Goal: Task Accomplishment & Management: Manage account settings

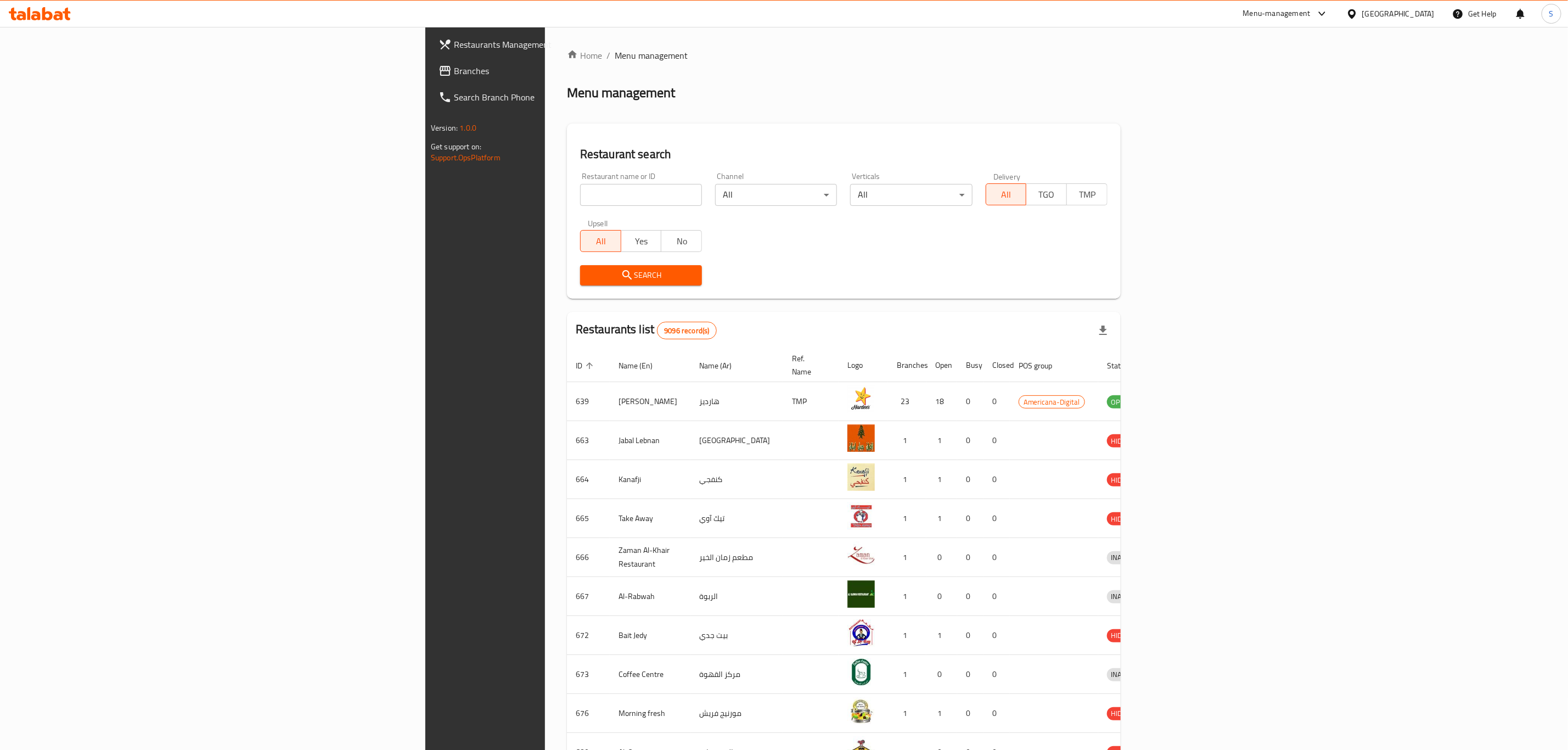
click at [580, 200] on input "search" at bounding box center [641, 194] width 122 height 22
type input "pastaah"
click button "Search" at bounding box center [641, 275] width 122 height 20
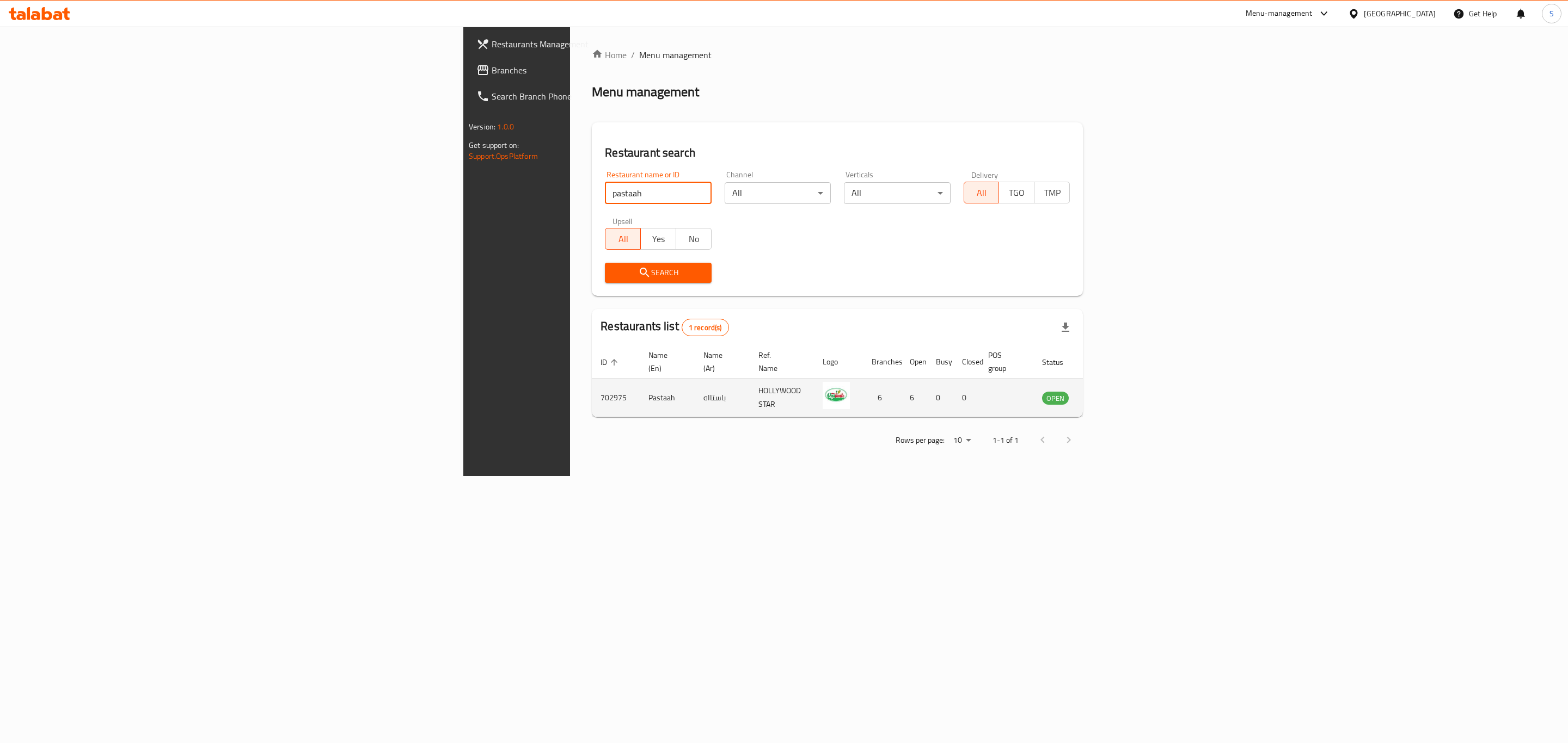
click at [1112, 394] on icon "enhanced table" at bounding box center [1106, 398] width 12 height 10
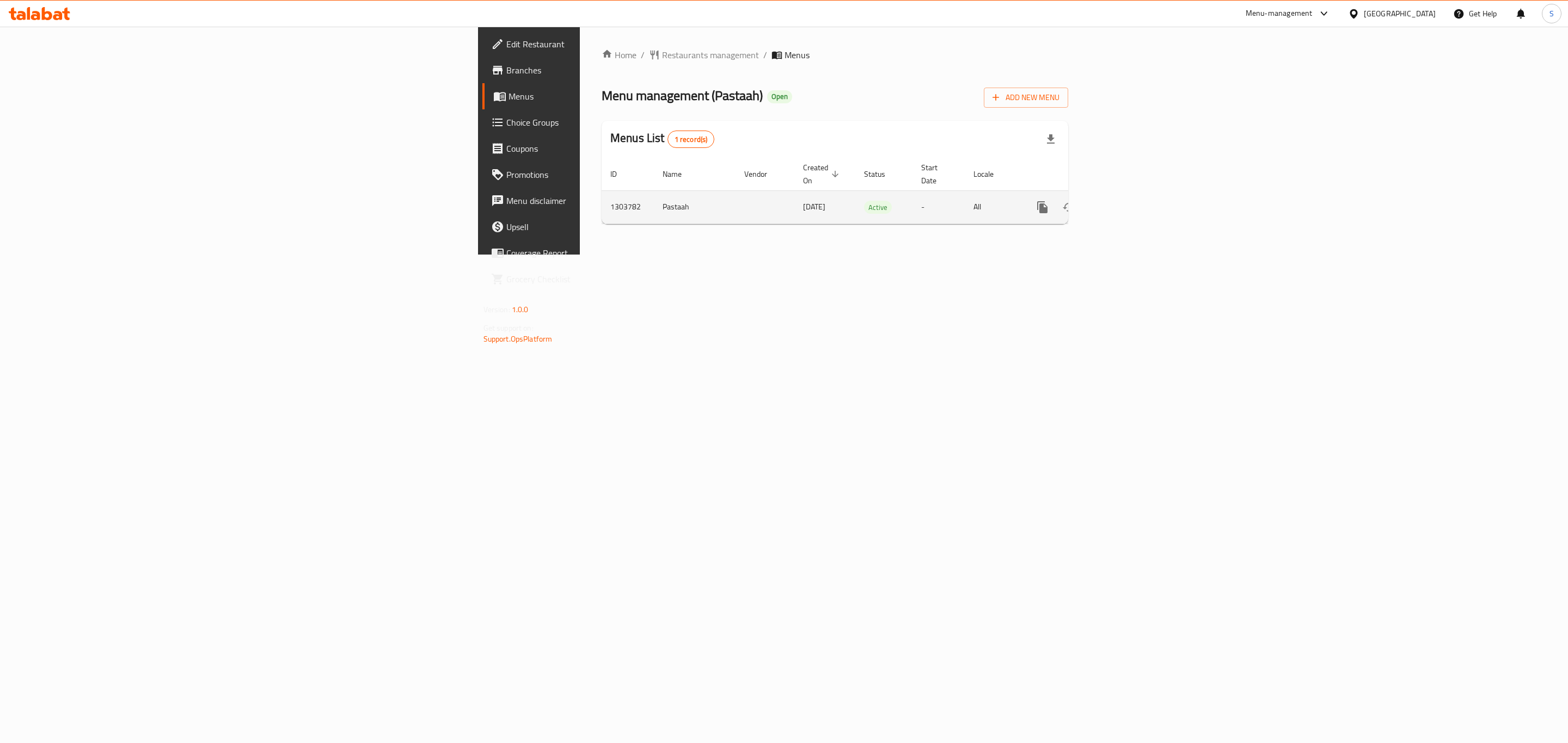
click at [1134, 202] on link "enhanced table" at bounding box center [1121, 207] width 26 height 26
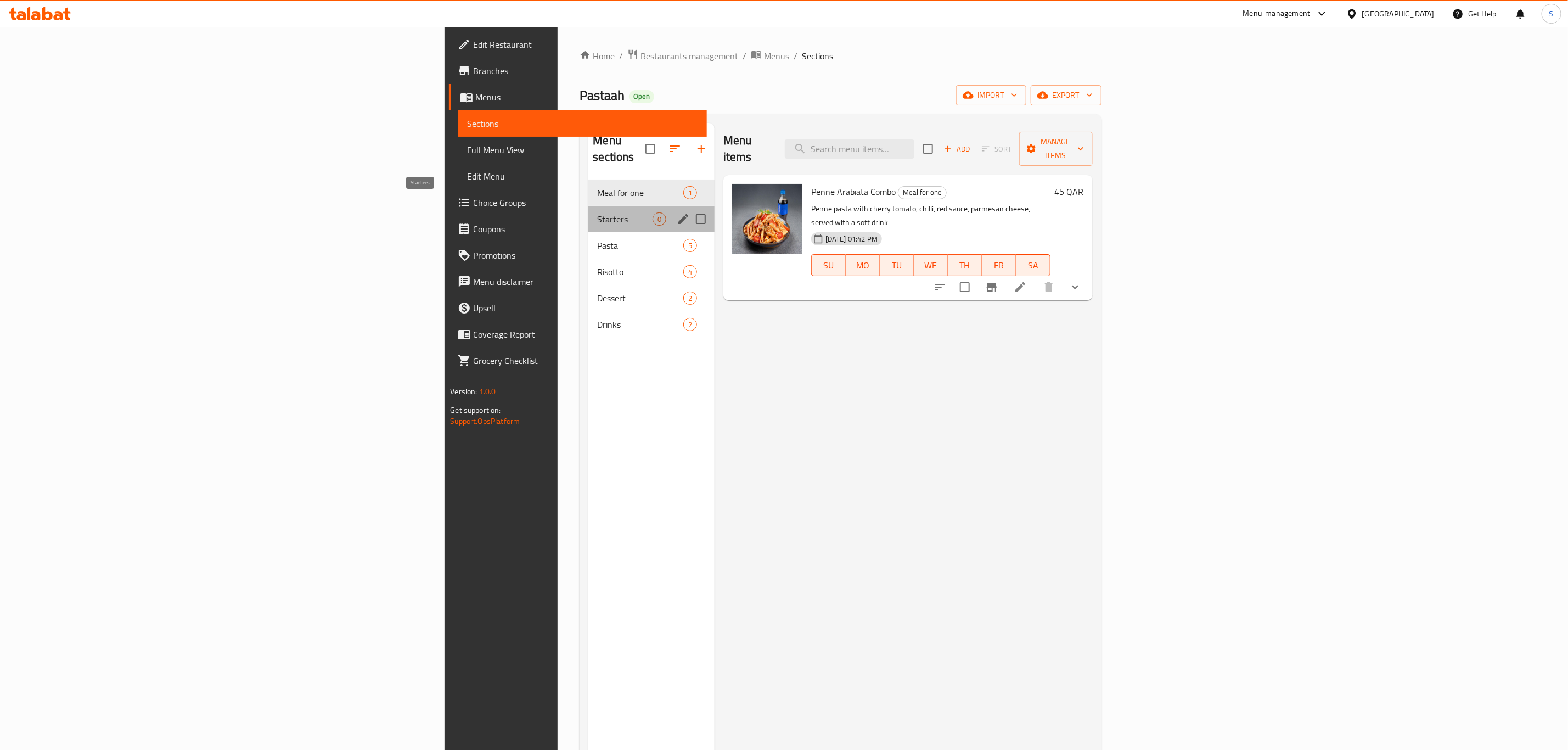
click at [597, 213] on span "Starters" at bounding box center [624, 219] width 55 height 13
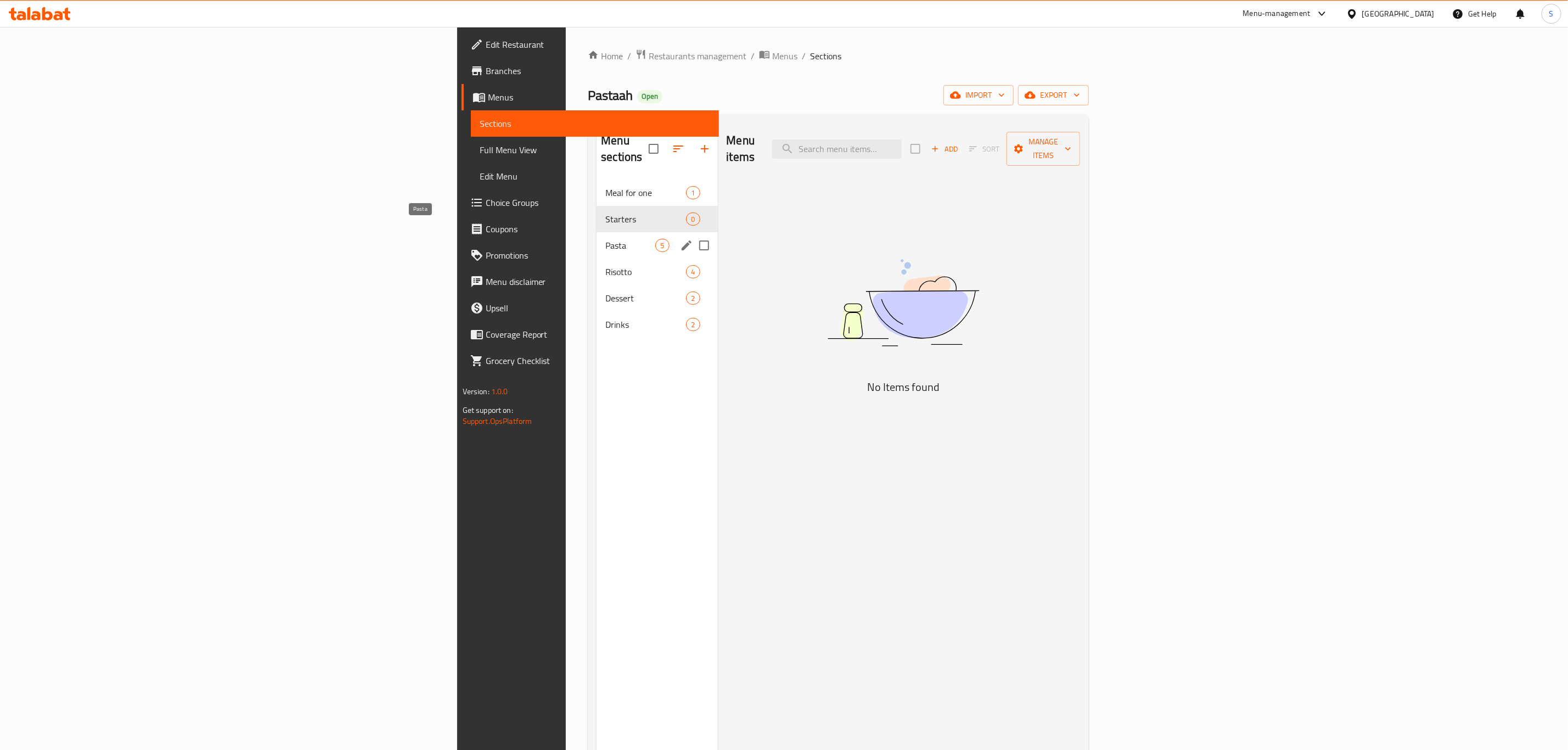
click at [606, 239] on span "Pasta" at bounding box center [630, 245] width 50 height 13
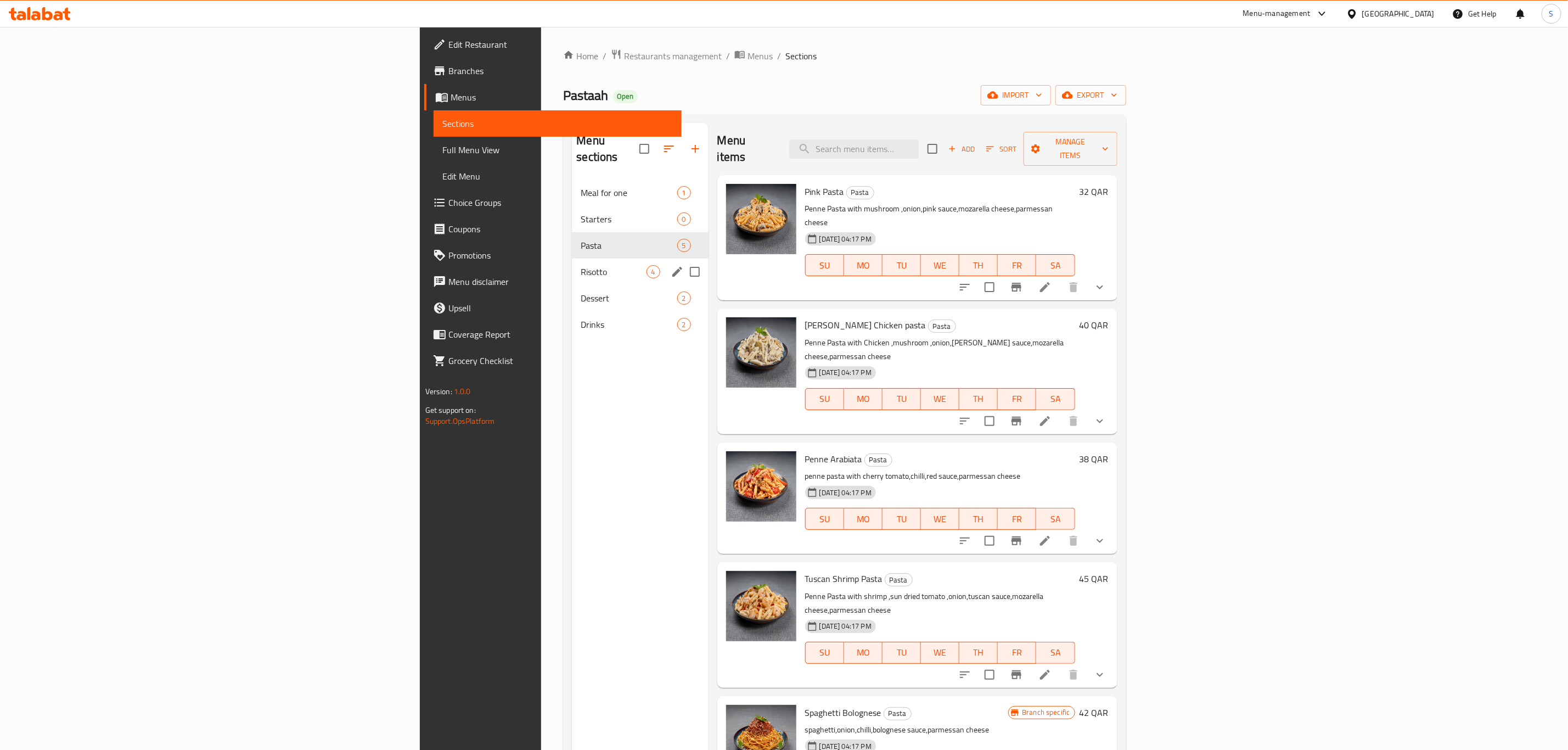
click at [580, 265] on span "Risotto" at bounding box center [613, 271] width 65 height 13
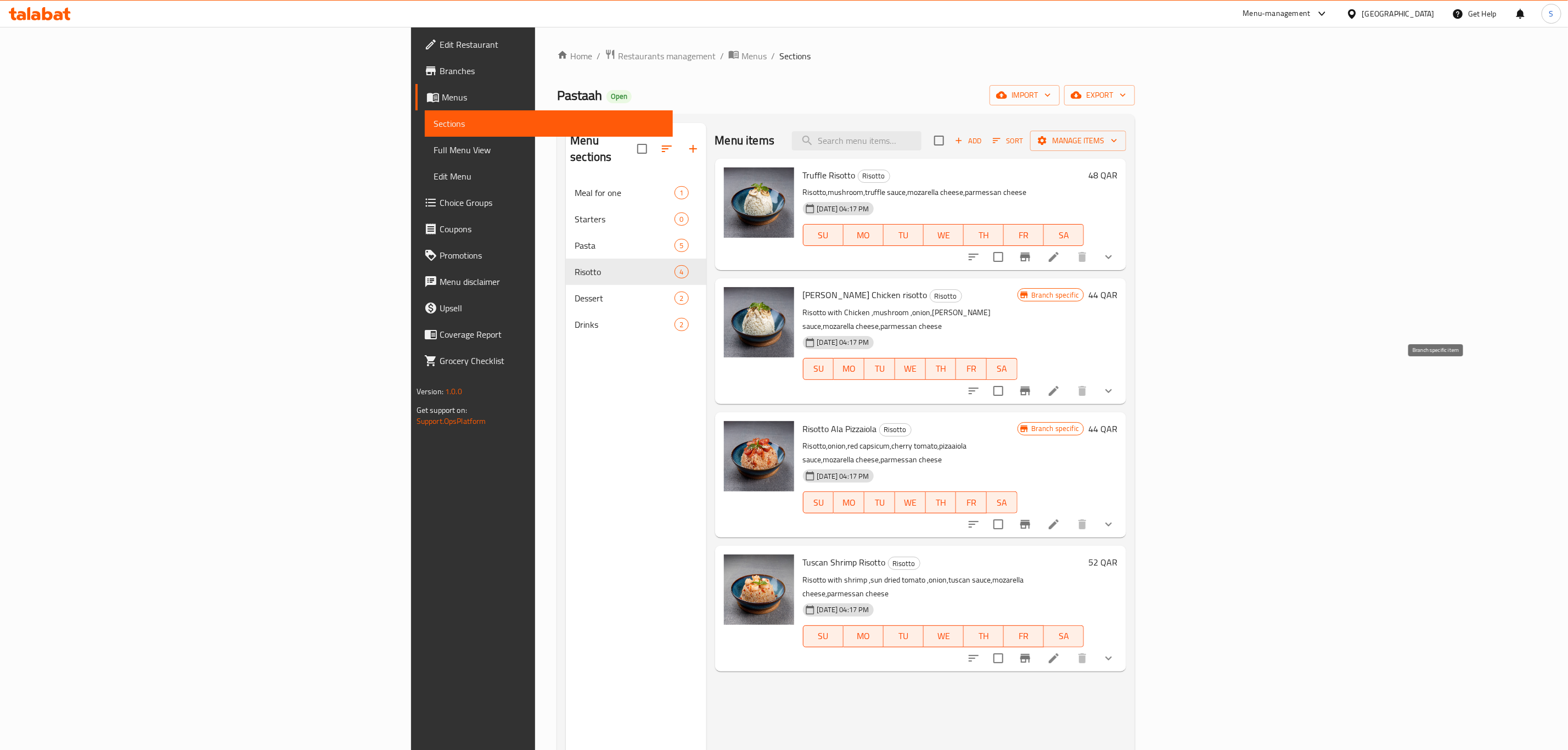
click at [1030, 386] on icon "Branch-specific-item" at bounding box center [1025, 391] width 10 height 9
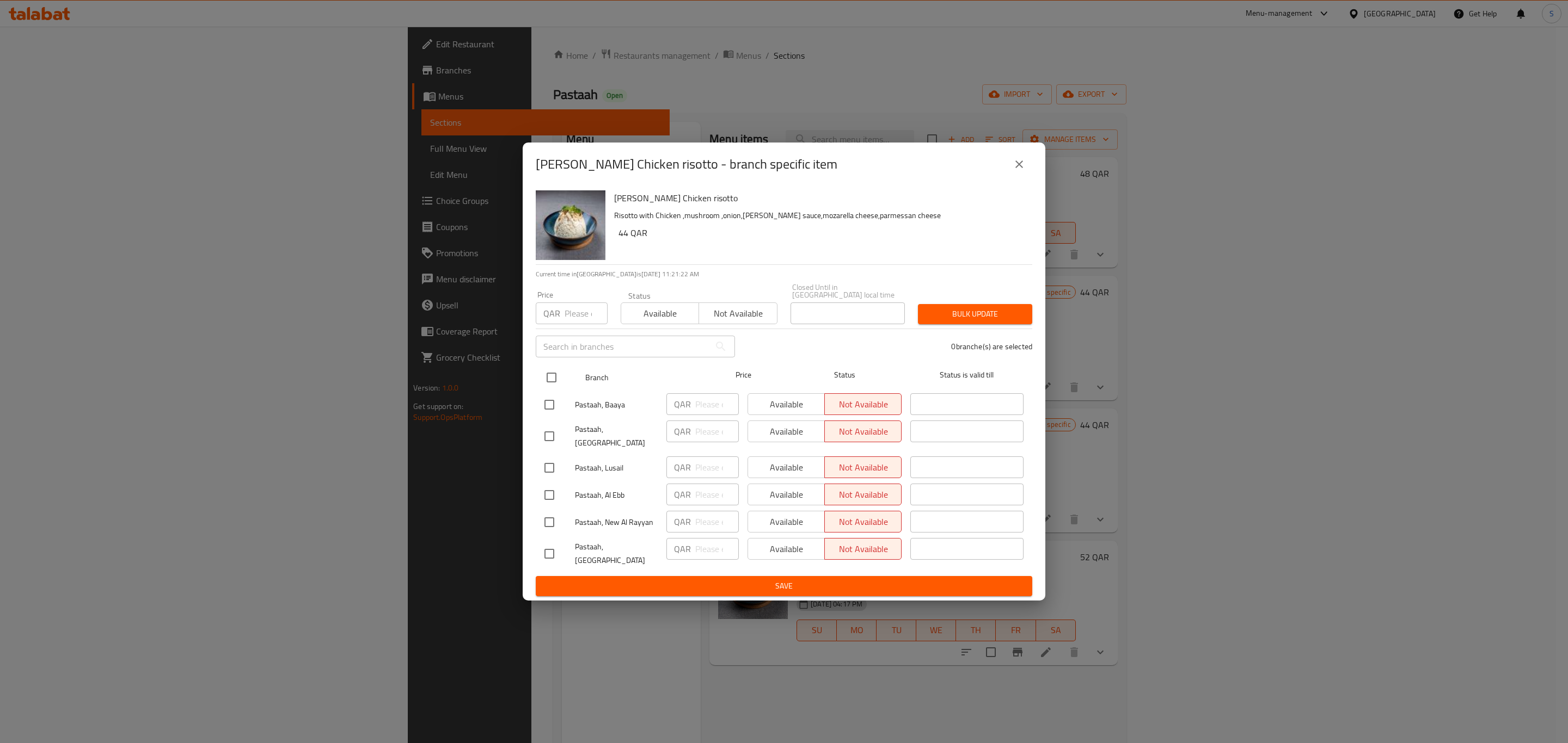
click at [557, 383] on input "checkbox" at bounding box center [551, 378] width 22 height 22
checkbox input "true"
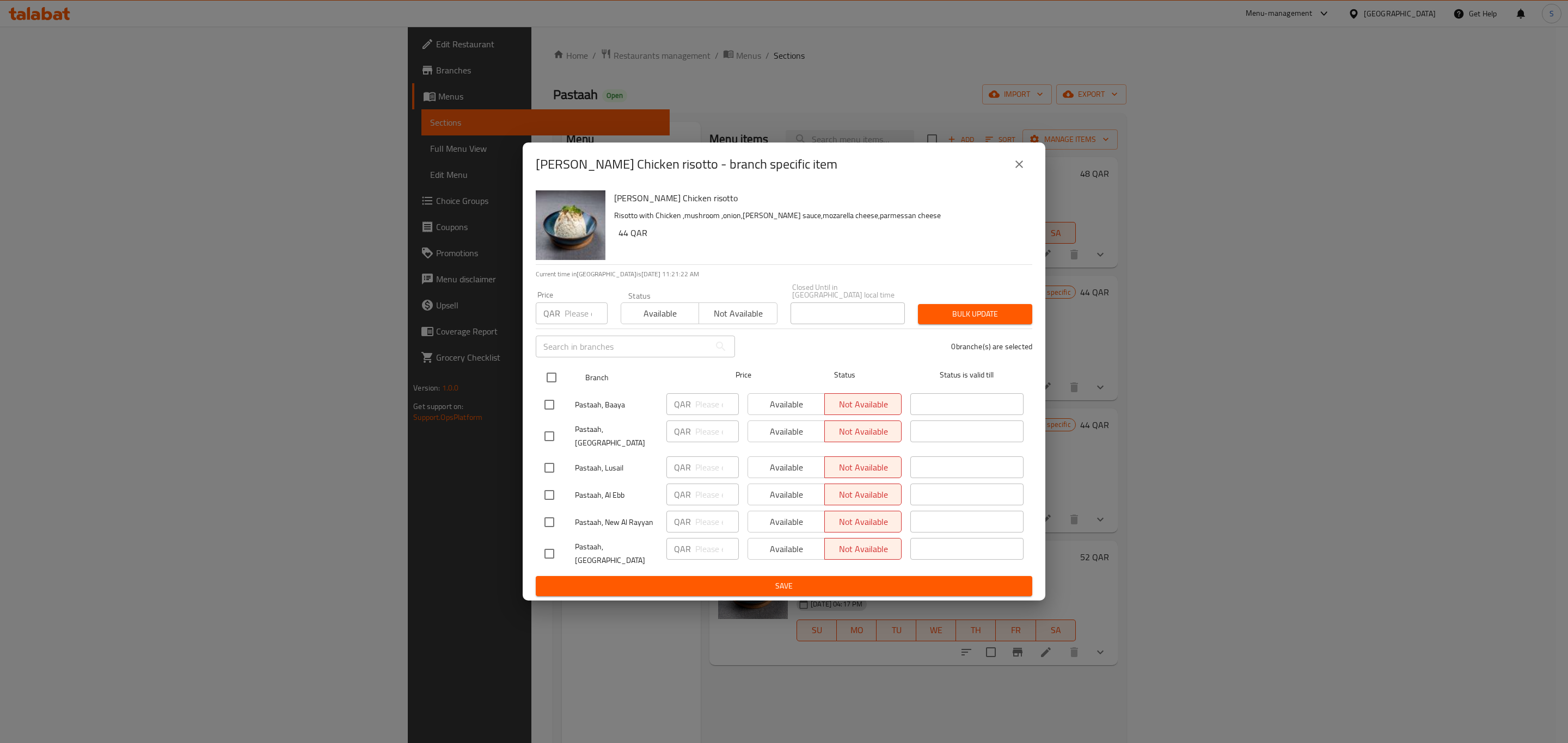
checkbox input "true"
click at [974, 319] on span "Bulk update" at bounding box center [975, 314] width 97 height 14
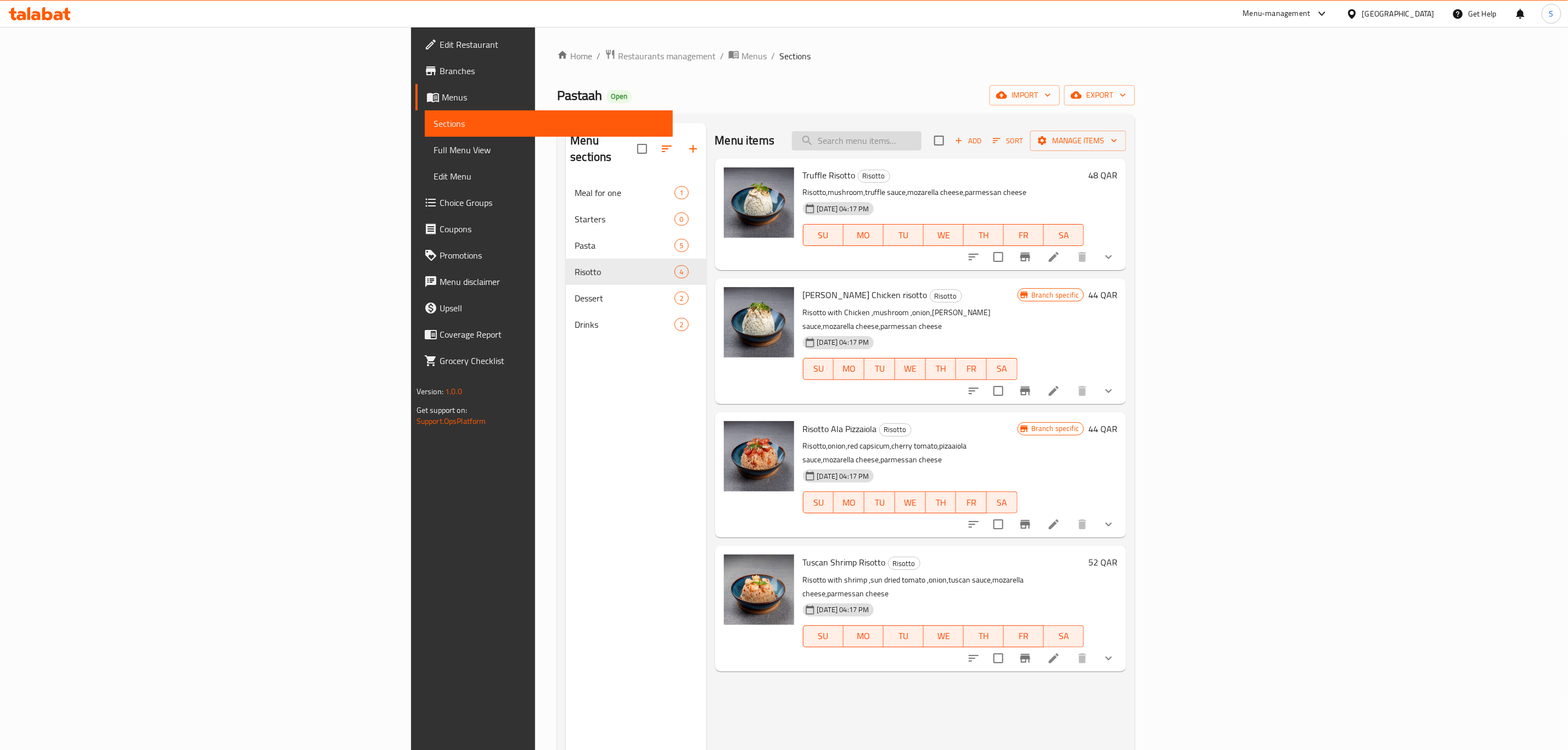
click at [922, 139] on input "search" at bounding box center [857, 141] width 130 height 19
paste input "Risotto Ala Pizzaiola"
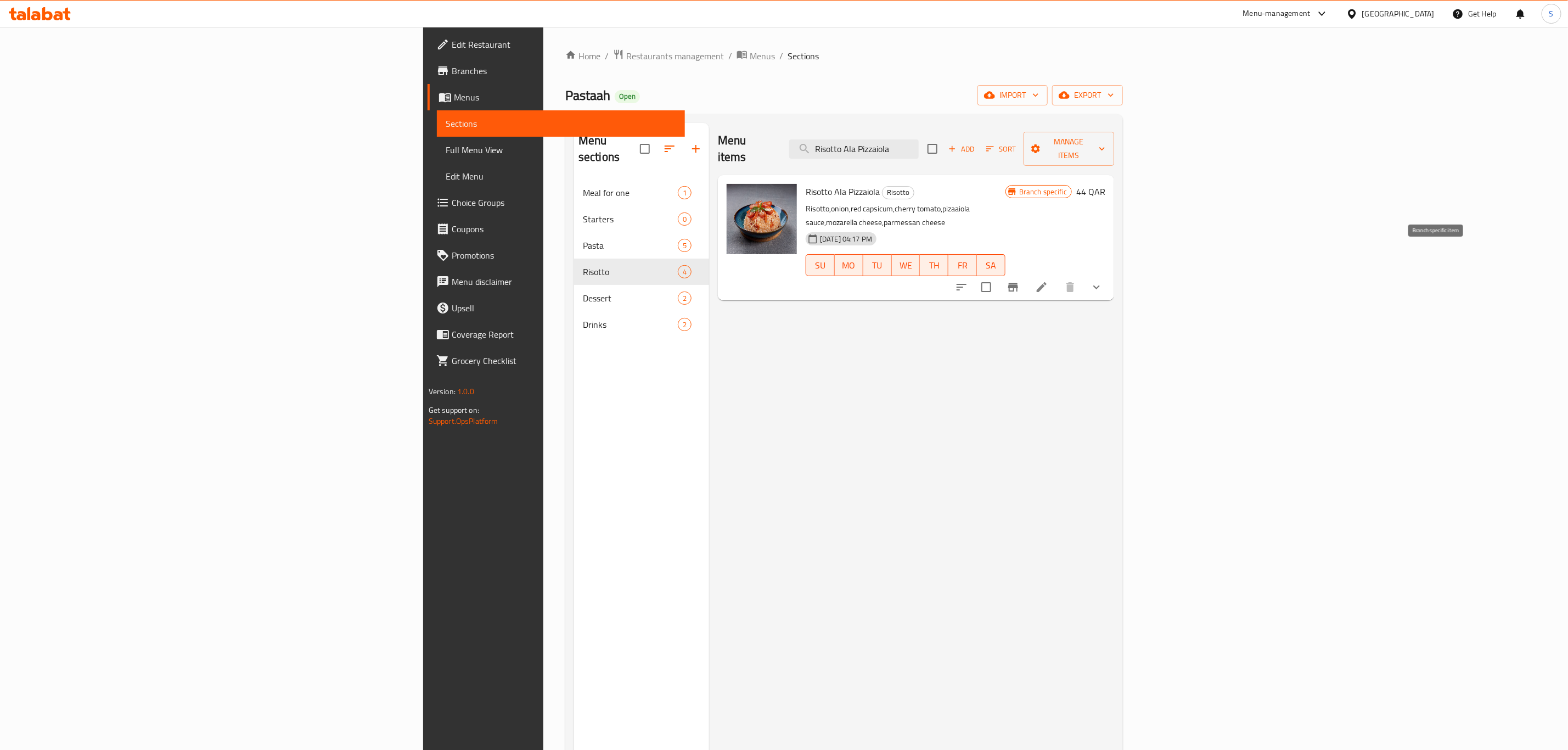
type input "Risotto Ala Pizzaiola"
click at [1020, 281] on icon "Branch-specific-item" at bounding box center [1013, 287] width 13 height 13
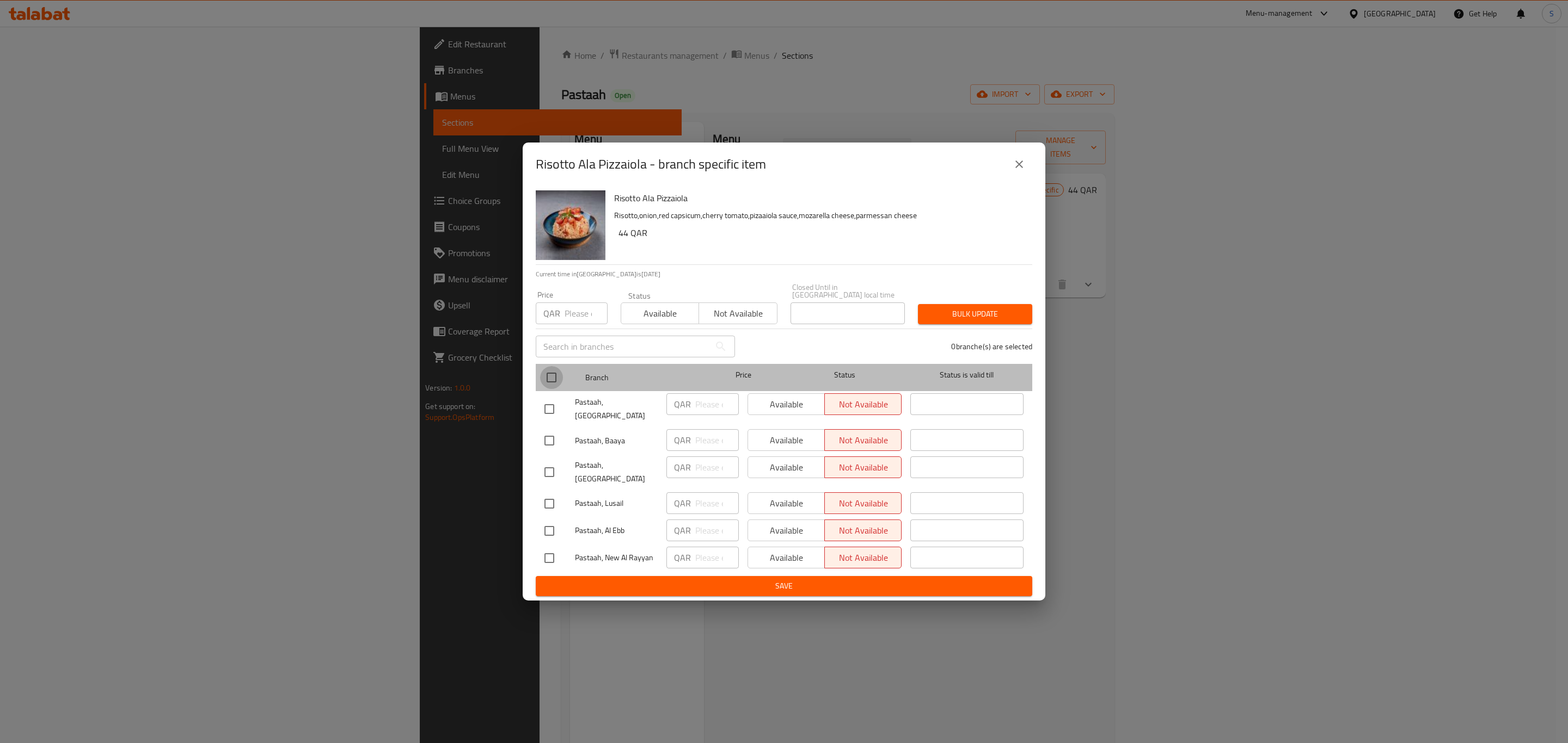
click at [561, 377] on input "checkbox" at bounding box center [551, 378] width 22 height 22
checkbox input "true"
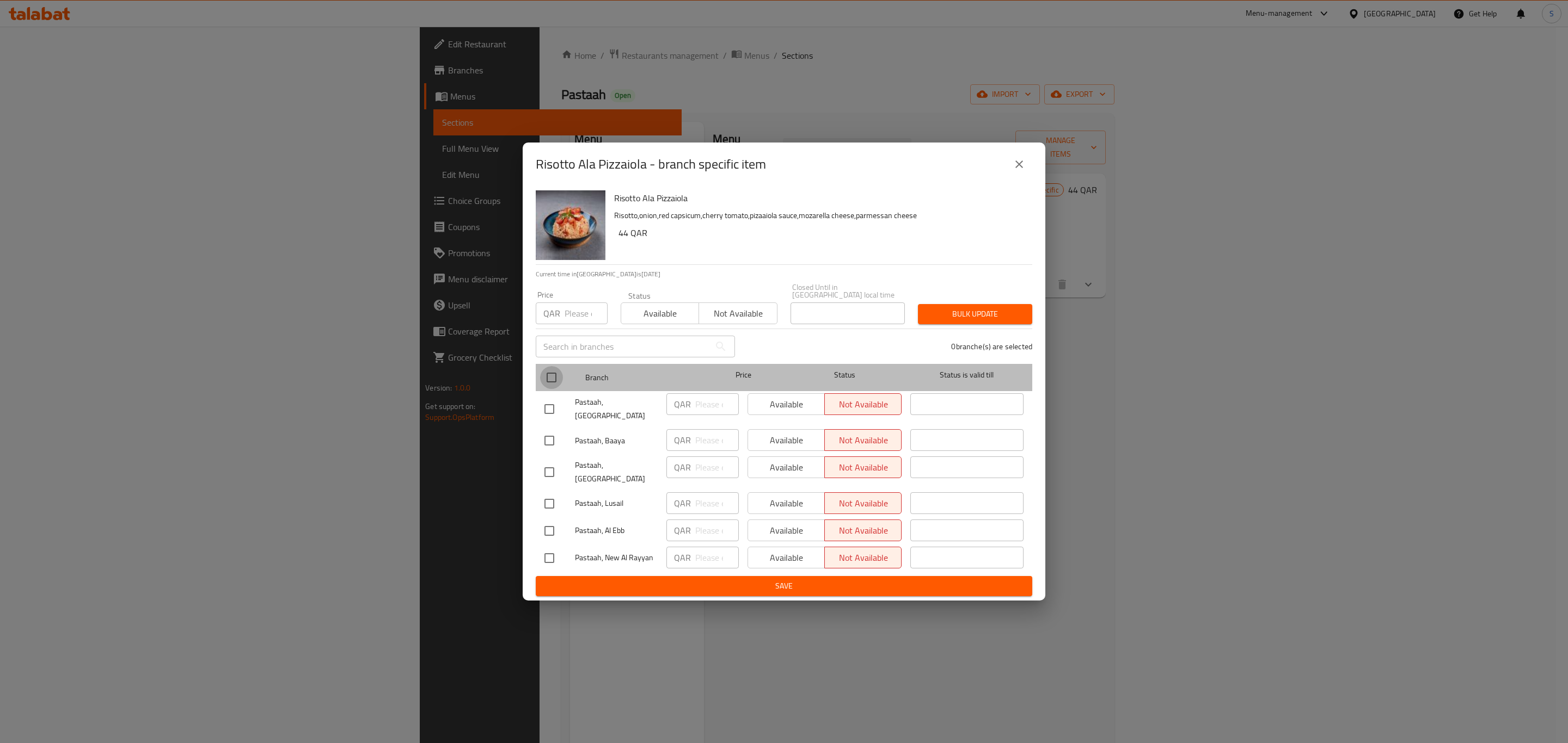
checkbox input "true"
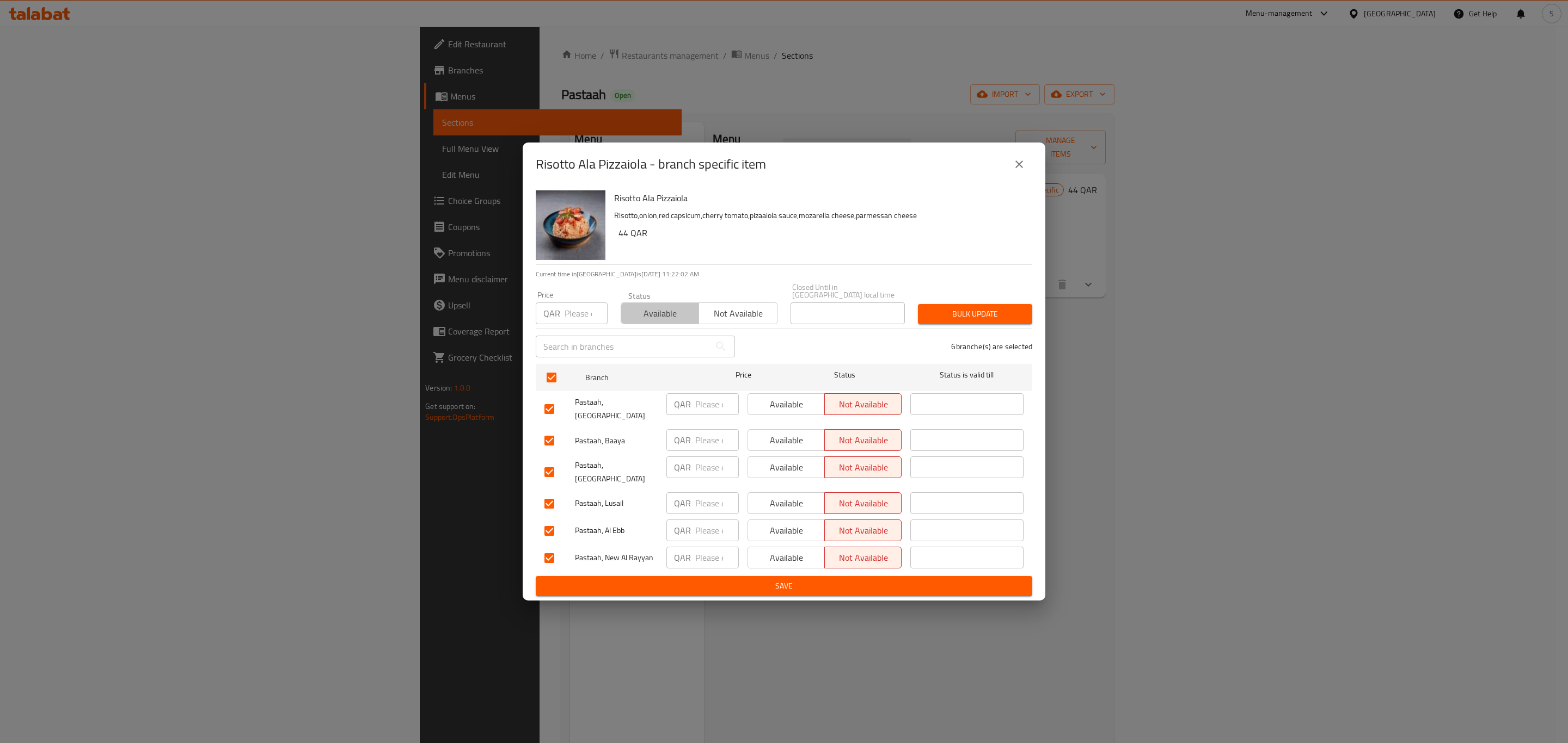
click at [661, 318] on span "Available" at bounding box center [660, 314] width 69 height 16
click at [988, 317] on span "Bulk update" at bounding box center [975, 314] width 97 height 14
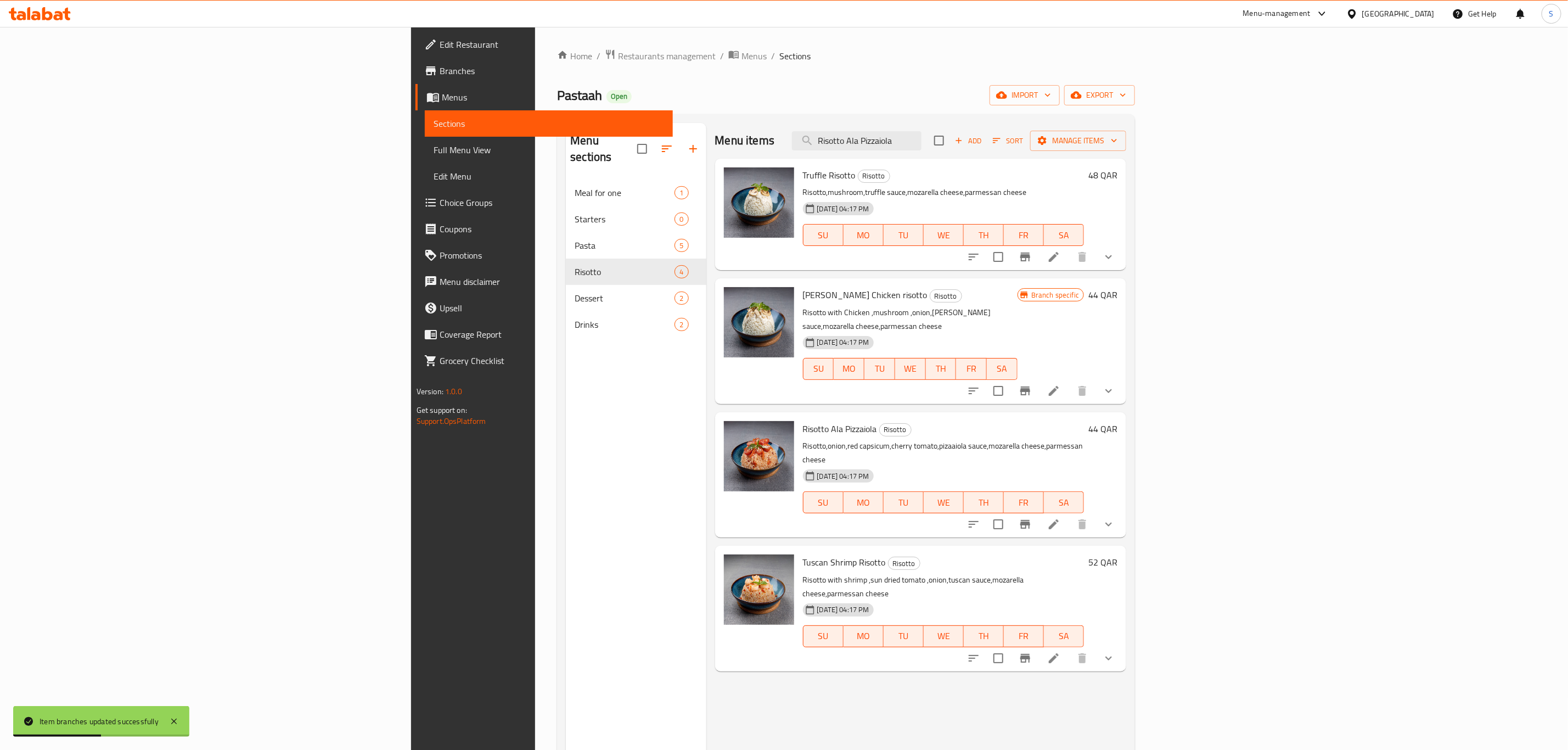
drag, startPoint x: 1051, startPoint y: 137, endPoint x: 855, endPoint y: 140, distance: 196.0
click at [857, 139] on div "Menu items Risotto Ala Pizzaiola Add Sort Manage items" at bounding box center [921, 140] width 411 height 36
paste input "Spaghetti Bolognese"
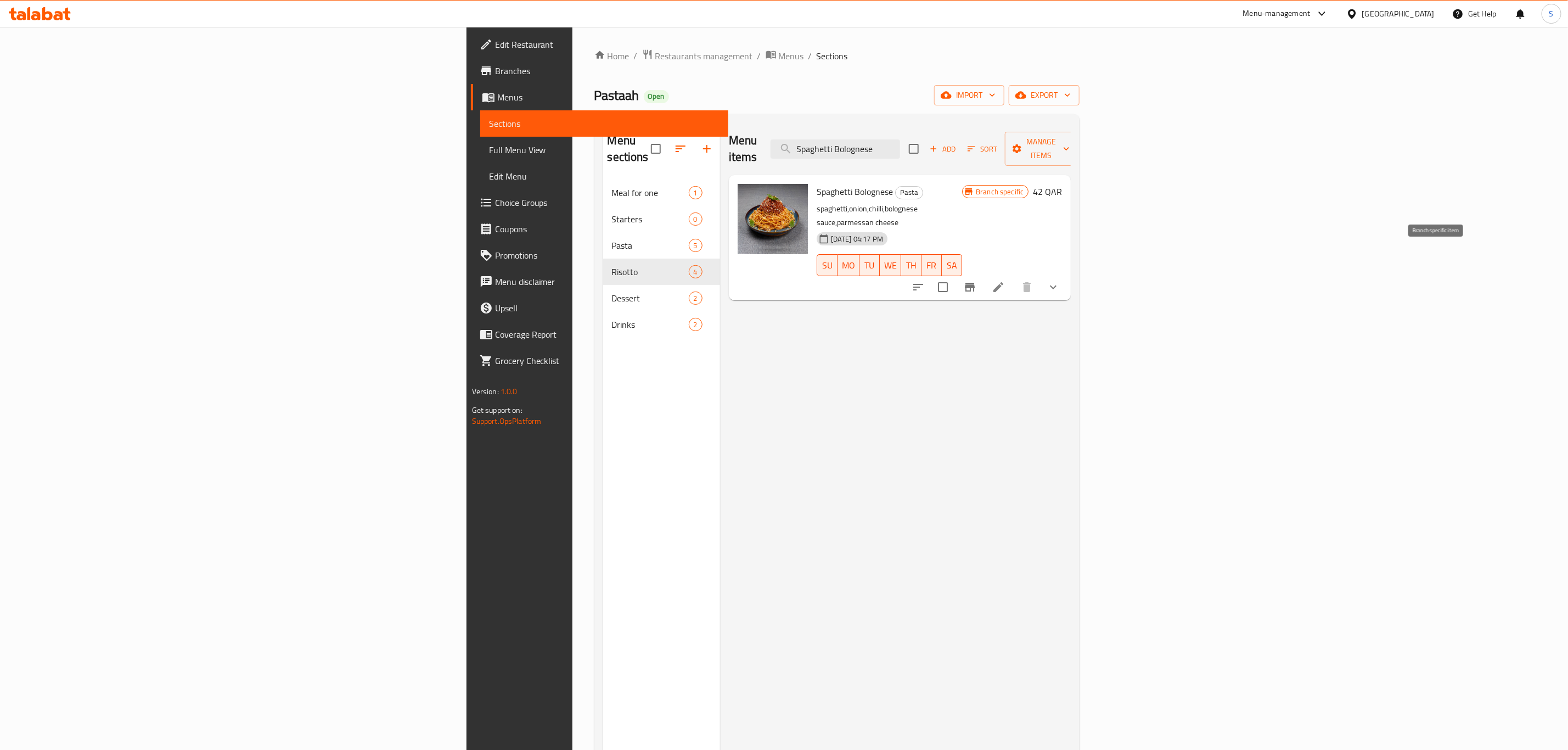
type input "Spaghetti Bolognese"
click at [976, 281] on icon "Branch-specific-item" at bounding box center [969, 287] width 13 height 13
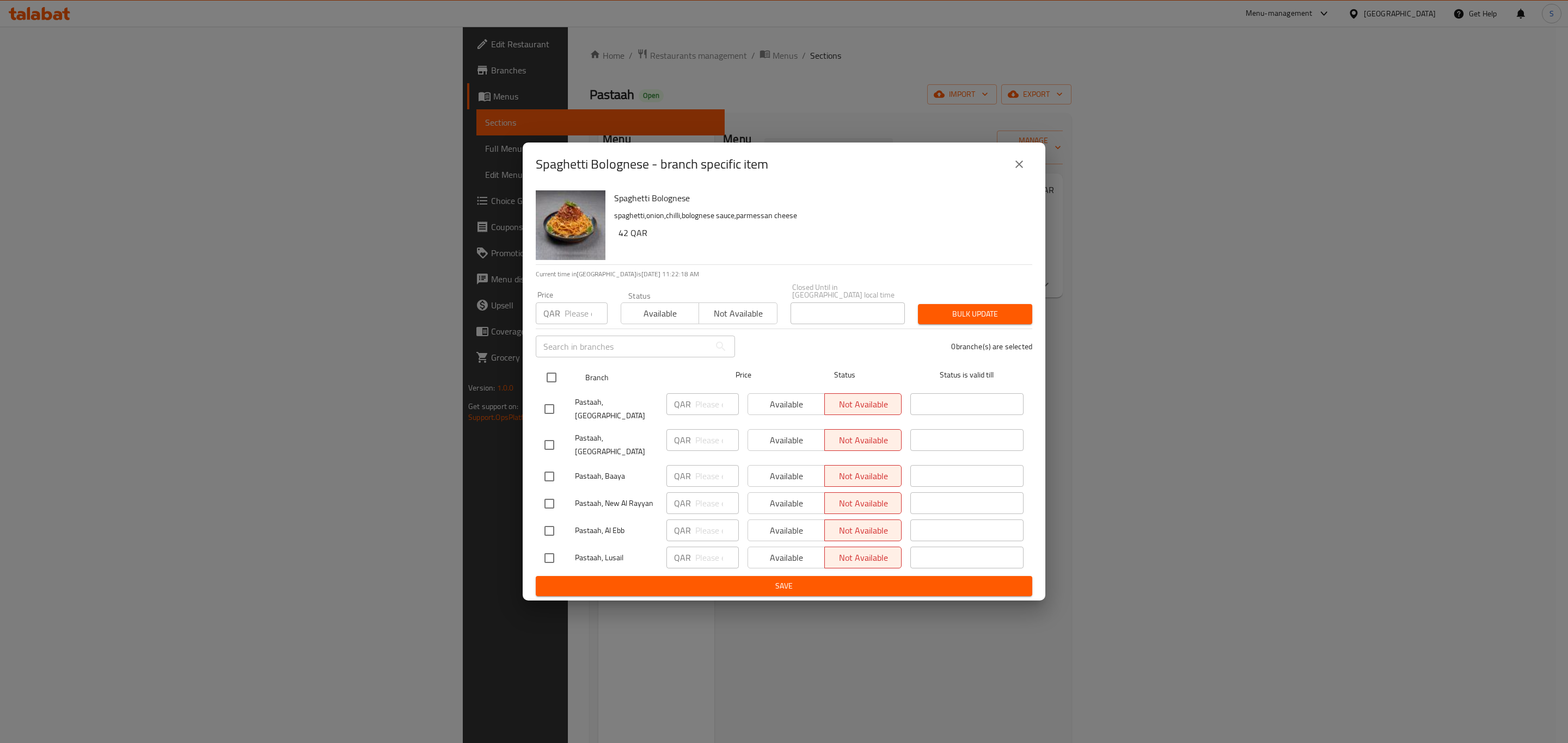
click at [547, 385] on input "checkbox" at bounding box center [551, 378] width 22 height 22
checkbox input "true"
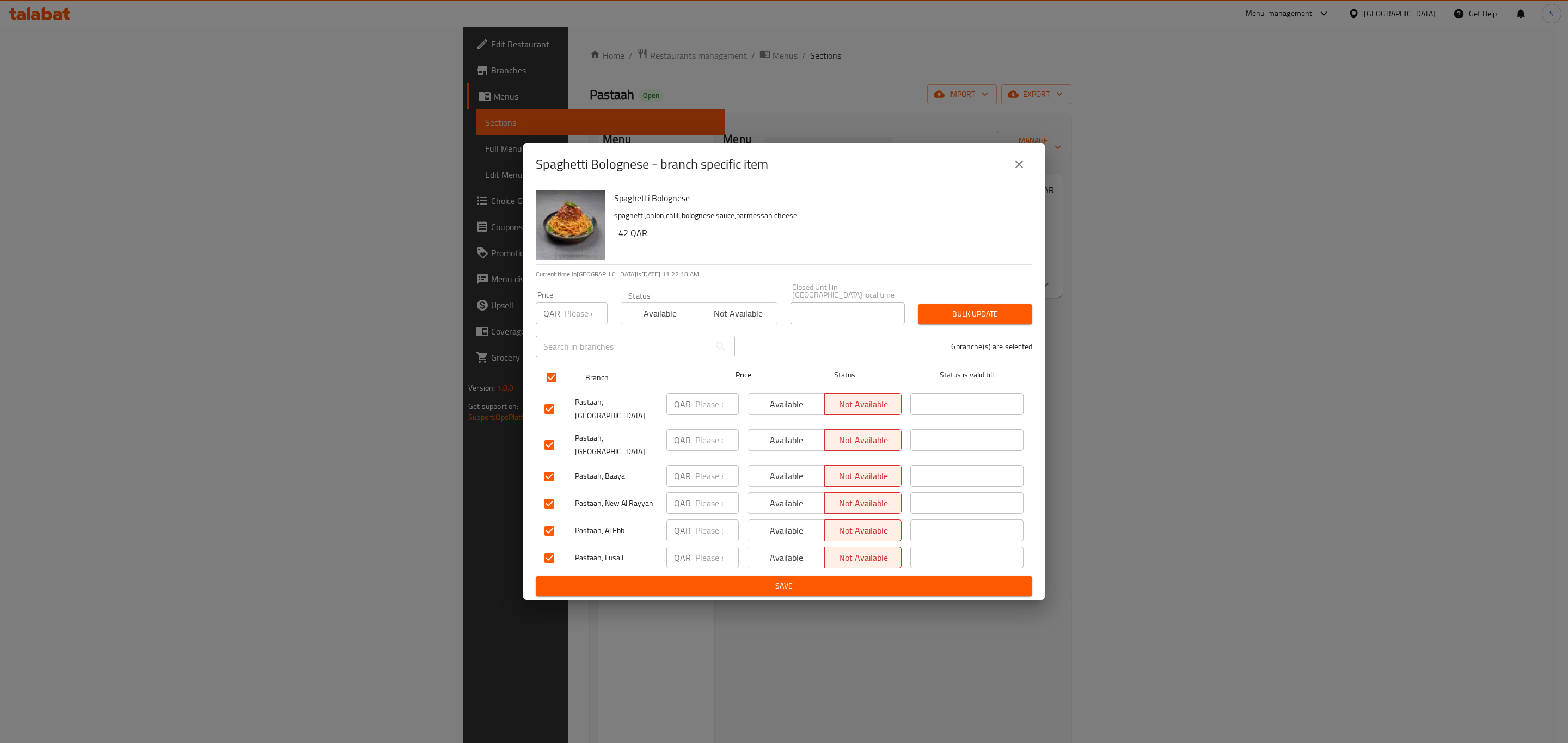
checkbox input "true"
click at [661, 312] on span "Available" at bounding box center [660, 314] width 69 height 16
click at [960, 315] on span "Bulk update" at bounding box center [975, 314] width 97 height 14
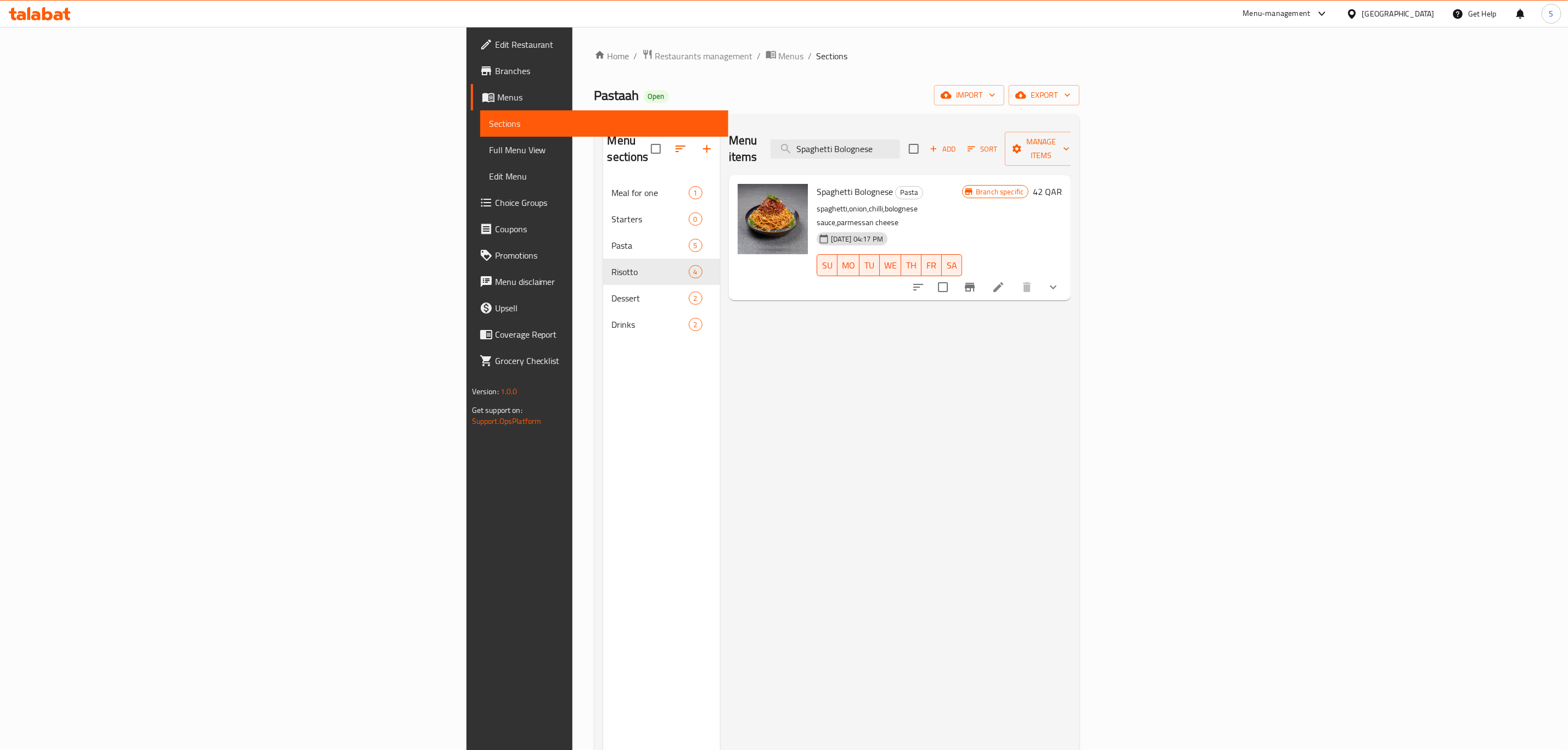
click at [975, 283] on icon "Branch-specific-item" at bounding box center [969, 287] width 10 height 9
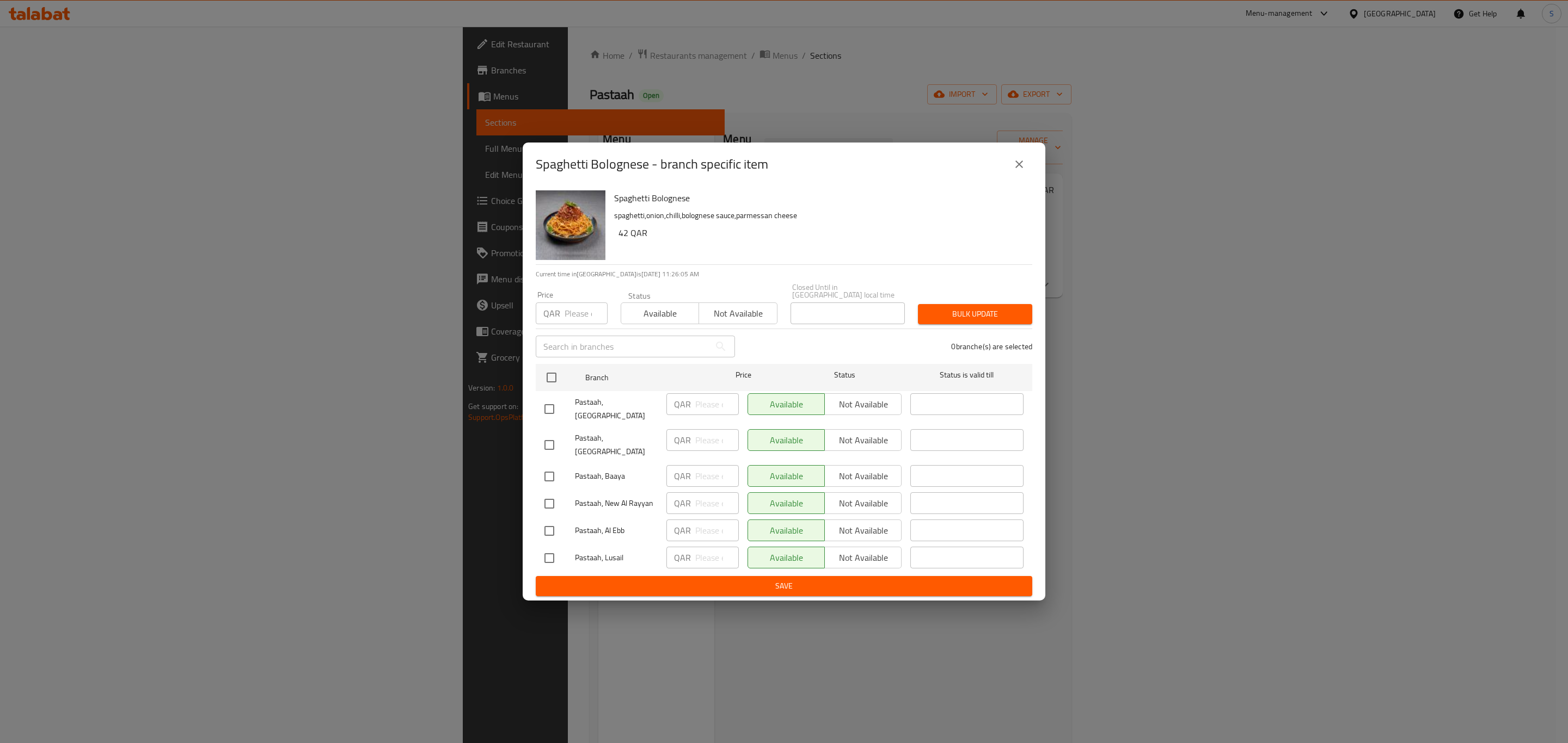
click at [1016, 171] on icon "close" at bounding box center [1019, 164] width 13 height 13
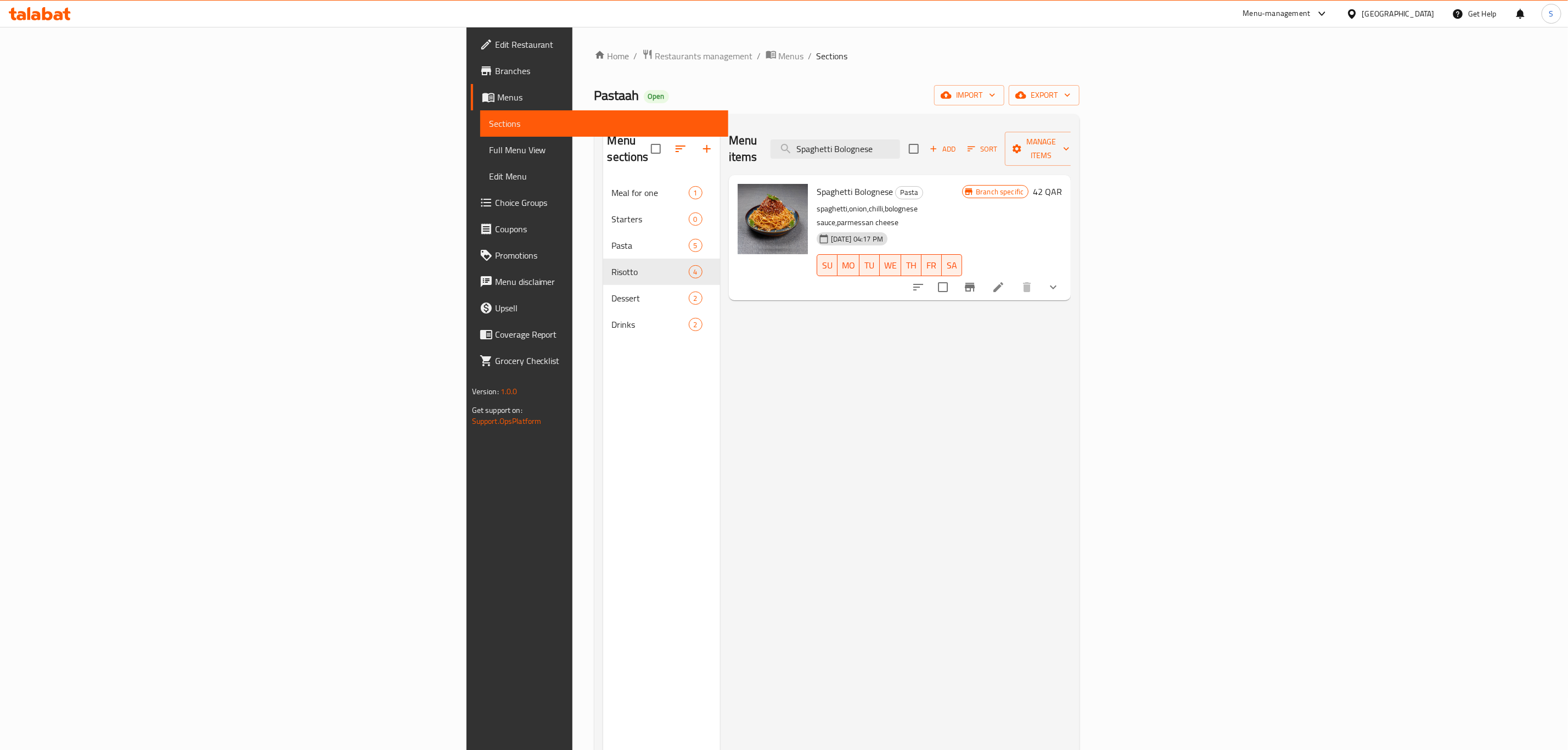
click at [1311, 12] on div "Menu-management" at bounding box center [1277, 13] width 67 height 13
click at [1248, 74] on div "Agent Campaigns Center" at bounding box center [1270, 74] width 83 height 12
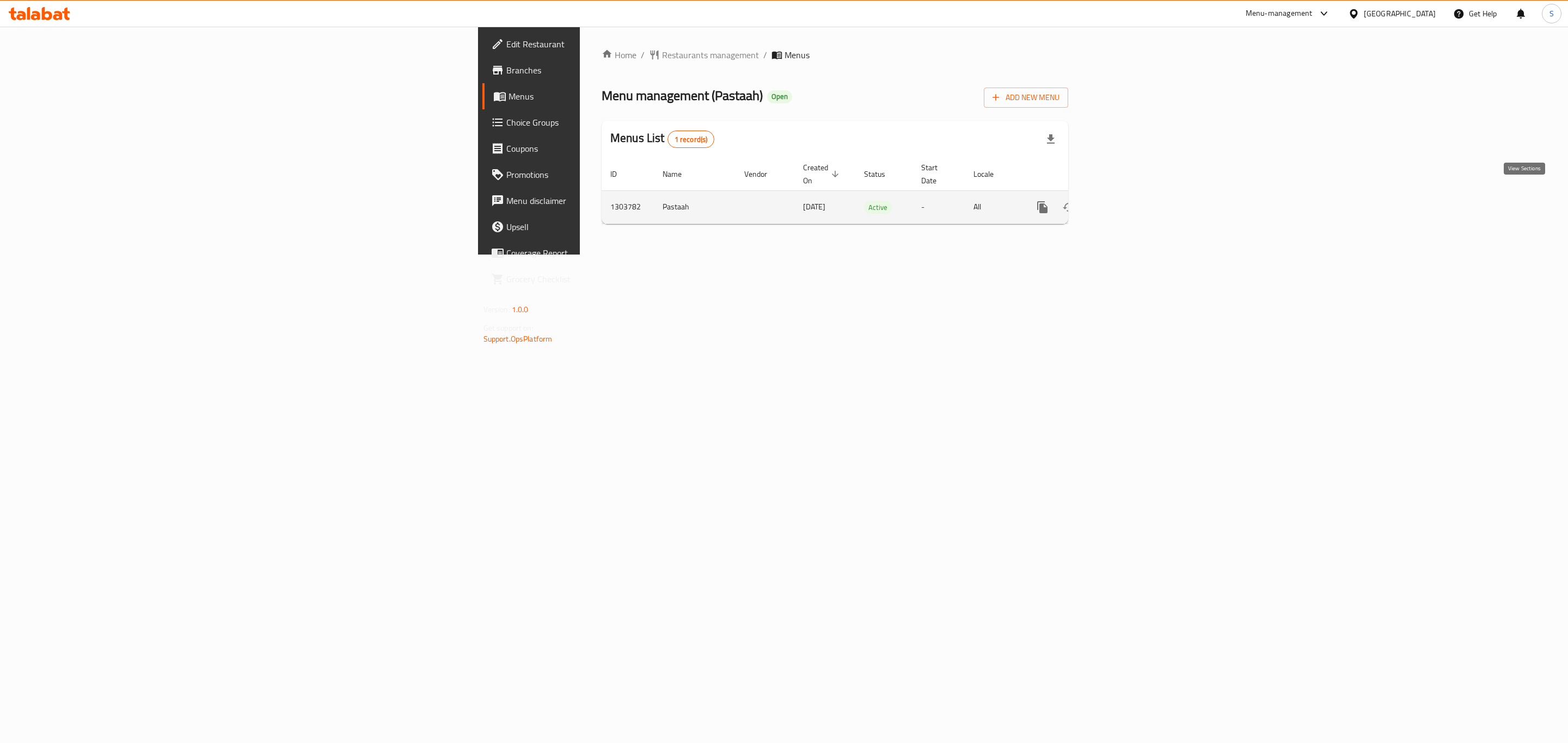
click at [1134, 196] on link "enhanced table" at bounding box center [1121, 207] width 26 height 26
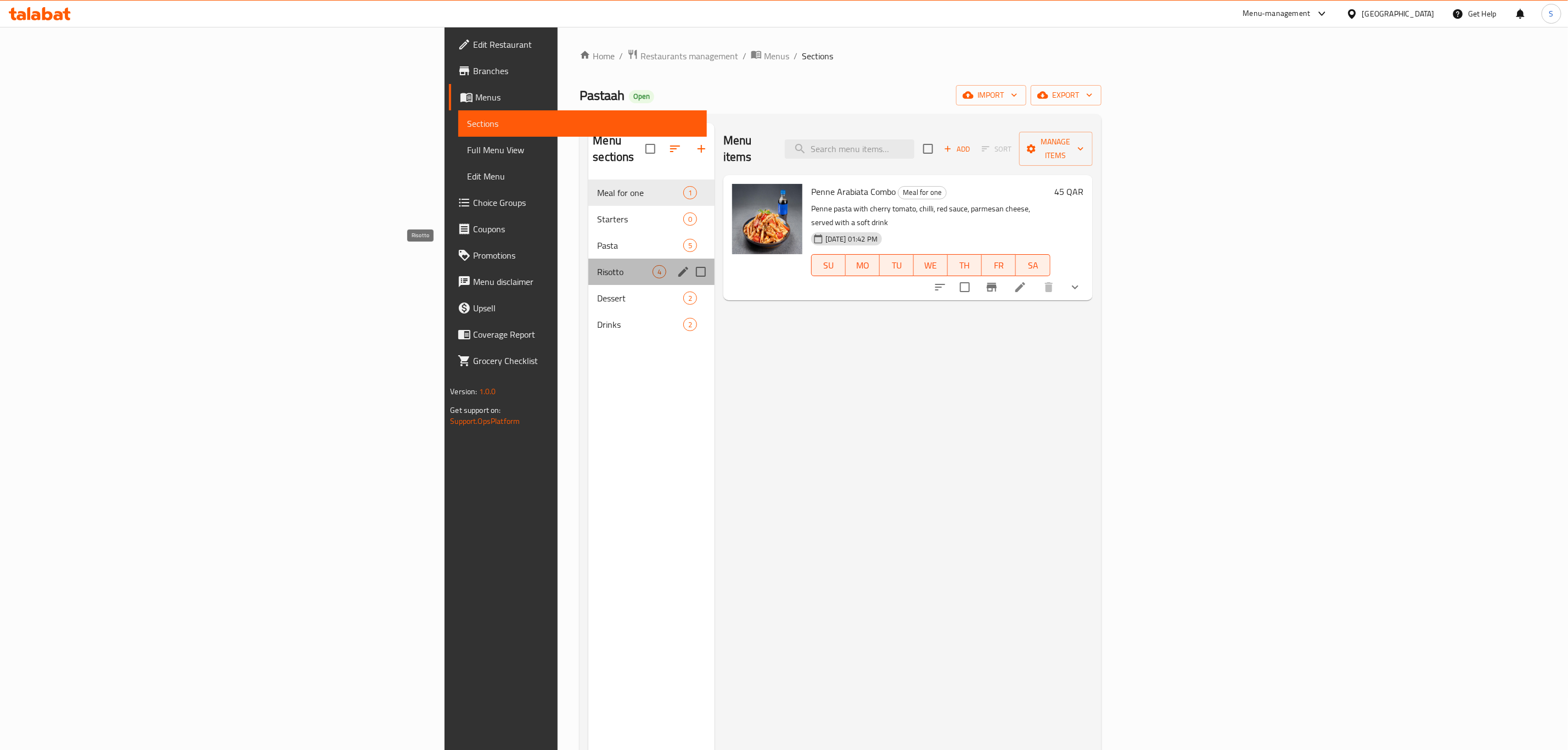
click at [597, 265] on span "Risotto" at bounding box center [624, 271] width 55 height 13
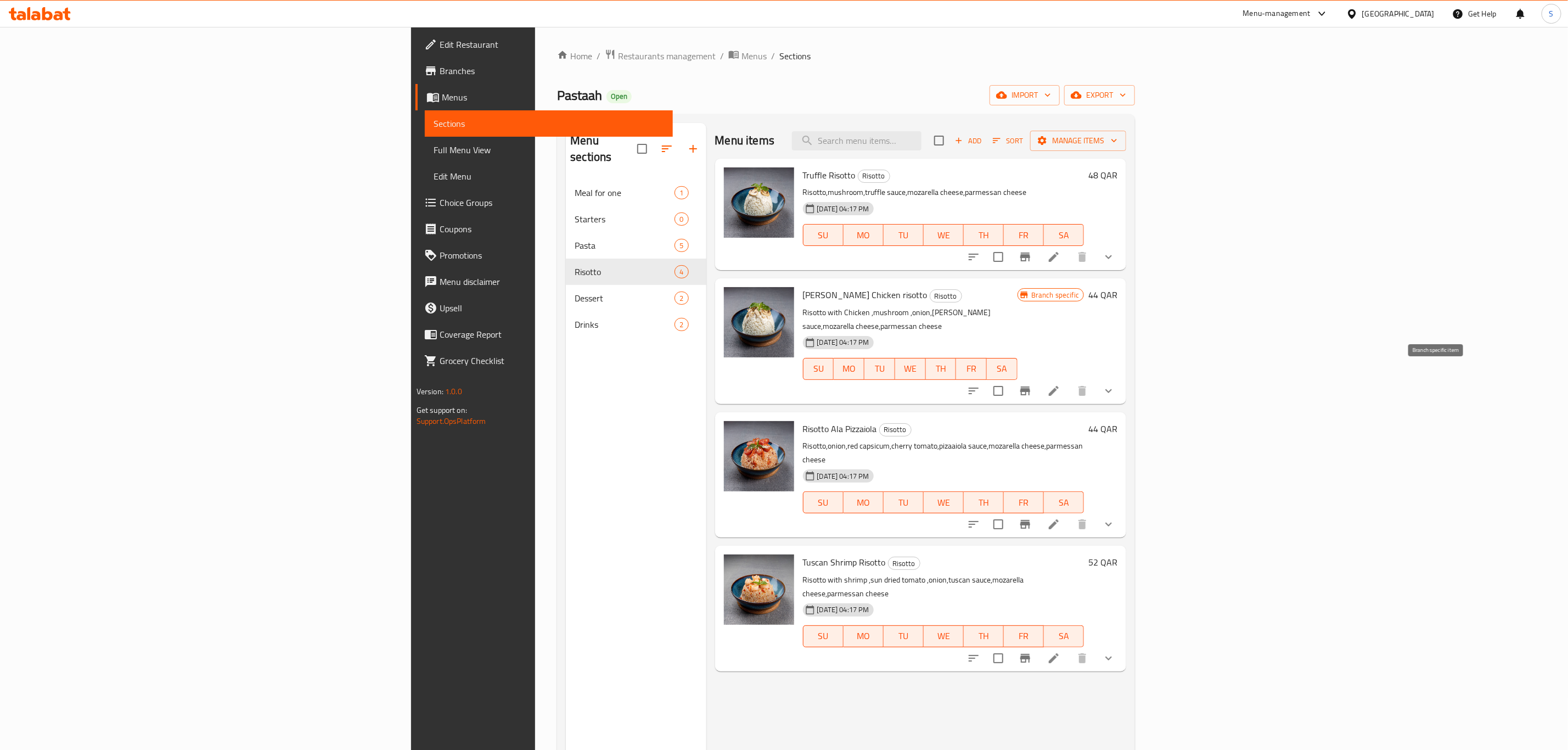
click at [1032, 385] on icon "Branch-specific-item" at bounding box center [1025, 391] width 13 height 13
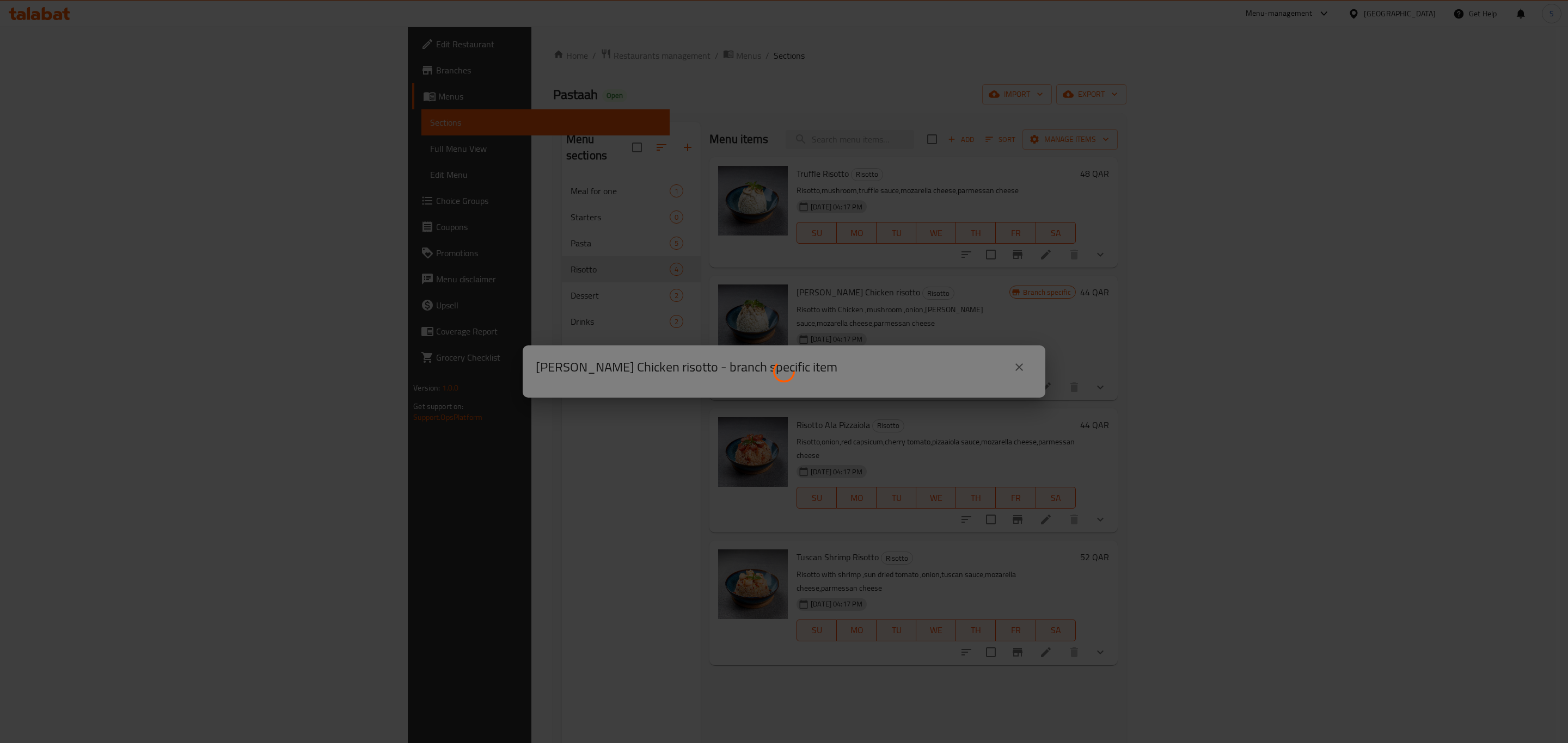
click at [947, 471] on div at bounding box center [784, 372] width 1568 height 743
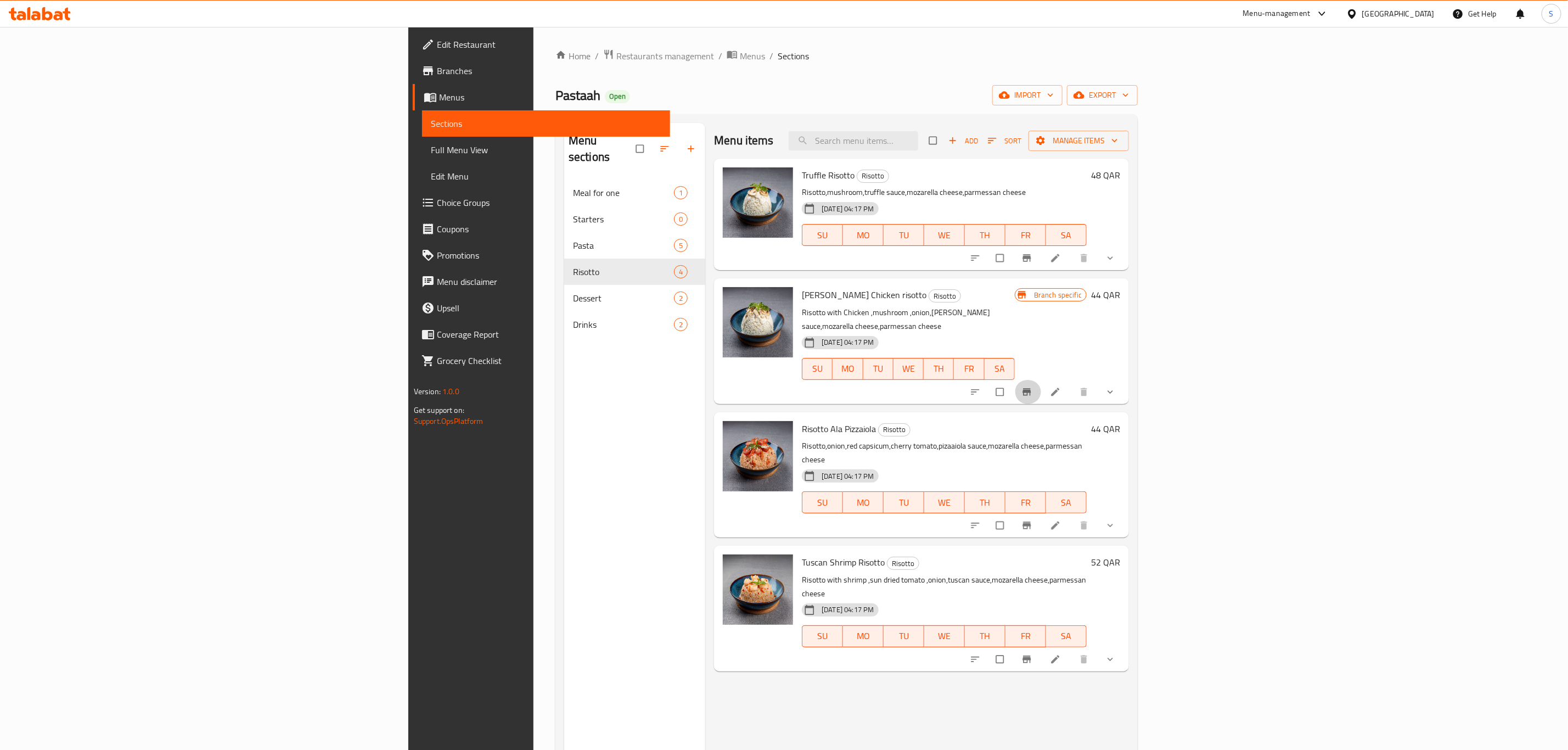
click at [1033, 386] on icon "Branch-specific-item" at bounding box center [1027, 392] width 11 height 11
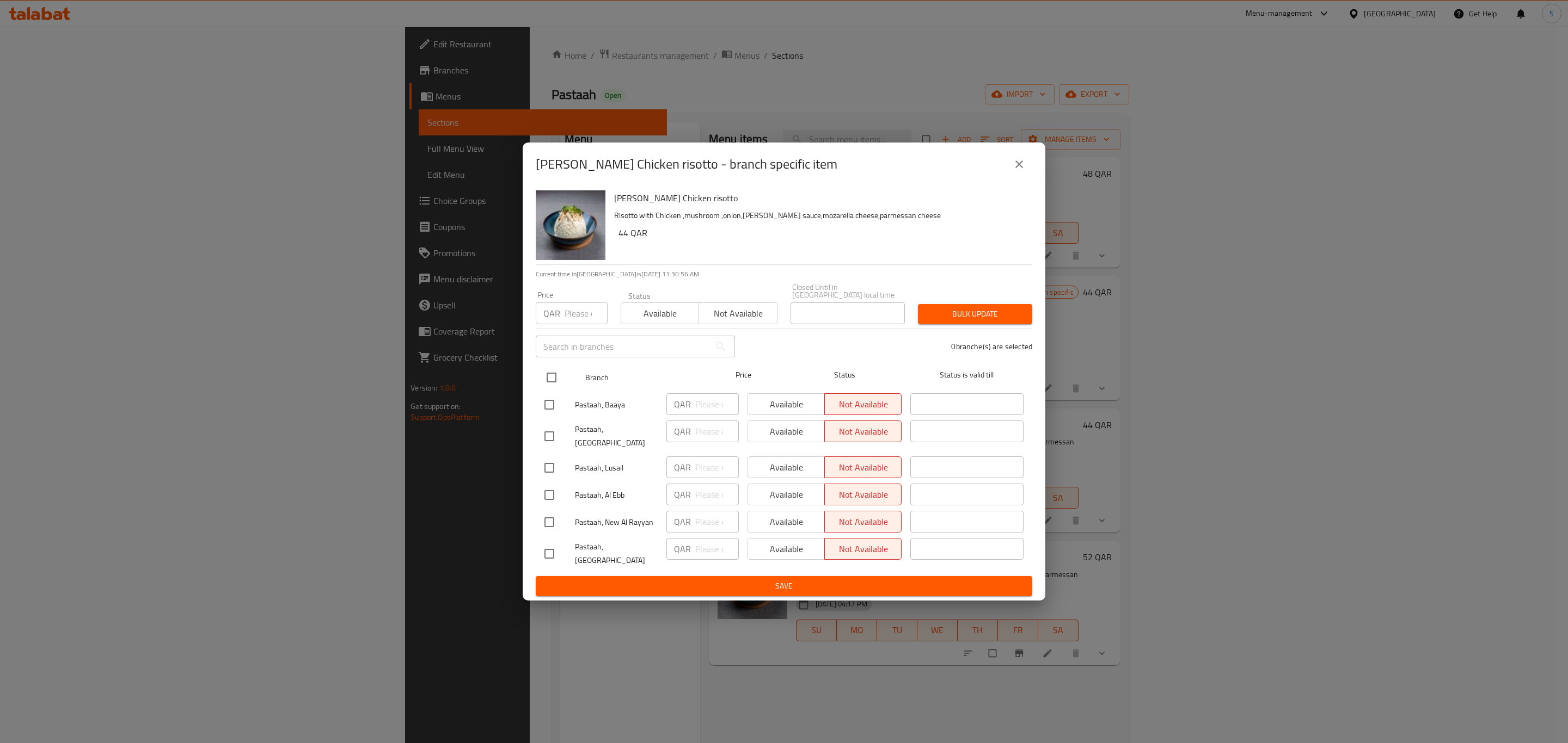
click at [544, 381] on input "checkbox" at bounding box center [551, 378] width 22 height 22
checkbox input "true"
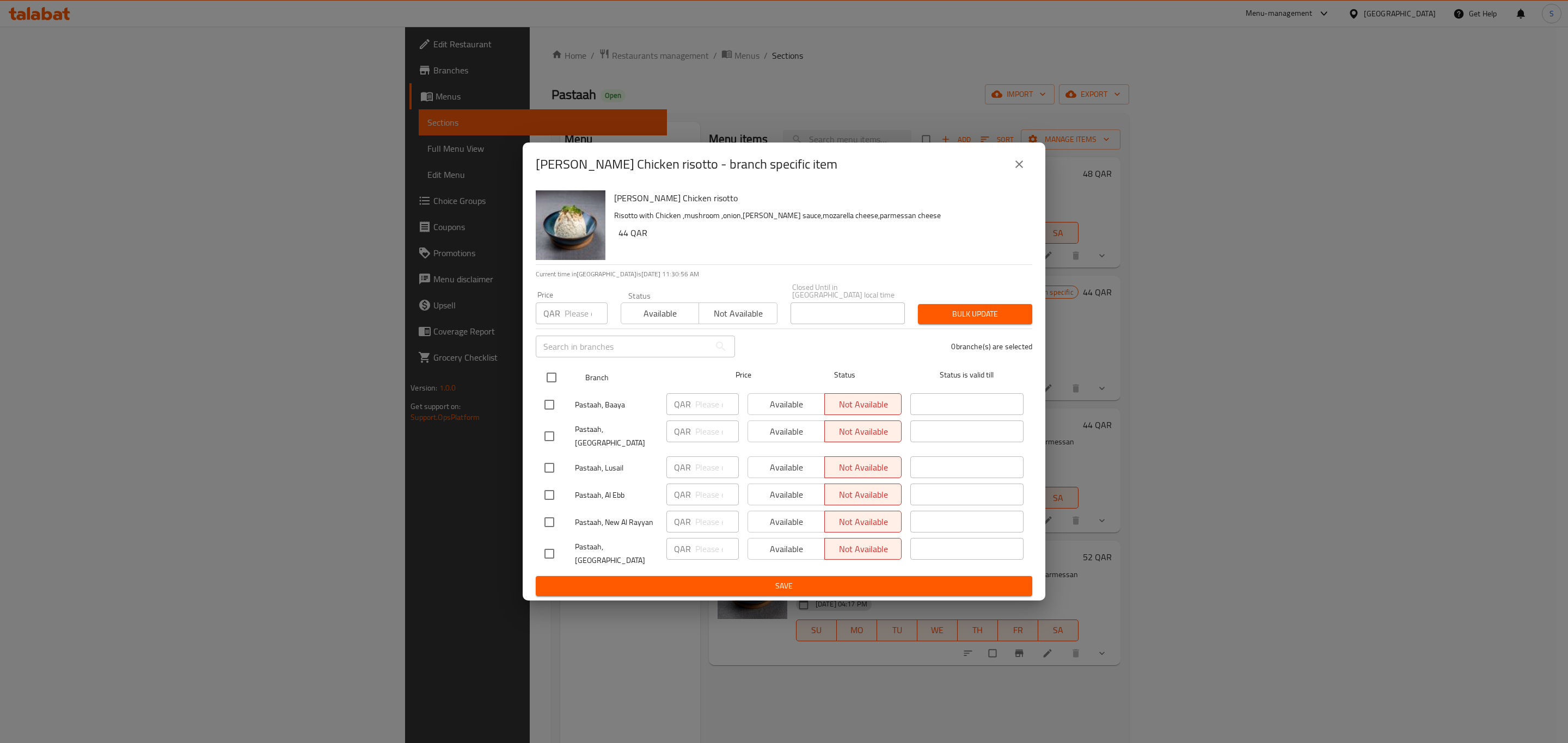
checkbox input "true"
click at [657, 321] on span "Available" at bounding box center [660, 314] width 69 height 16
click at [956, 321] on span "Bulk update" at bounding box center [975, 314] width 97 height 14
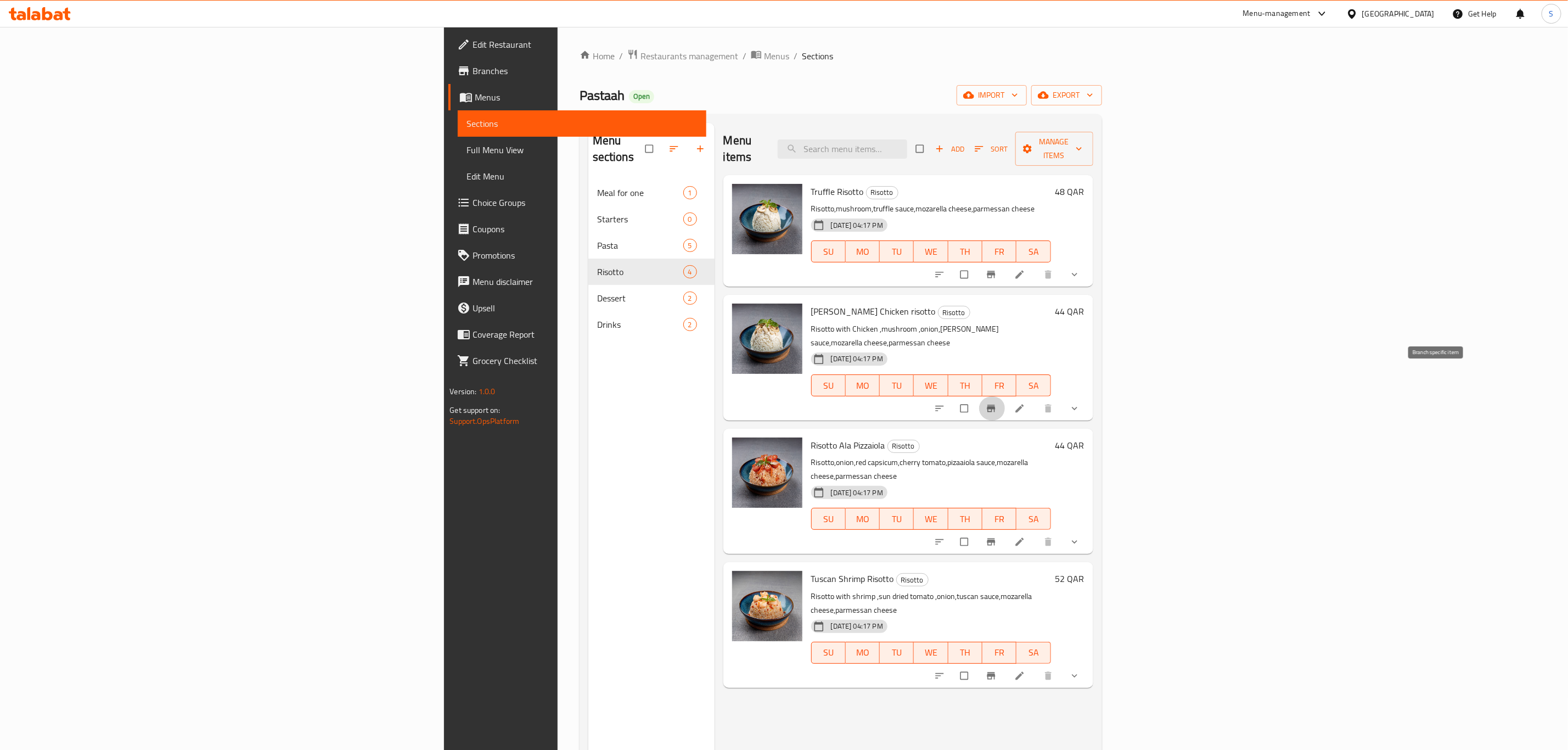
click at [997, 403] on icon "Branch-specific-item" at bounding box center [991, 408] width 11 height 11
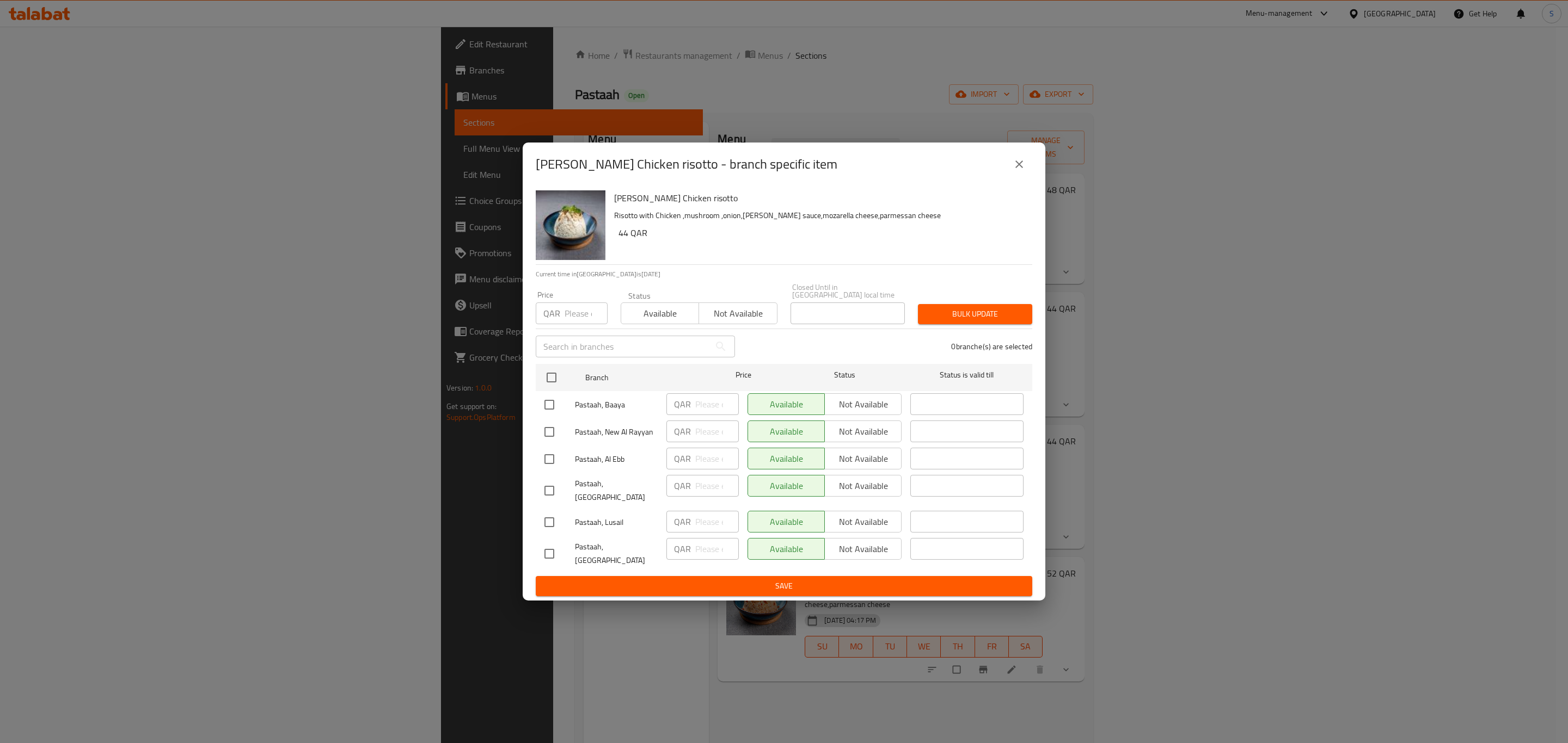
click at [1022, 171] on icon "close" at bounding box center [1019, 164] width 13 height 13
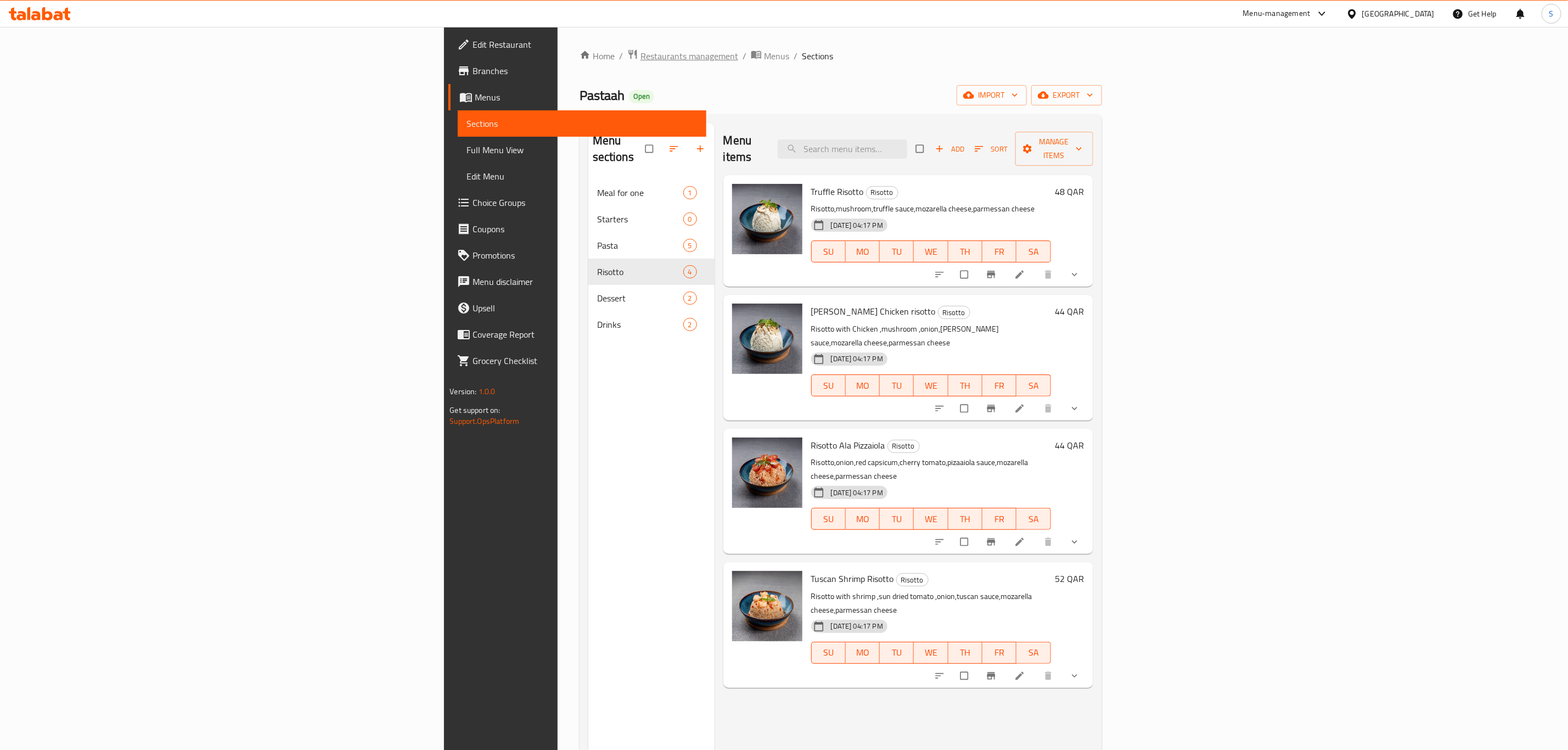
click at [641, 50] on span "Restaurants management" at bounding box center [689, 56] width 98 height 13
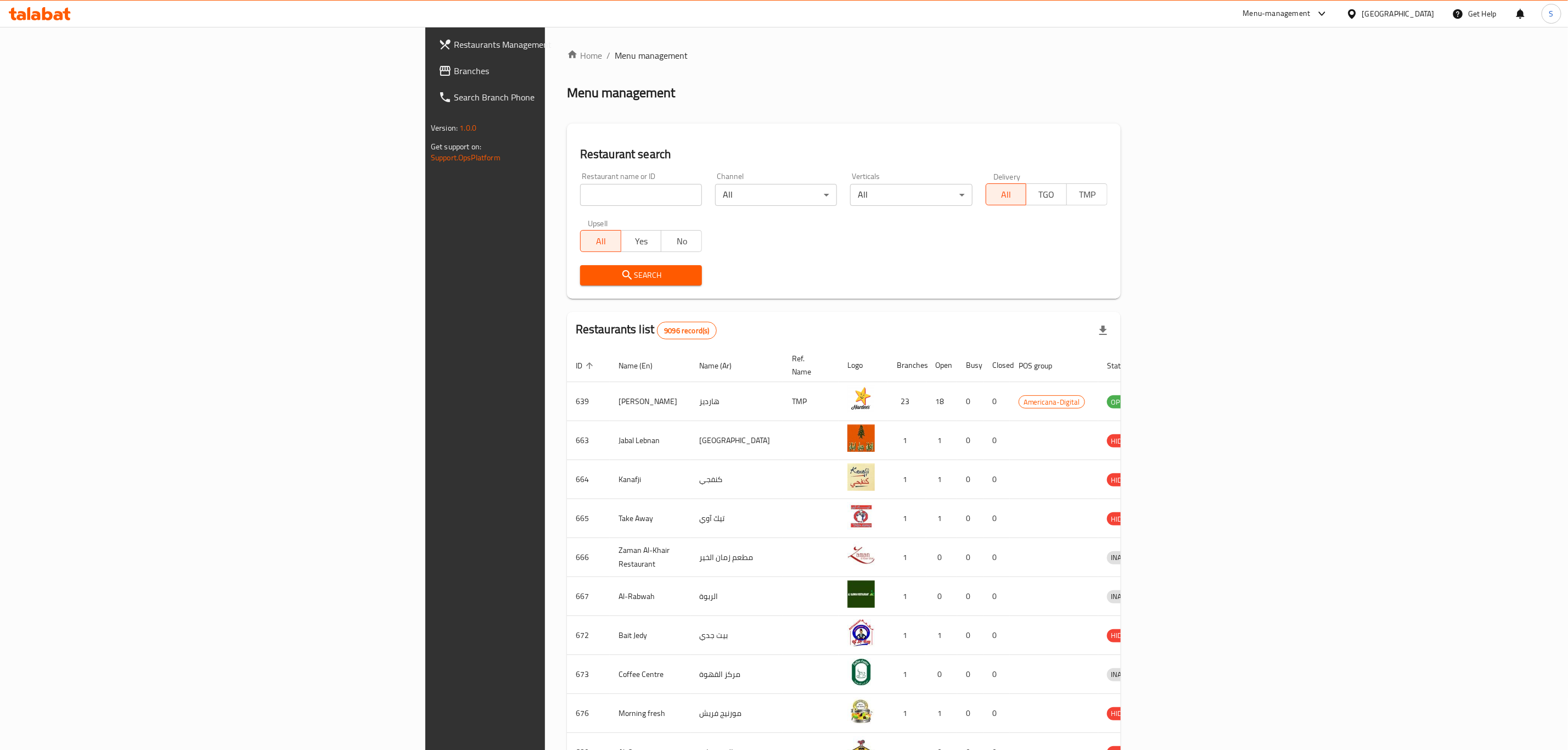
drag, startPoint x: 430, startPoint y: 209, endPoint x: 427, endPoint y: 195, distance: 14.3
click at [574, 208] on div "Restaurant name or ID Restaurant name or ID" at bounding box center [641, 189] width 135 height 47
click at [580, 195] on input "search" at bounding box center [641, 194] width 122 height 22
type input "dawar"
click button "Search" at bounding box center [641, 275] width 122 height 20
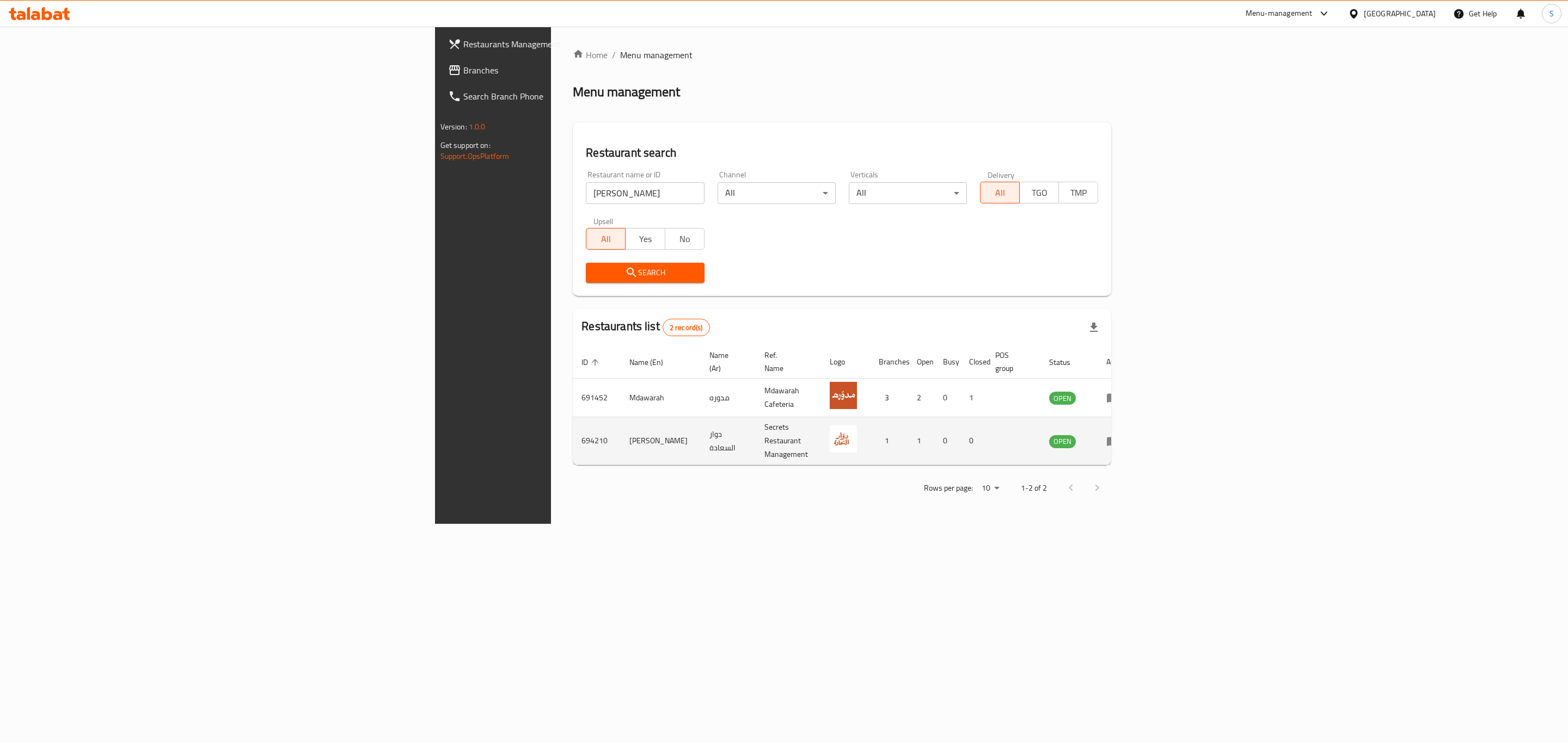
click at [573, 426] on td "694210" at bounding box center [596, 441] width 48 height 48
copy td "694210"
click at [1119, 437] on icon "enhanced table" at bounding box center [1112, 441] width 12 height 10
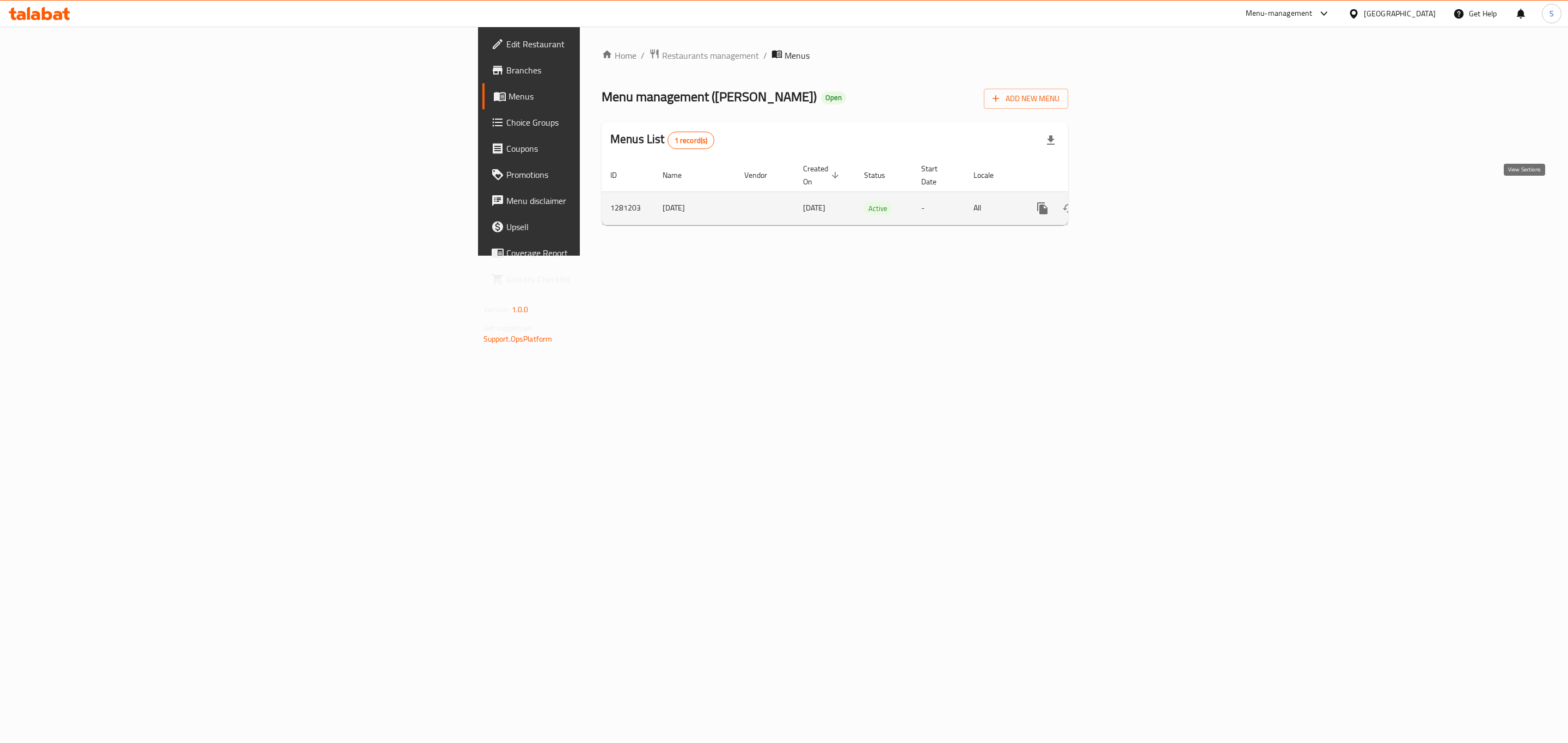
click at [1127, 202] on icon "enhanced table" at bounding box center [1120, 208] width 13 height 13
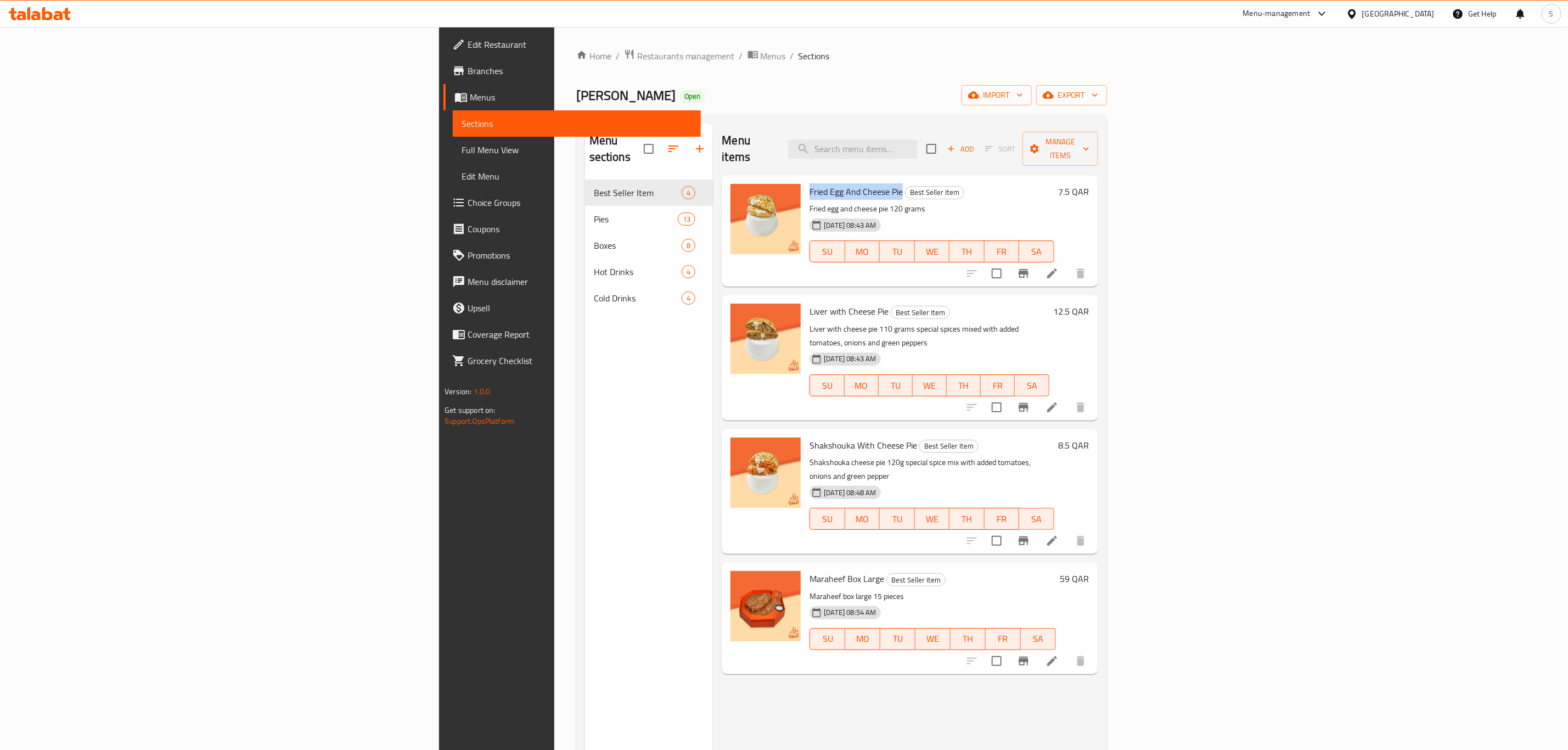
drag, startPoint x: 701, startPoint y: 175, endPoint x: 792, endPoint y: 174, distance: 91.0
click at [810, 183] on span "Fried Egg And Cheese Pie" at bounding box center [856, 191] width 93 height 17
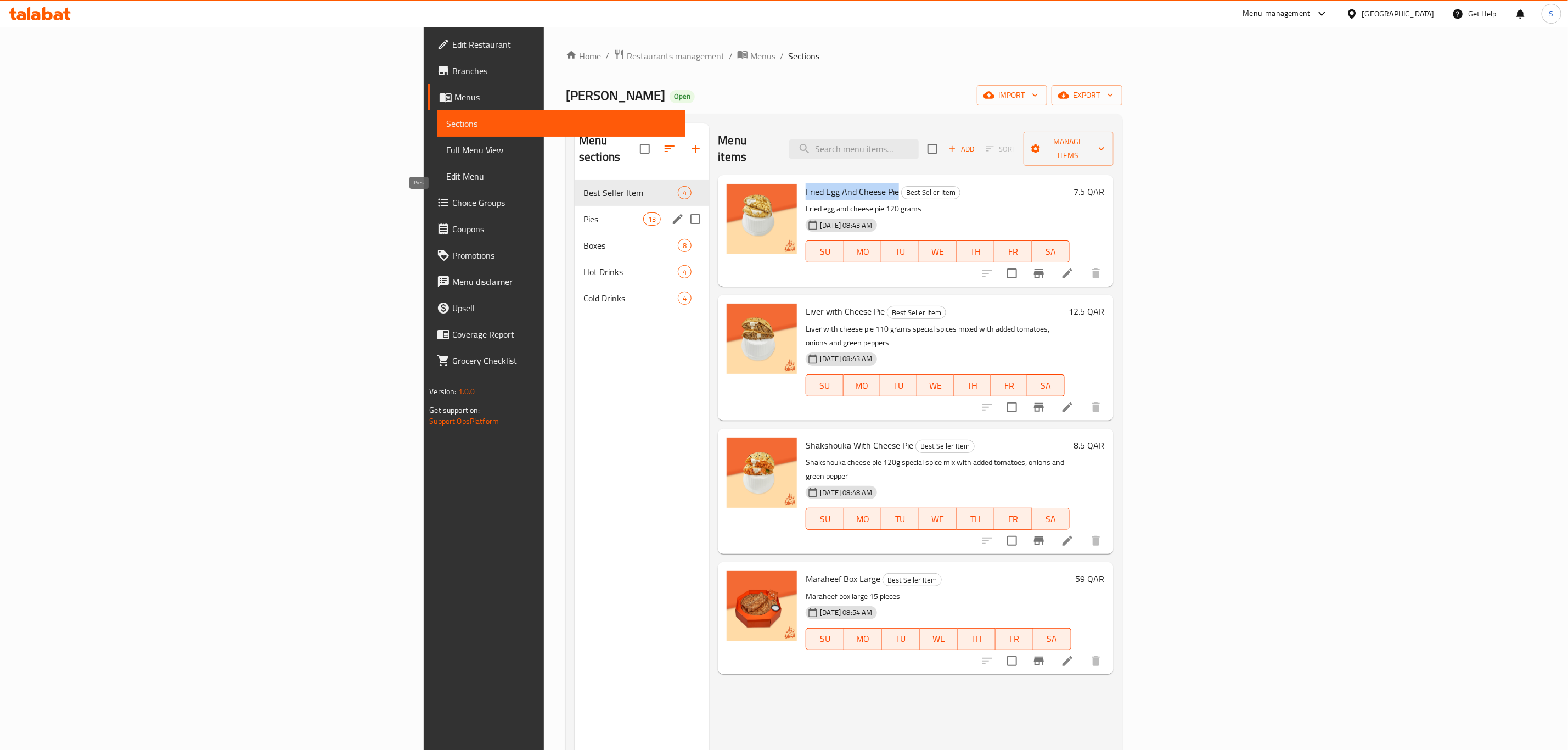
click at [584, 213] on span "Pies" at bounding box center [614, 219] width 60 height 13
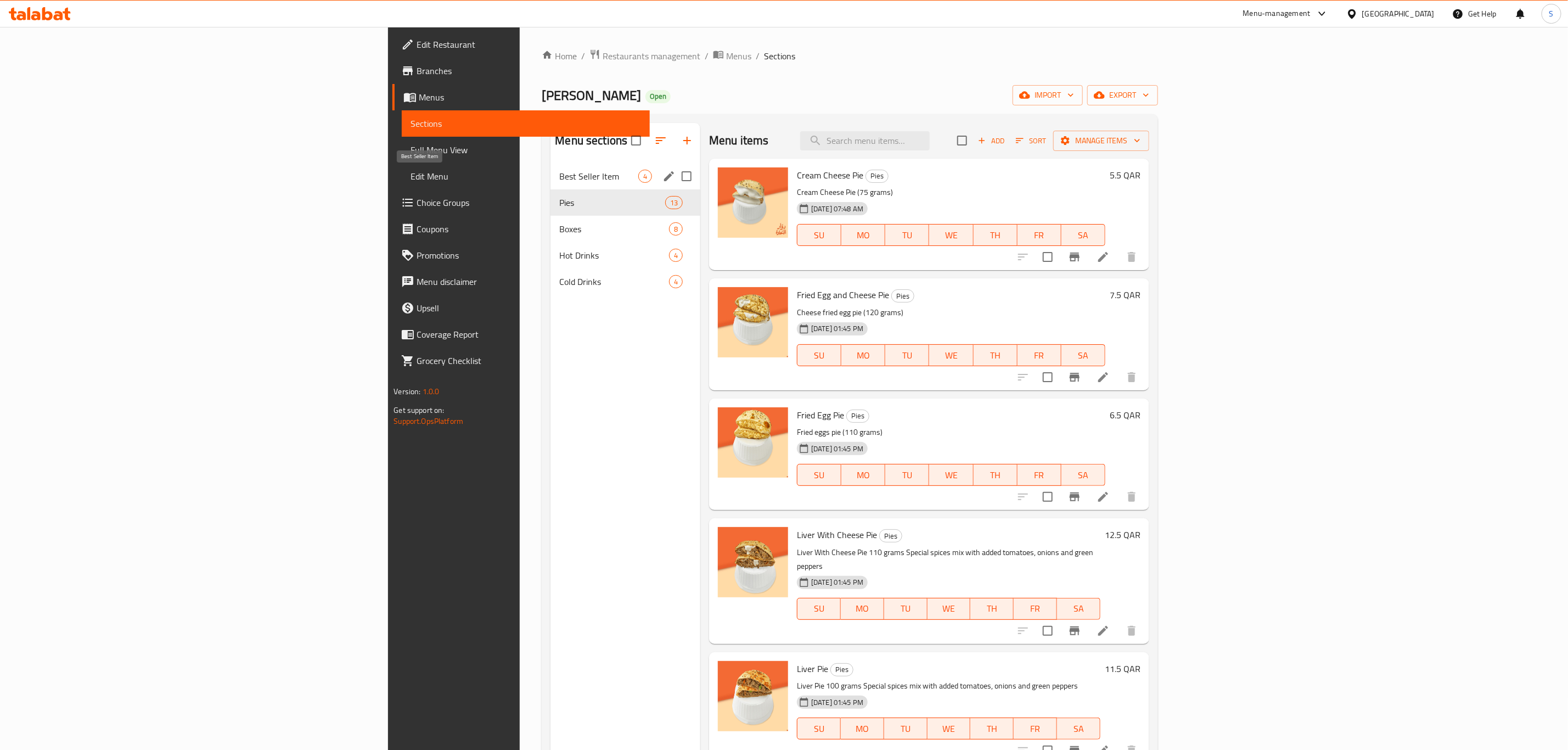
click at [560, 181] on span "Best Seller Item" at bounding box center [599, 176] width 79 height 13
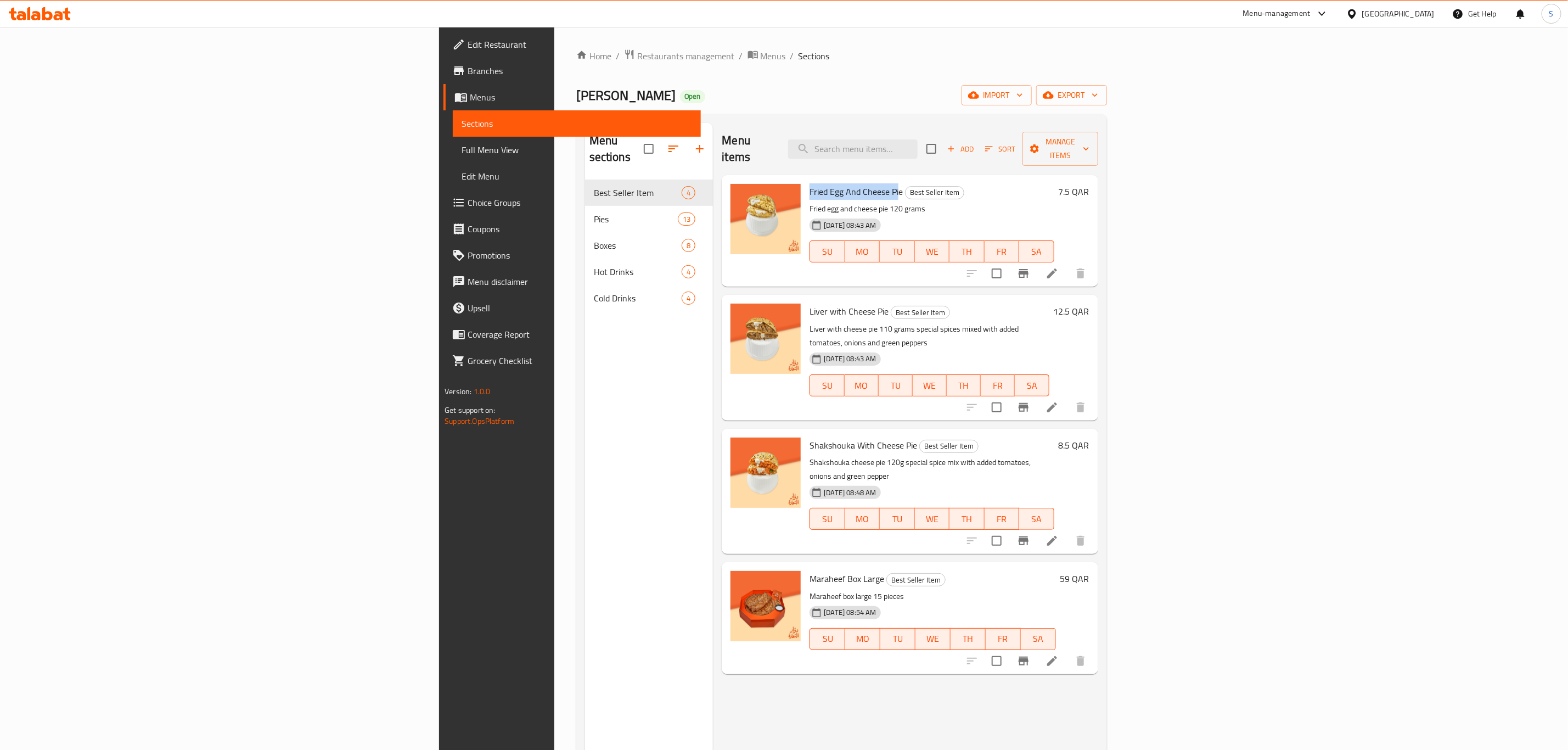
drag, startPoint x: 697, startPoint y: 174, endPoint x: 791, endPoint y: 178, distance: 94.1
click at [805, 180] on div "Fried Egg And Cheese Pie Best Seller Item Fried egg and cheese pie 120 grams 11…" at bounding box center [932, 231] width 253 height 103
drag, startPoint x: 792, startPoint y: 174, endPoint x: 699, endPoint y: 176, distance: 93.0
click at [726, 180] on div "Fried Egg And Cheese Pie Best Seller Item Fried egg and cheese pie 120 grams 11…" at bounding box center [909, 231] width 367 height 103
copy div "Fried Egg And Cheese Pie"
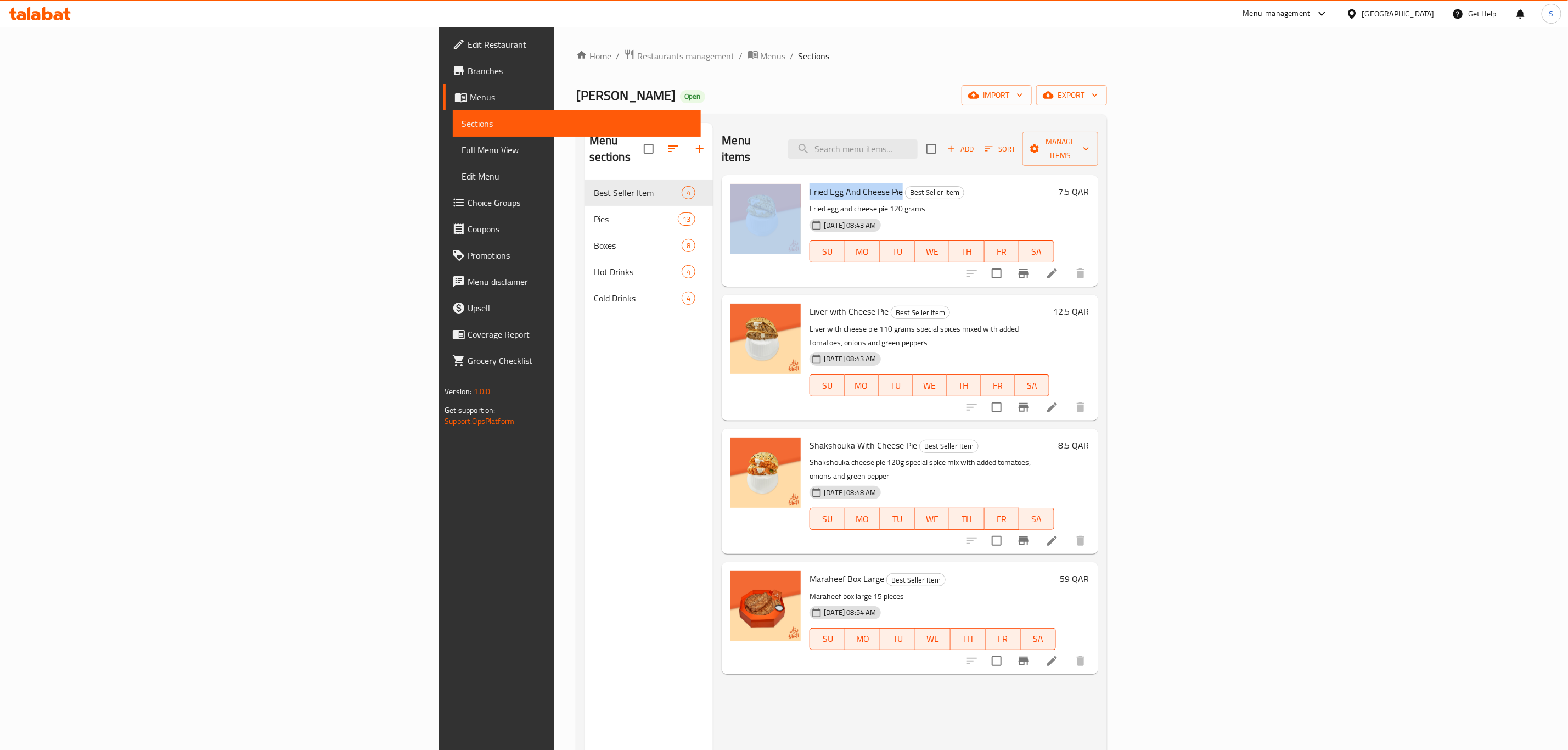
copy div "Fried Egg And Cheese Pie"
click at [1028, 269] on icon "Branch-specific-item" at bounding box center [1023, 274] width 10 height 9
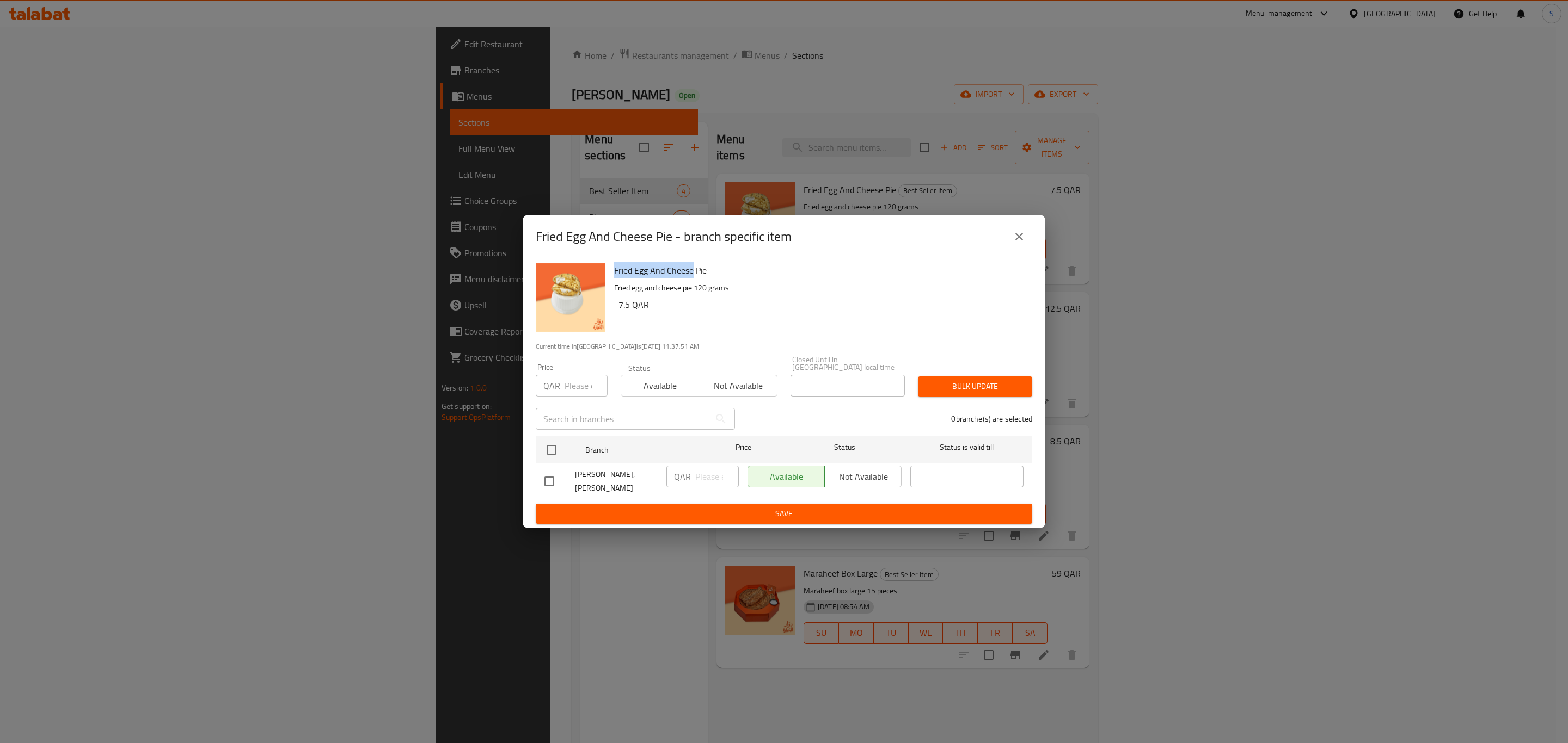
drag, startPoint x: 615, startPoint y: 276, endPoint x: 692, endPoint y: 277, distance: 77.0
click at [692, 277] on div "Fried Egg And Cheese Pie Fried egg and cheese pie 120 grams 7.5 QAR" at bounding box center [819, 297] width 418 height 79
copy h6 "Fried Egg And Cheese"
click at [1016, 244] on icon "close" at bounding box center [1019, 236] width 13 height 13
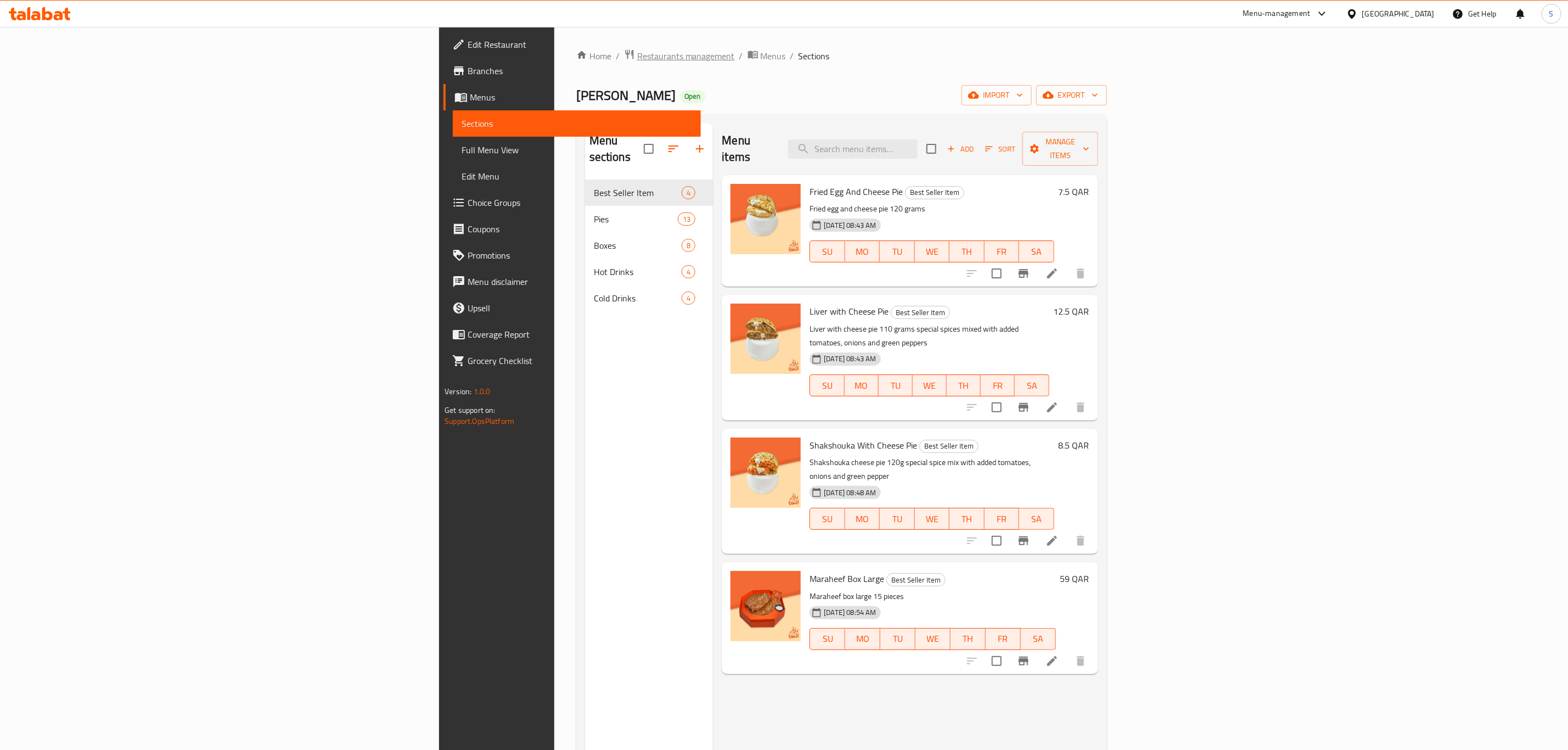
click at [637, 59] on span "Restaurants management" at bounding box center [686, 56] width 98 height 13
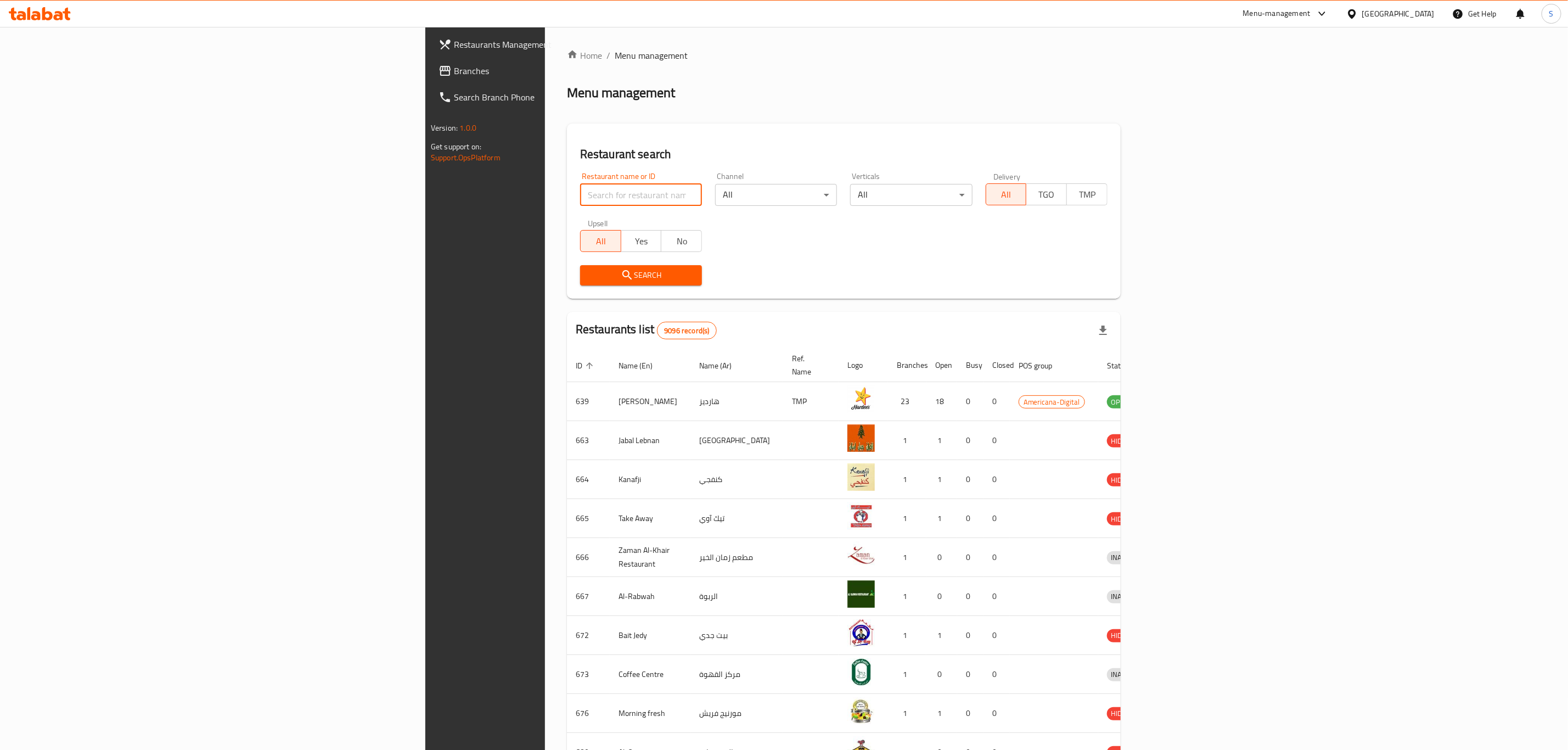
drag, startPoint x: 470, startPoint y: 196, endPoint x: 464, endPoint y: 194, distance: 6.3
click at [580, 196] on input "search" at bounding box center [641, 194] width 122 height 22
type input "dawar"
click button "Search" at bounding box center [641, 275] width 122 height 20
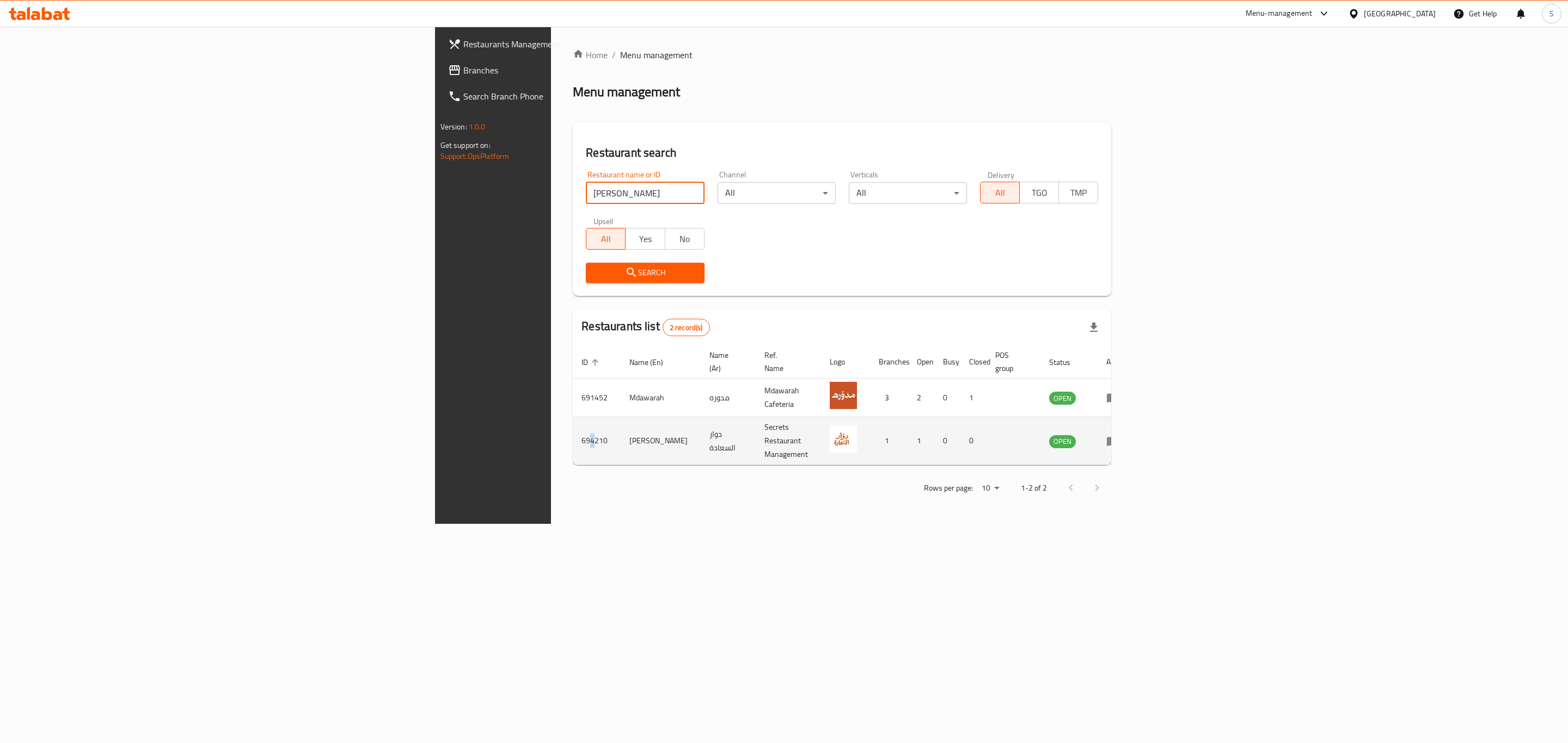
click at [573, 420] on td "694210" at bounding box center [596, 441] width 48 height 48
copy td "694210"
click at [1119, 435] on icon "enhanced table" at bounding box center [1112, 441] width 13 height 13
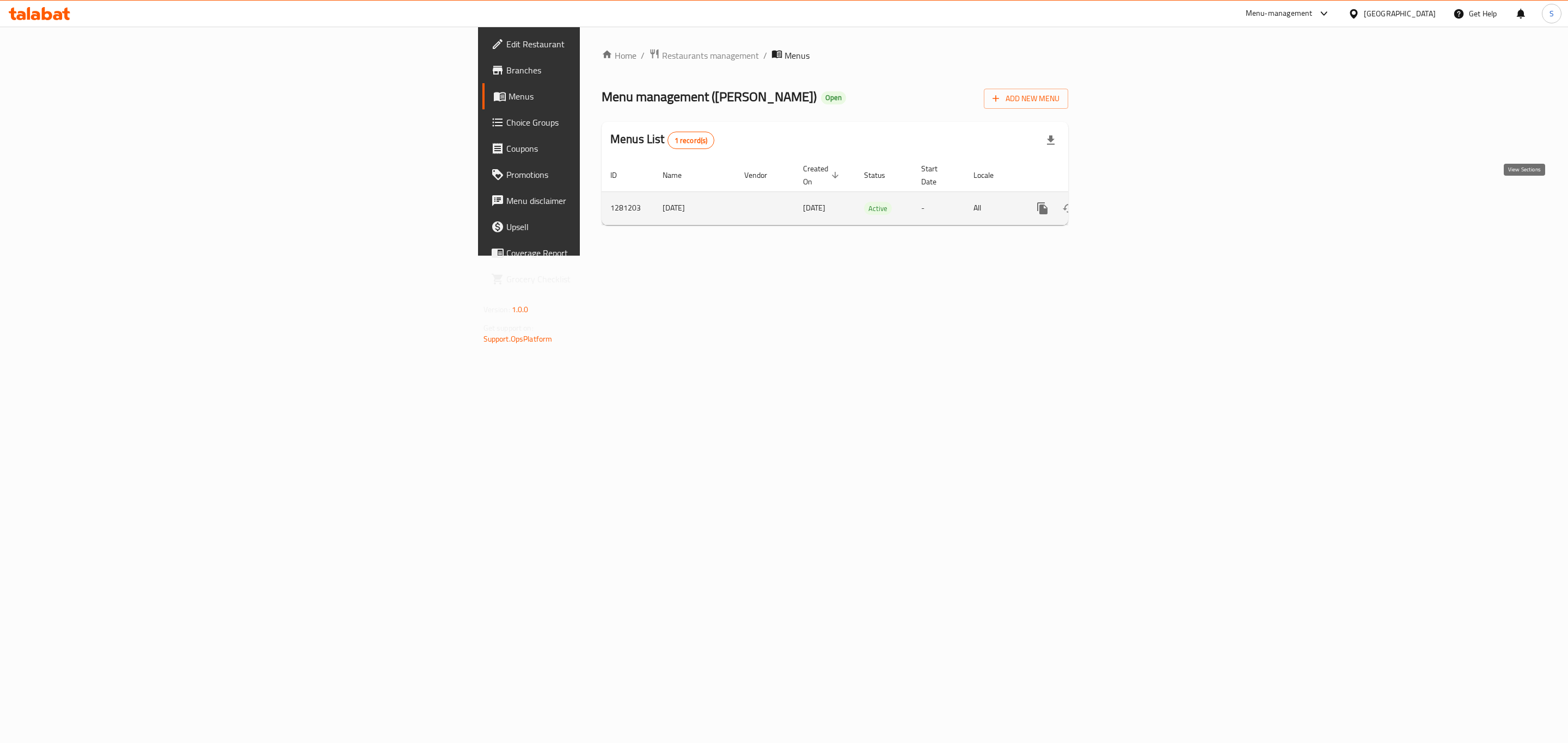
click at [1127, 202] on icon "enhanced table" at bounding box center [1120, 208] width 13 height 13
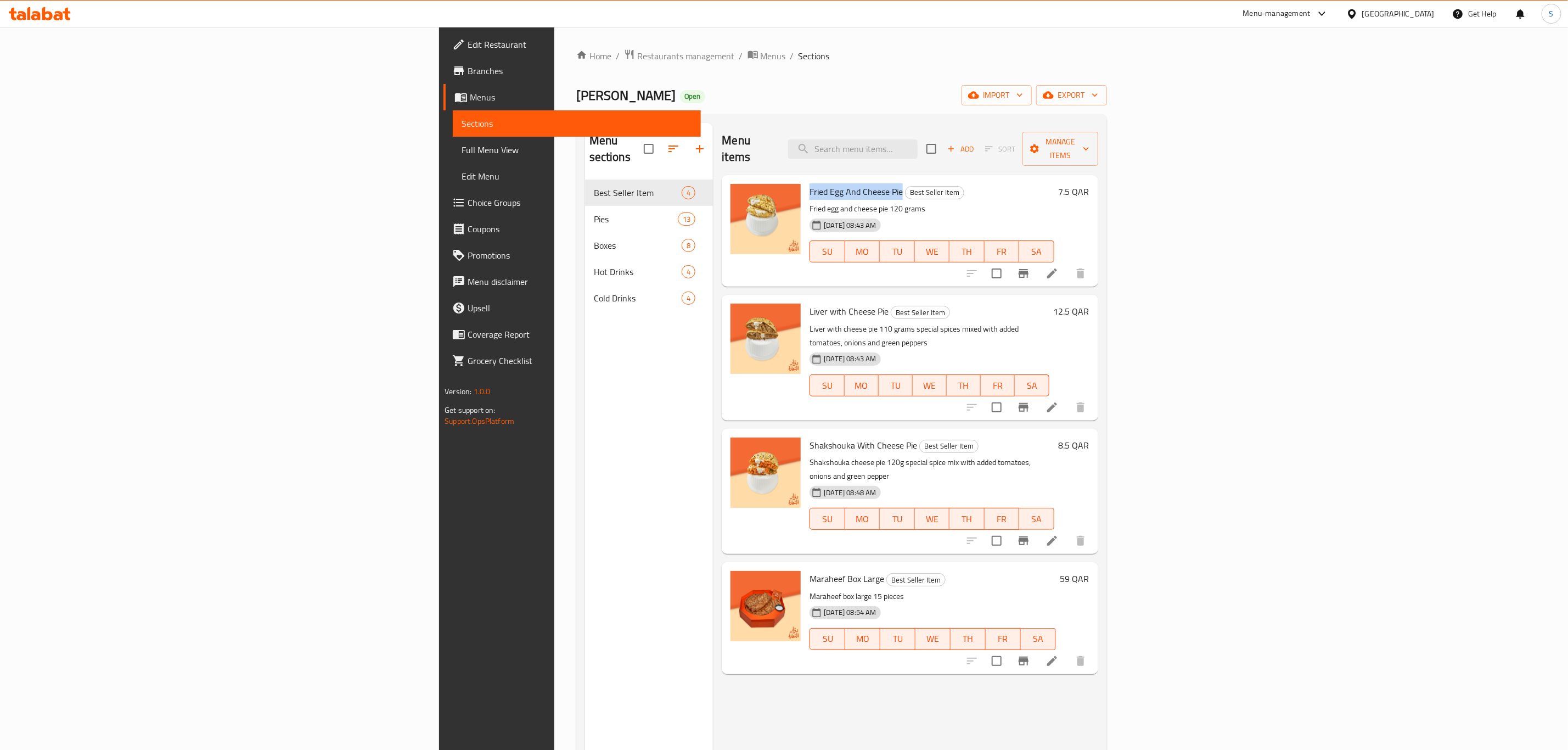
drag, startPoint x: 702, startPoint y: 173, endPoint x: 791, endPoint y: 173, distance: 89.0
click at [810, 183] on span "Fried Egg And Cheese Pie" at bounding box center [856, 191] width 93 height 17
copy span "Fried Egg And Cheese Pie"
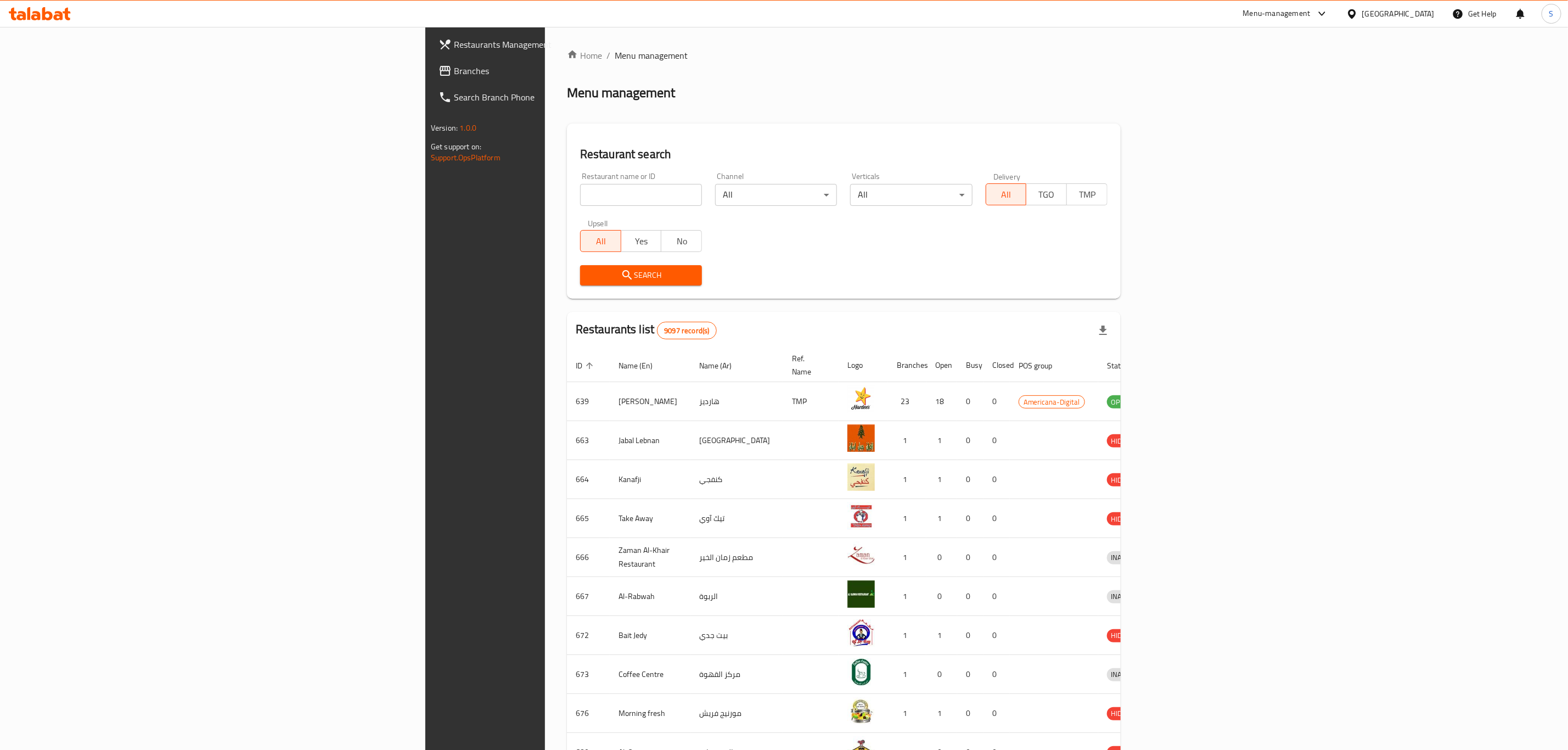
click at [580, 187] on input "search" at bounding box center [641, 194] width 122 height 22
type input "Hollywood Star"
click button "Search" at bounding box center [641, 275] width 122 height 20
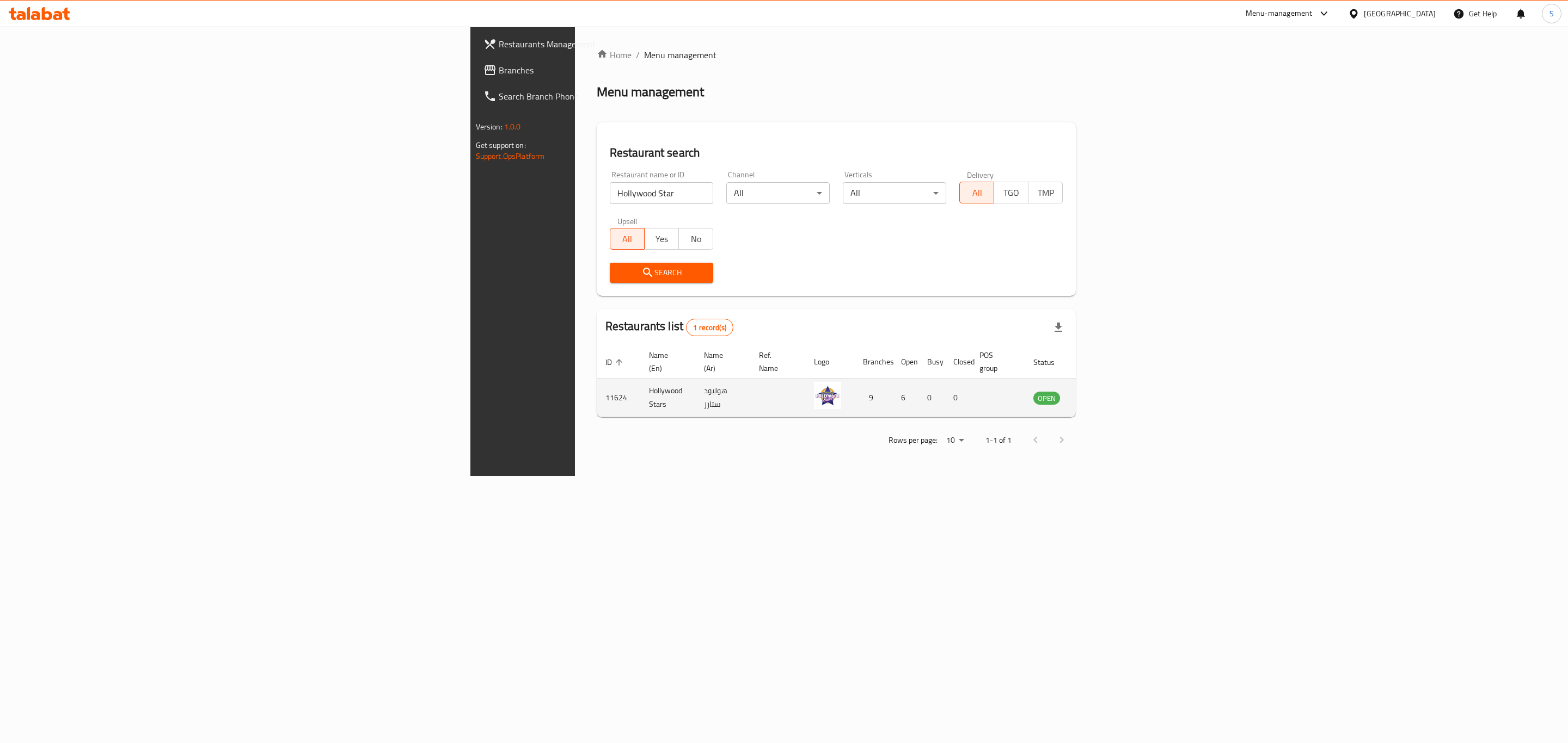
click at [1119, 384] on td "enhanced table" at bounding box center [1100, 397] width 37 height 39
click at [1104, 391] on icon "enhanced table" at bounding box center [1097, 397] width 13 height 13
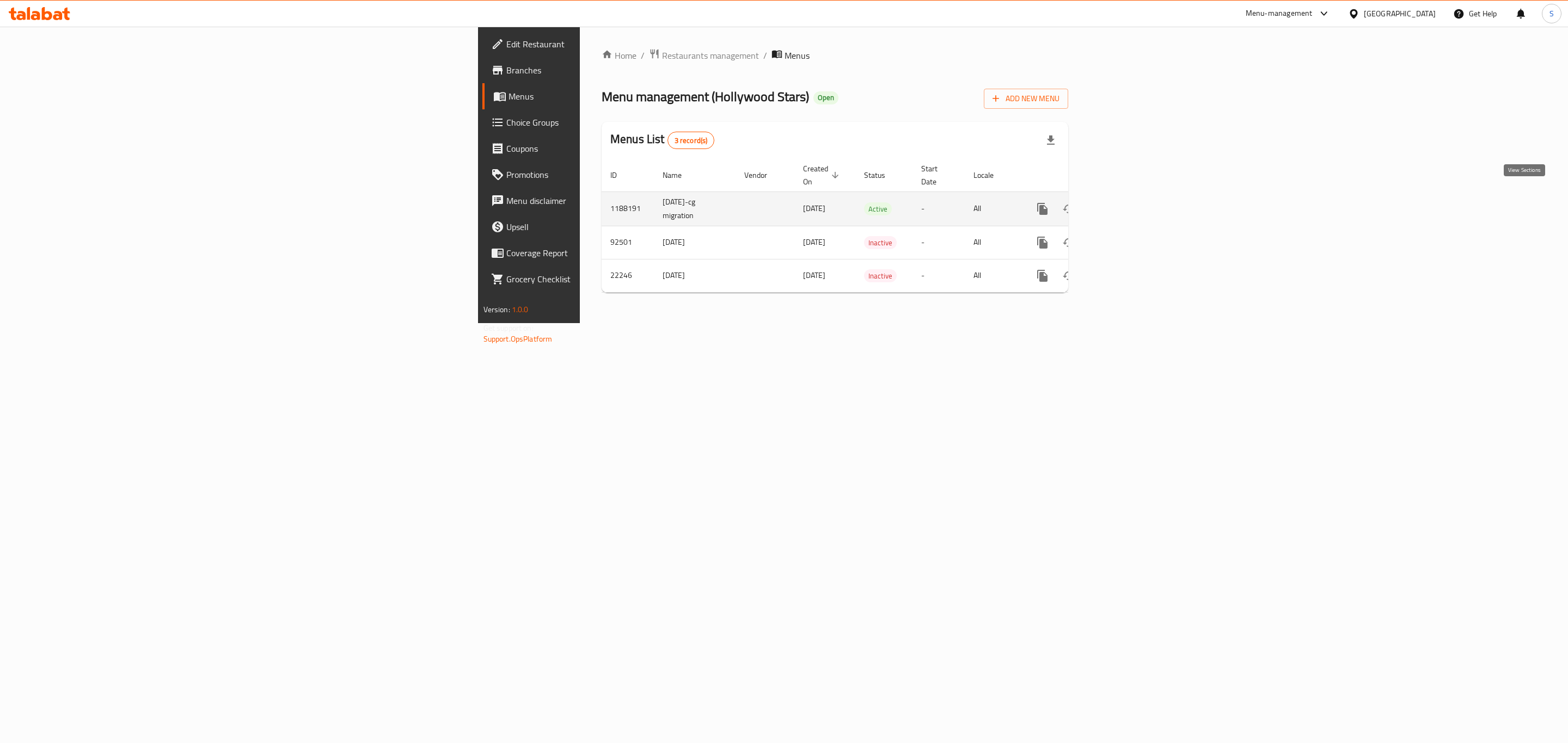
click at [1134, 203] on link "enhanced table" at bounding box center [1121, 209] width 26 height 26
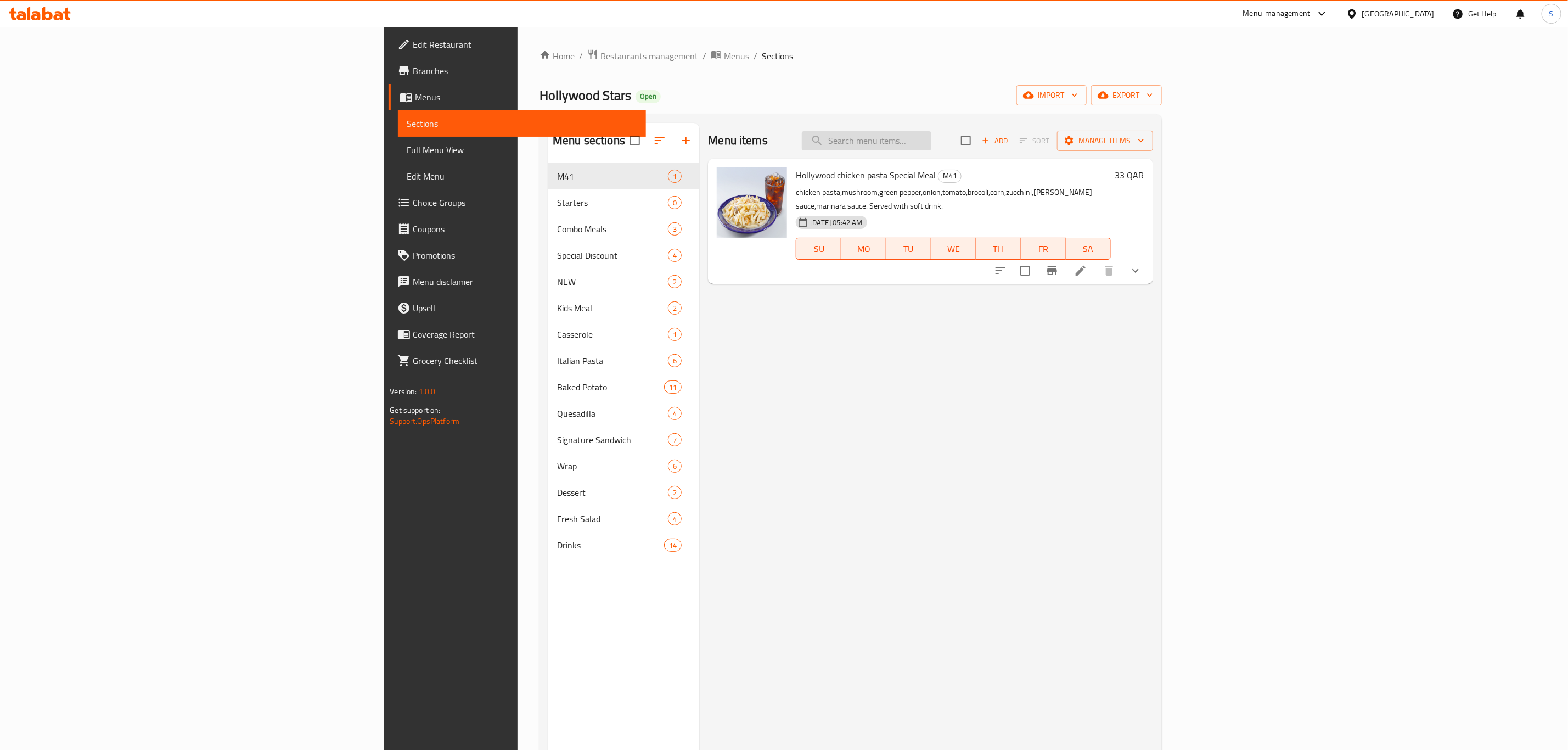
click at [932, 144] on input "search" at bounding box center [866, 141] width 130 height 19
paste input "Chicken Mushroom Pasta"
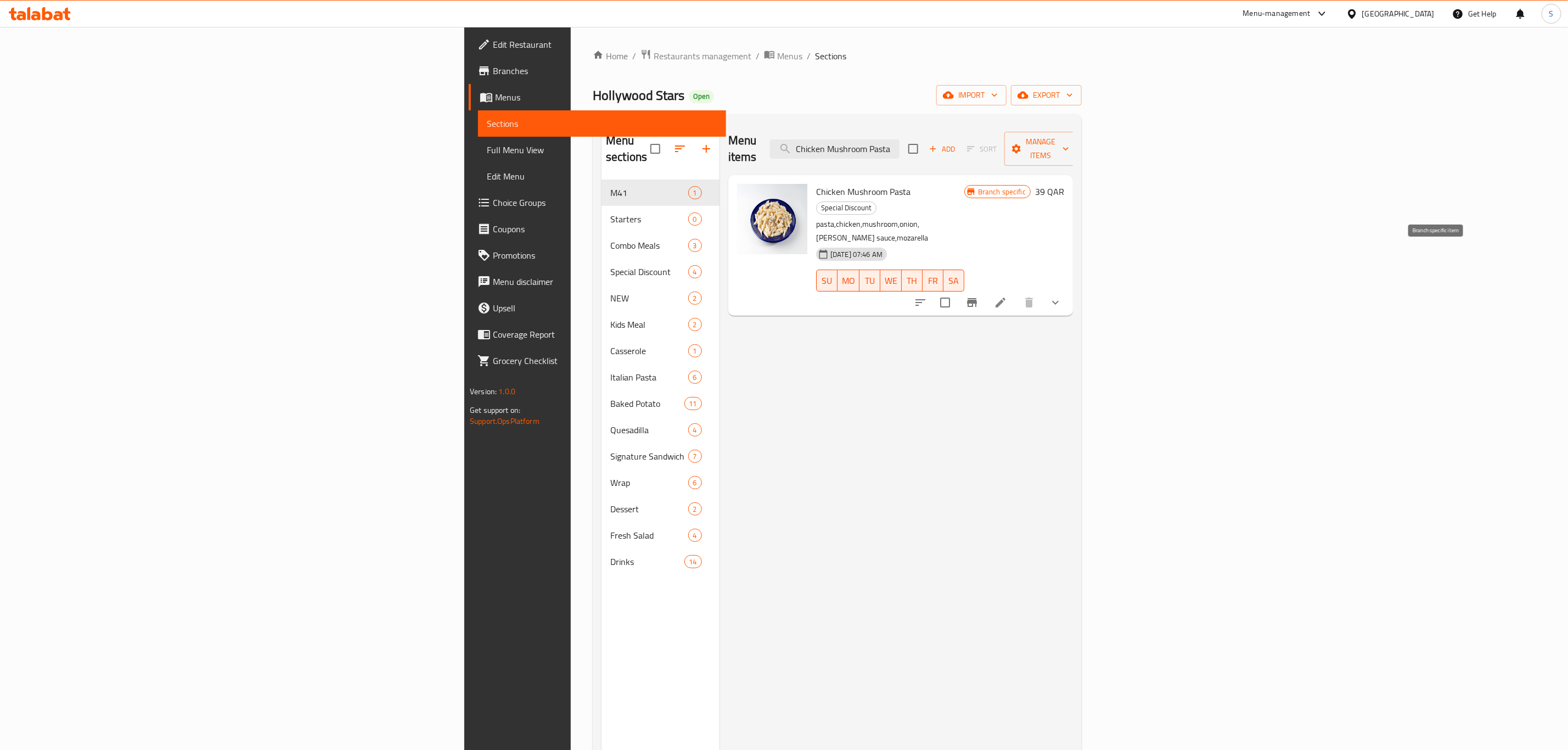
type input "Chicken Mushroom Pasta"
click at [979, 296] on icon "Branch-specific-item" at bounding box center [972, 302] width 13 height 13
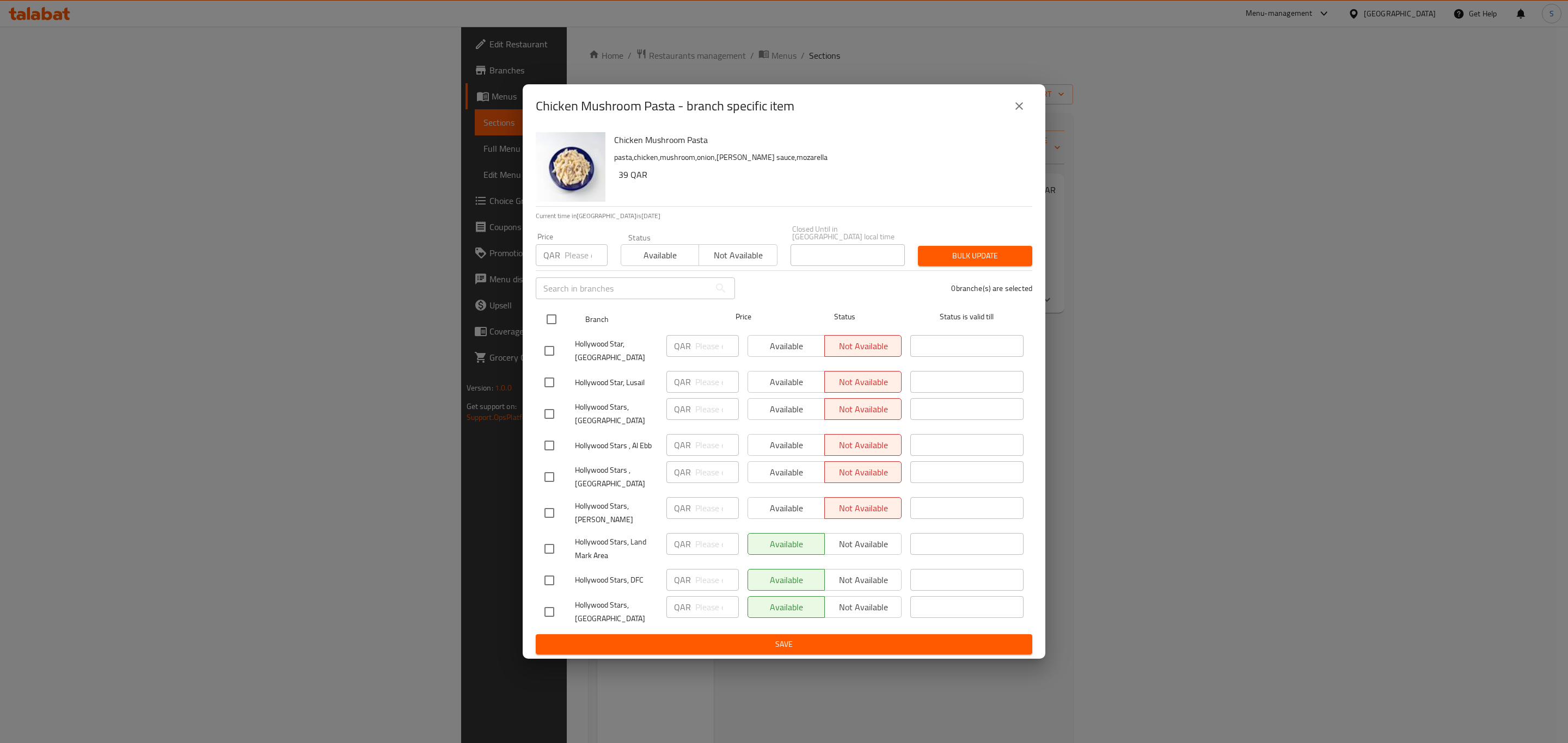
click at [542, 309] on input "checkbox" at bounding box center [551, 319] width 22 height 22
checkbox input "true"
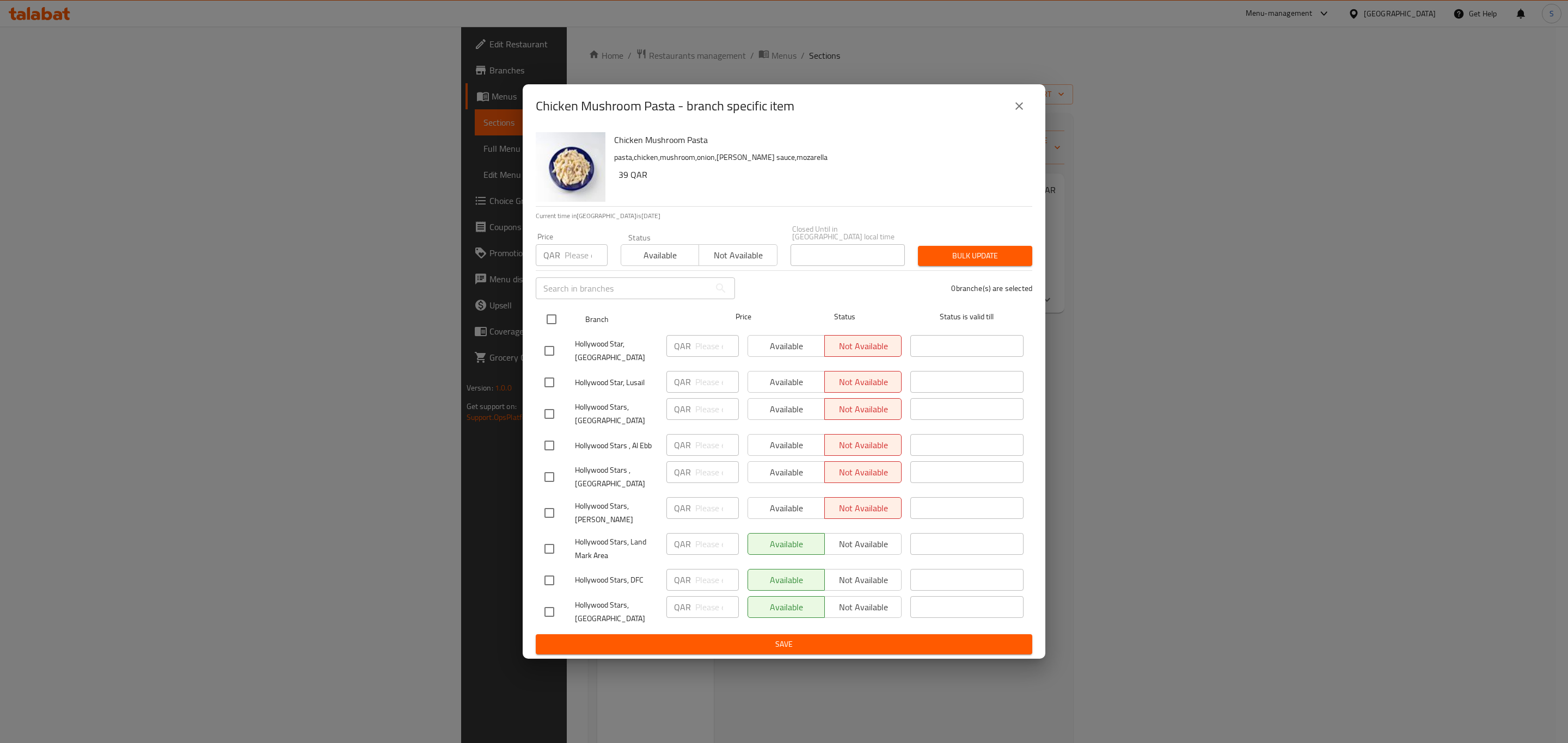
checkbox input "true"
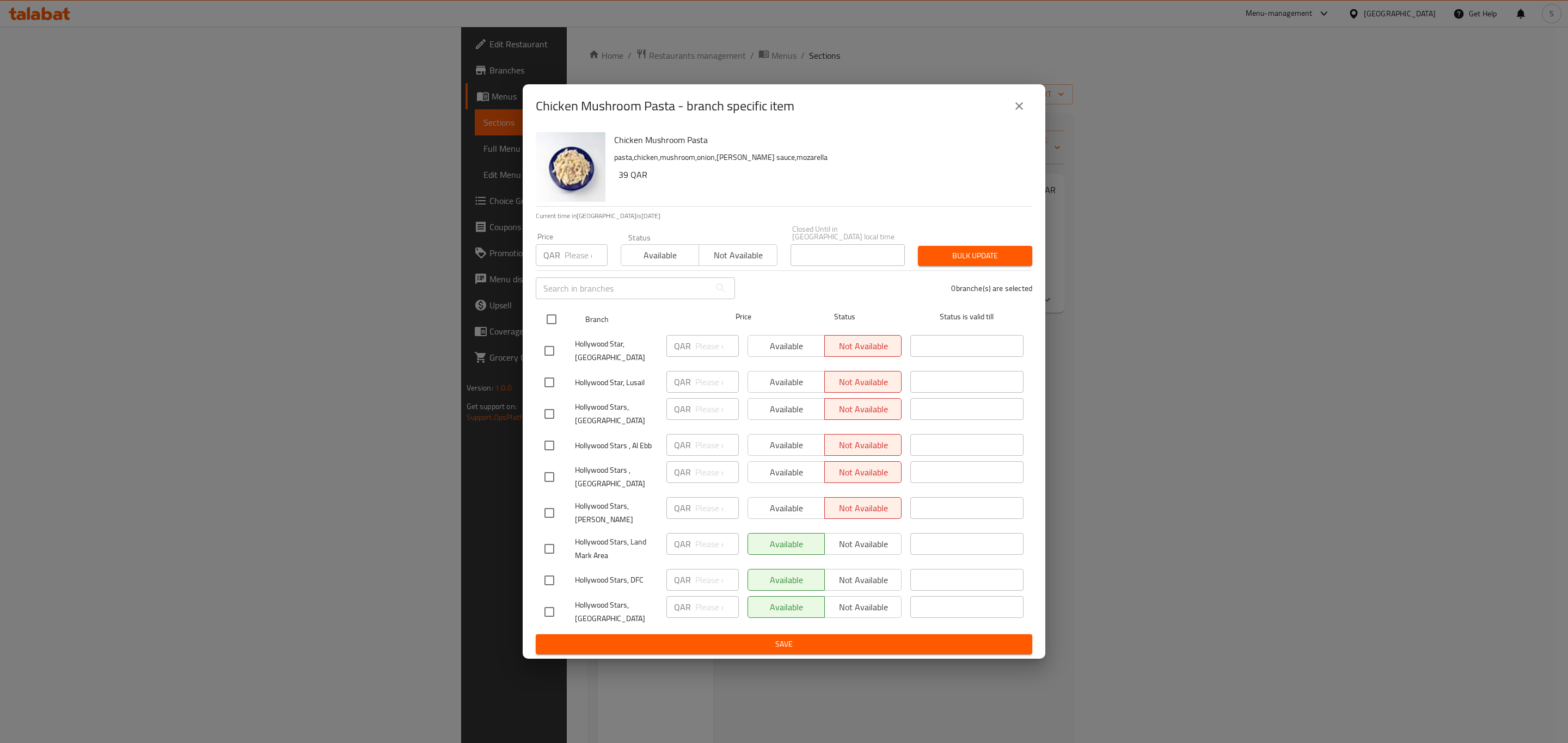
checkbox input "true"
click at [659, 251] on span "Available" at bounding box center [660, 256] width 69 height 16
click at [940, 246] on button "Bulk update" at bounding box center [975, 256] width 114 height 20
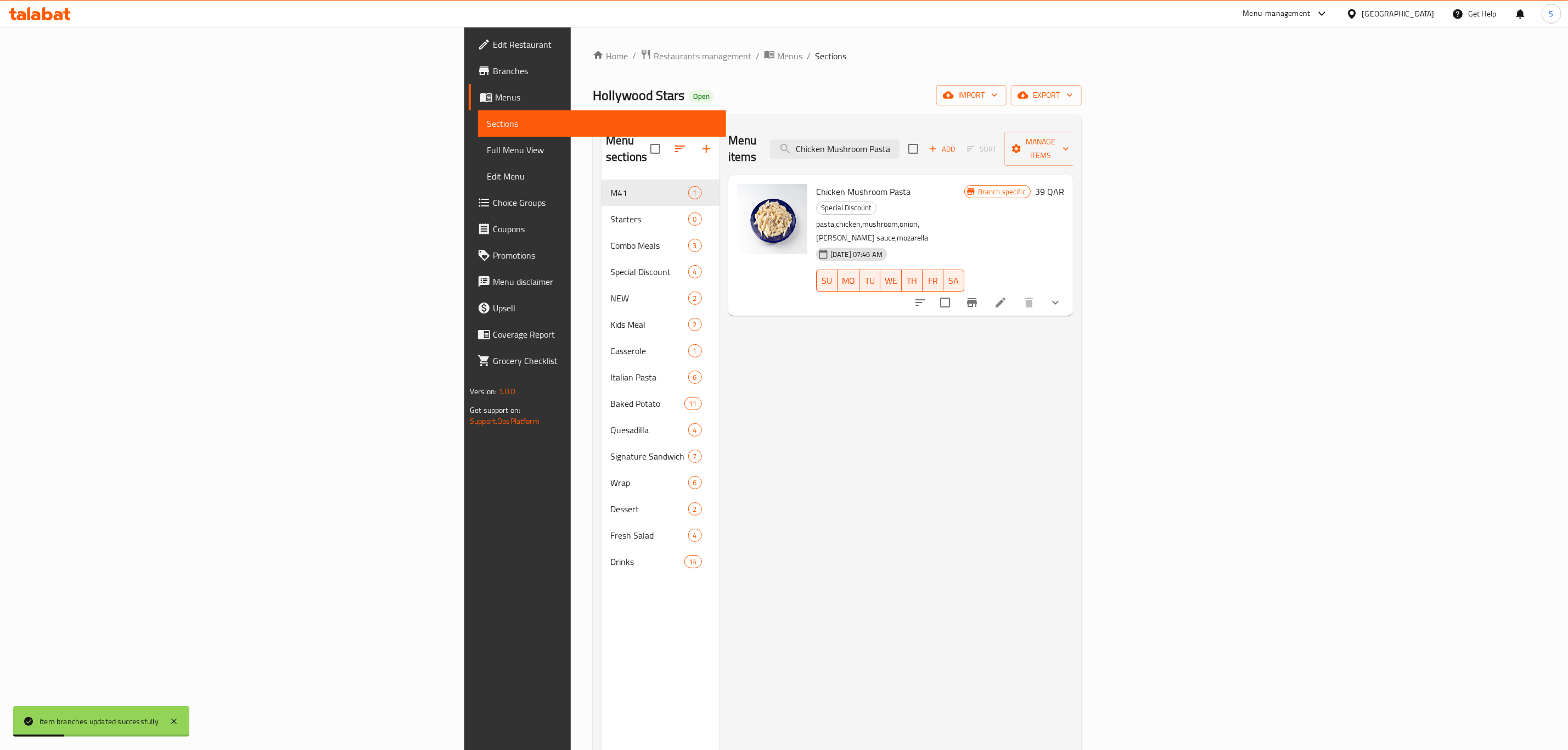
drag, startPoint x: 972, startPoint y: 140, endPoint x: 1339, endPoint y: 140, distance: 367.0
click at [1073, 143] on div "Menu items Chicken Mushroom Pasta Add Sort Manage items" at bounding box center [901, 149] width 345 height 52
paste input "Chicken Parmesan Pasta"
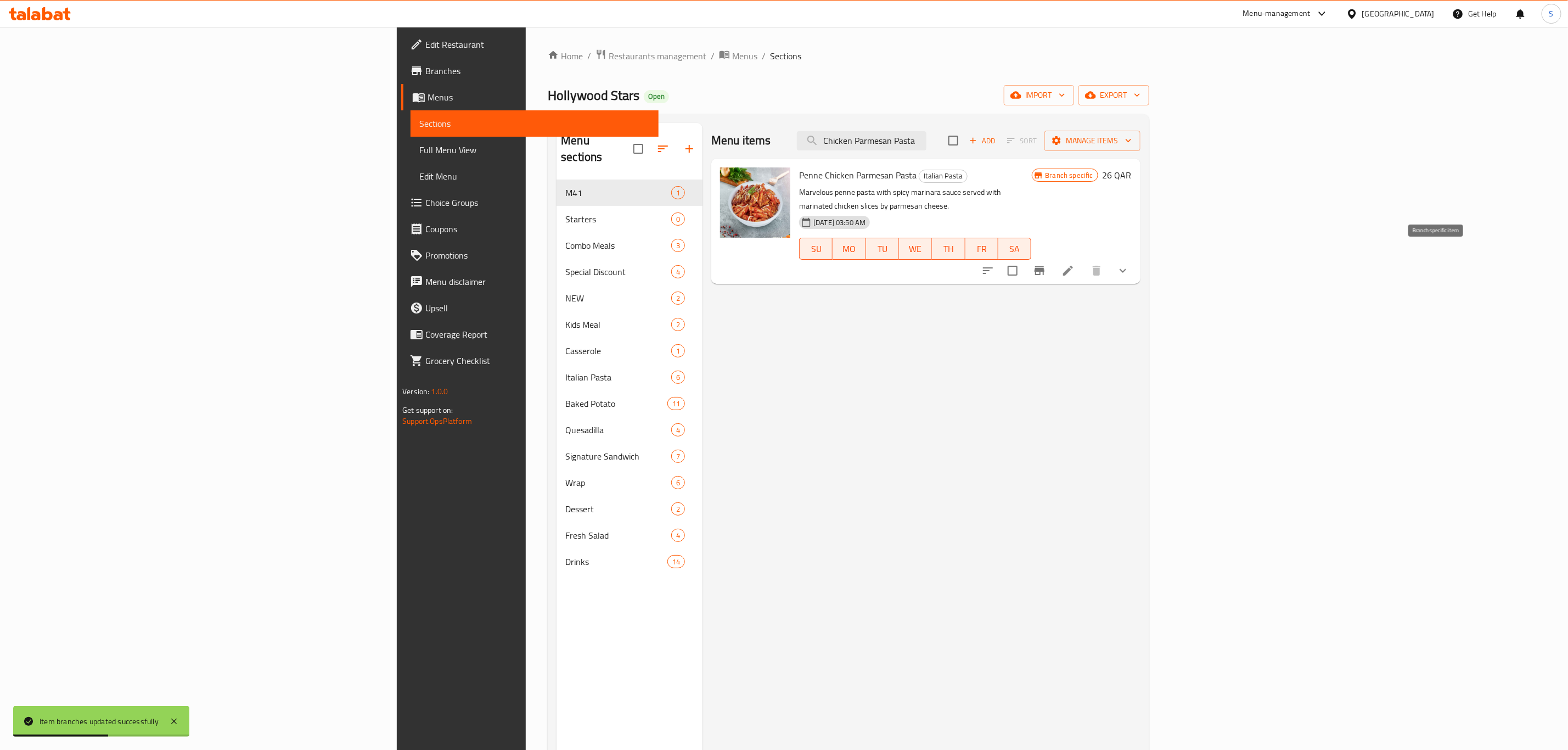
type input "Chicken Parmesan Pasta"
click at [1045, 266] on icon "Branch-specific-item" at bounding box center [1039, 270] width 10 height 9
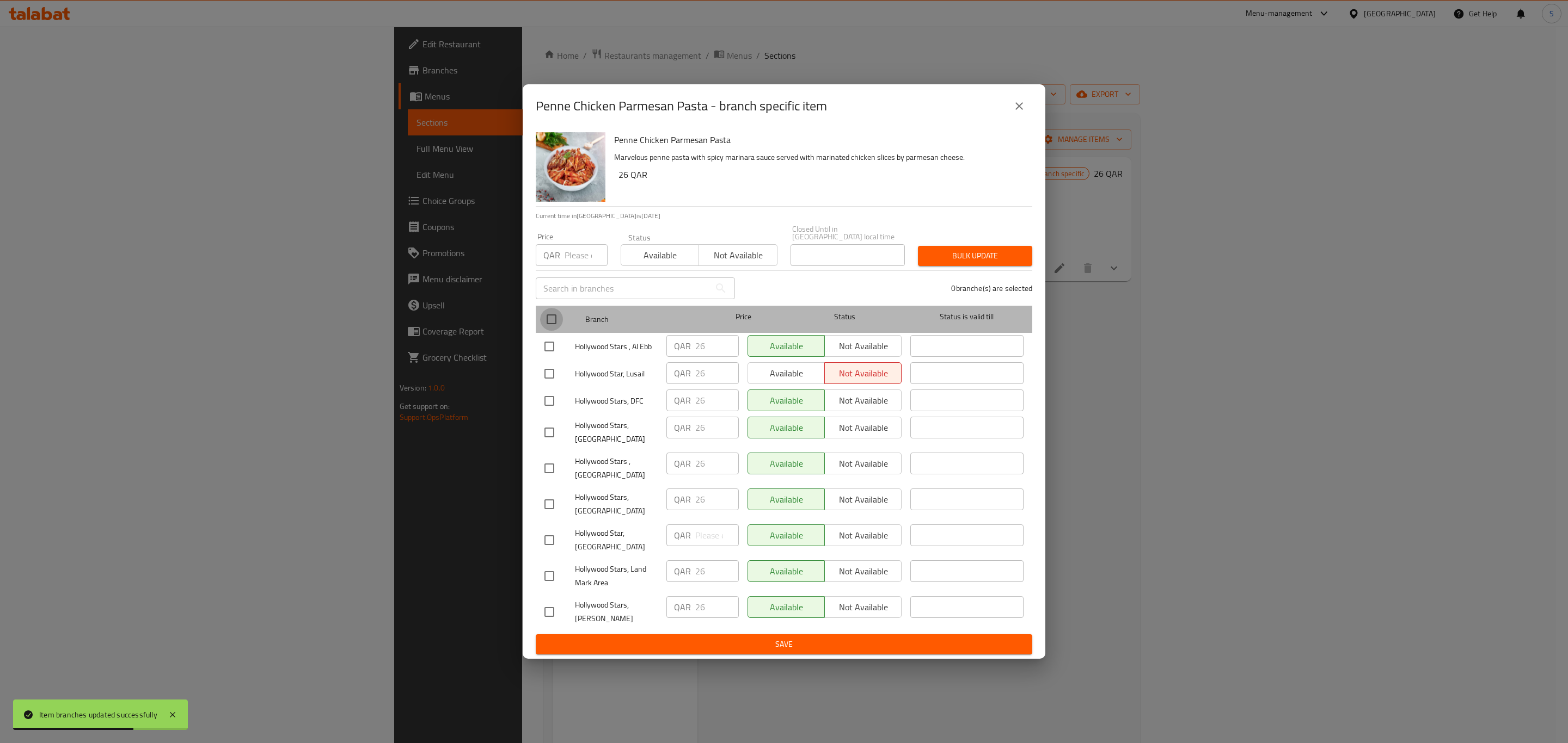
drag, startPoint x: 549, startPoint y: 318, endPoint x: 653, endPoint y: 289, distance: 108.0
click at [550, 319] on input "checkbox" at bounding box center [551, 319] width 22 height 22
checkbox input "true"
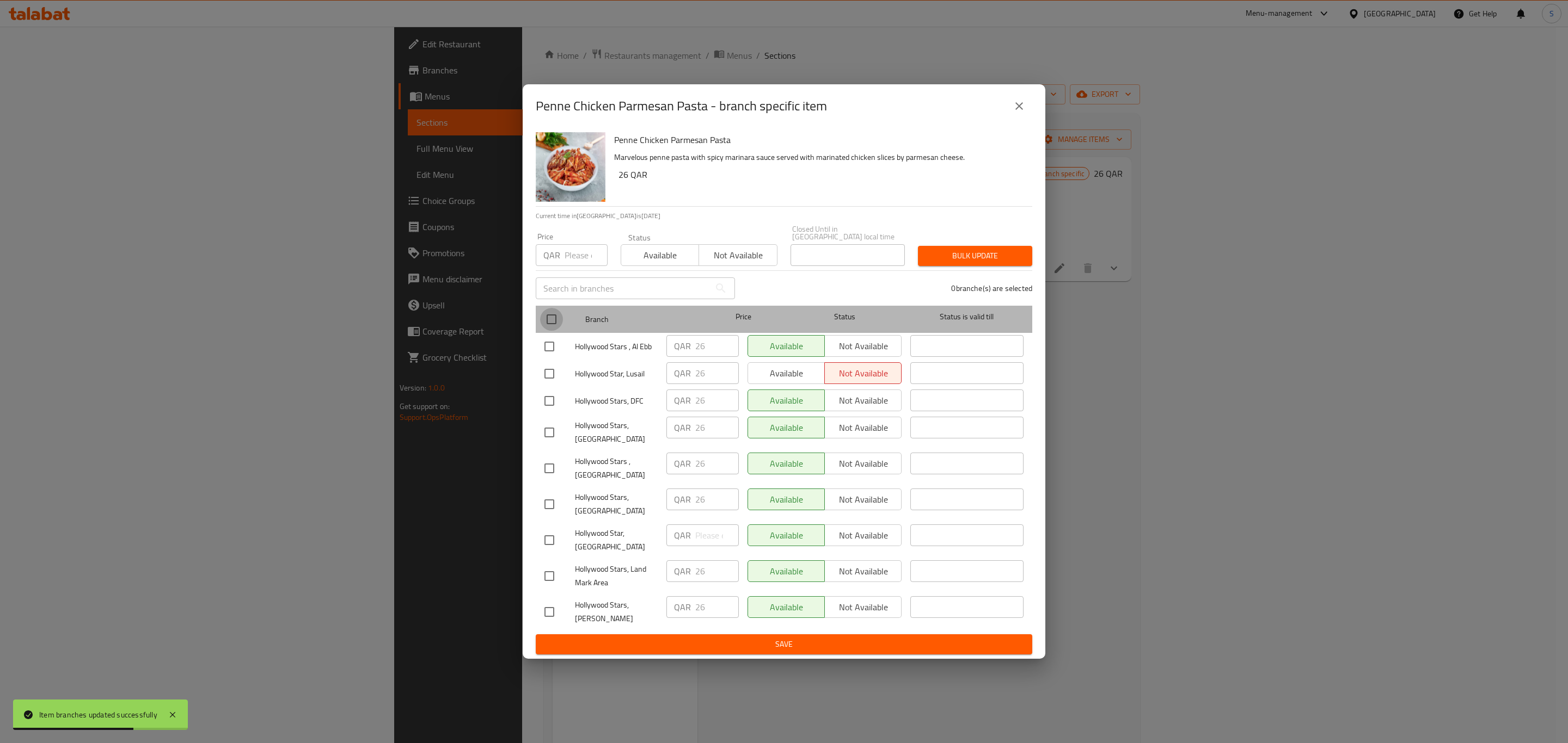
checkbox input "true"
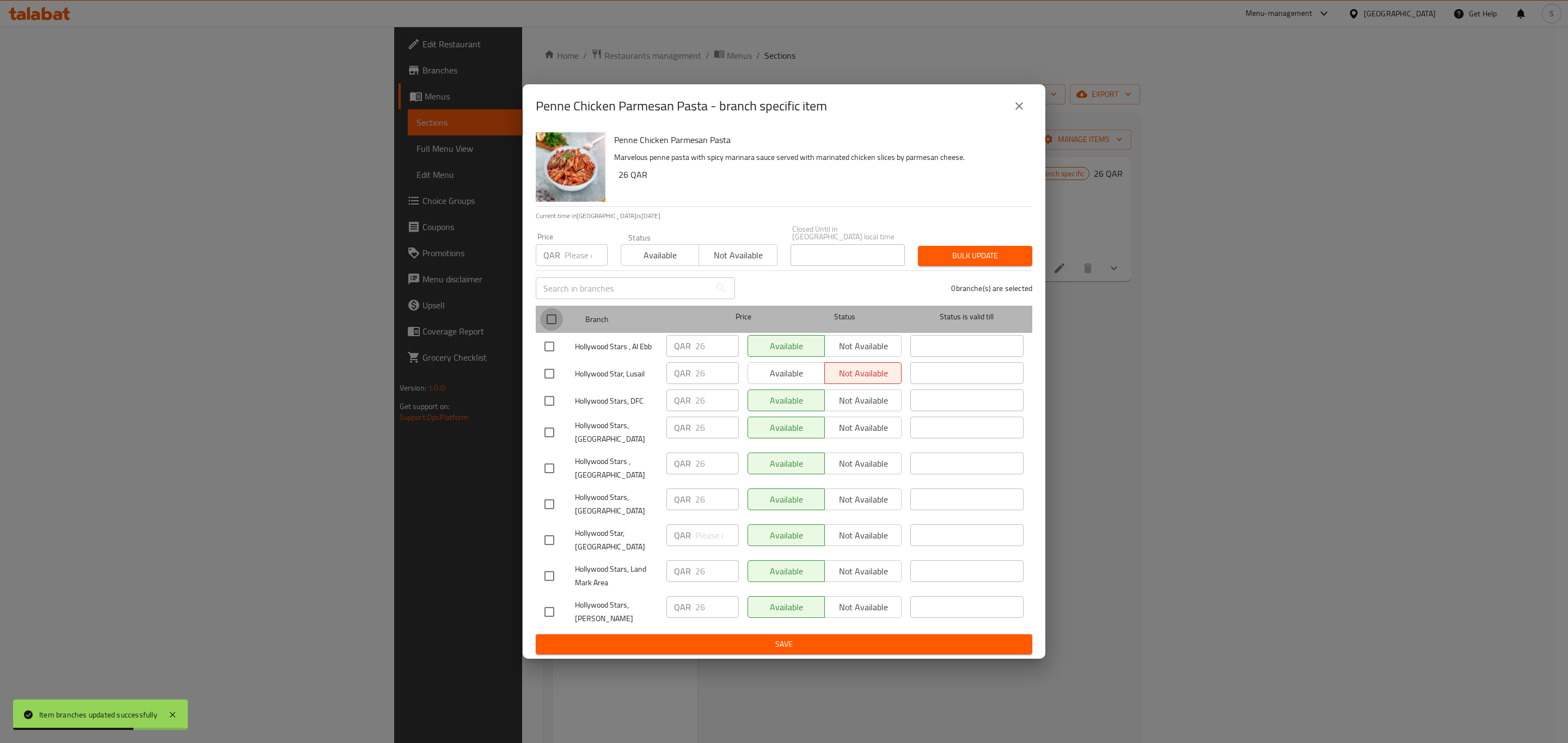
checkbox input "true"
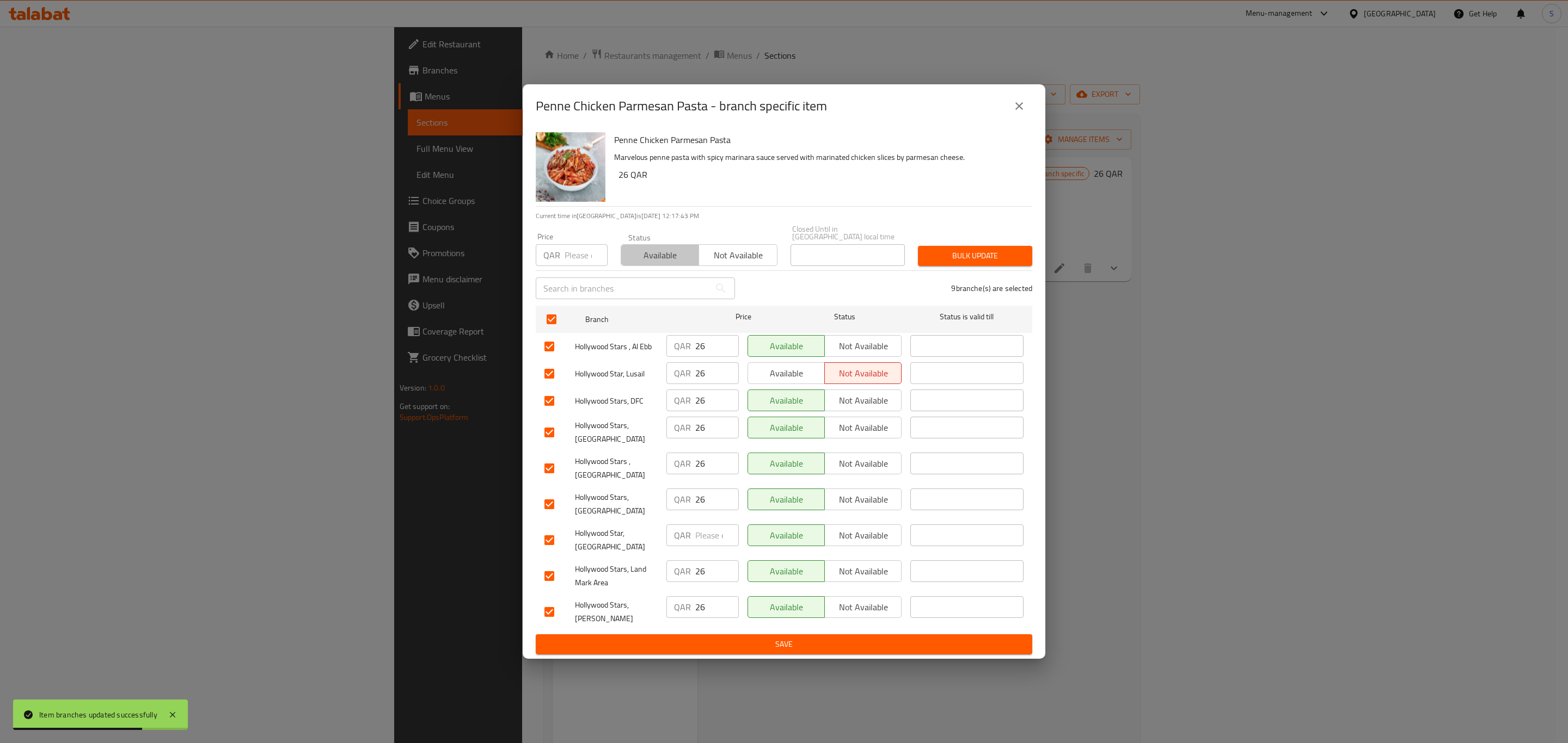
drag, startPoint x: 645, startPoint y: 255, endPoint x: 783, endPoint y: 251, distance: 138.1
click at [647, 255] on span "Available" at bounding box center [660, 256] width 69 height 16
click at [967, 249] on span "Bulk update" at bounding box center [975, 256] width 97 height 14
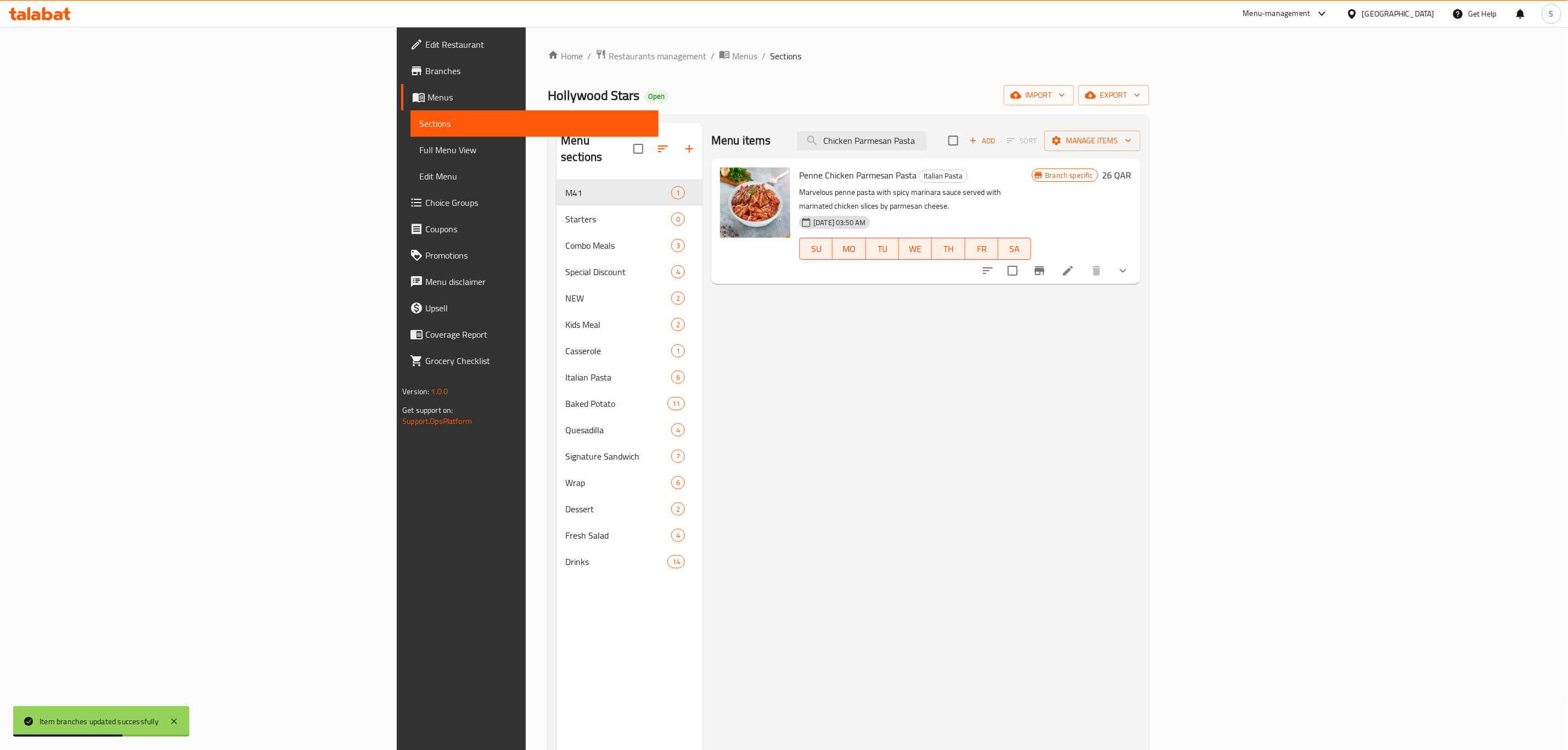
drag, startPoint x: 1056, startPoint y: 141, endPoint x: 926, endPoint y: 141, distance: 130.0
click at [926, 141] on div "Menu items Chicken Parmesan Pasta Add Sort Manage items" at bounding box center [926, 140] width 430 height 36
paste input "Beef Sloppy Cheddar Sandwich"
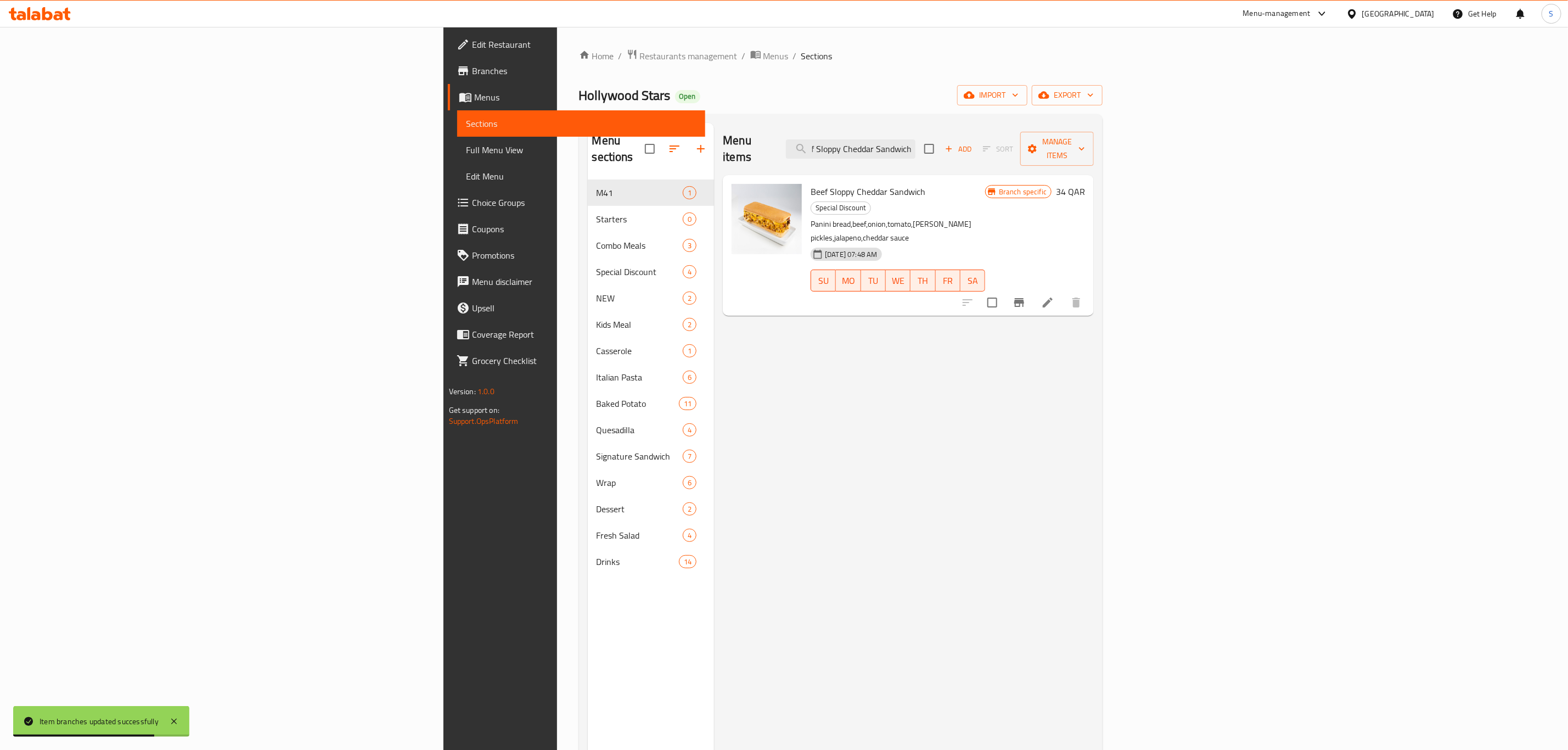
type input "Beef Sloppy Cheddar Sandwich"
click at [1024, 298] on icon "Branch-specific-item" at bounding box center [1019, 303] width 10 height 9
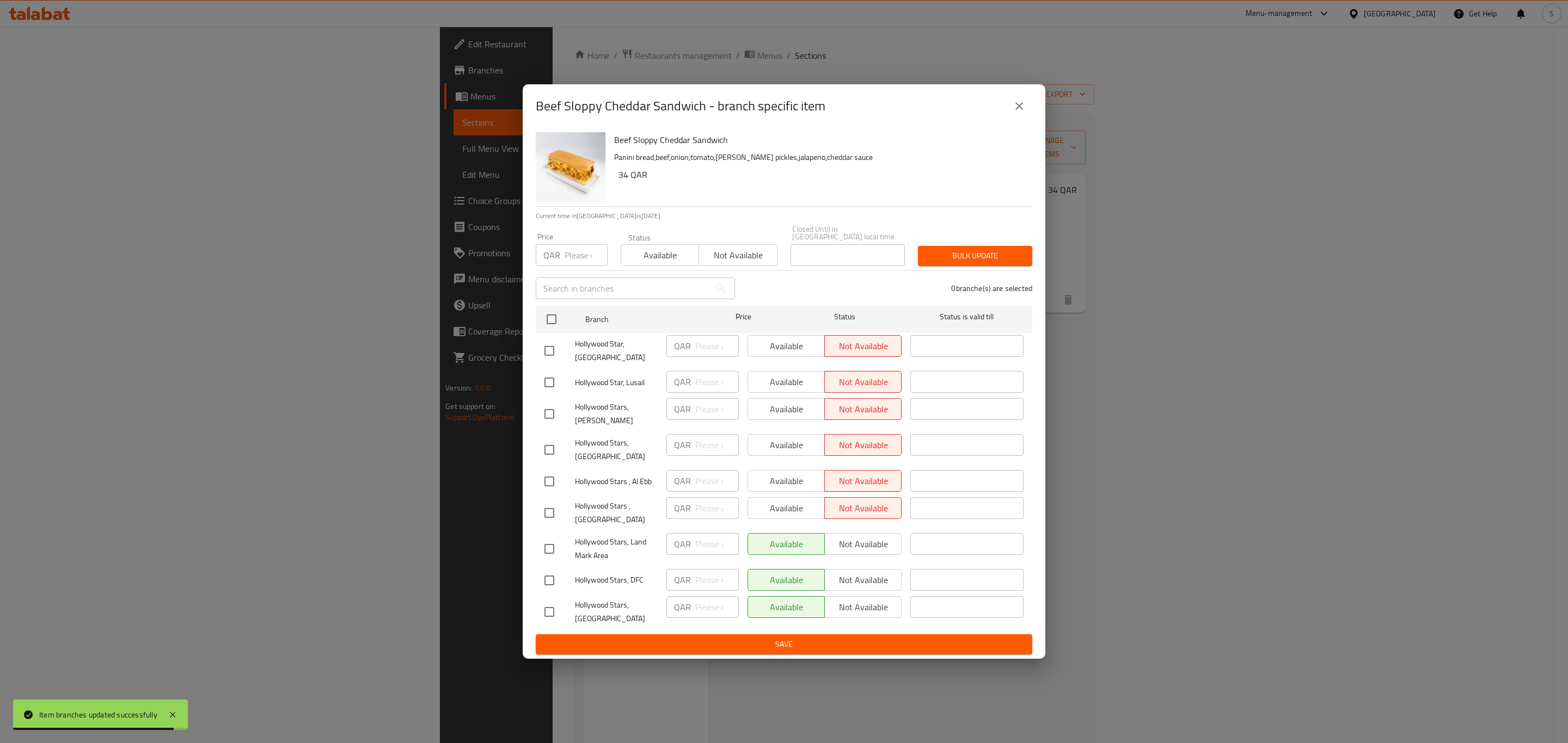
drag, startPoint x: 554, startPoint y: 315, endPoint x: 579, endPoint y: 293, distance: 33.3
click at [554, 314] on input "checkbox" at bounding box center [551, 319] width 22 height 22
checkbox input "true"
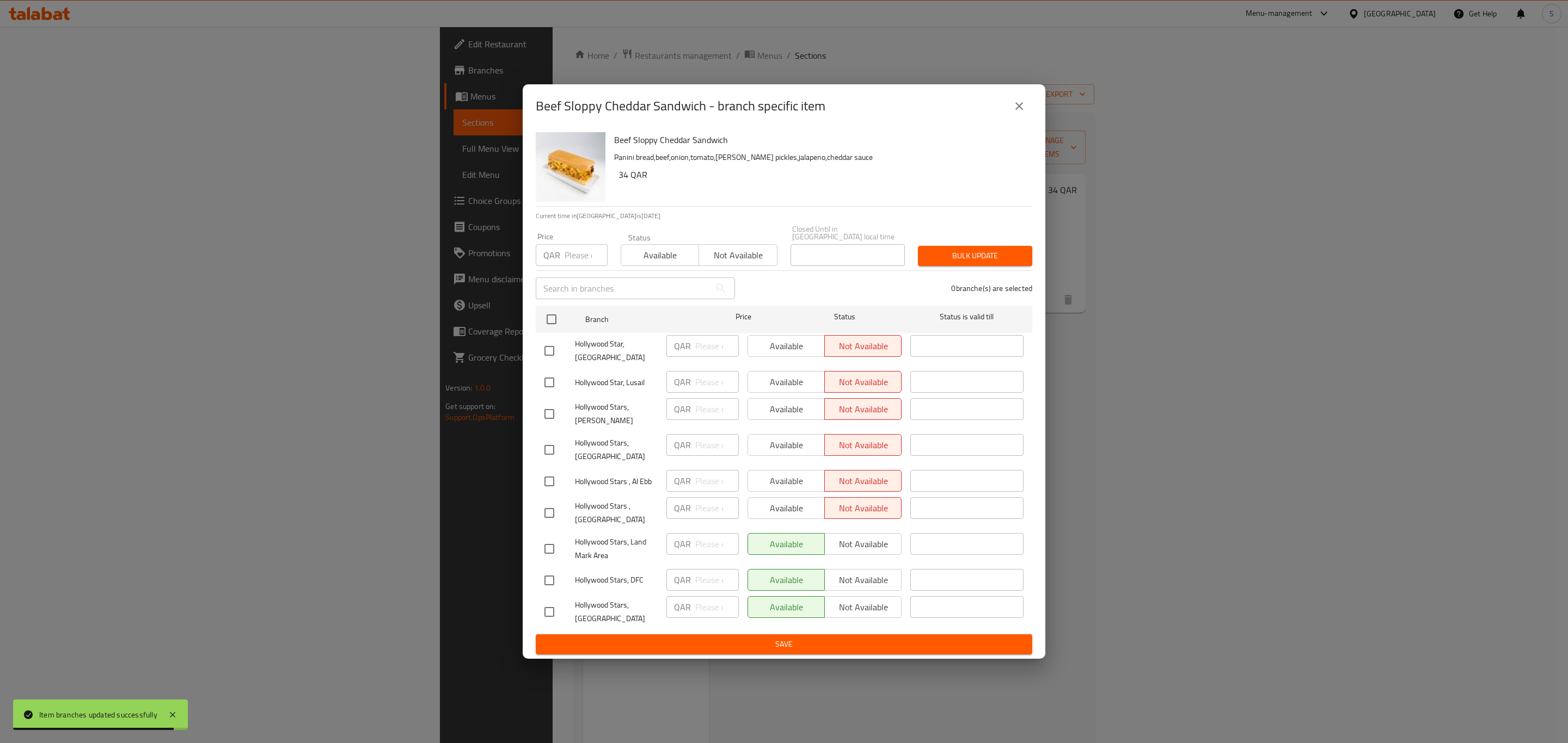
checkbox input "true"
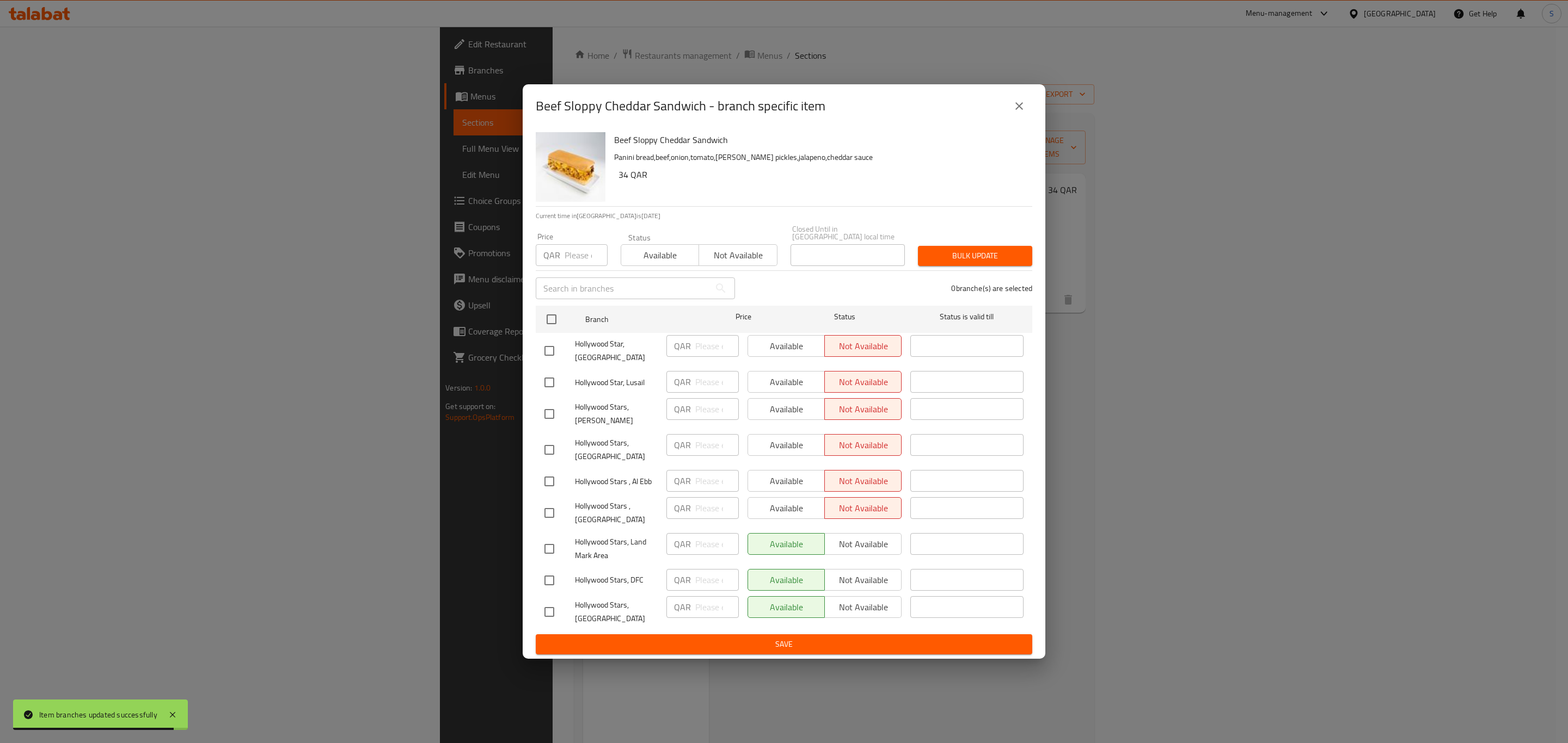
checkbox input "true"
drag, startPoint x: 644, startPoint y: 248, endPoint x: 795, endPoint y: 257, distance: 151.3
click at [645, 248] on span "Available" at bounding box center [660, 256] width 69 height 16
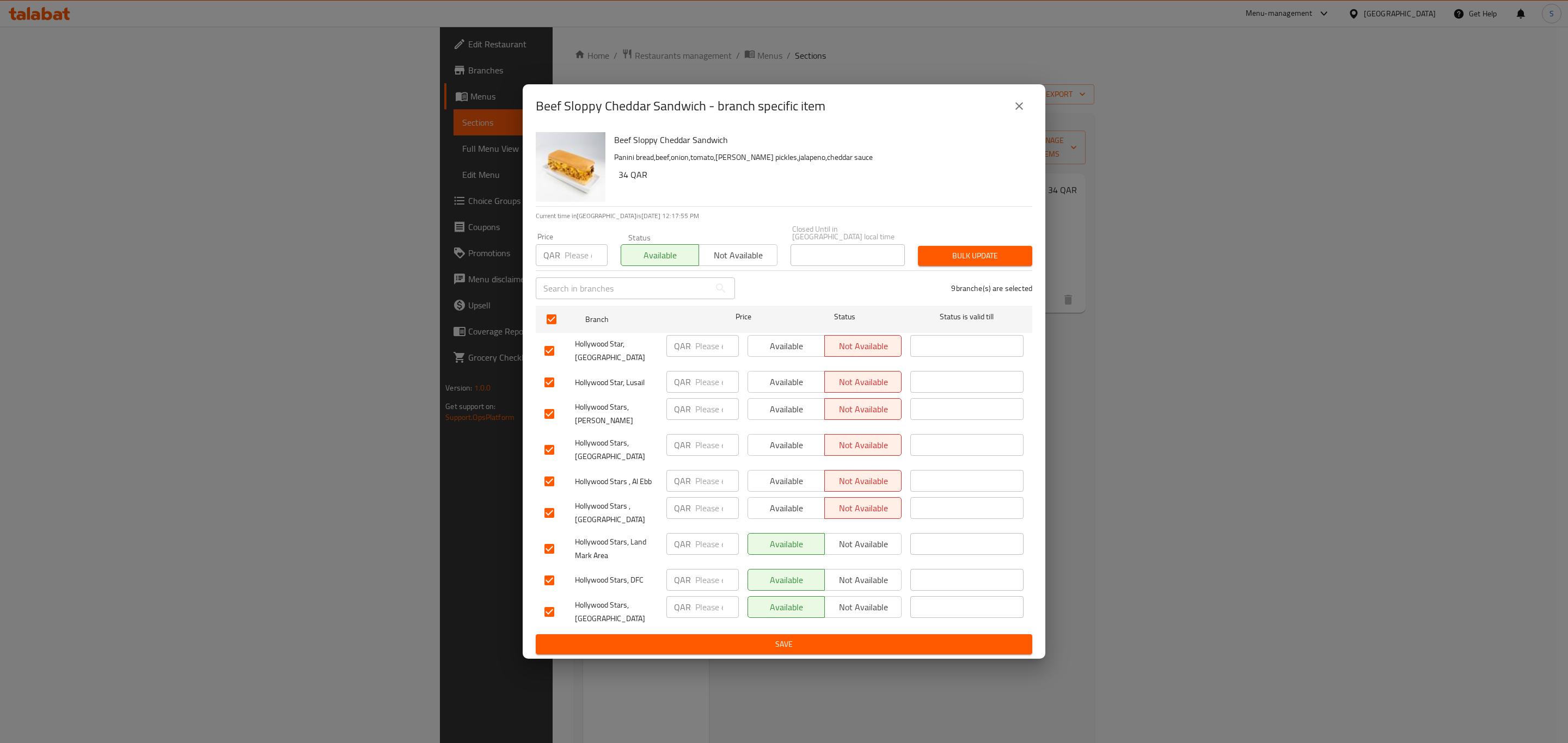
click at [811, 651] on button "Save" at bounding box center [784, 644] width 496 height 20
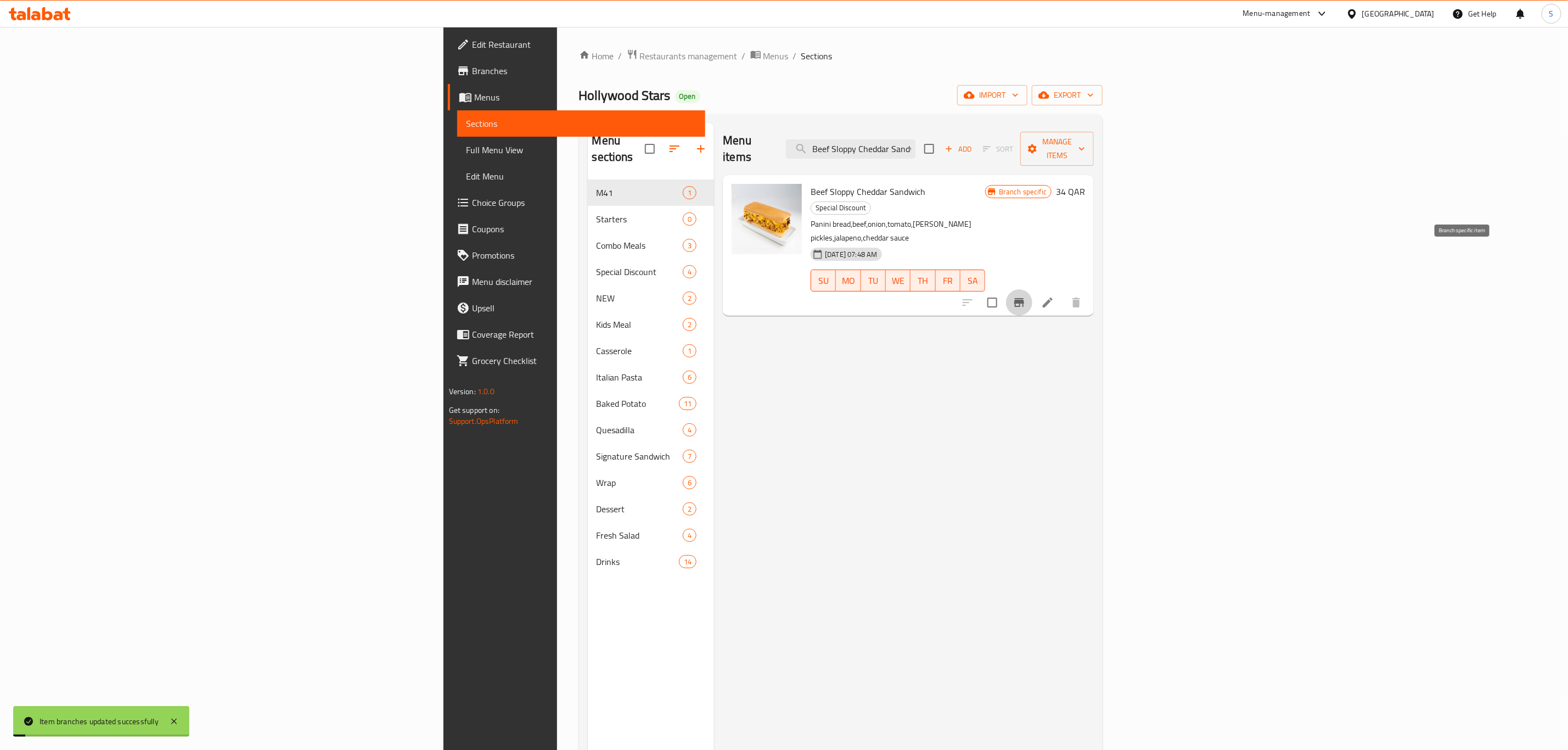
click at [1024, 298] on icon "Branch-specific-item" at bounding box center [1019, 303] width 10 height 9
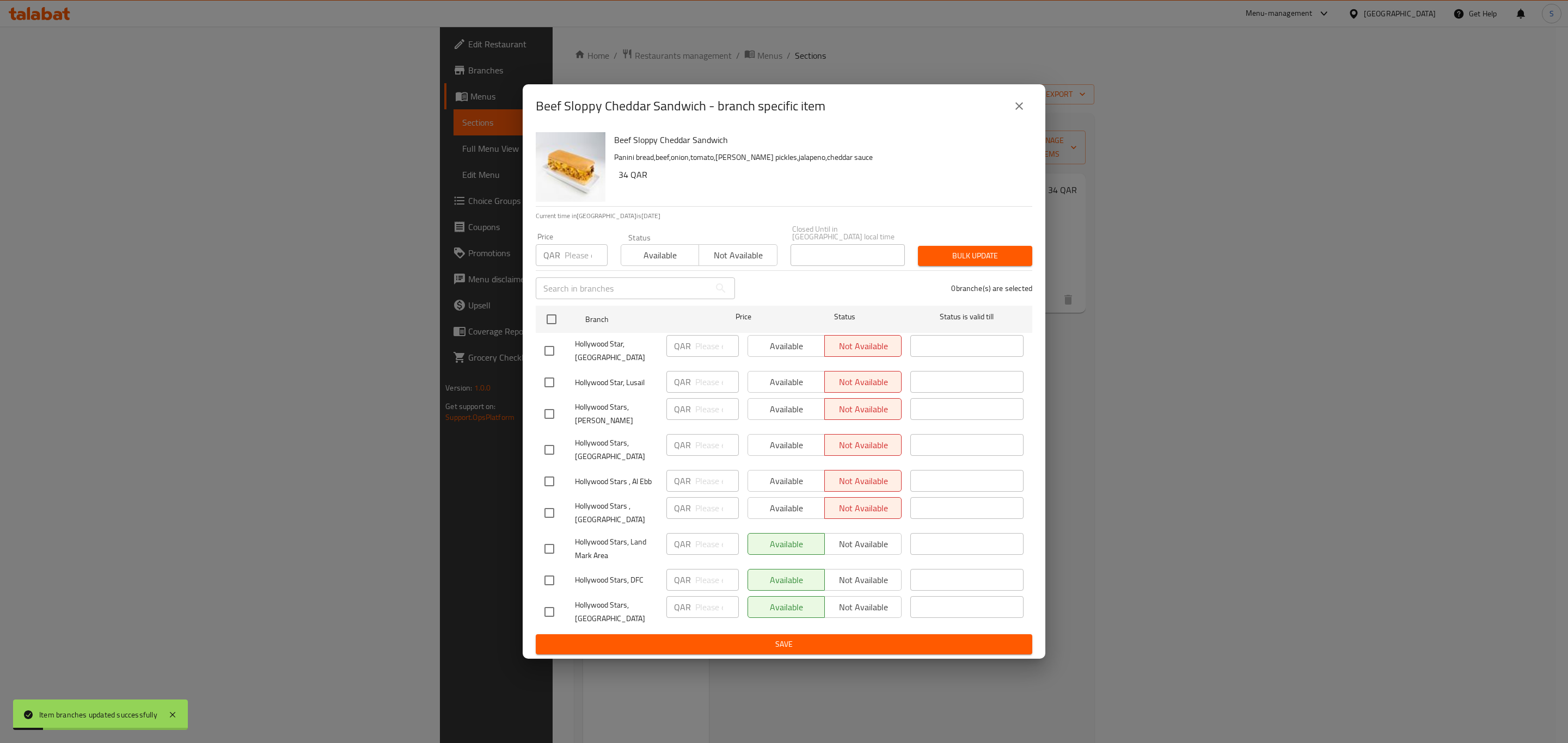
click at [938, 242] on div "Bulk update" at bounding box center [974, 256] width 127 height 33
drag, startPoint x: 545, startPoint y: 311, endPoint x: 688, endPoint y: 311, distance: 143.0
click at [545, 311] on input "checkbox" at bounding box center [551, 319] width 22 height 22
checkbox input "true"
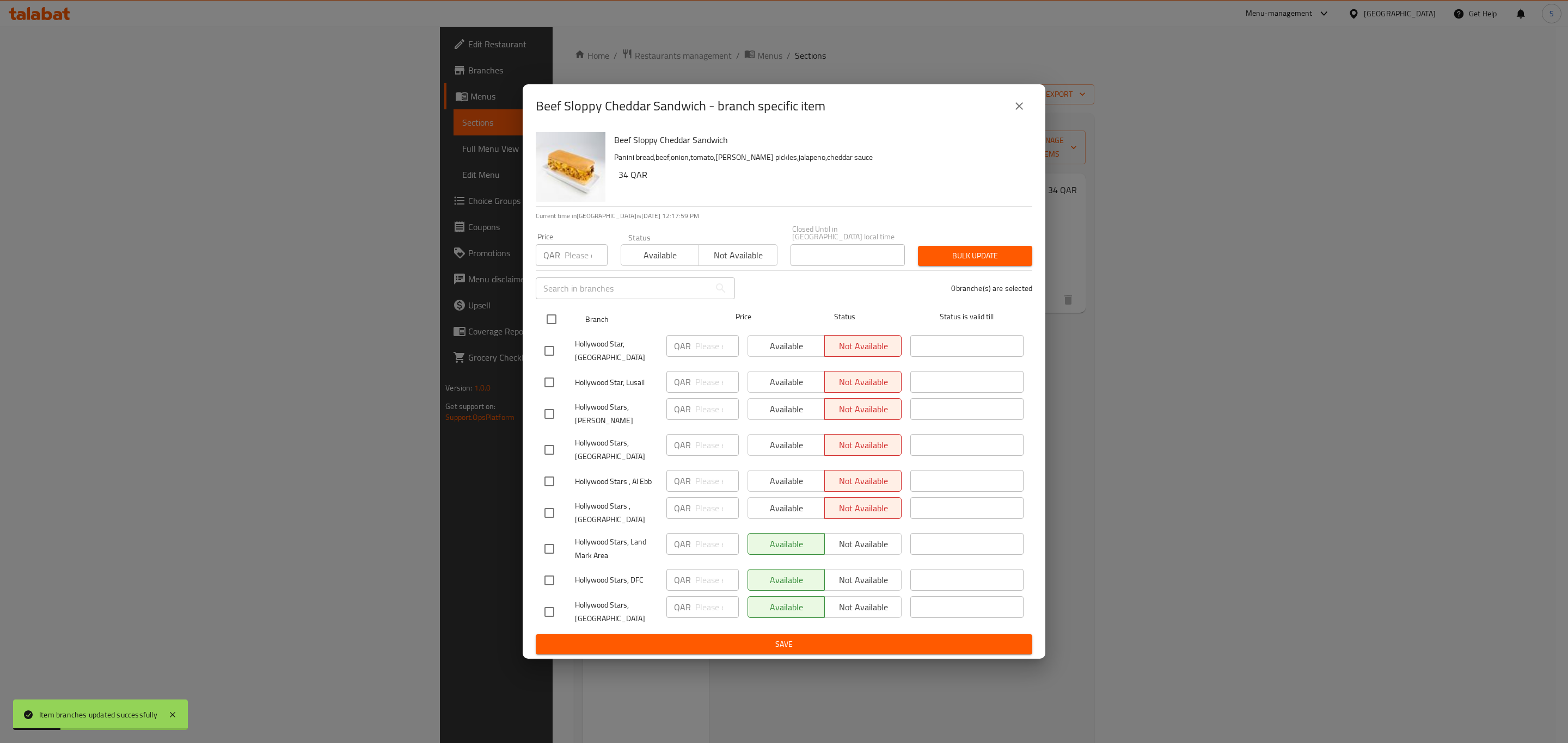
checkbox input "true"
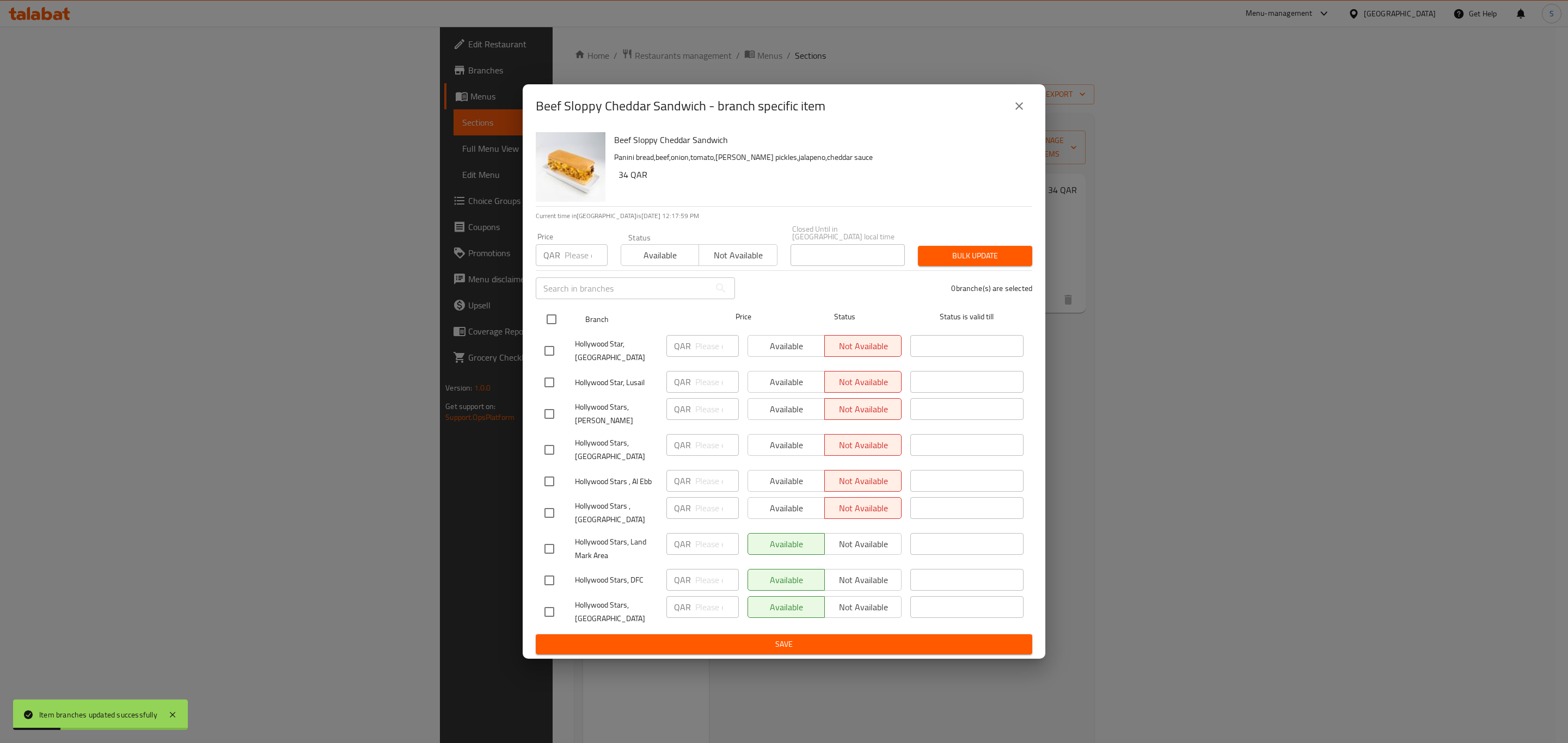
checkbox input "true"
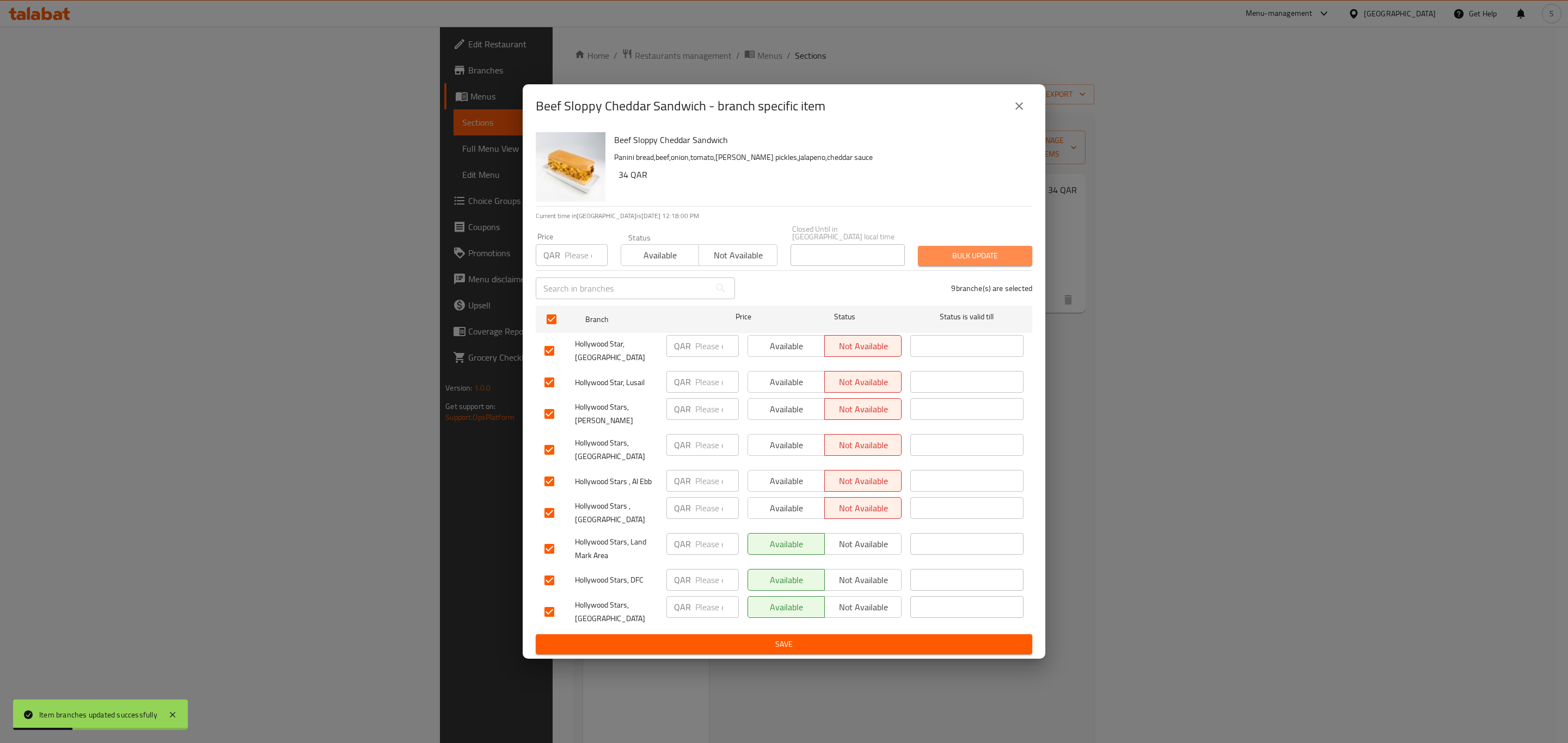
click at [946, 258] on span "Bulk update" at bounding box center [975, 256] width 97 height 14
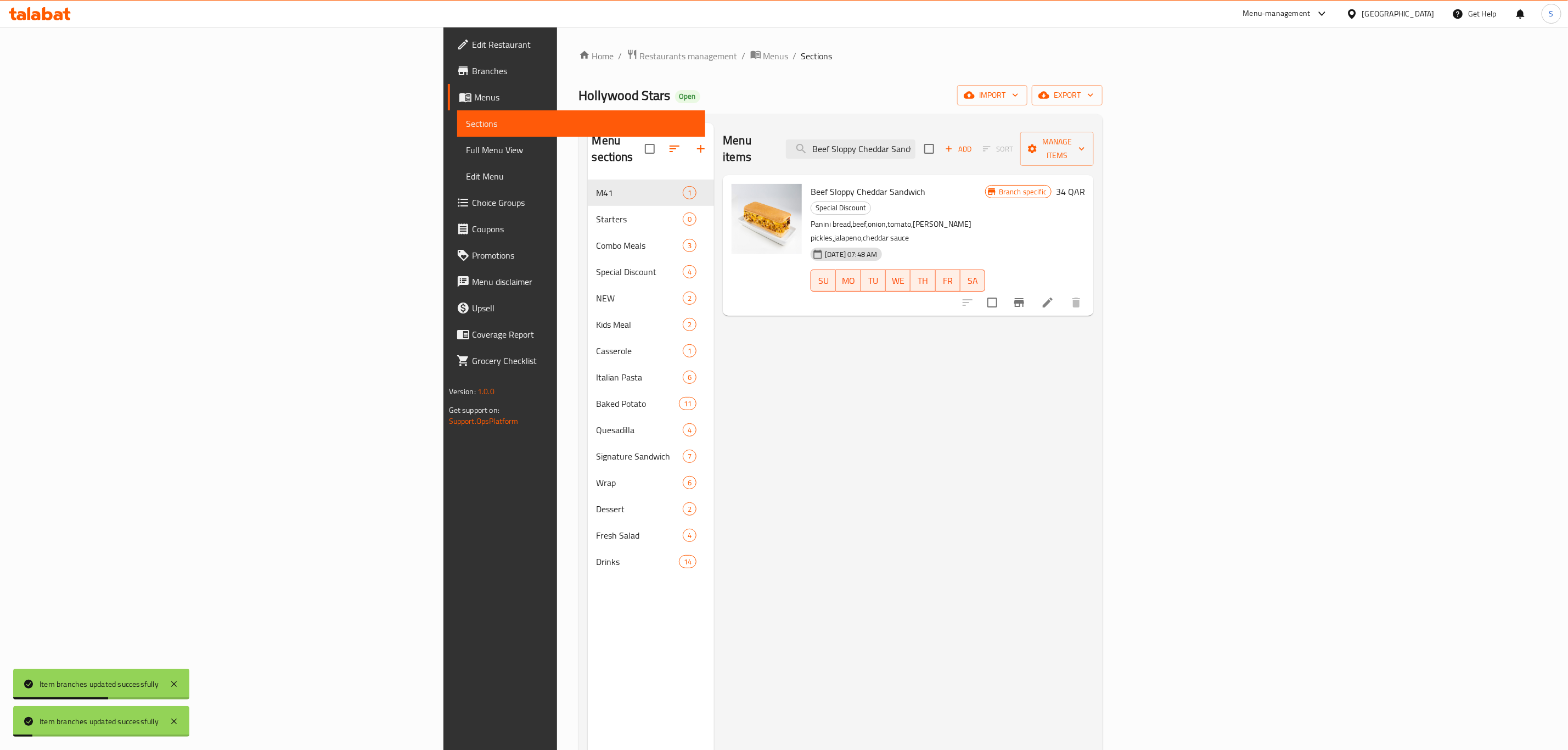
click at [1024, 298] on icon "Branch-specific-item" at bounding box center [1019, 303] width 10 height 9
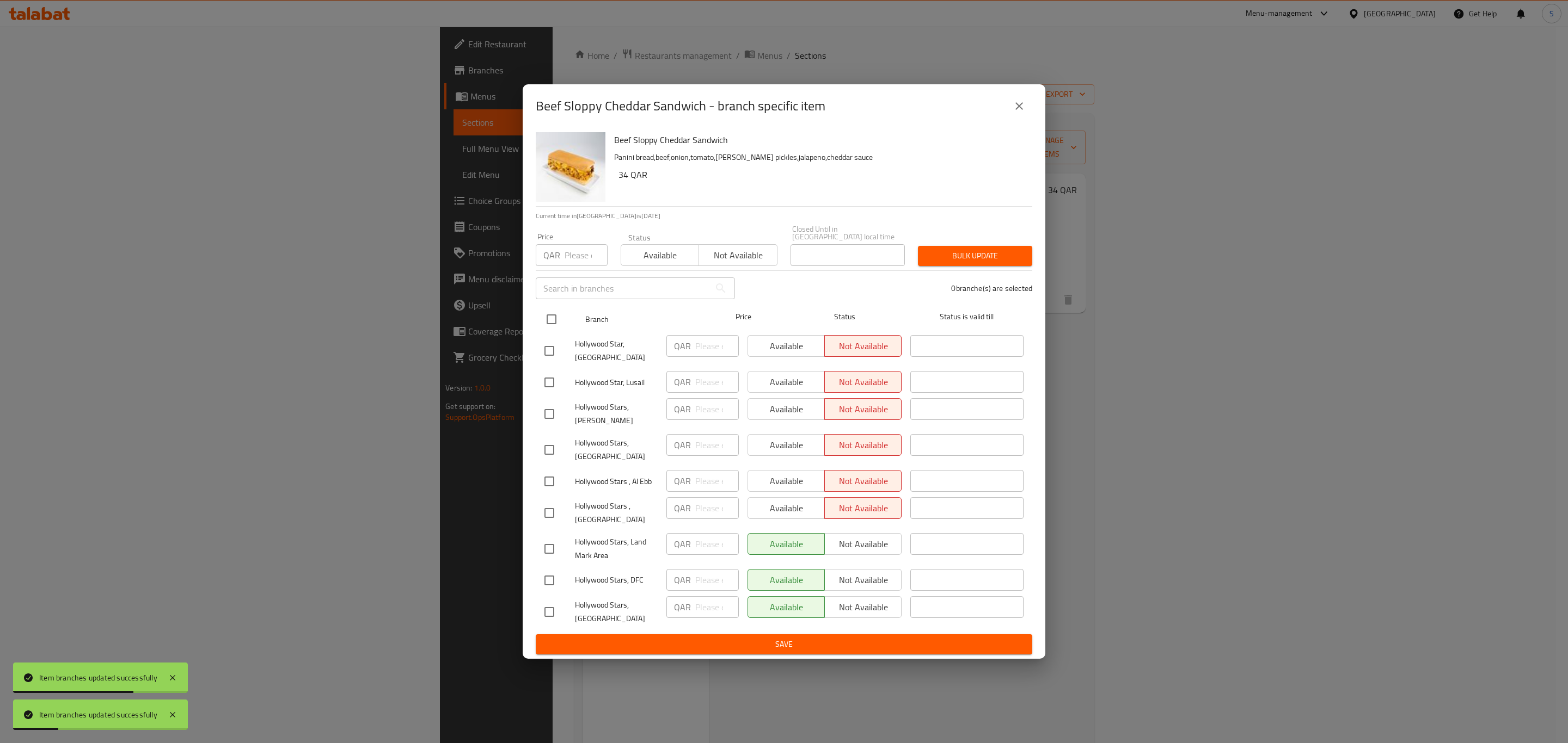
click at [558, 315] on input "checkbox" at bounding box center [551, 319] width 22 height 22
checkbox input "true"
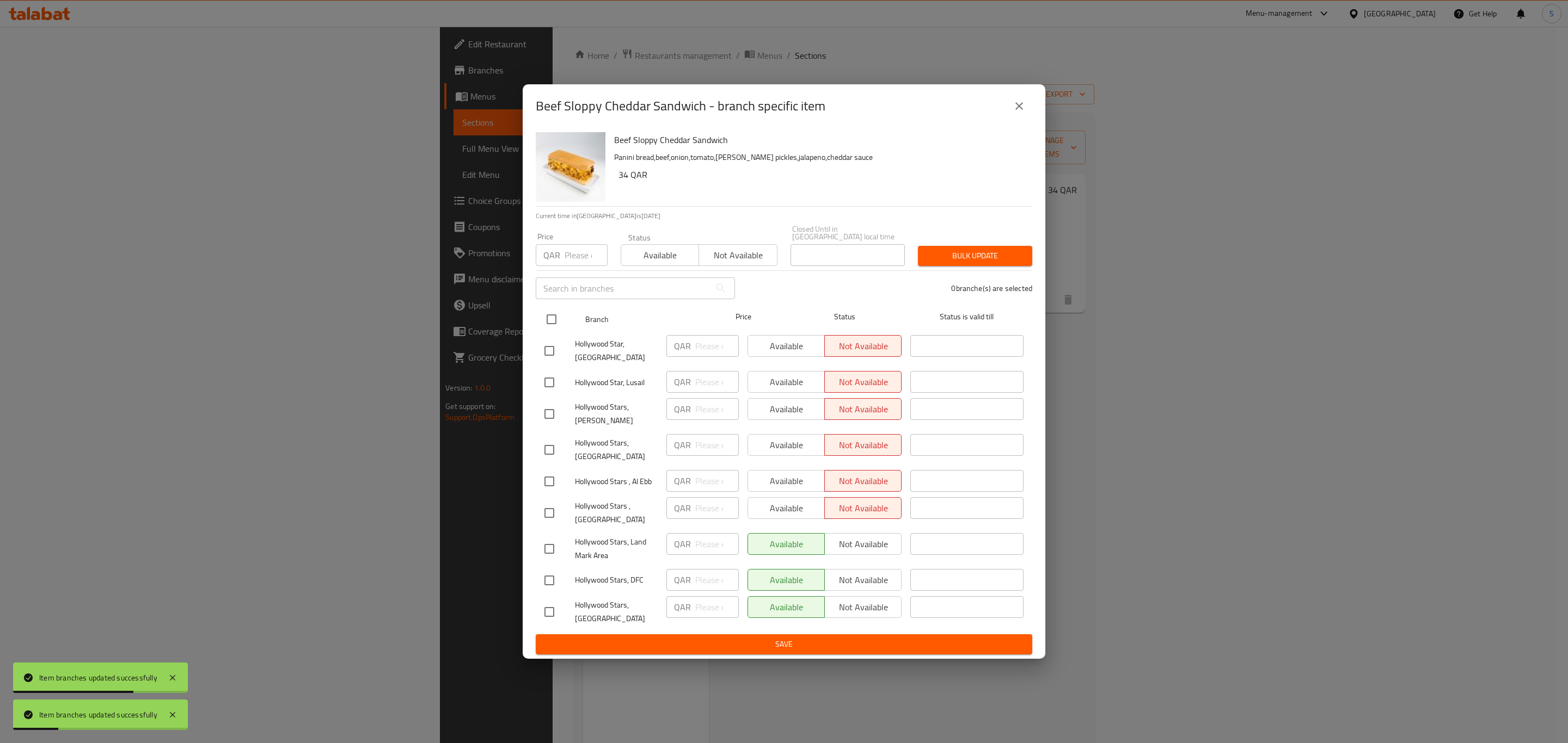
checkbox input "true"
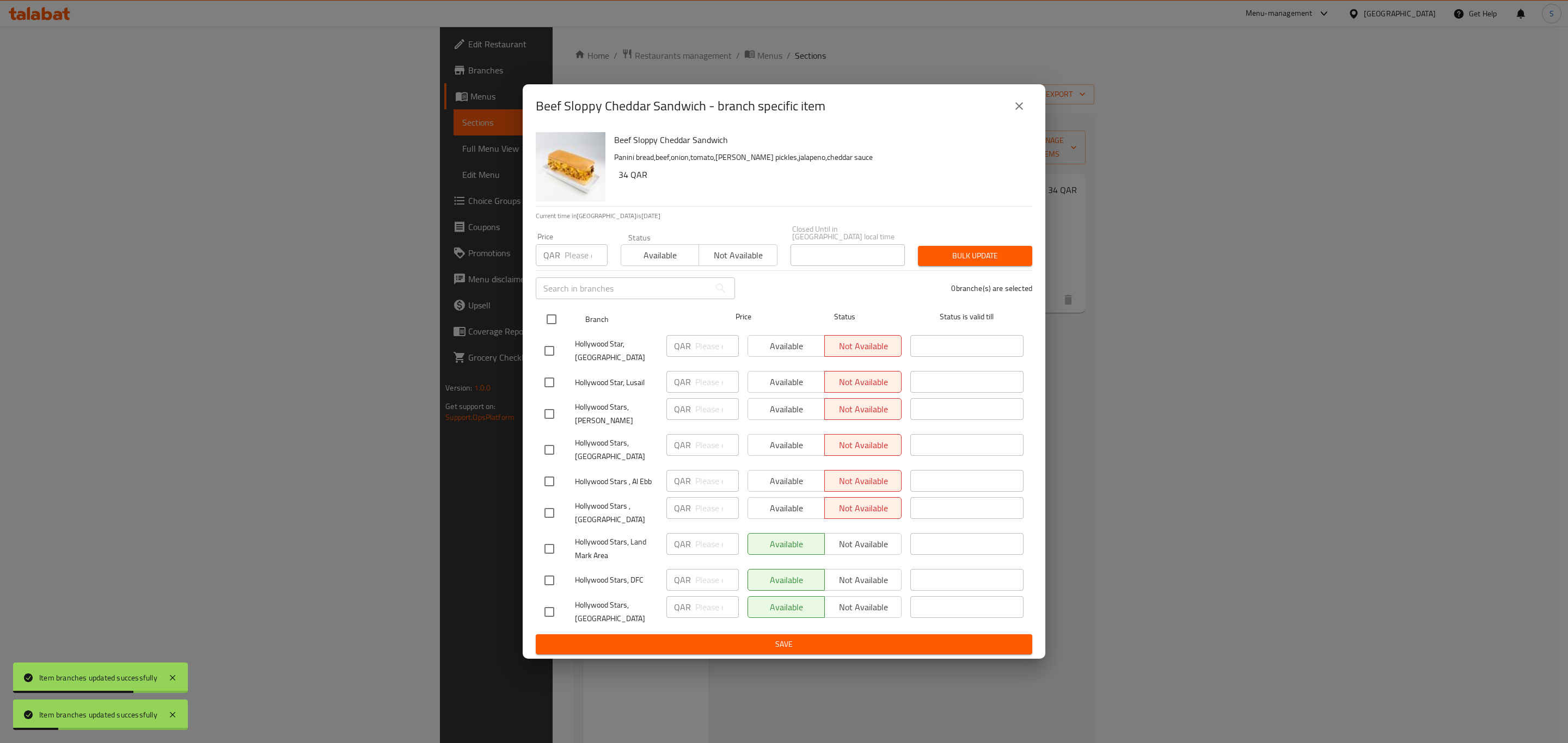
checkbox input "true"
drag, startPoint x: 659, startPoint y: 257, endPoint x: 710, endPoint y: 255, distance: 51.0
click at [660, 257] on span "Available" at bounding box center [660, 256] width 69 height 16
click at [998, 253] on span "Bulk update" at bounding box center [975, 256] width 97 height 14
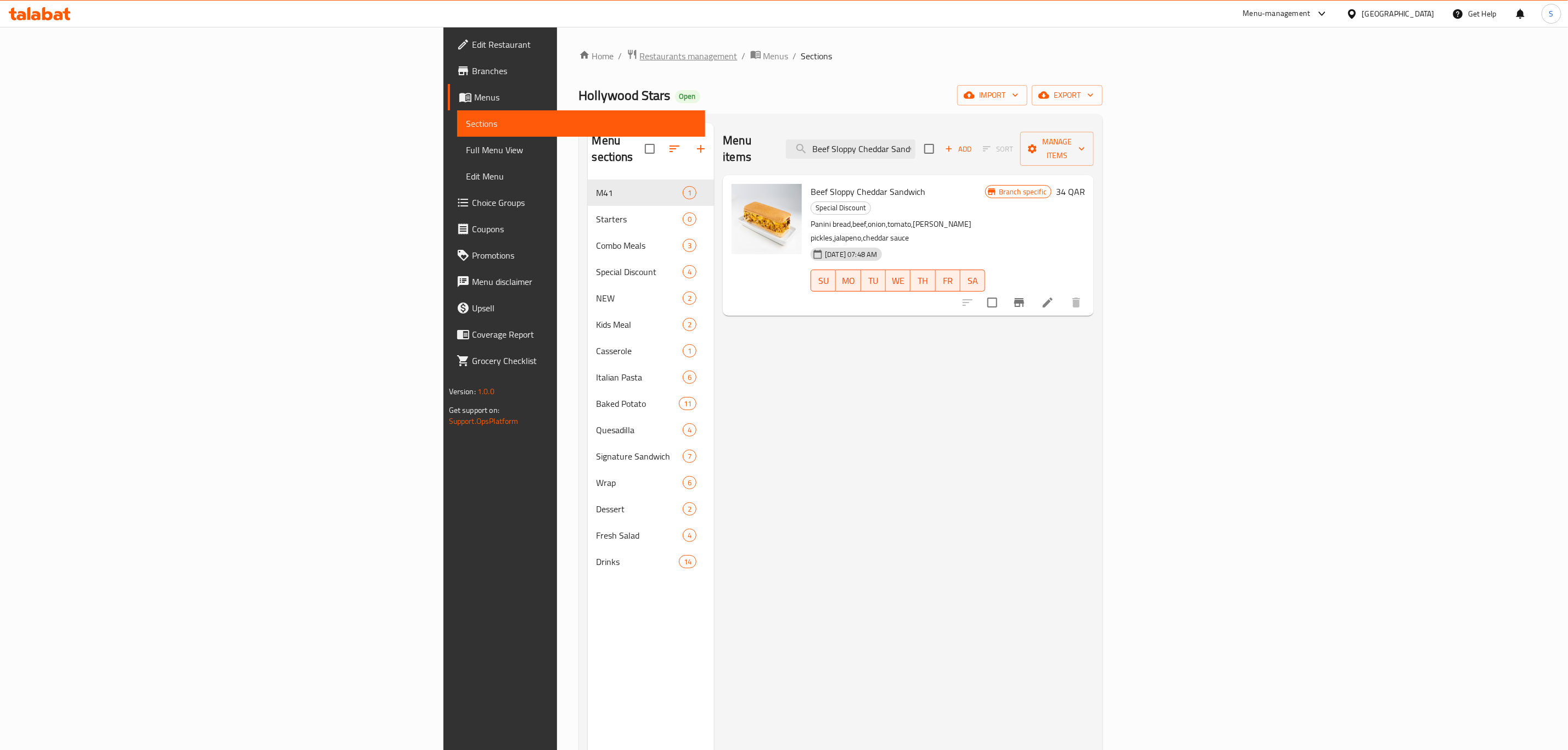
click at [640, 51] on span "Restaurants management" at bounding box center [689, 56] width 98 height 13
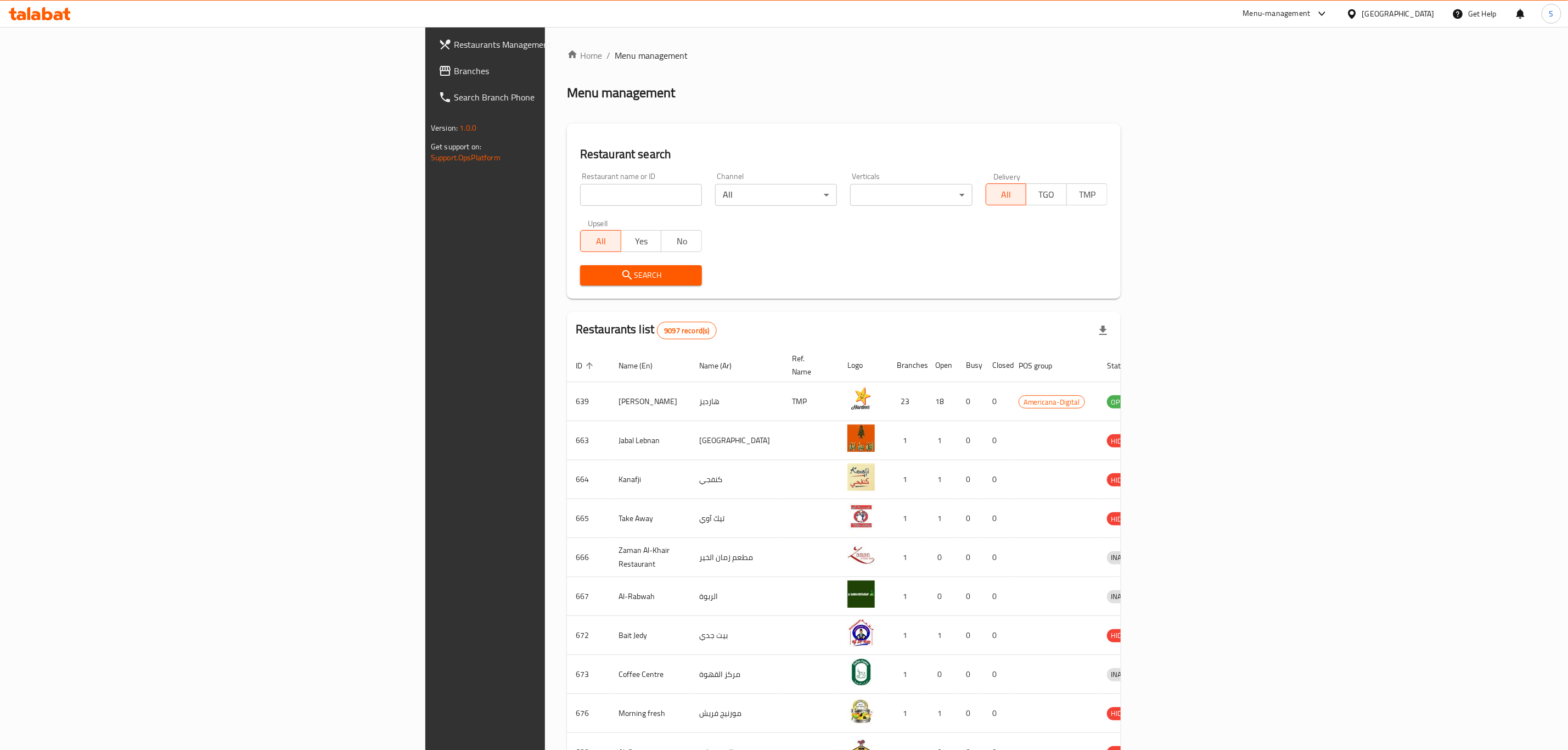
click at [580, 187] on input "search" at bounding box center [641, 194] width 122 height 22
type input "Attila Mongolian Grill"
click button "Search" at bounding box center [641, 275] width 122 height 20
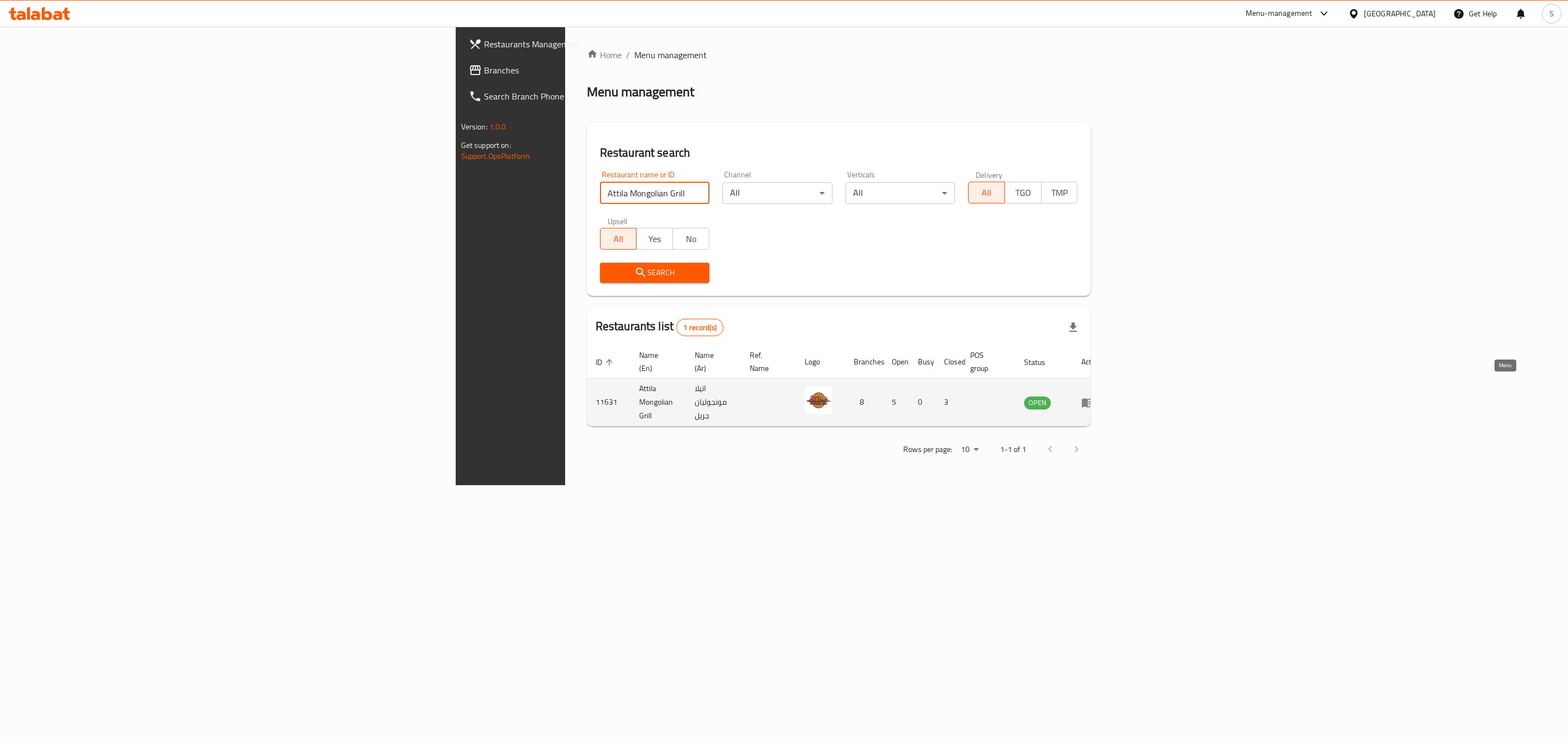
click at [1093, 398] on icon "enhanced table" at bounding box center [1087, 403] width 12 height 10
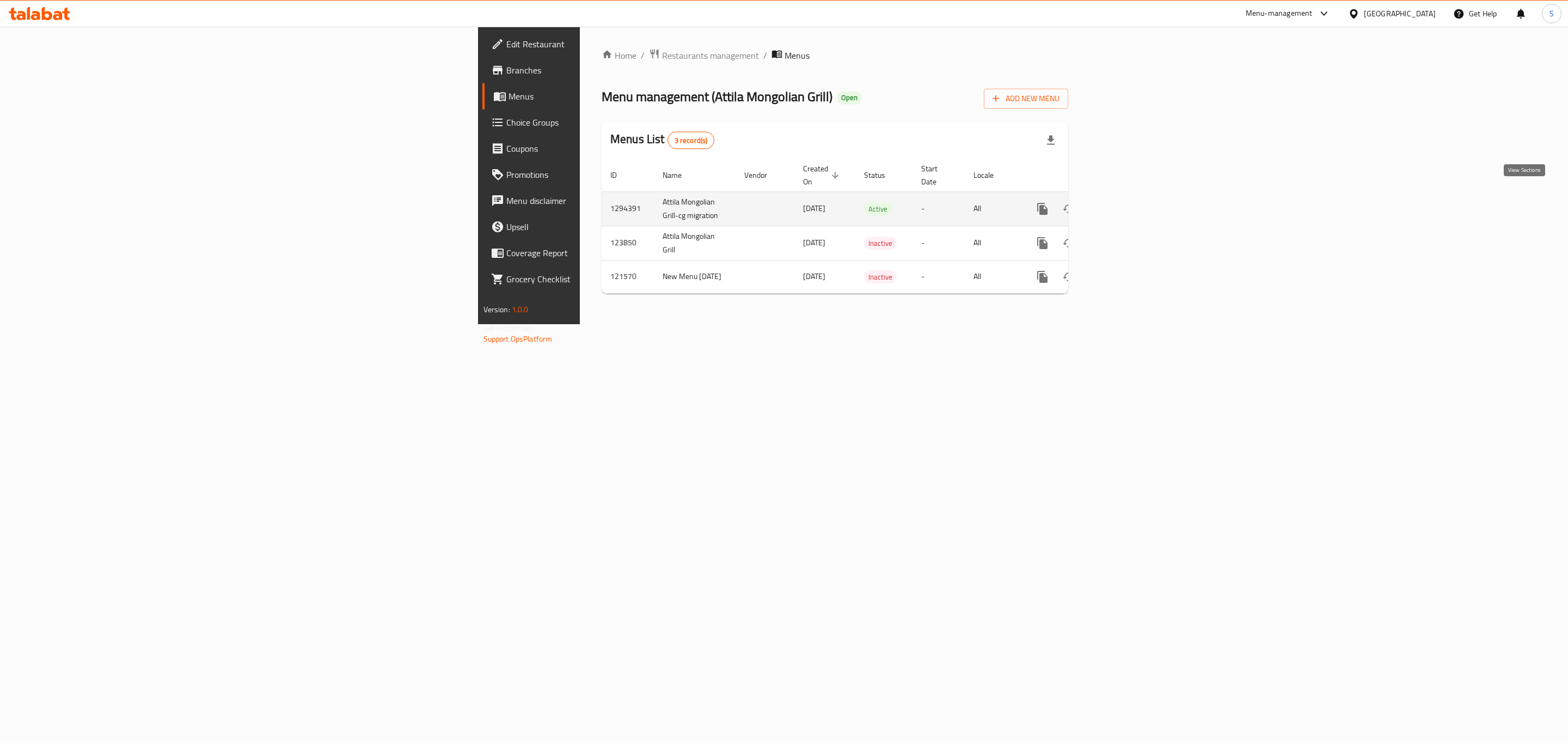
click at [1127, 202] on icon "enhanced table" at bounding box center [1120, 208] width 13 height 13
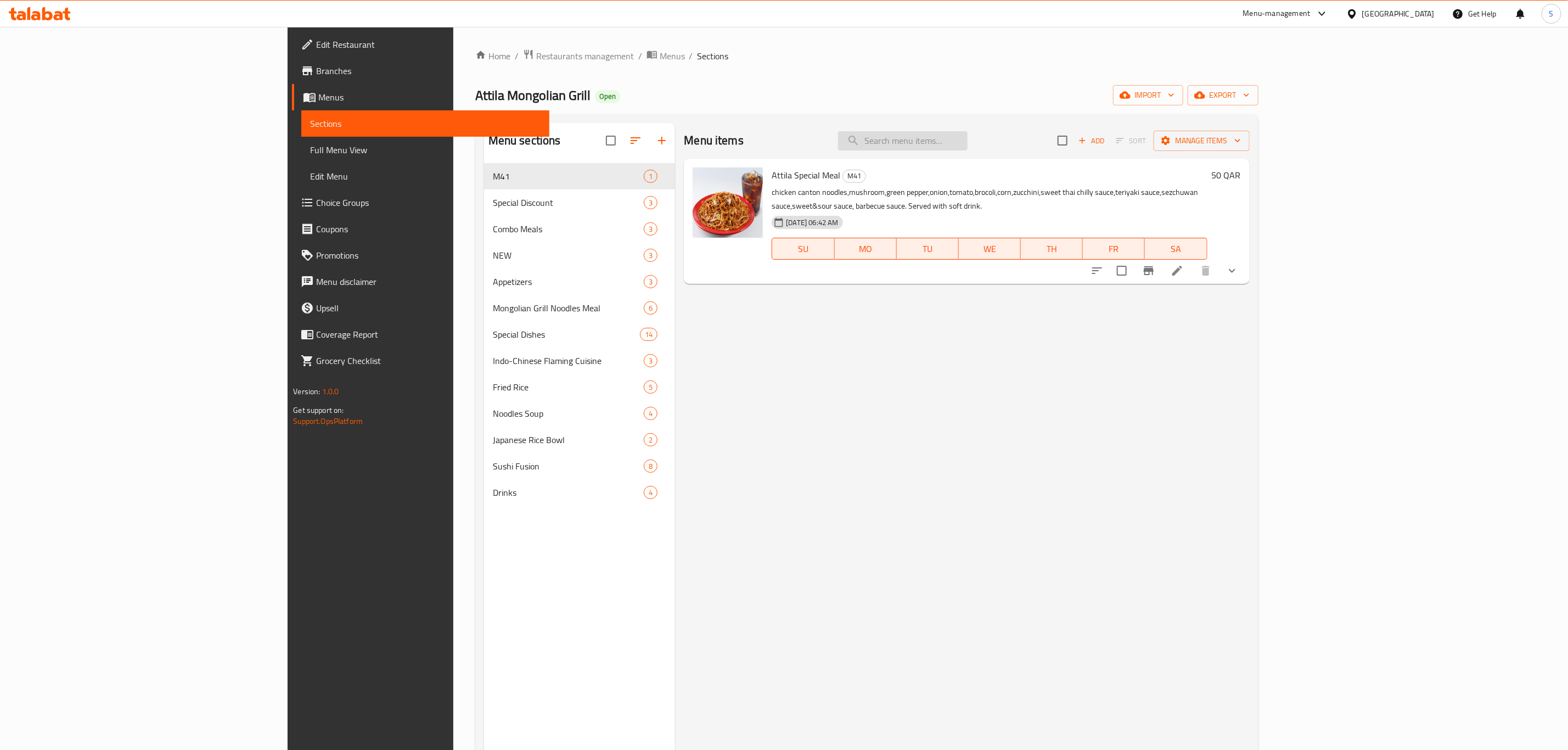
click at [967, 146] on input "search" at bounding box center [903, 141] width 130 height 19
paste input "Chicken Szechuan Noodles"
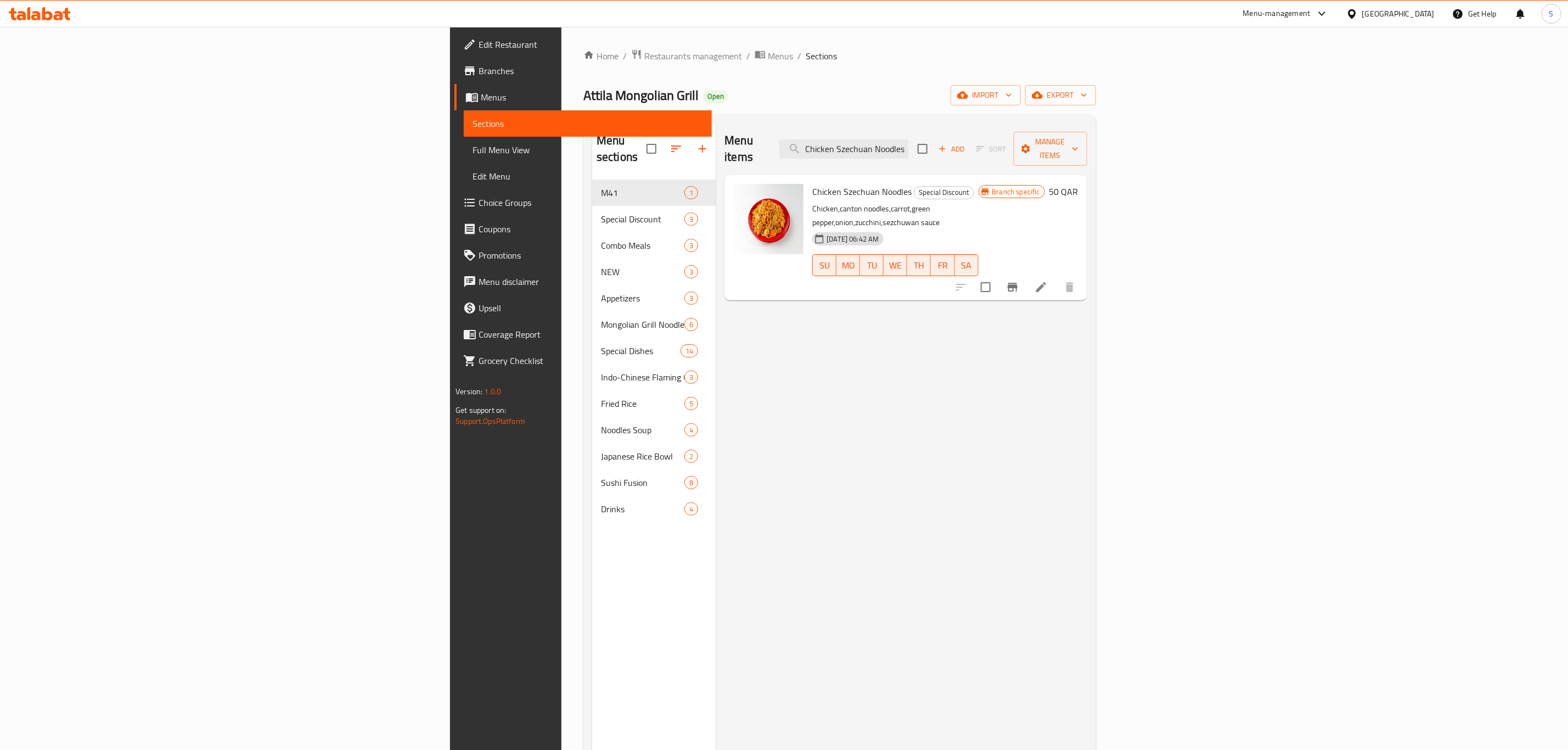
type input "Chicken Szechuan Noodles"
click at [1020, 281] on icon "Branch-specific-item" at bounding box center [1012, 287] width 13 height 13
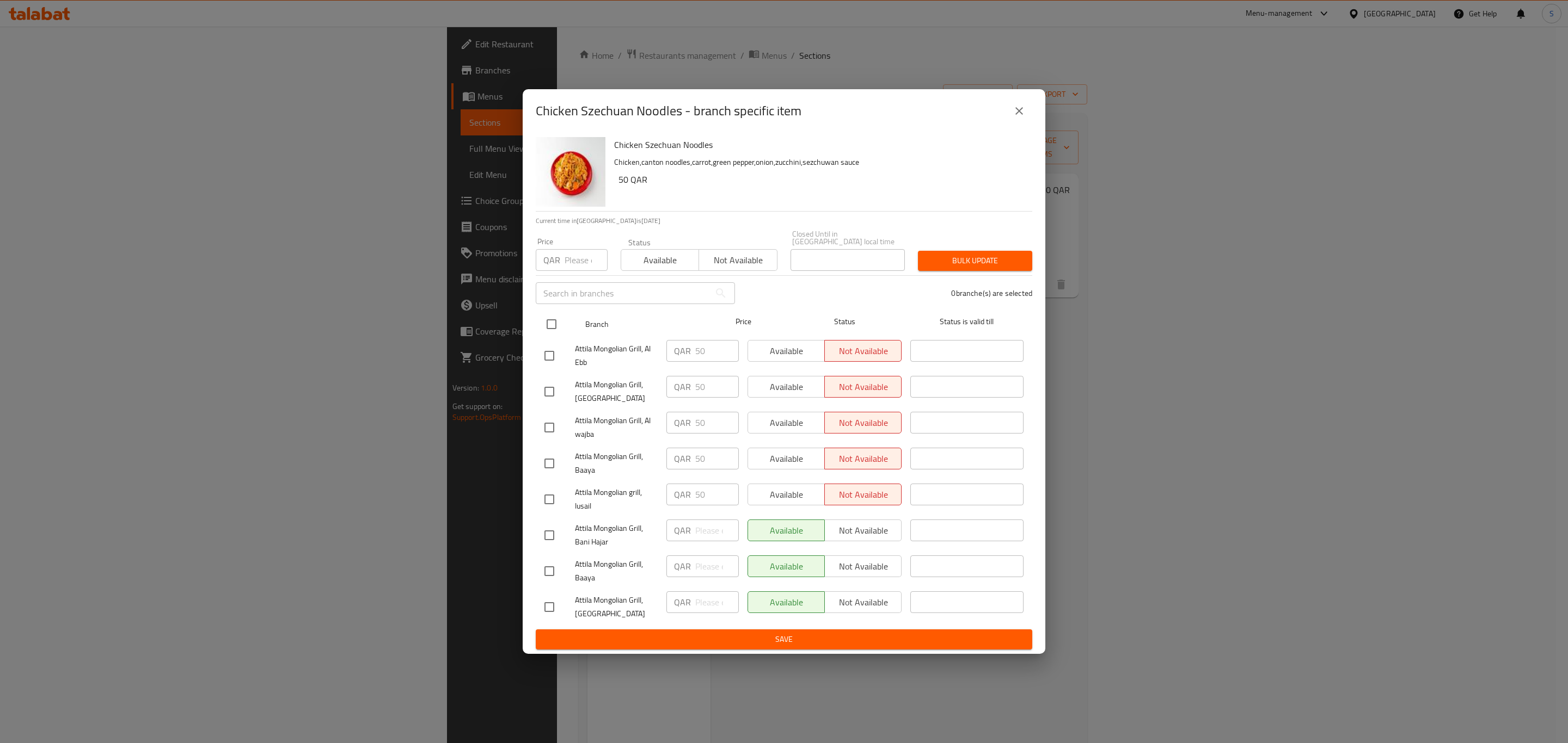
drag, startPoint x: 552, startPoint y: 323, endPoint x: 613, endPoint y: 273, distance: 78.9
click at [552, 321] on input "checkbox" at bounding box center [551, 324] width 22 height 22
checkbox input "true"
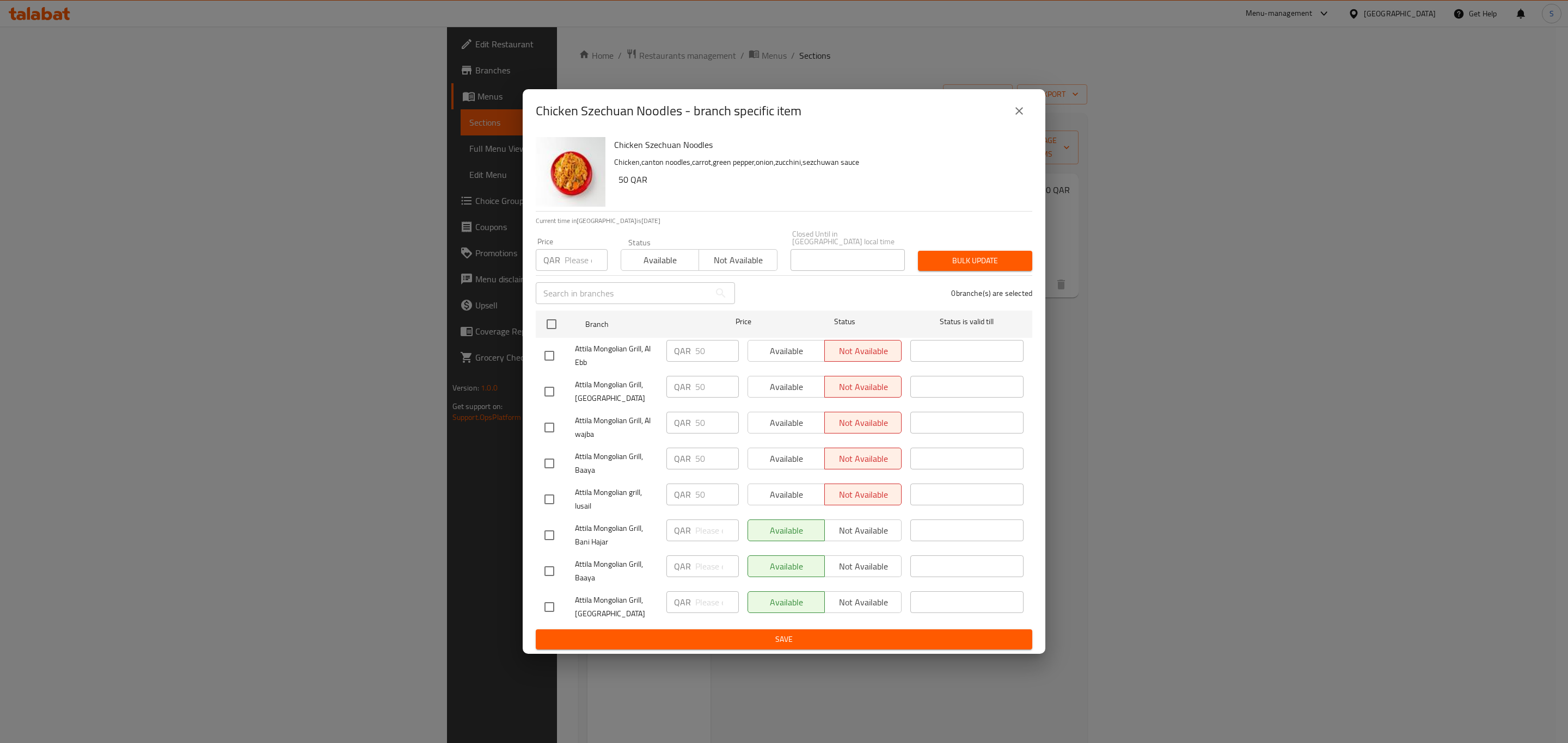
checkbox input "true"
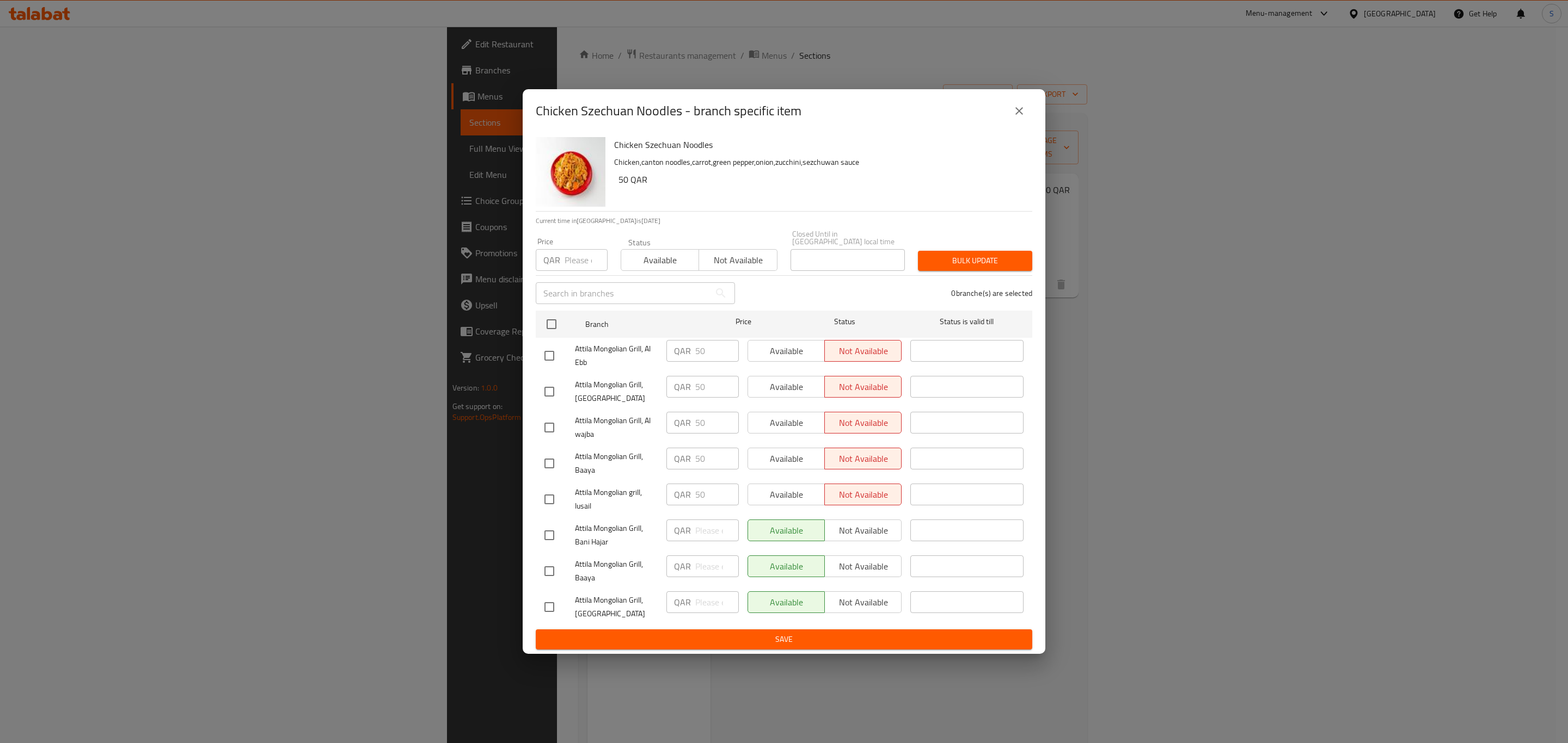
checkbox input "true"
click at [635, 255] on span "Available" at bounding box center [660, 260] width 69 height 16
click at [990, 254] on span "Bulk update" at bounding box center [975, 261] width 97 height 14
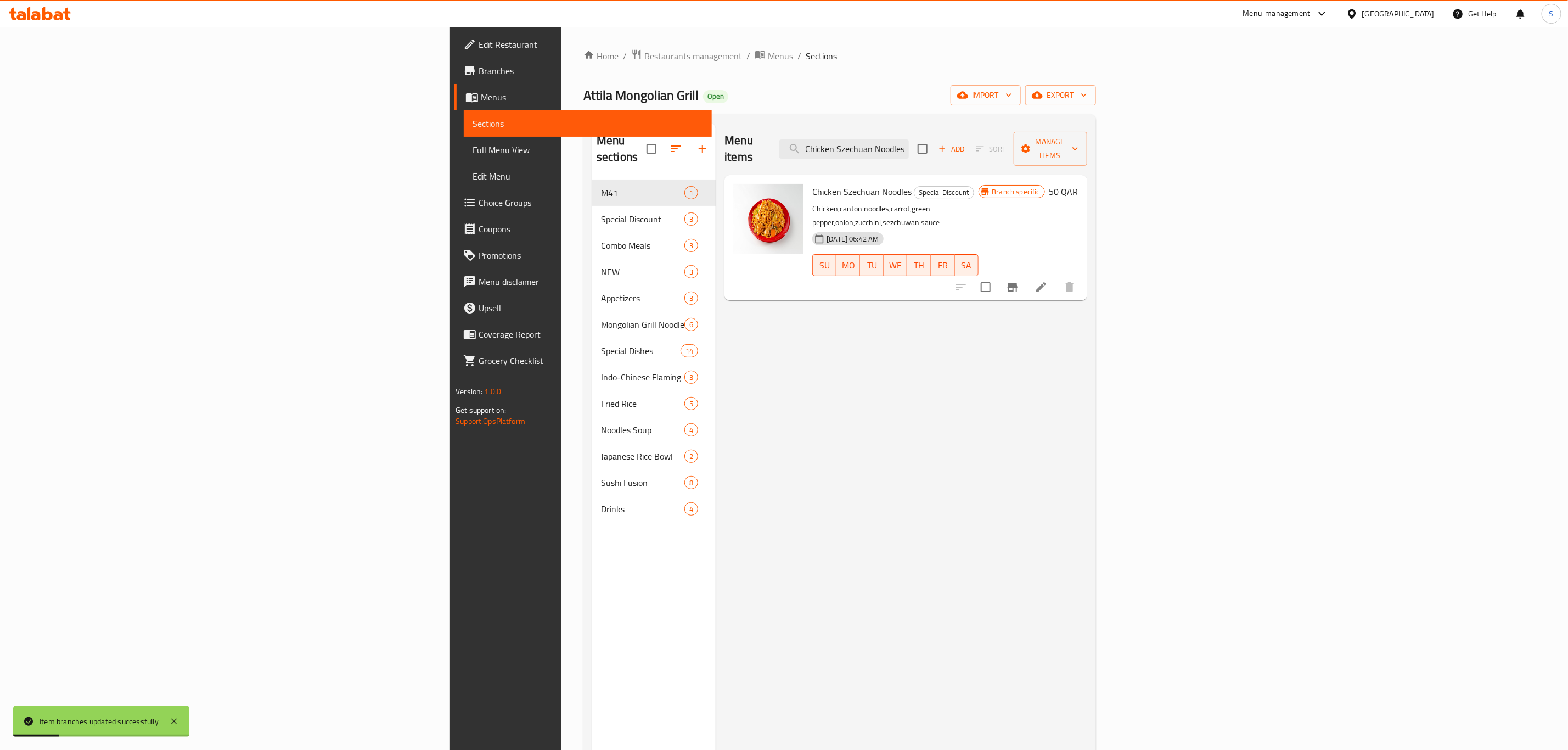
drag, startPoint x: 972, startPoint y: 141, endPoint x: 1232, endPoint y: 135, distance: 260.1
click at [1087, 140] on div "Menu items Chicken Szechuan Noodles Add Sort Manage items" at bounding box center [906, 149] width 363 height 52
paste input "Asian Chicken Noodles"
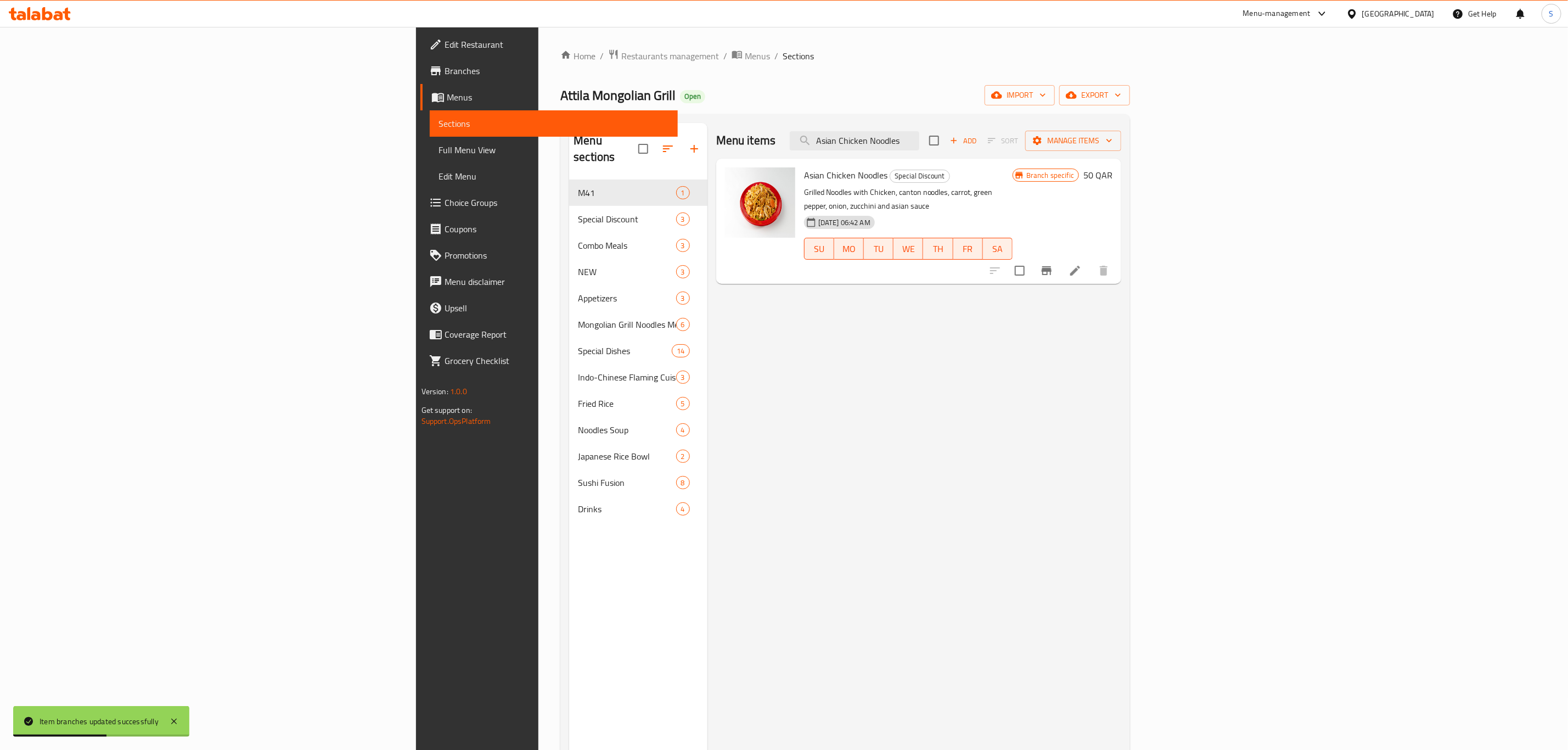
type input "Asian Chicken Noodles"
click at [1054, 264] on icon "Branch-specific-item" at bounding box center [1047, 270] width 13 height 13
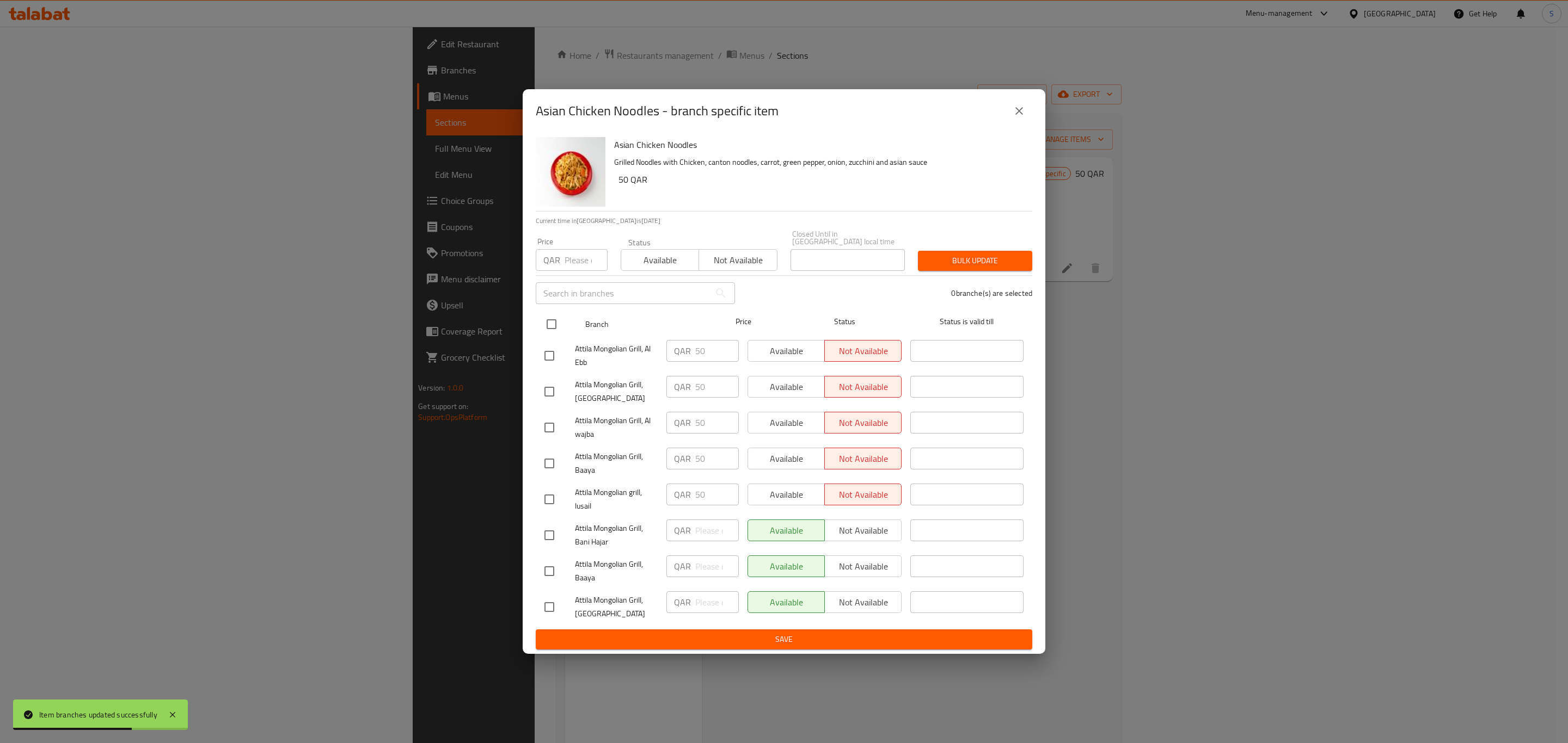
drag, startPoint x: 554, startPoint y: 321, endPoint x: 567, endPoint y: 315, distance: 14.3
click at [556, 321] on input "checkbox" at bounding box center [551, 324] width 22 height 22
checkbox input "true"
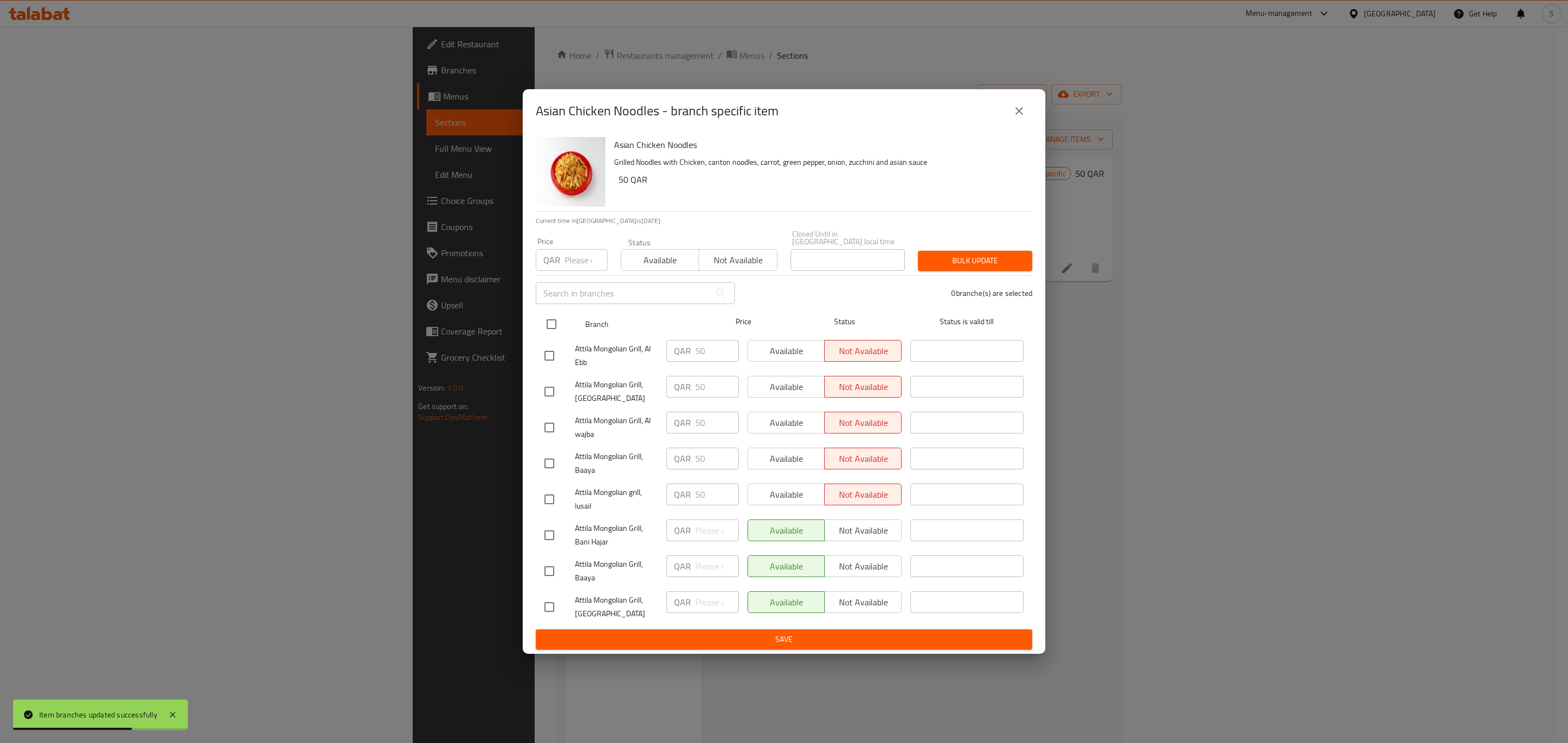
checkbox input "true"
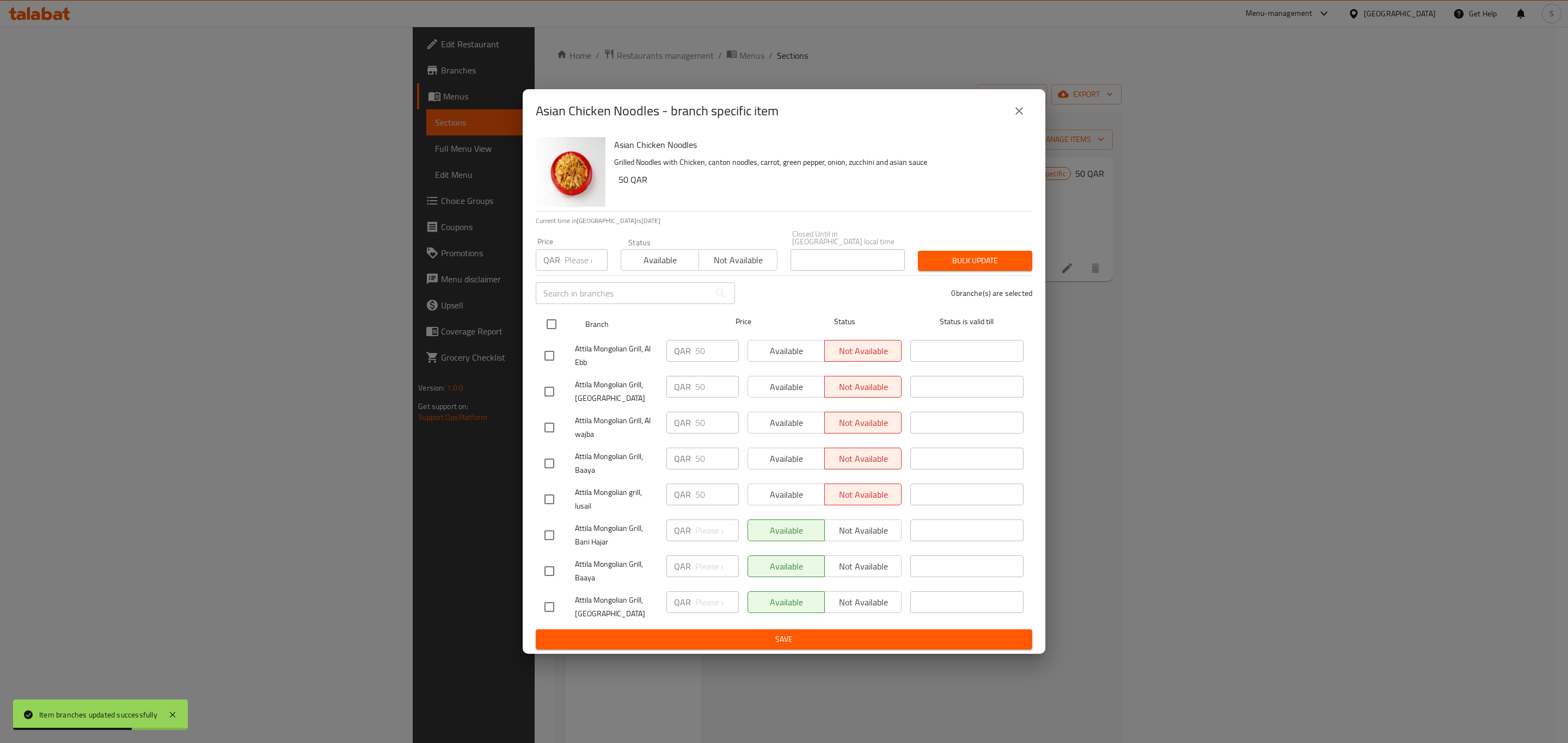
checkbox input "true"
click at [642, 261] on span "Available" at bounding box center [660, 260] width 69 height 16
click at [949, 244] on div "Bulk update" at bounding box center [974, 261] width 127 height 33
click at [951, 254] on span "Bulk update" at bounding box center [975, 261] width 97 height 14
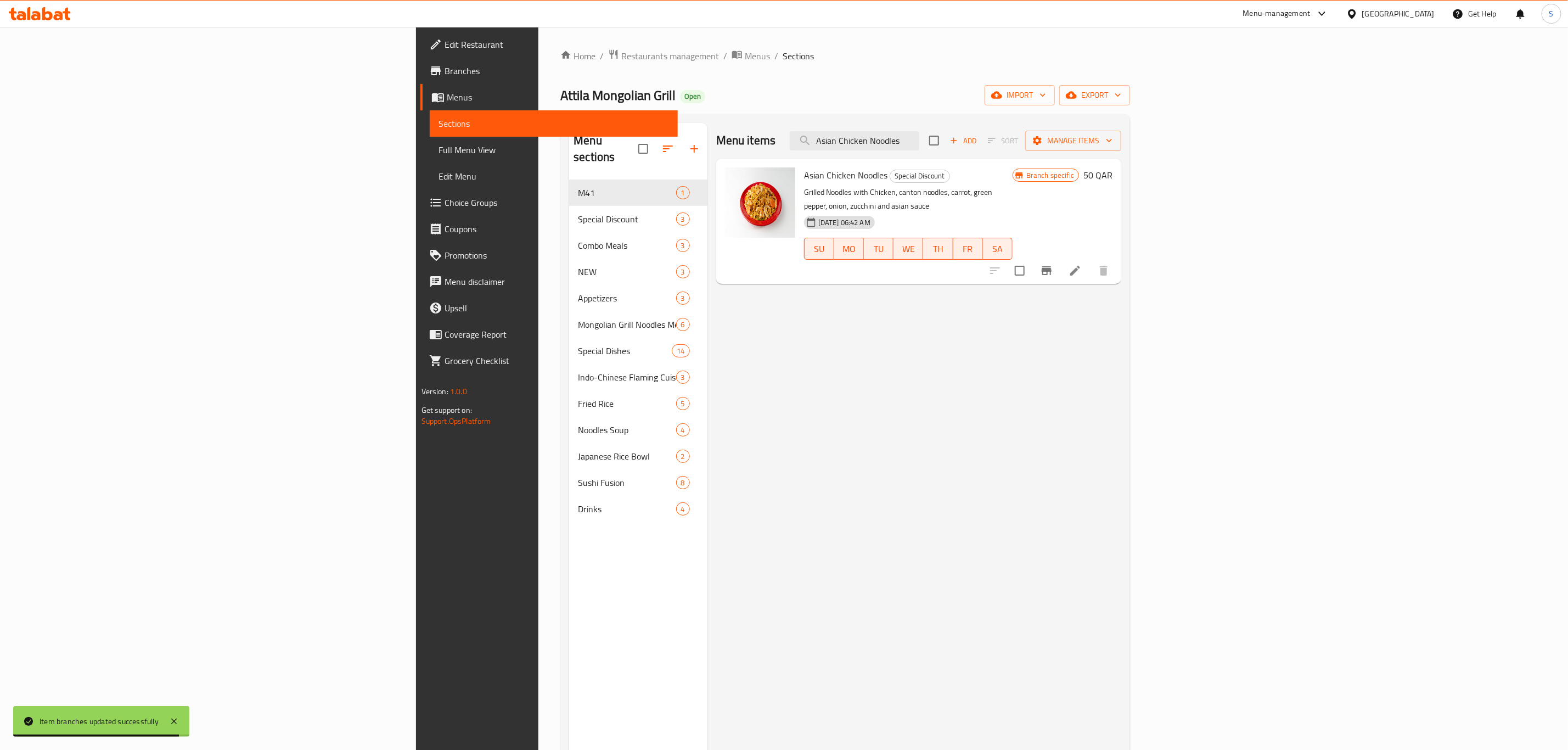
drag, startPoint x: 1066, startPoint y: 144, endPoint x: 763, endPoint y: 133, distance: 303.2
click at [763, 133] on div "Menu items Asian Chicken Noodles Add Sort Manage items" at bounding box center [919, 140] width 405 height 36
paste input "Beef Broccoli"
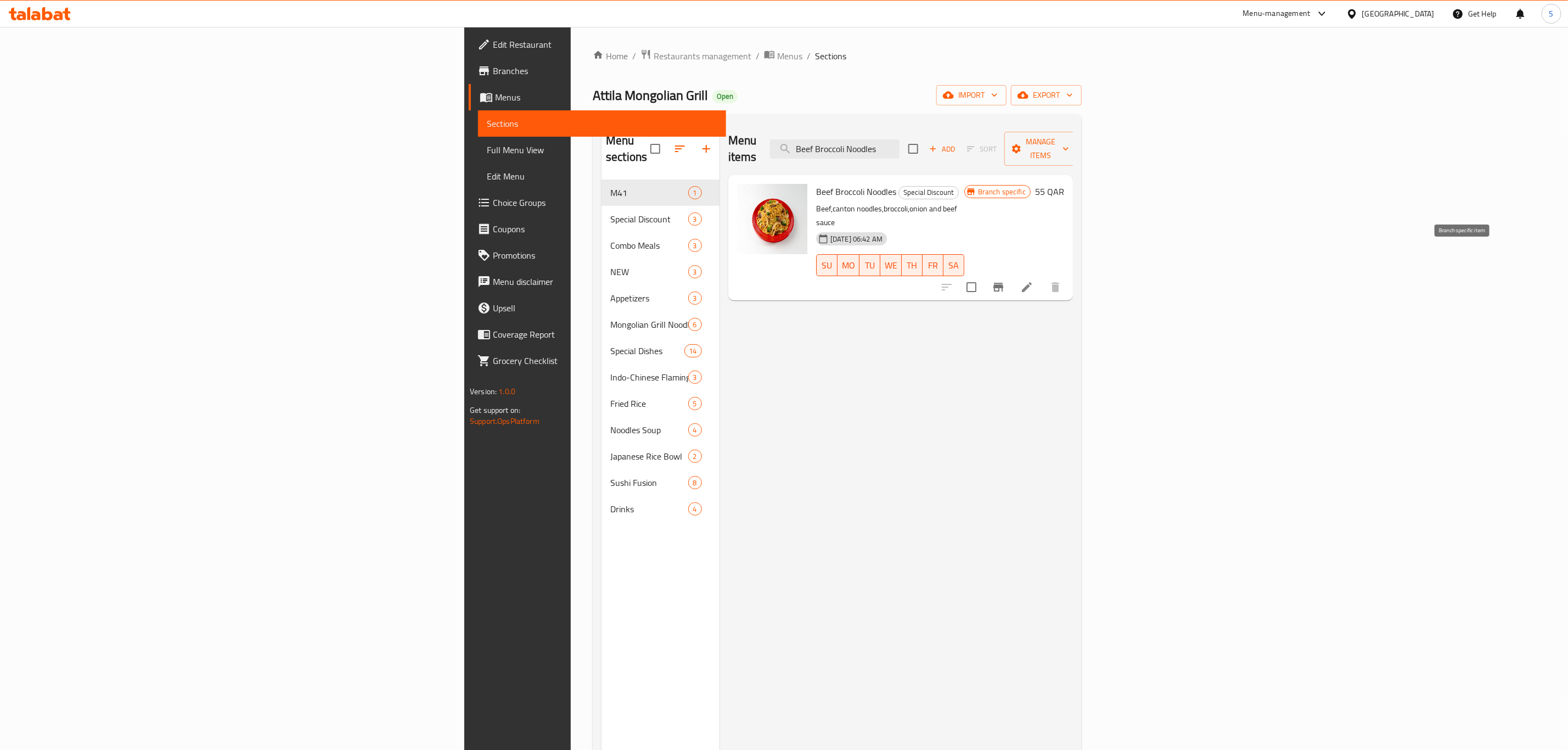
type input "Beef Broccoli Noodles"
click at [1012, 274] on button "Branch-specific-item" at bounding box center [999, 287] width 26 height 26
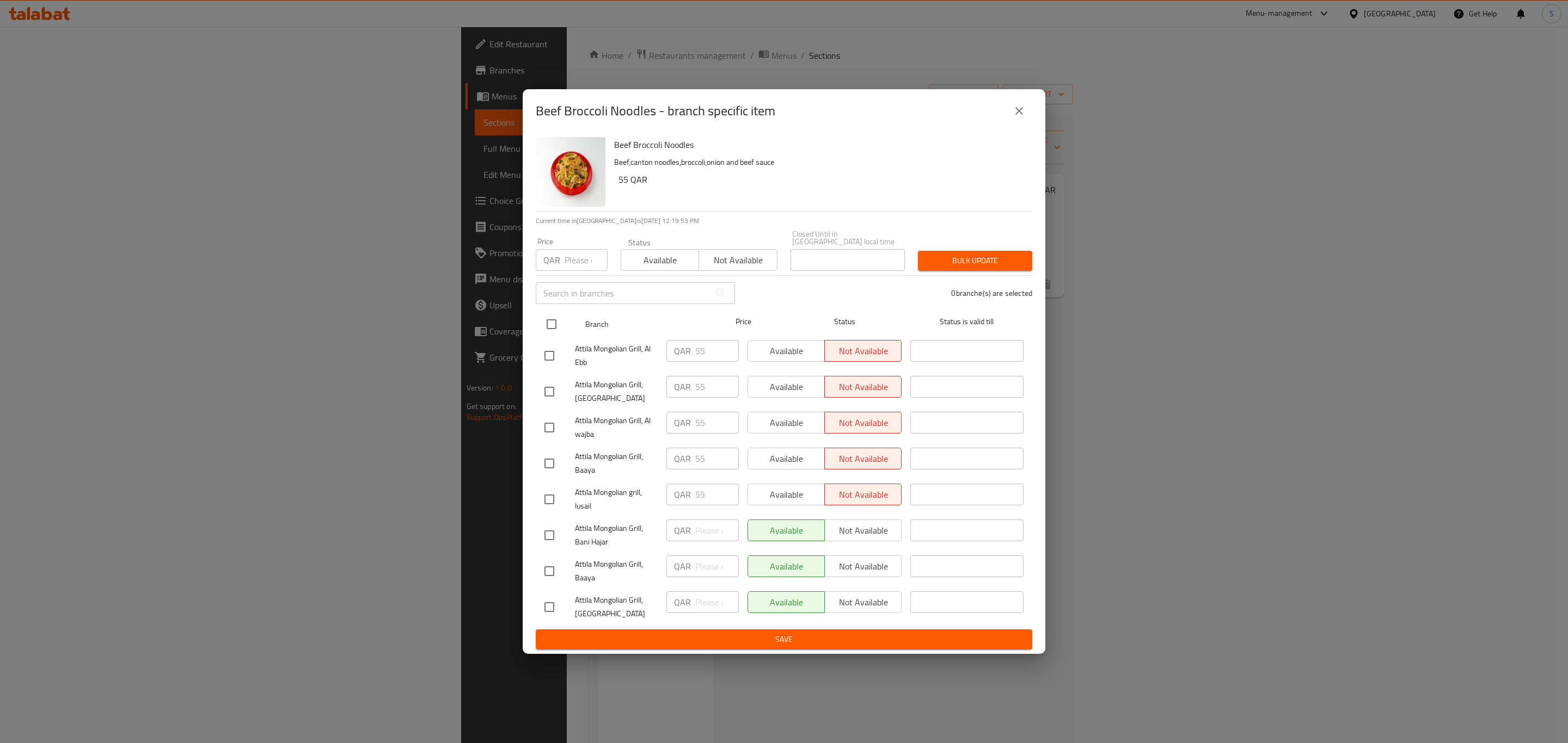
click at [556, 319] on input "checkbox" at bounding box center [551, 324] width 22 height 22
checkbox input "true"
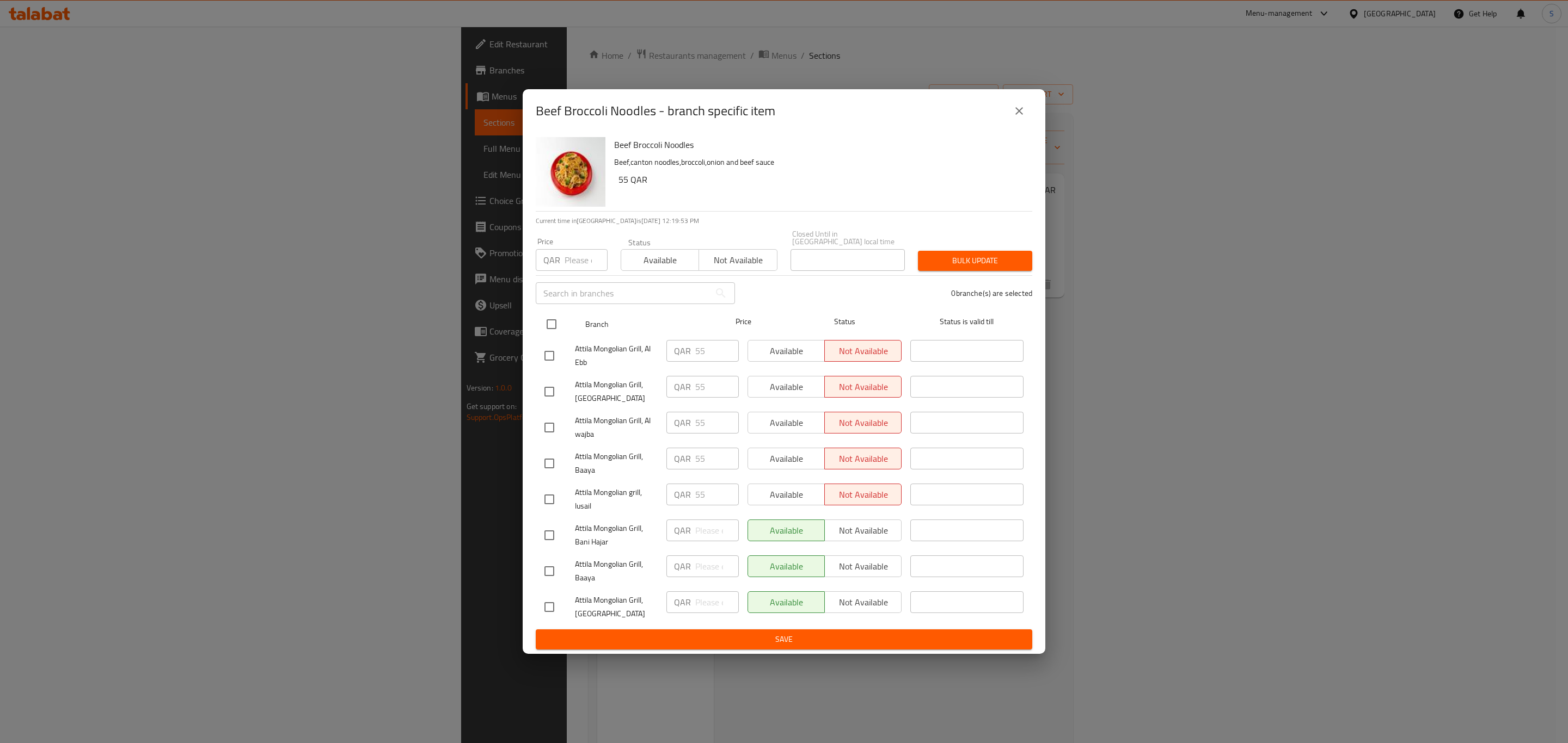
checkbox input "true"
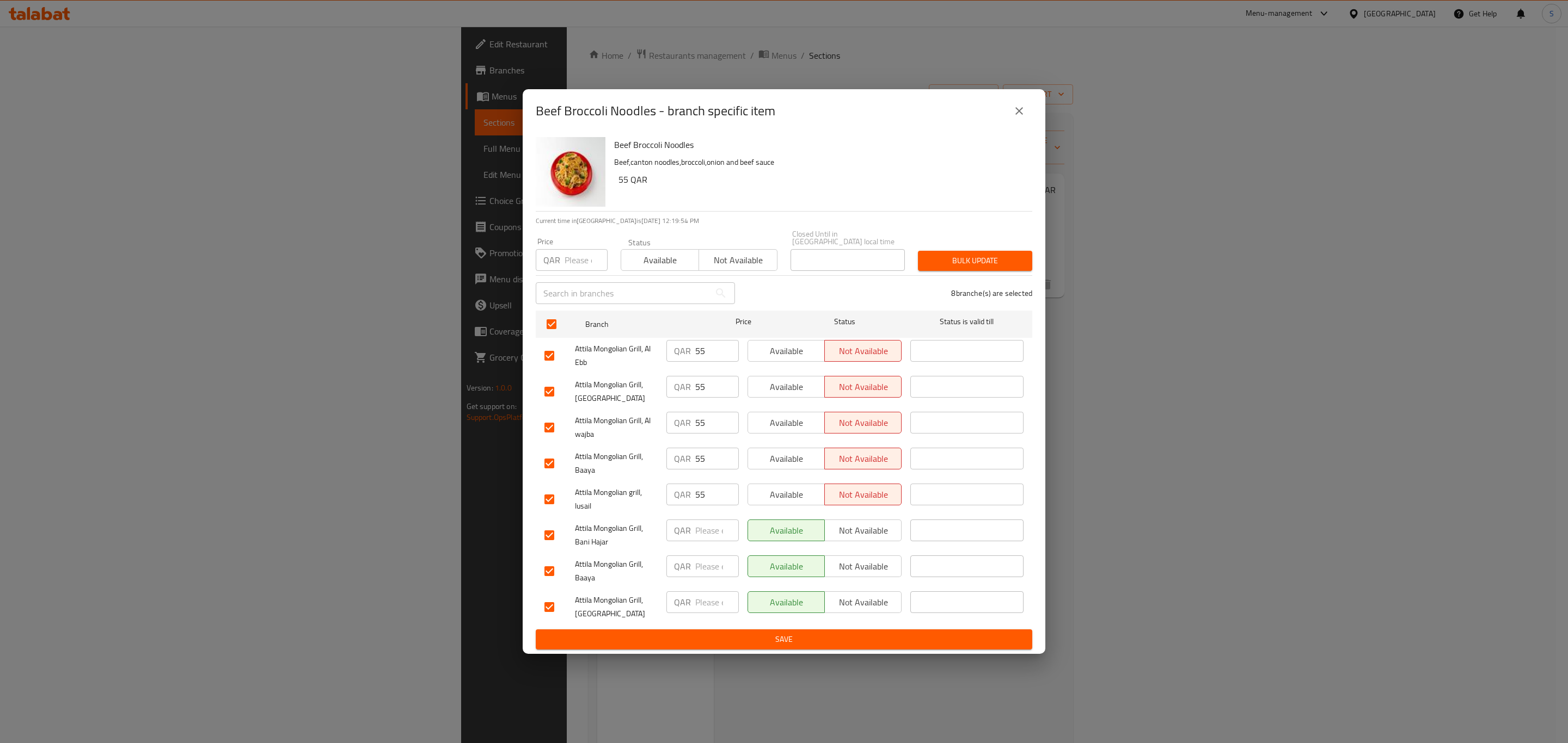
click at [646, 252] on span "Available" at bounding box center [660, 260] width 69 height 16
click at [943, 255] on span "Bulk update" at bounding box center [975, 261] width 97 height 14
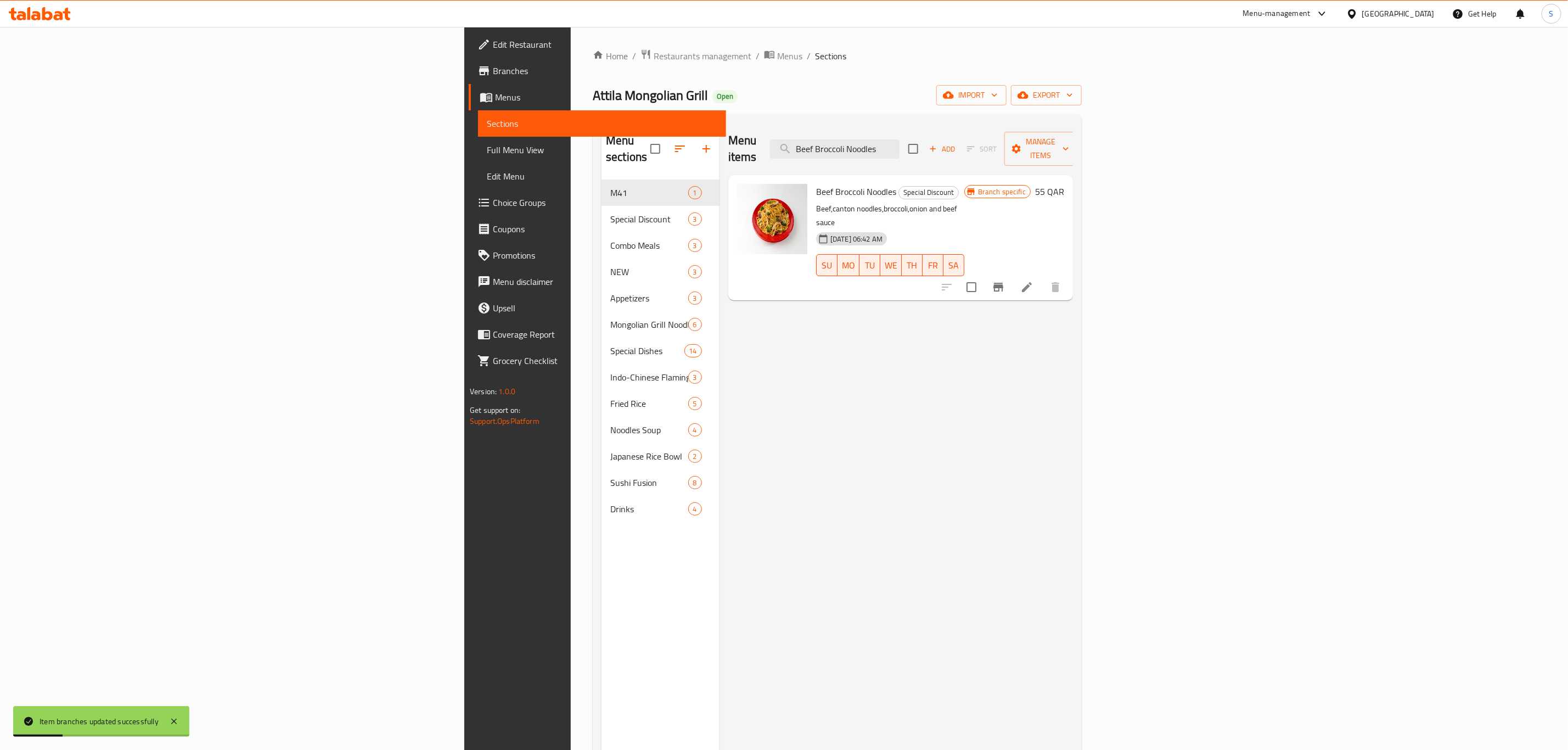
drag, startPoint x: 1029, startPoint y: 141, endPoint x: 859, endPoint y: 136, distance: 170.1
click at [864, 137] on div "Menu items Beef Broccoli Noodles Add Sort Manage items" at bounding box center [901, 149] width 345 height 52
paste input "arbeque Sandwich"
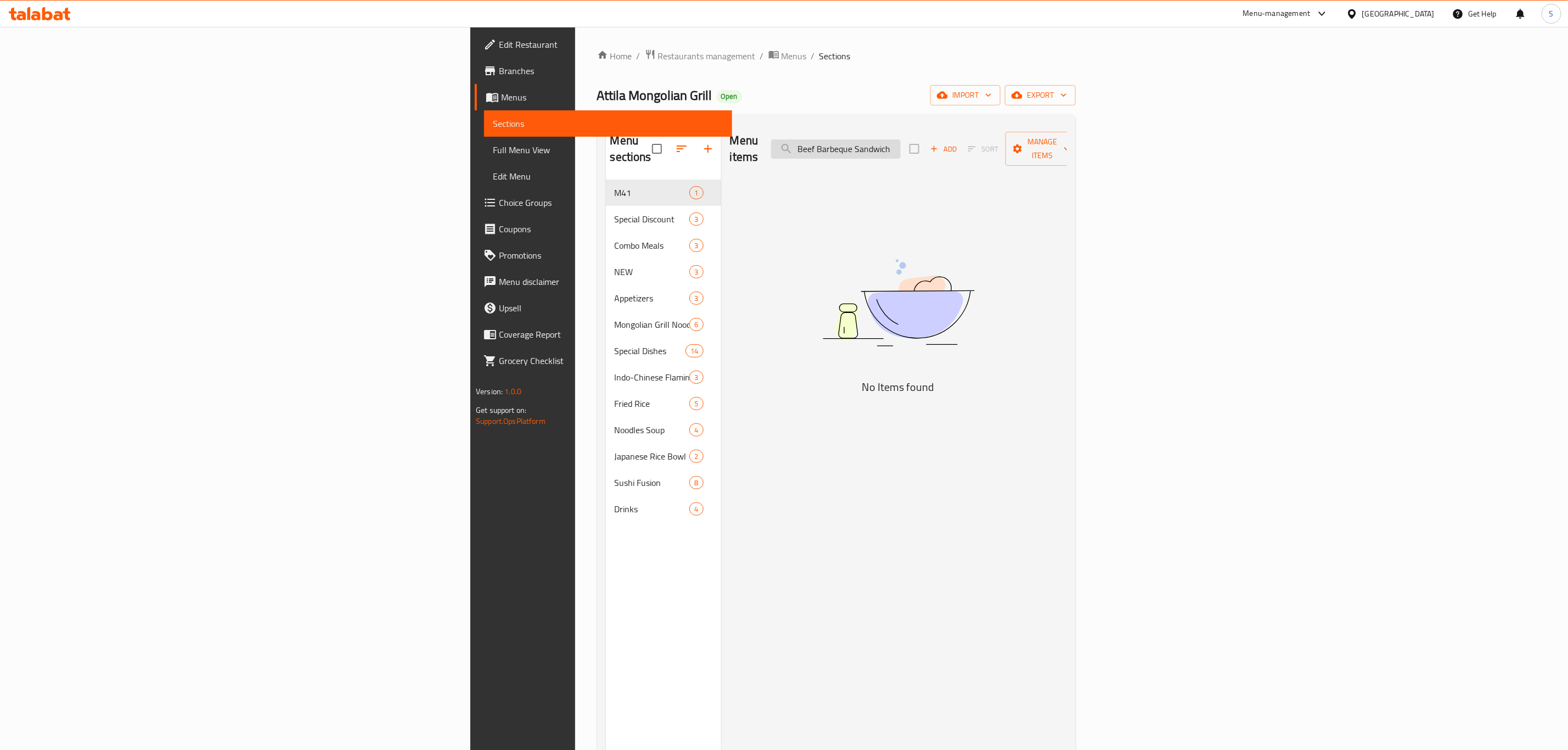
click at [901, 140] on input "Beef Barbeque Sandwich" at bounding box center [836, 149] width 130 height 19
drag, startPoint x: 1025, startPoint y: 144, endPoint x: 1101, endPoint y: 149, distance: 76.2
click at [1067, 149] on div "Menu items Beef Barbeque Sandwic Add Sort Manage items" at bounding box center [899, 149] width 337 height 52
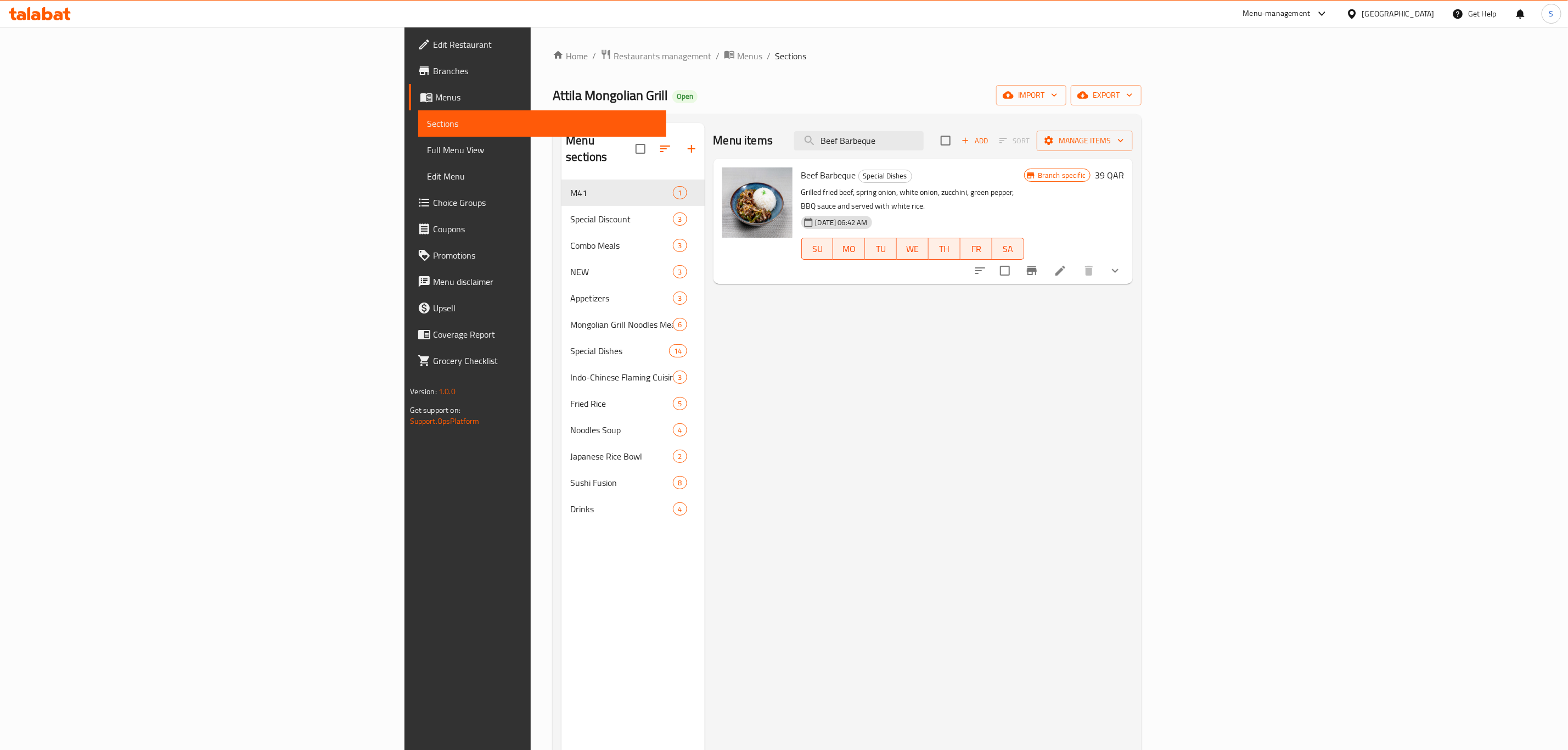
type input "Beef Barbeque"
click at [614, 61] on span "Restaurants management" at bounding box center [662, 56] width 98 height 13
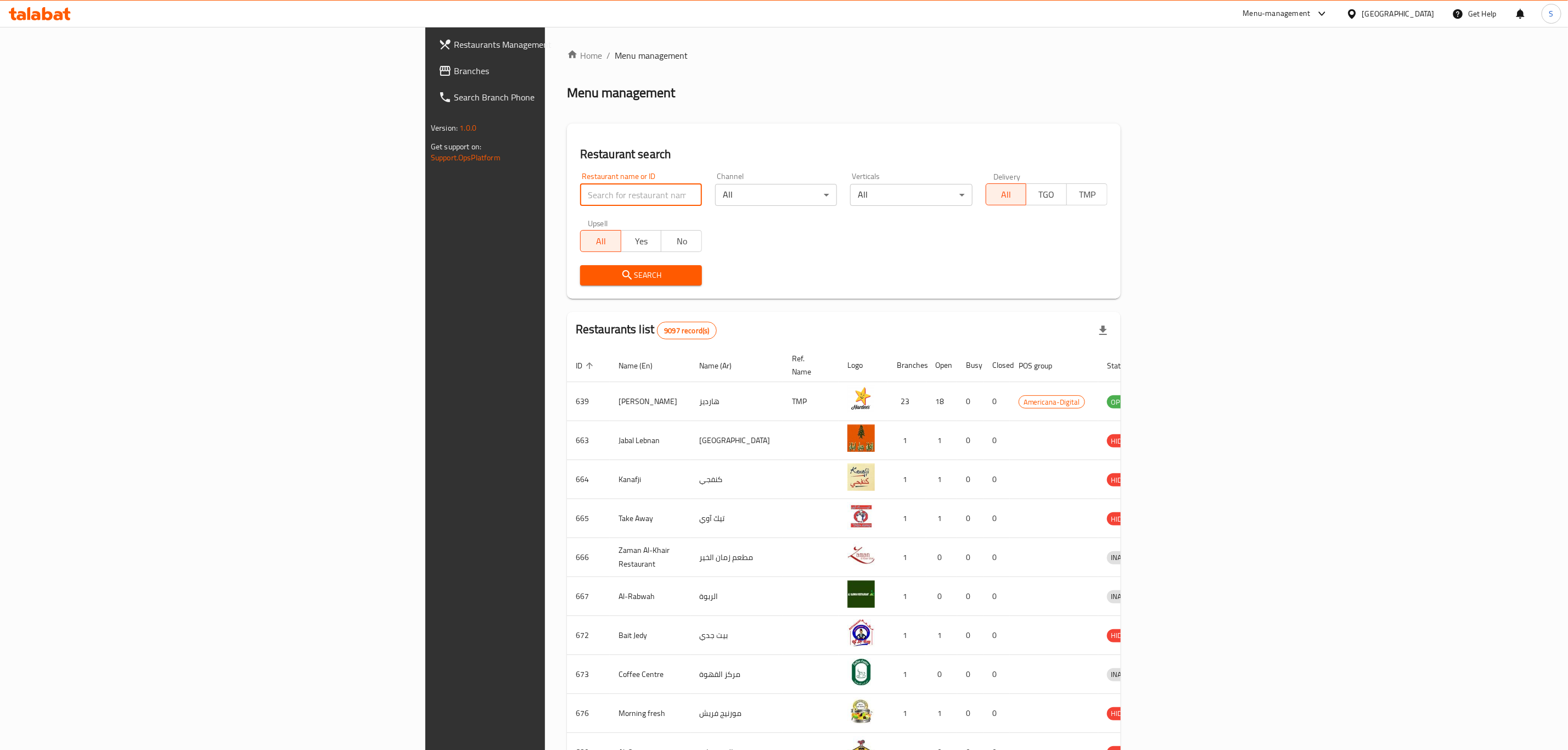
click at [580, 196] on input "search" at bounding box center [641, 194] width 122 height 22
type input "Mille-Feuille Bakery & Sweet"
click button "Search" at bounding box center [641, 275] width 122 height 20
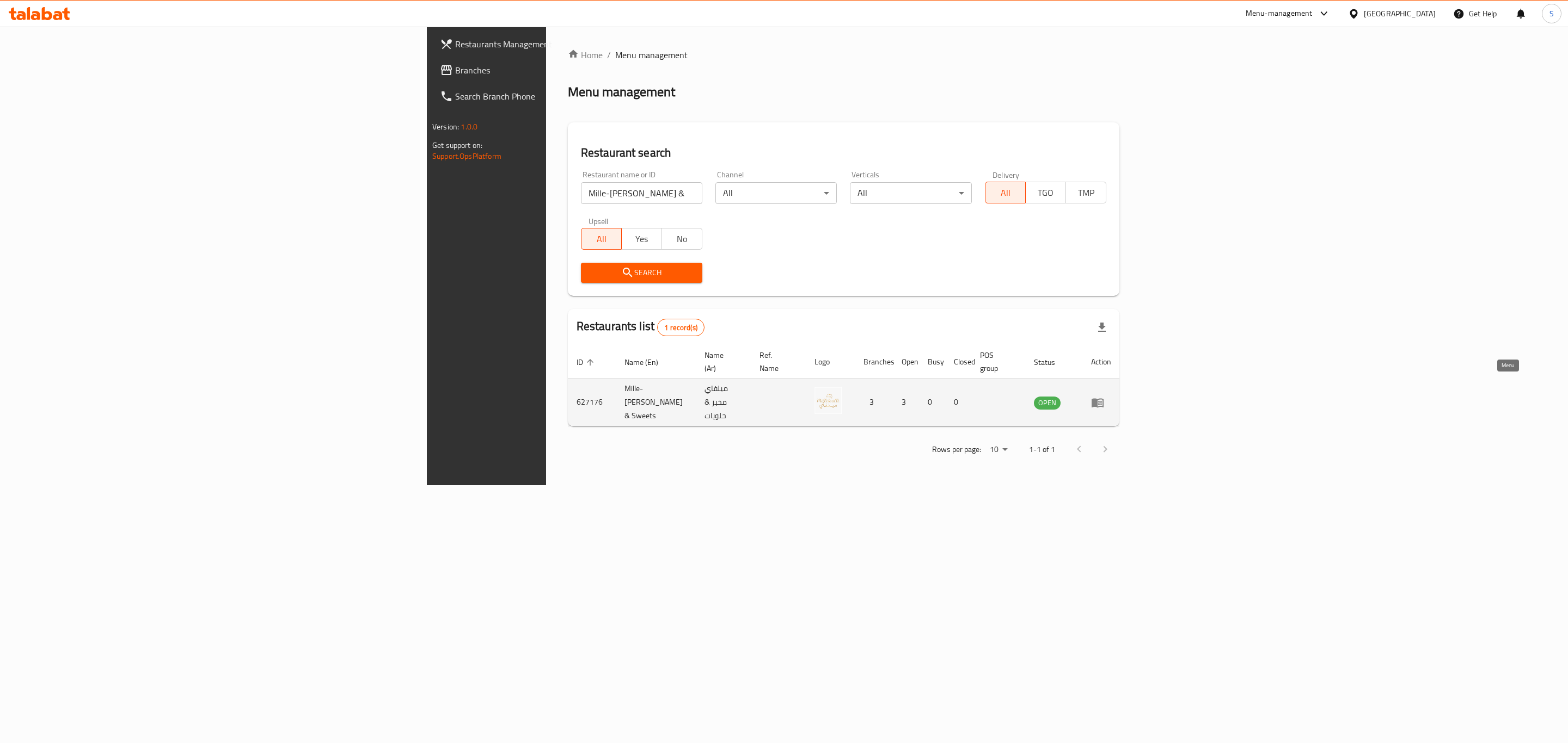
click at [1104, 397] on icon "enhanced table" at bounding box center [1097, 403] width 13 height 13
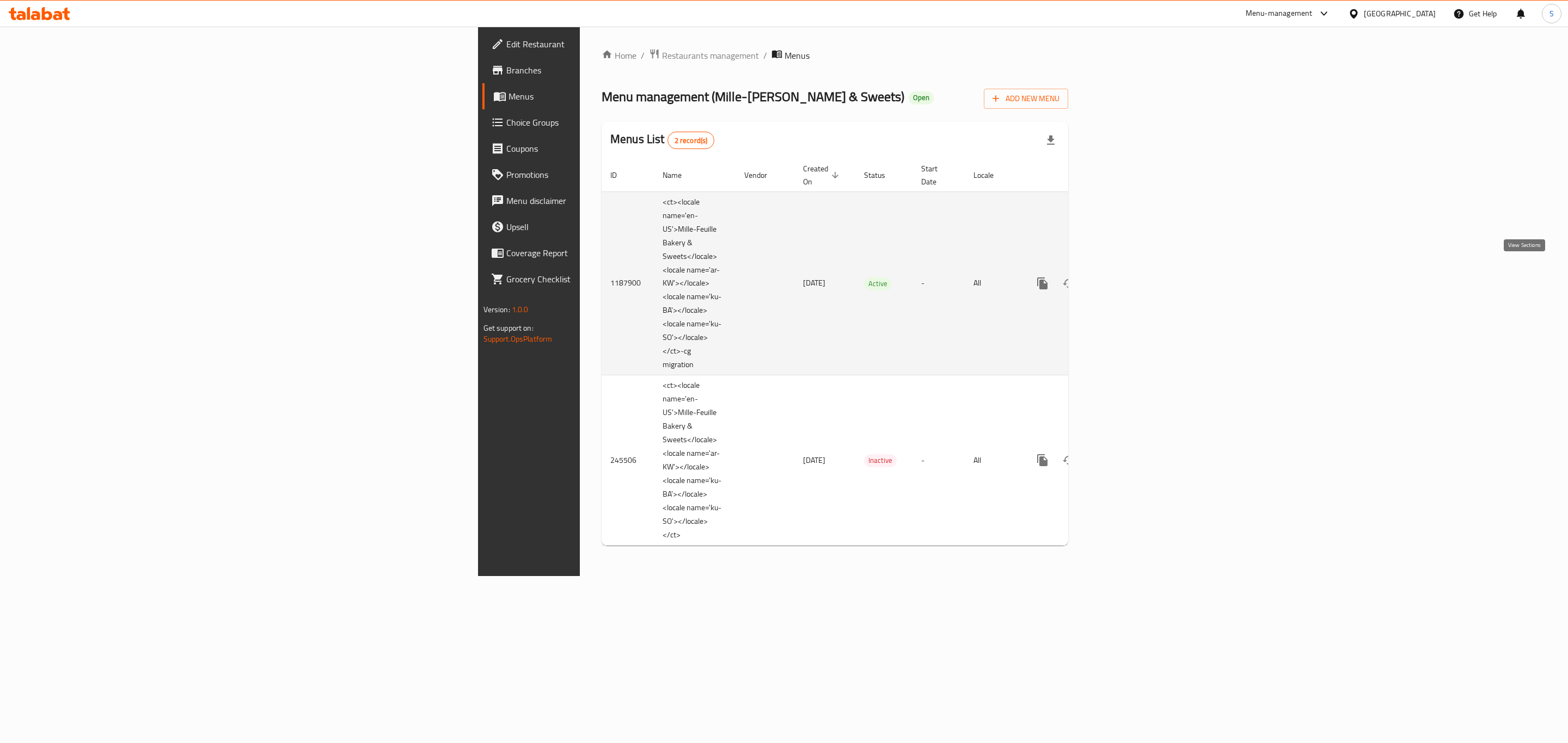
click at [1126, 278] on icon "enhanced table" at bounding box center [1120, 283] width 10 height 10
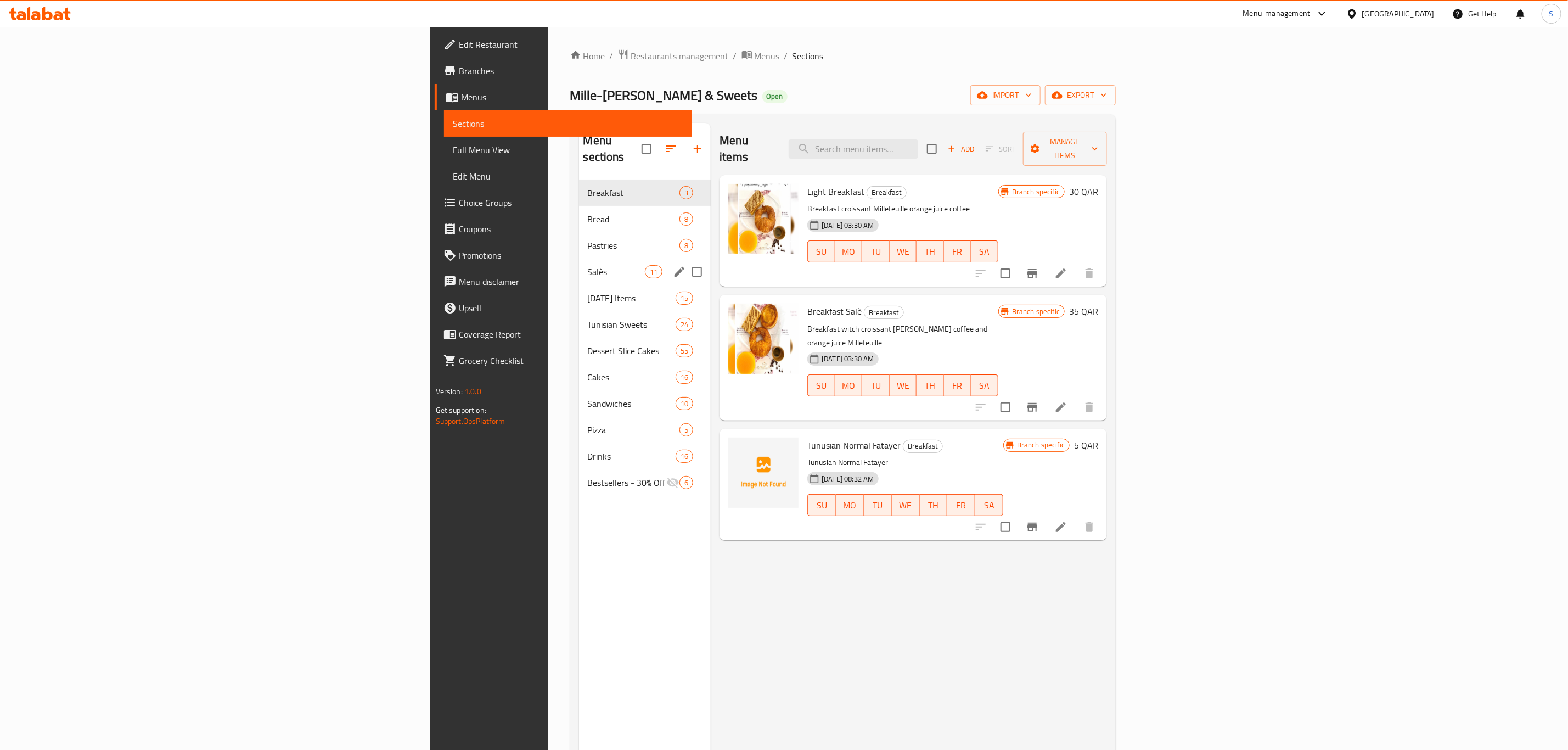
click at [579, 259] on div "Salès 11" at bounding box center [645, 272] width 132 height 26
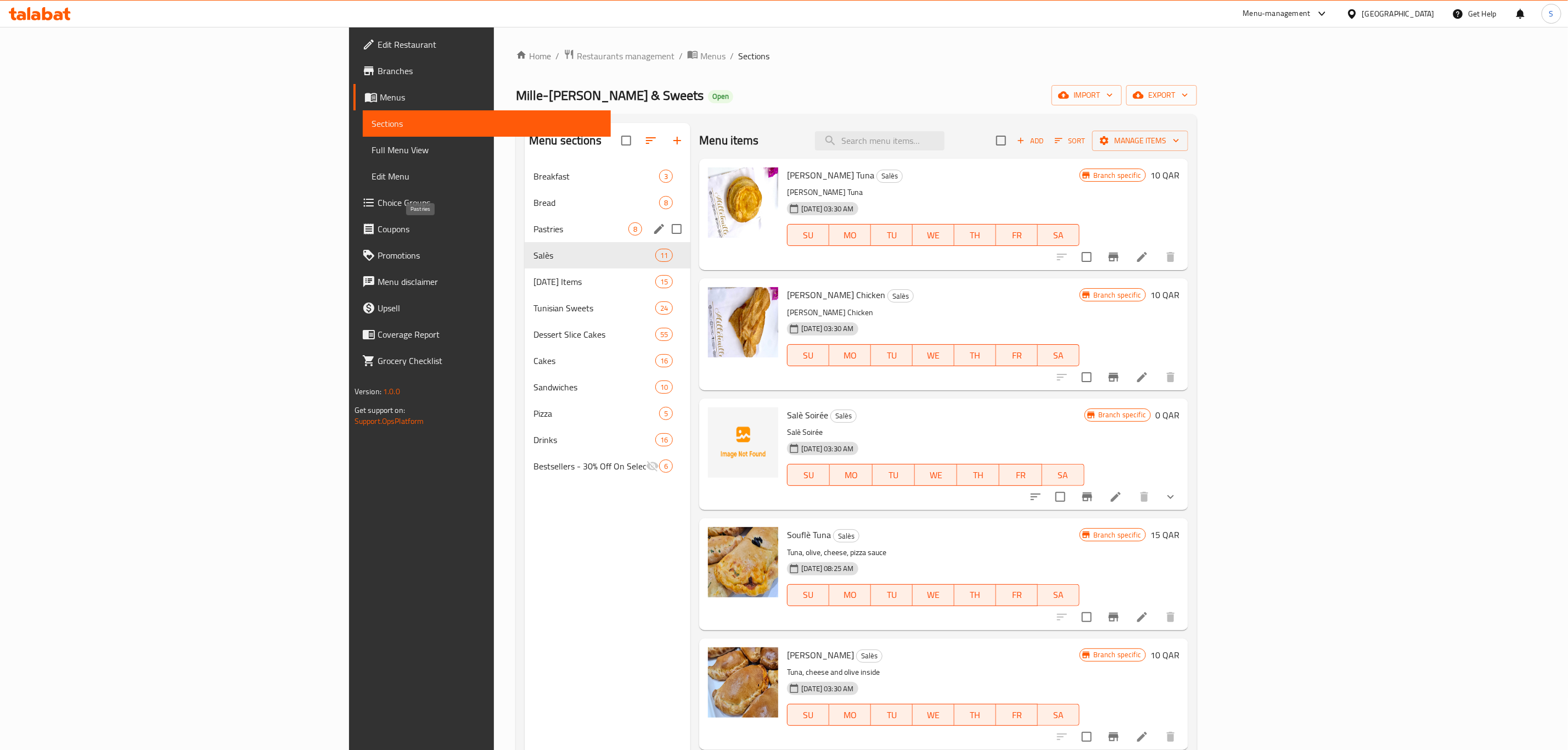
click at [533, 228] on span "Pastries" at bounding box center [580, 228] width 95 height 13
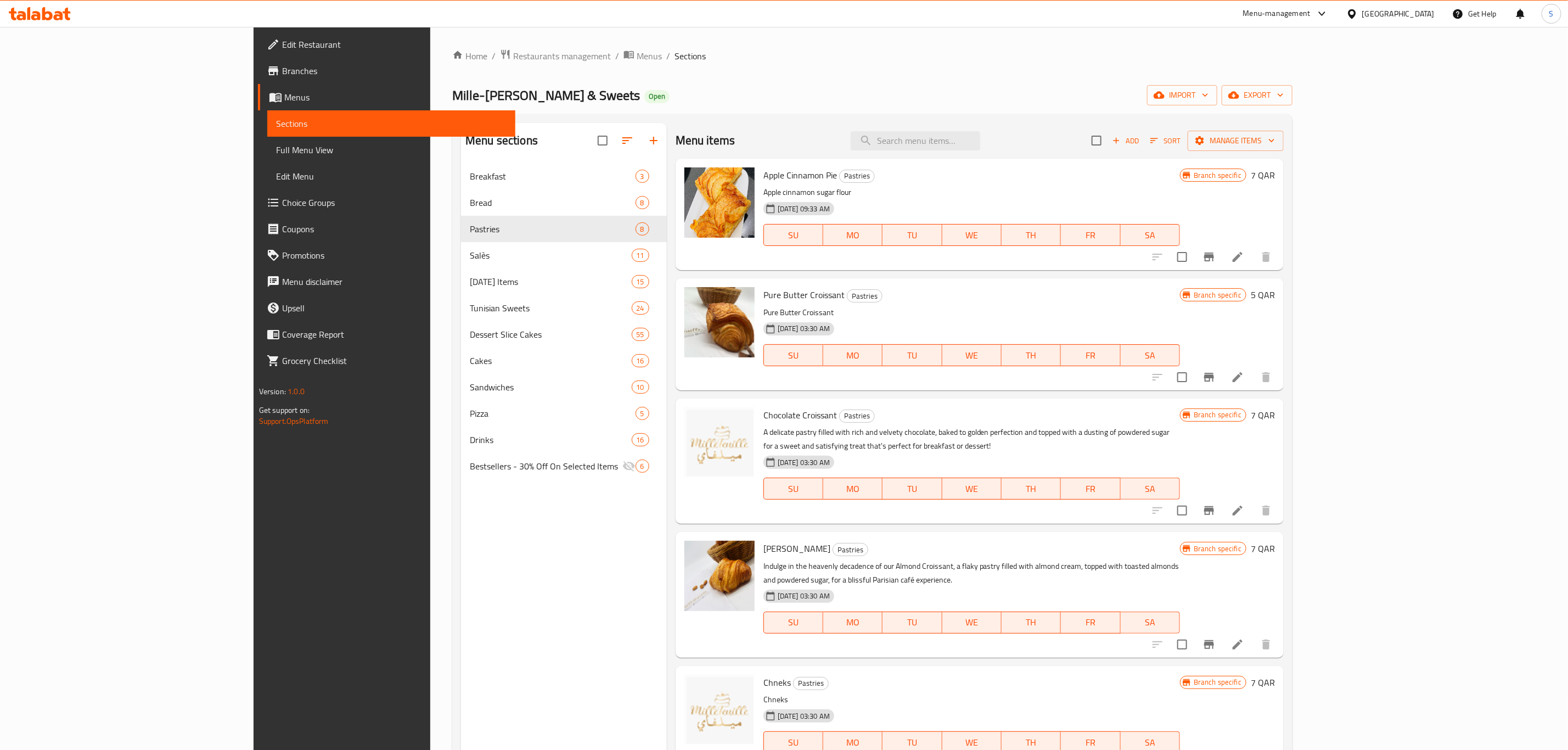
scroll to position [236, 0]
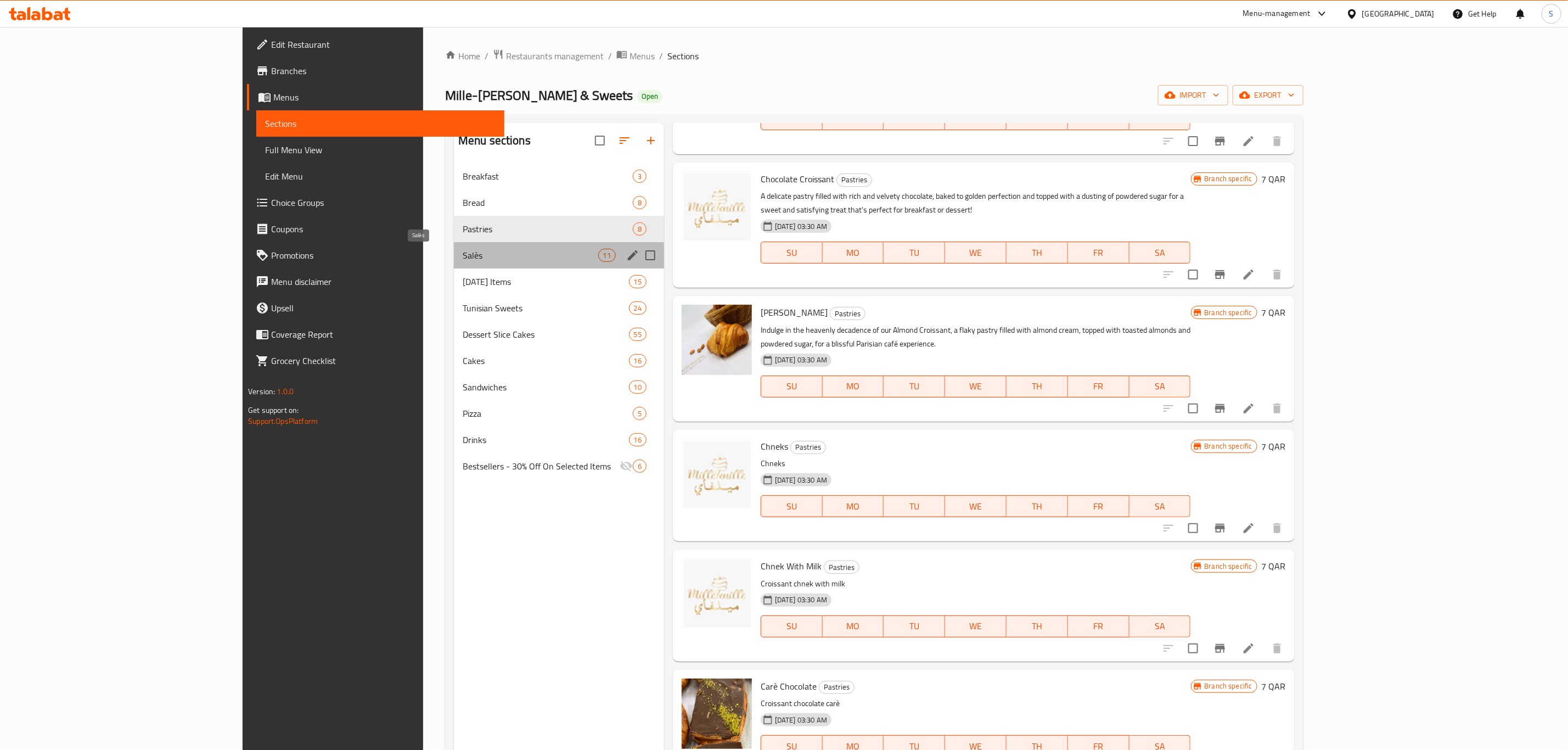
click at [463, 257] on span "Salès" at bounding box center [531, 255] width 136 height 13
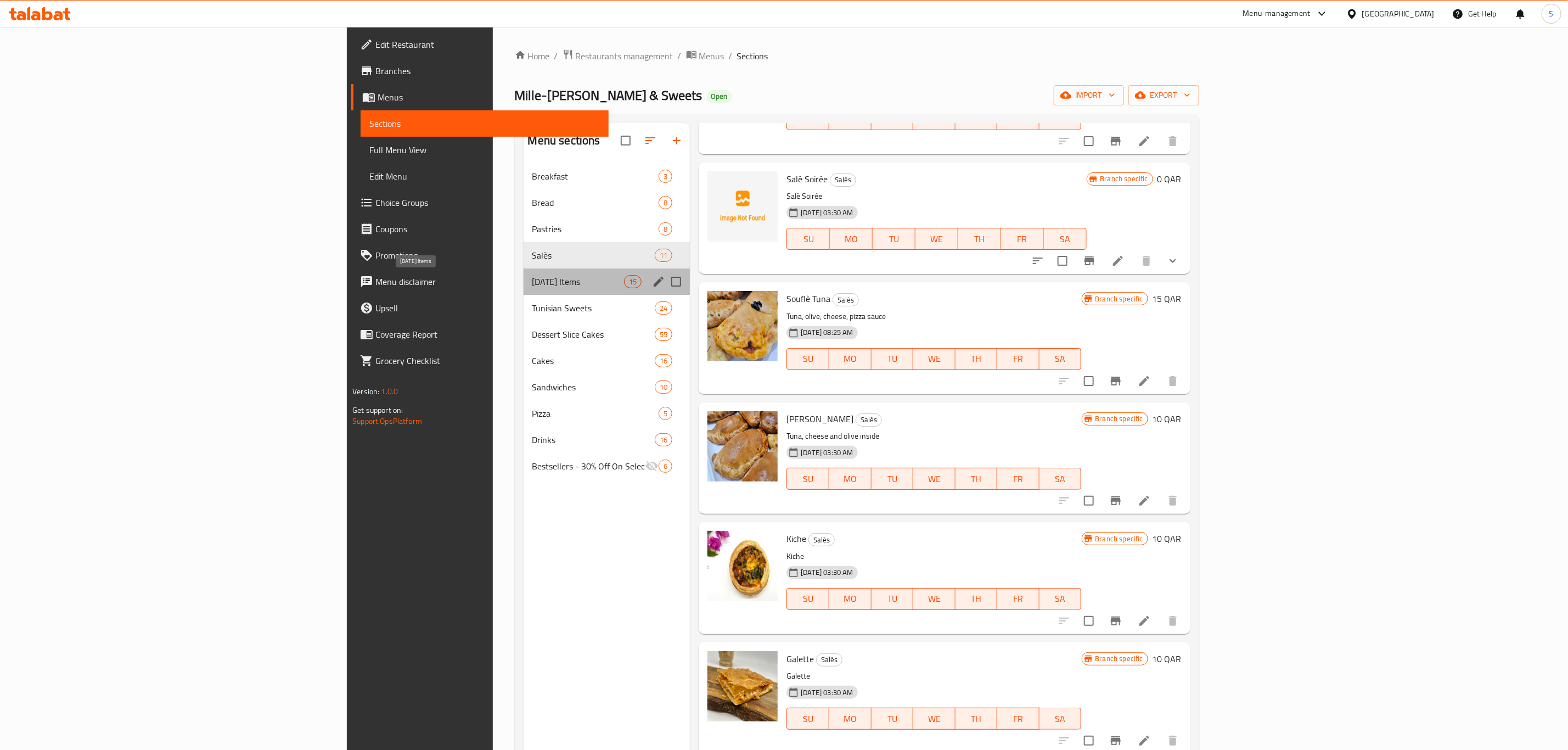
click at [533, 285] on span "Ramadan Items" at bounding box center [578, 282] width 92 height 13
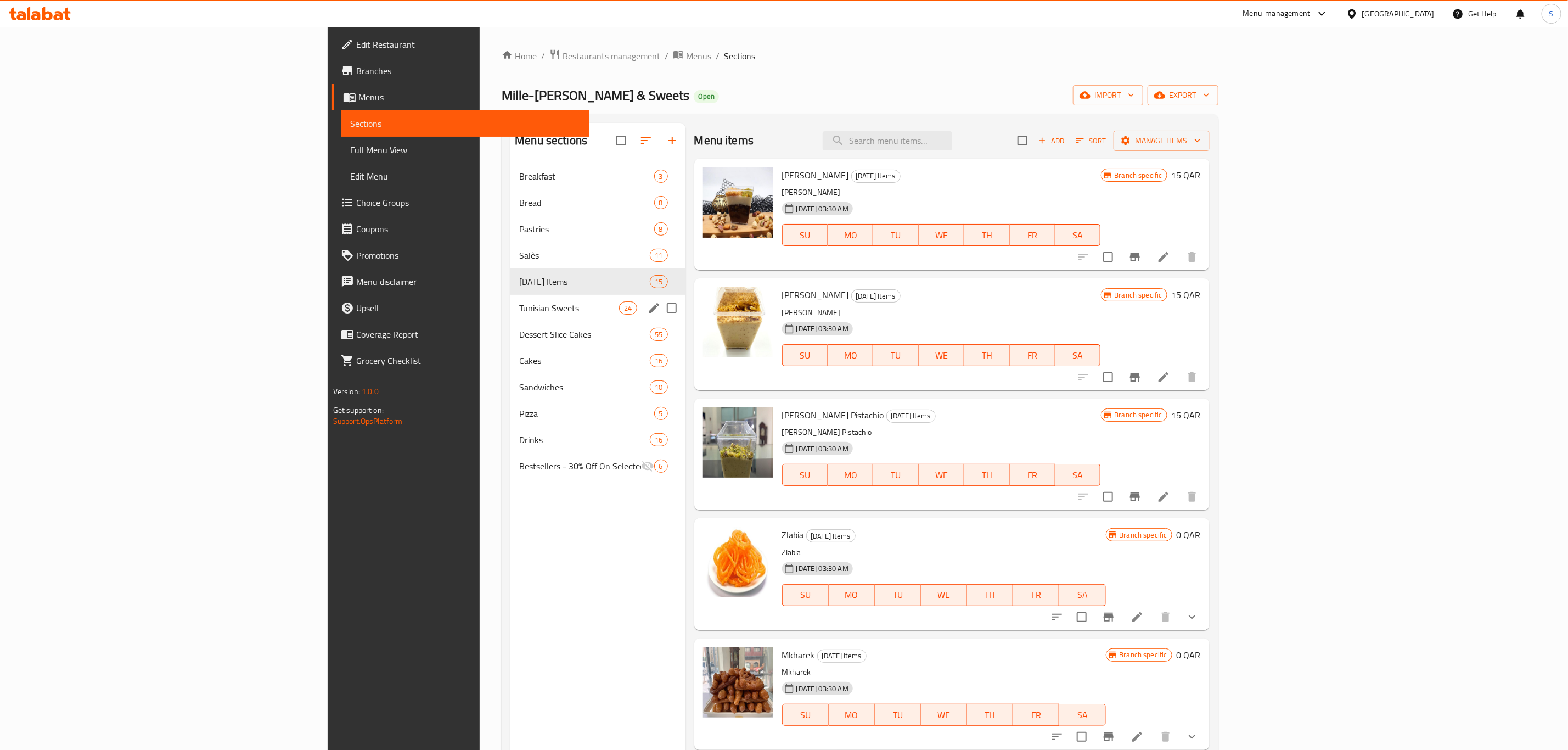
click at [511, 317] on div "Tunisian Sweets 24" at bounding box center [598, 308] width 174 height 26
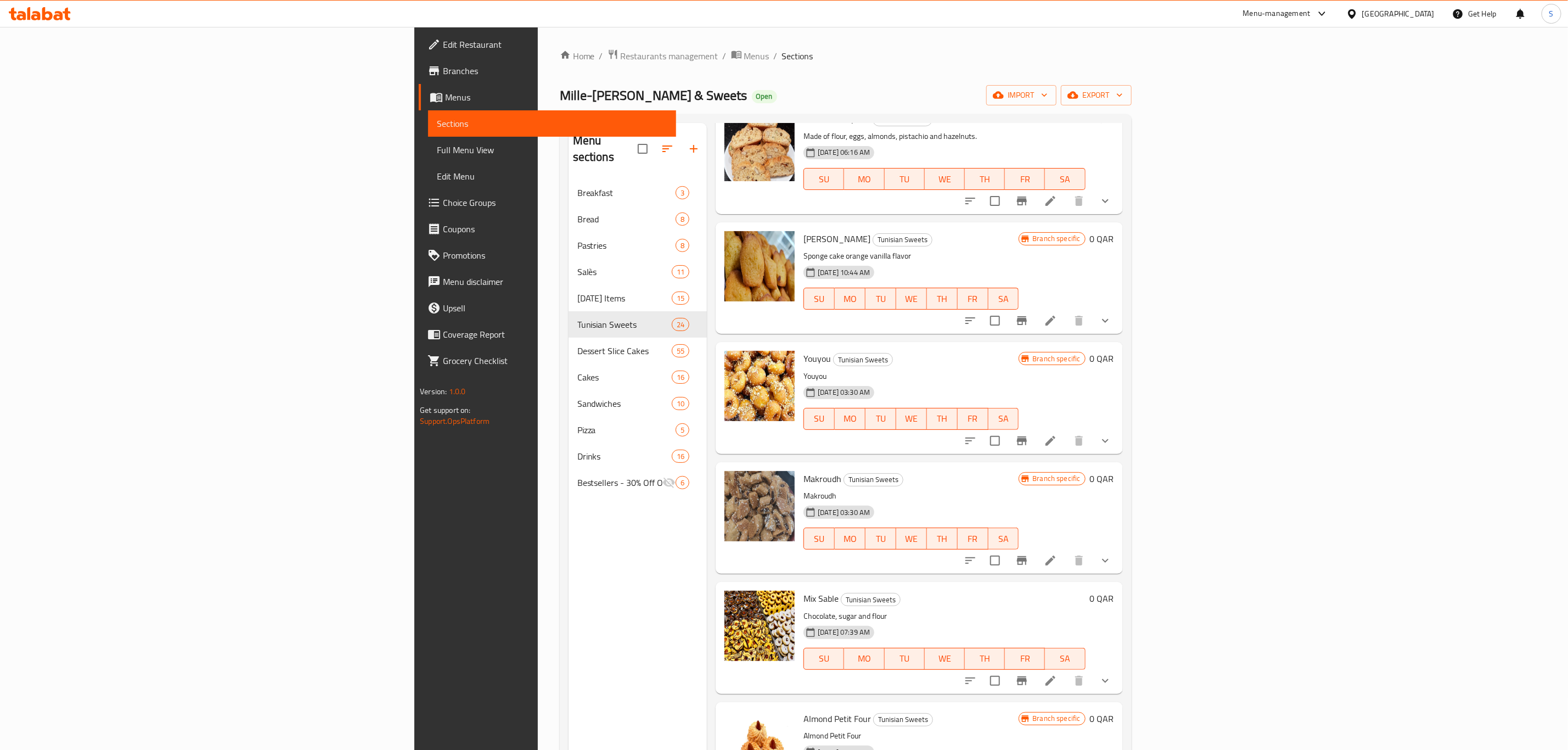
scroll to position [247, 0]
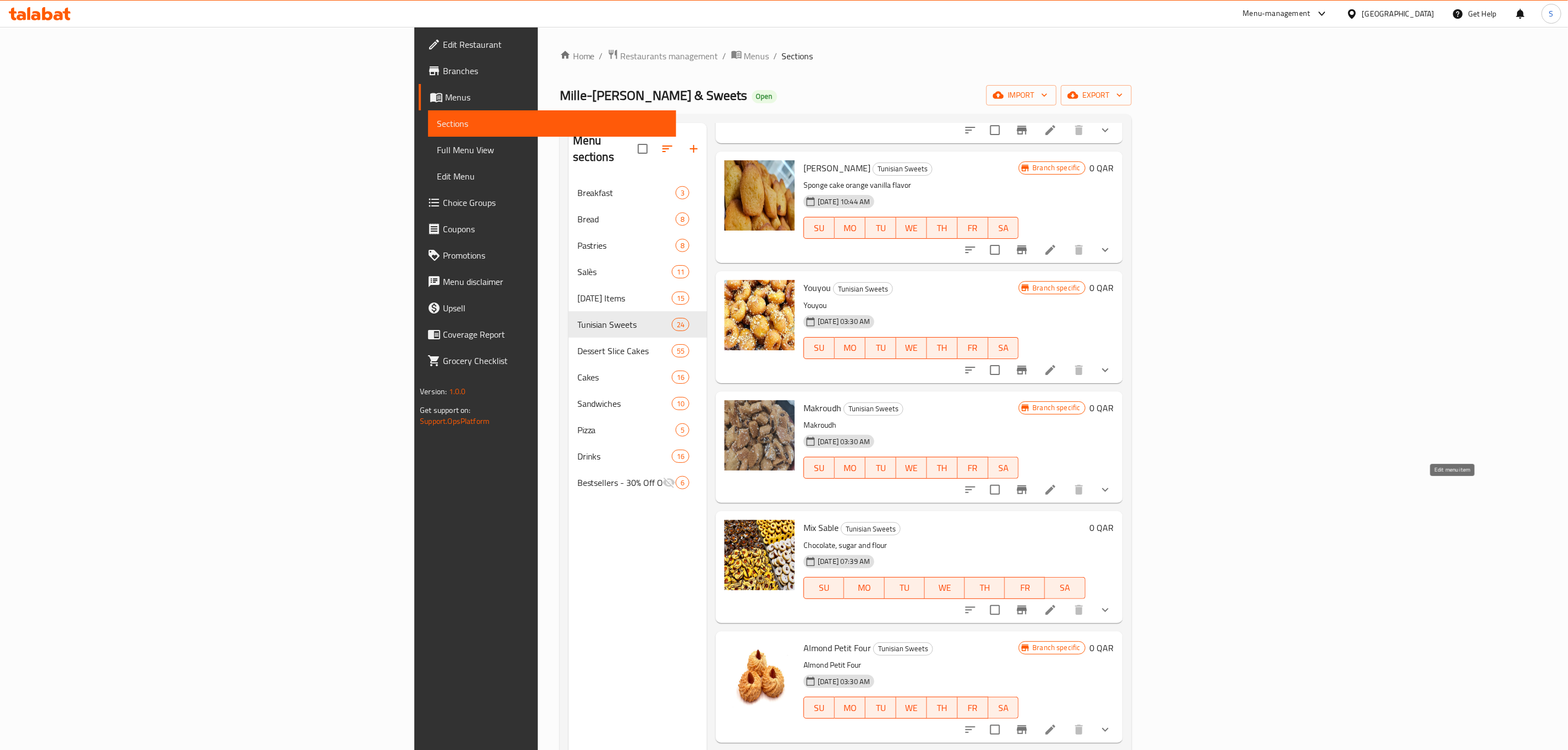
click at [1057, 494] on icon at bounding box center [1050, 489] width 13 height 13
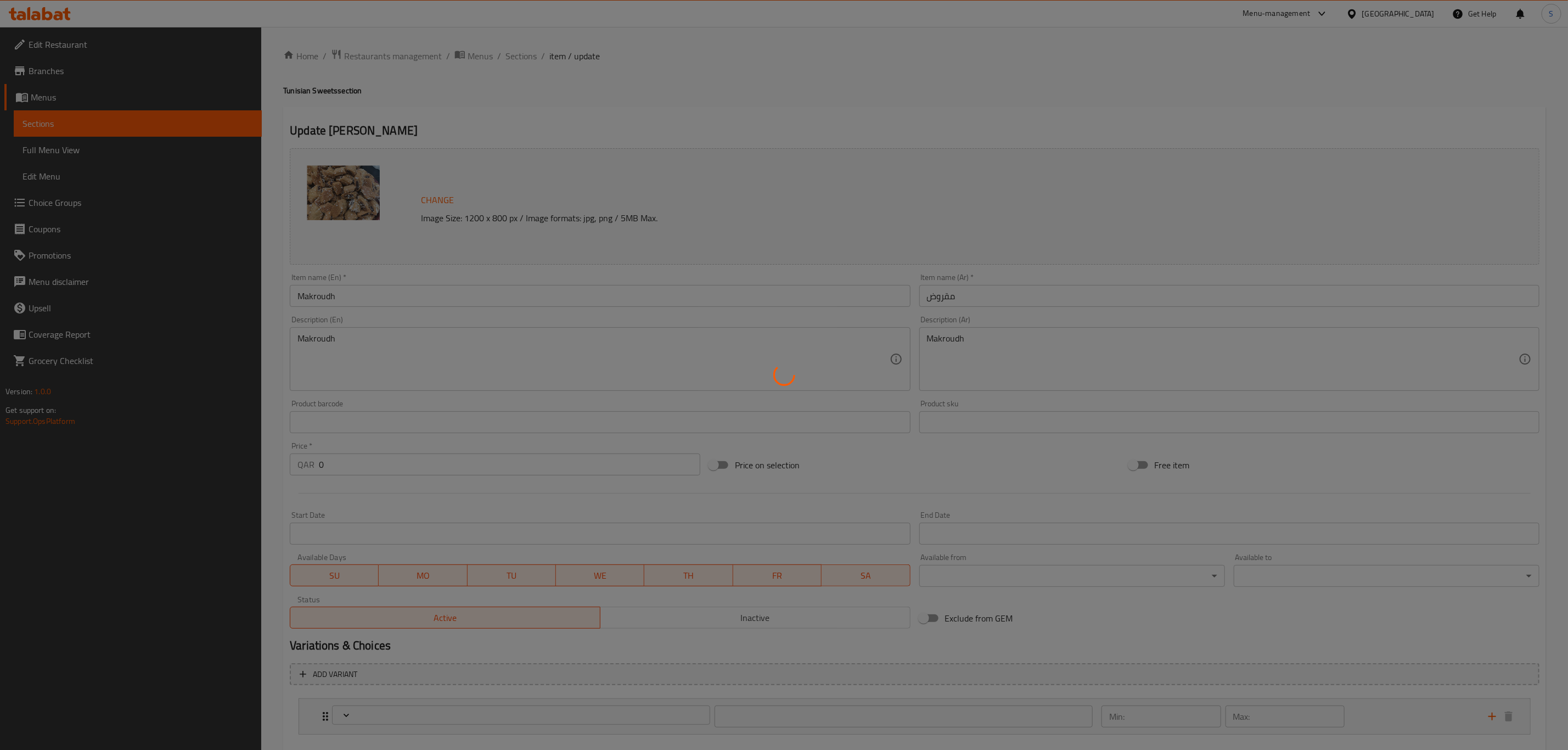
scroll to position [60, 0]
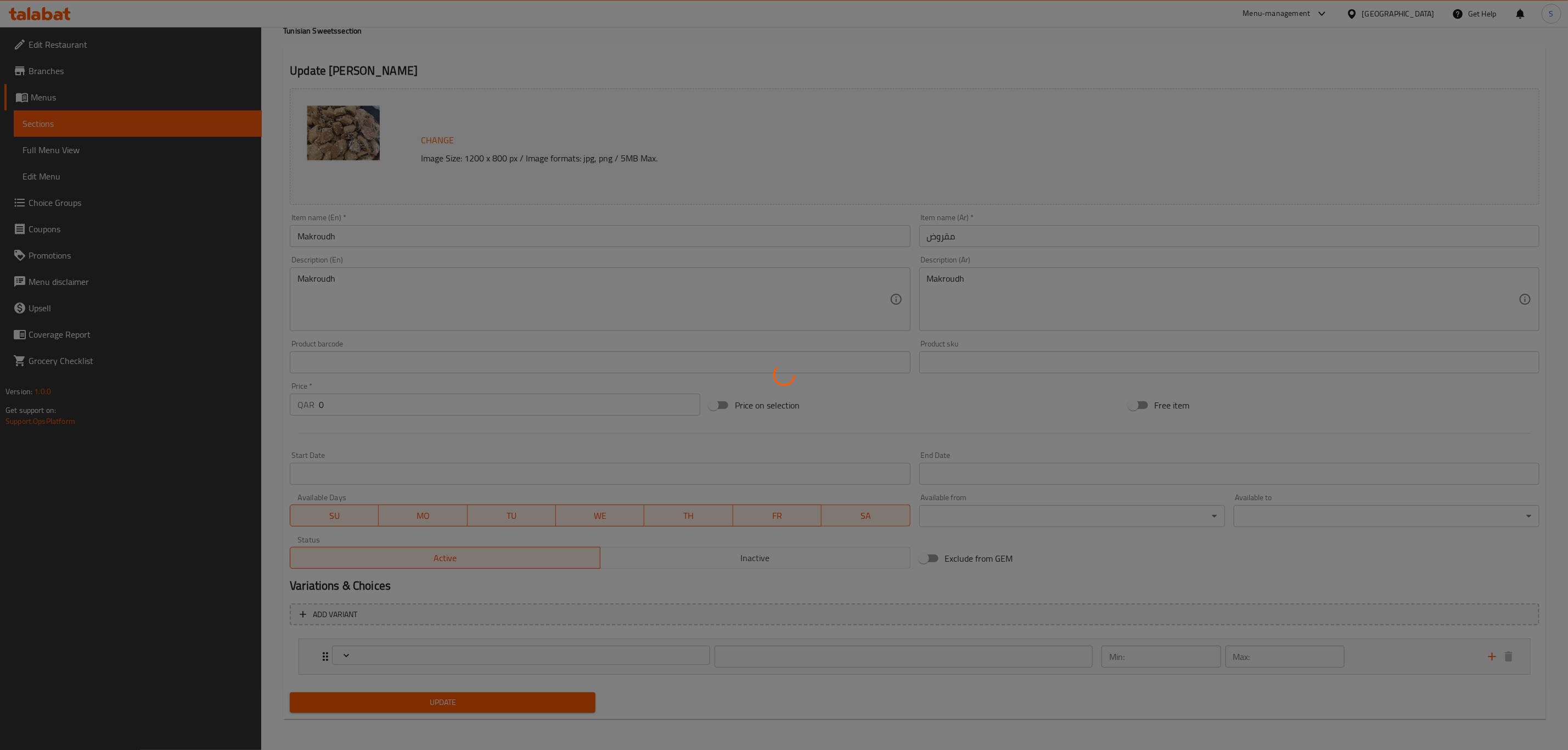
type input "مقروض"
type input "1"
type input "3"
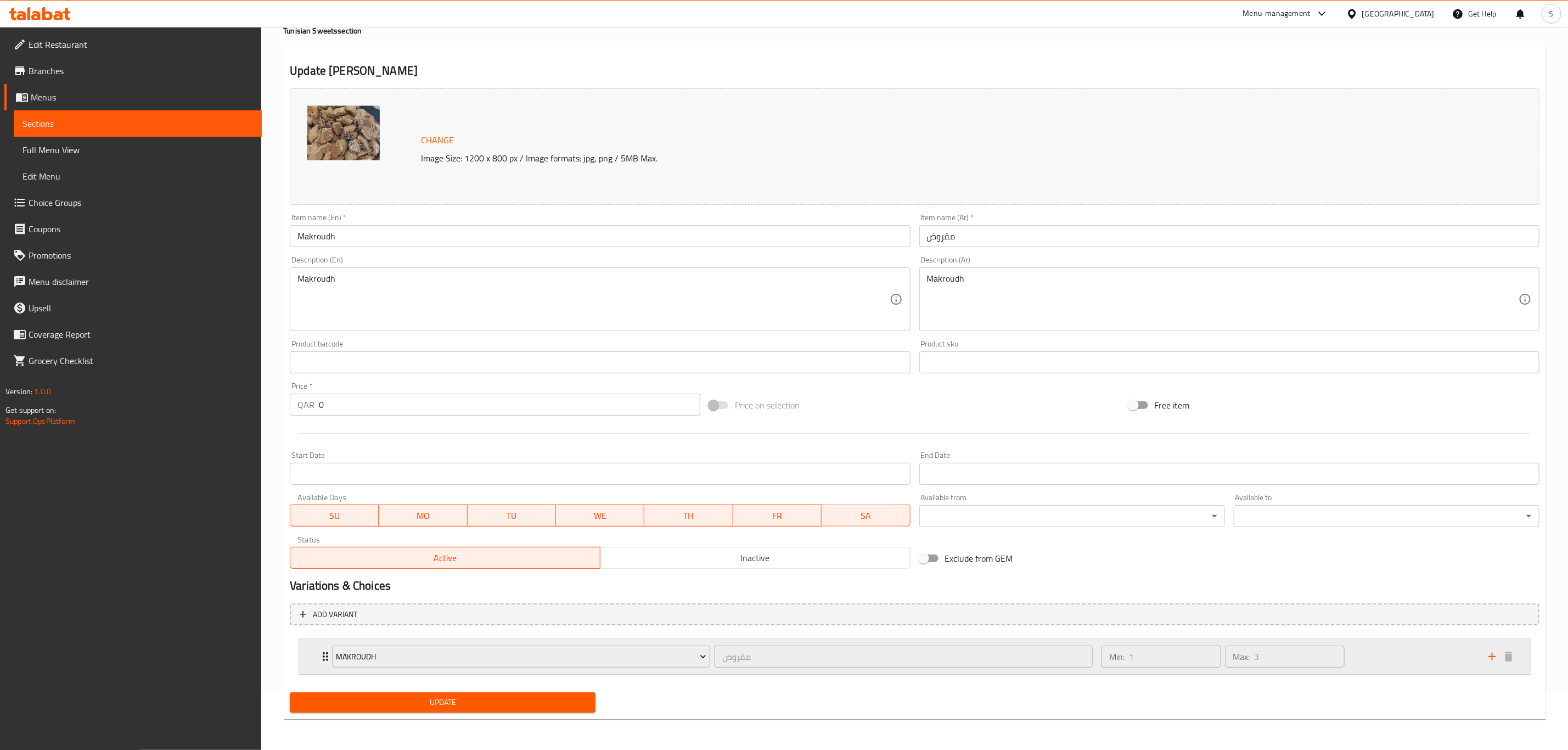
click at [1394, 655] on div "Min: 1 ​ Max: 3 ​" at bounding box center [1289, 657] width 387 height 35
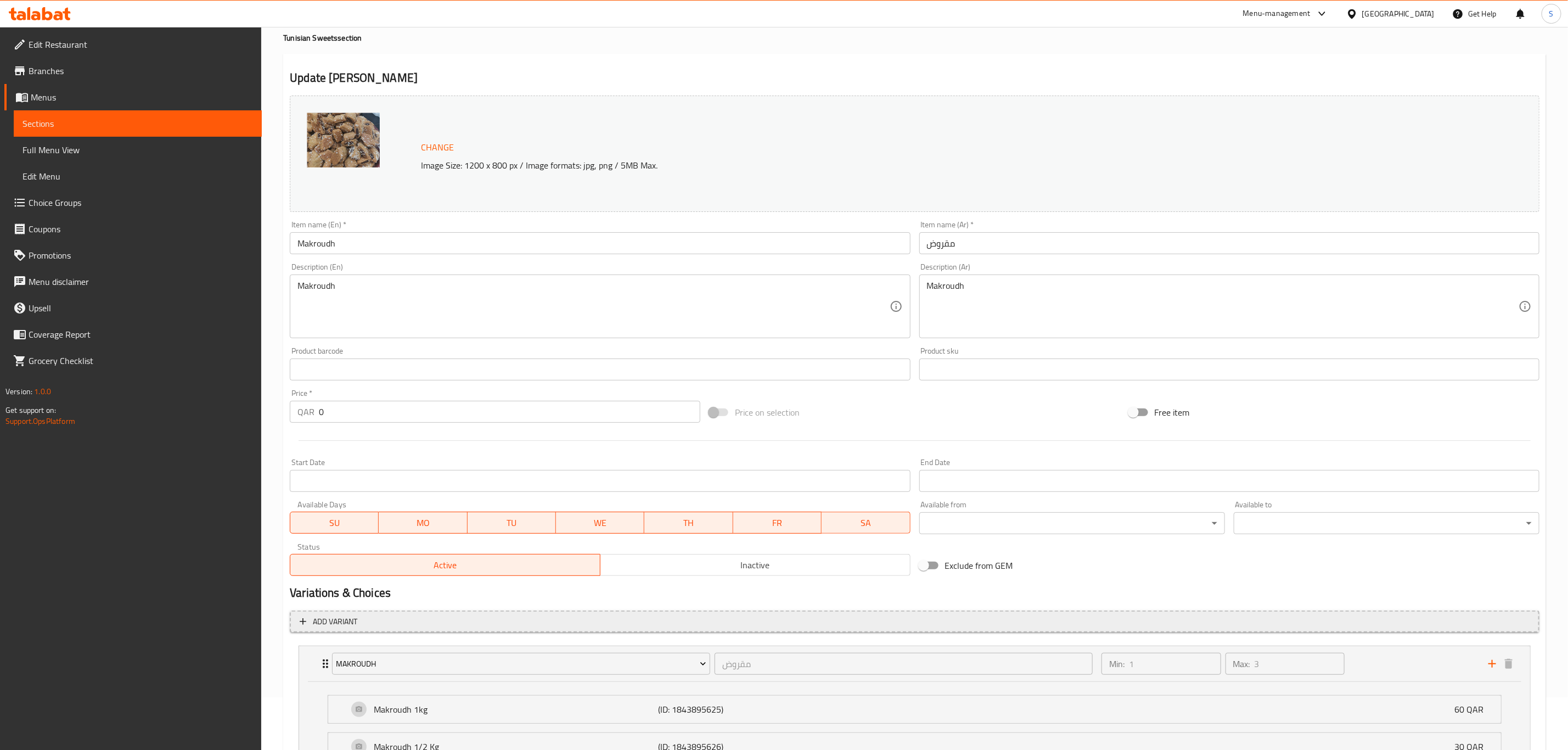
scroll to position [165, 0]
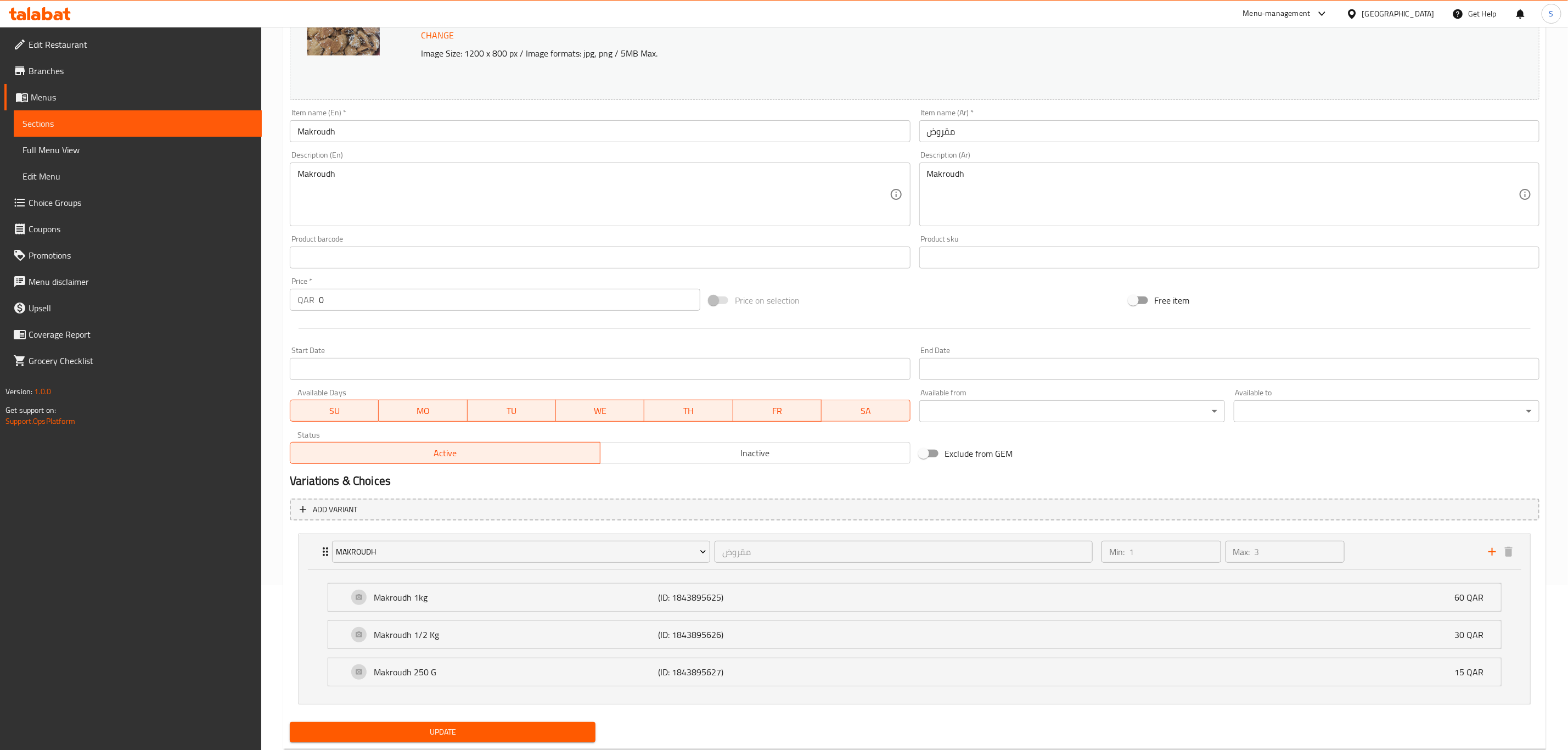
drag, startPoint x: 346, startPoint y: 300, endPoint x: 210, endPoint y: 303, distance: 136.0
click at [268, 301] on div "Home / Restaurants management / Menus / Sections / item / update Tunisian Sweet…" at bounding box center [915, 321] width 1307 height 917
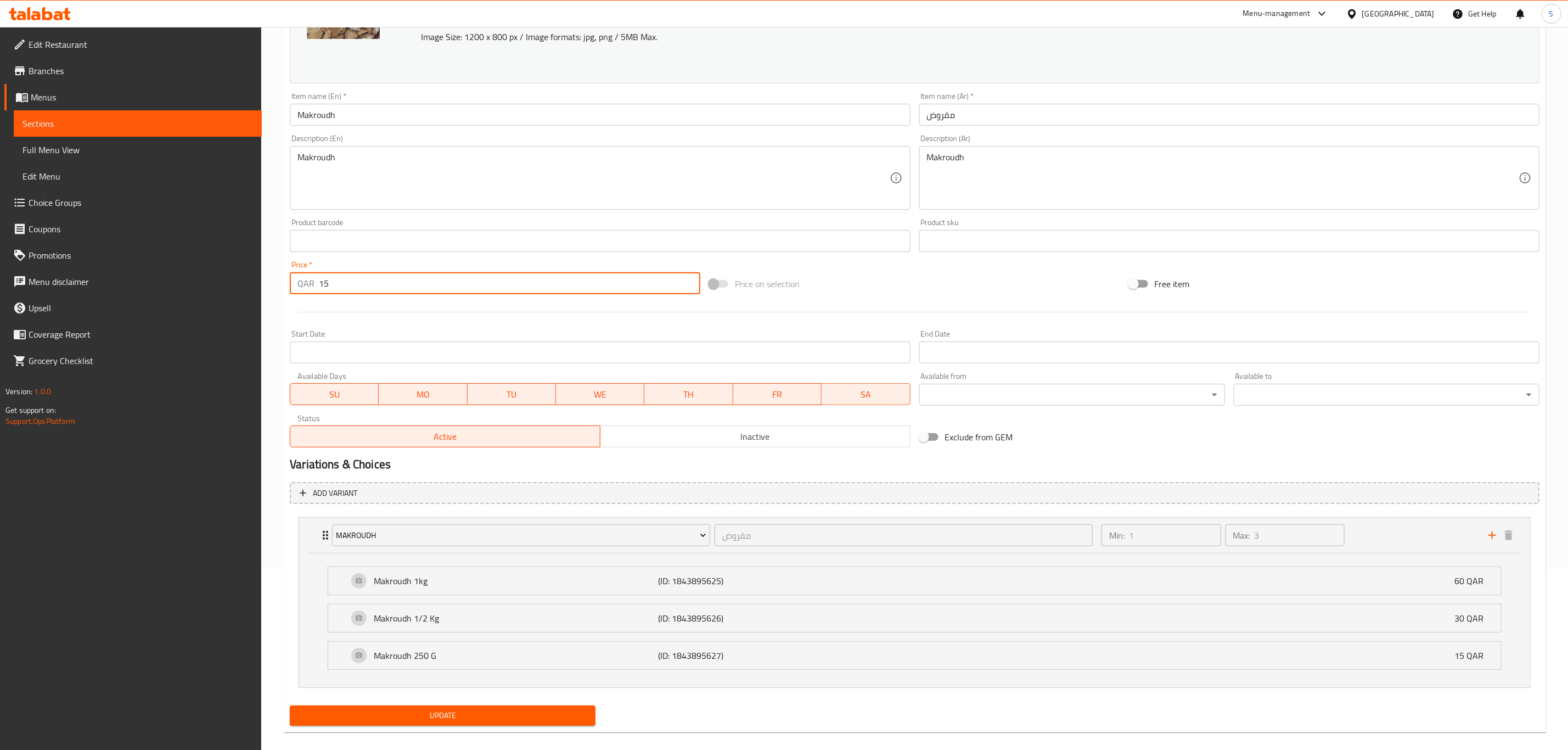
scroll to position [196, 0]
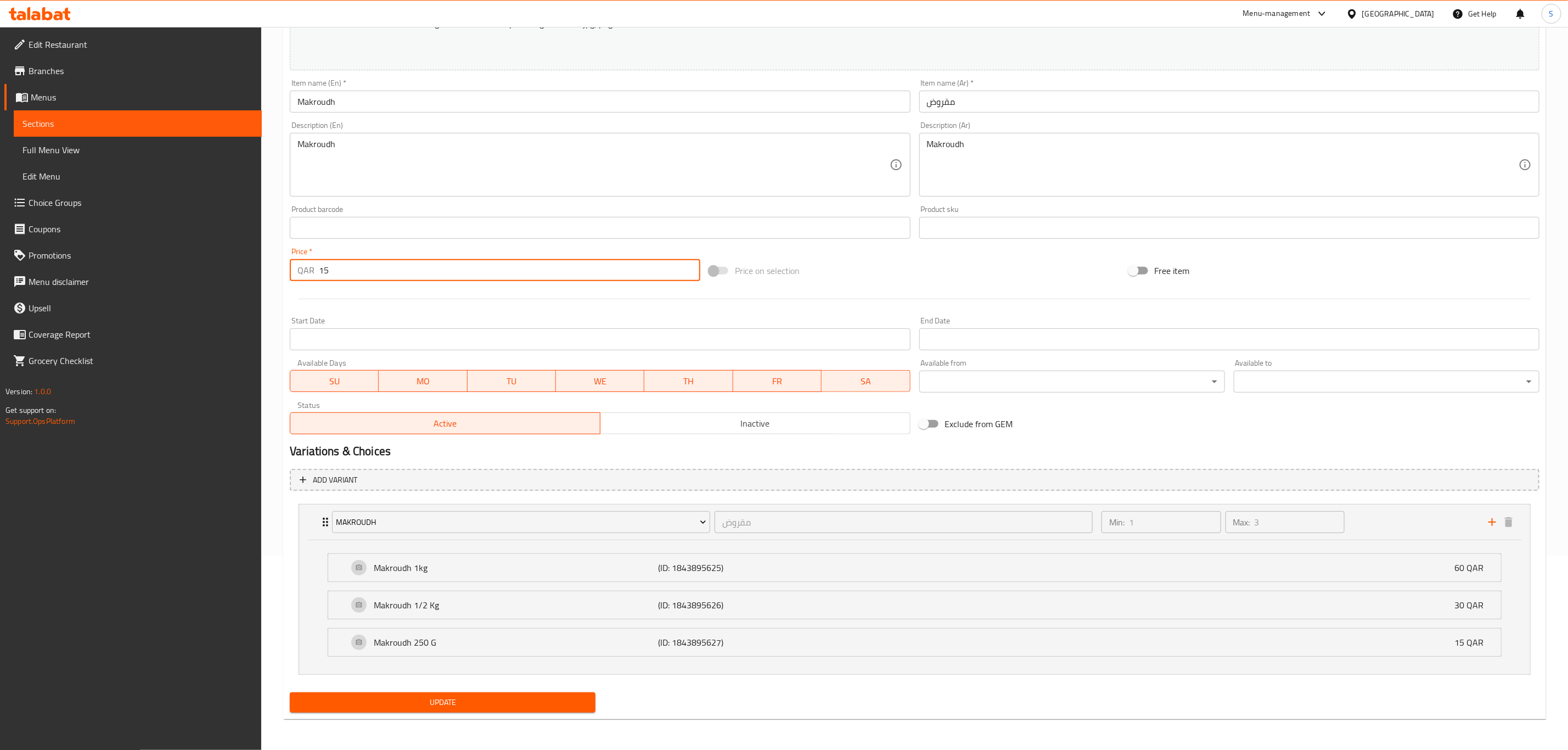
type input "15"
click at [478, 704] on span "Update" at bounding box center [443, 703] width 288 height 14
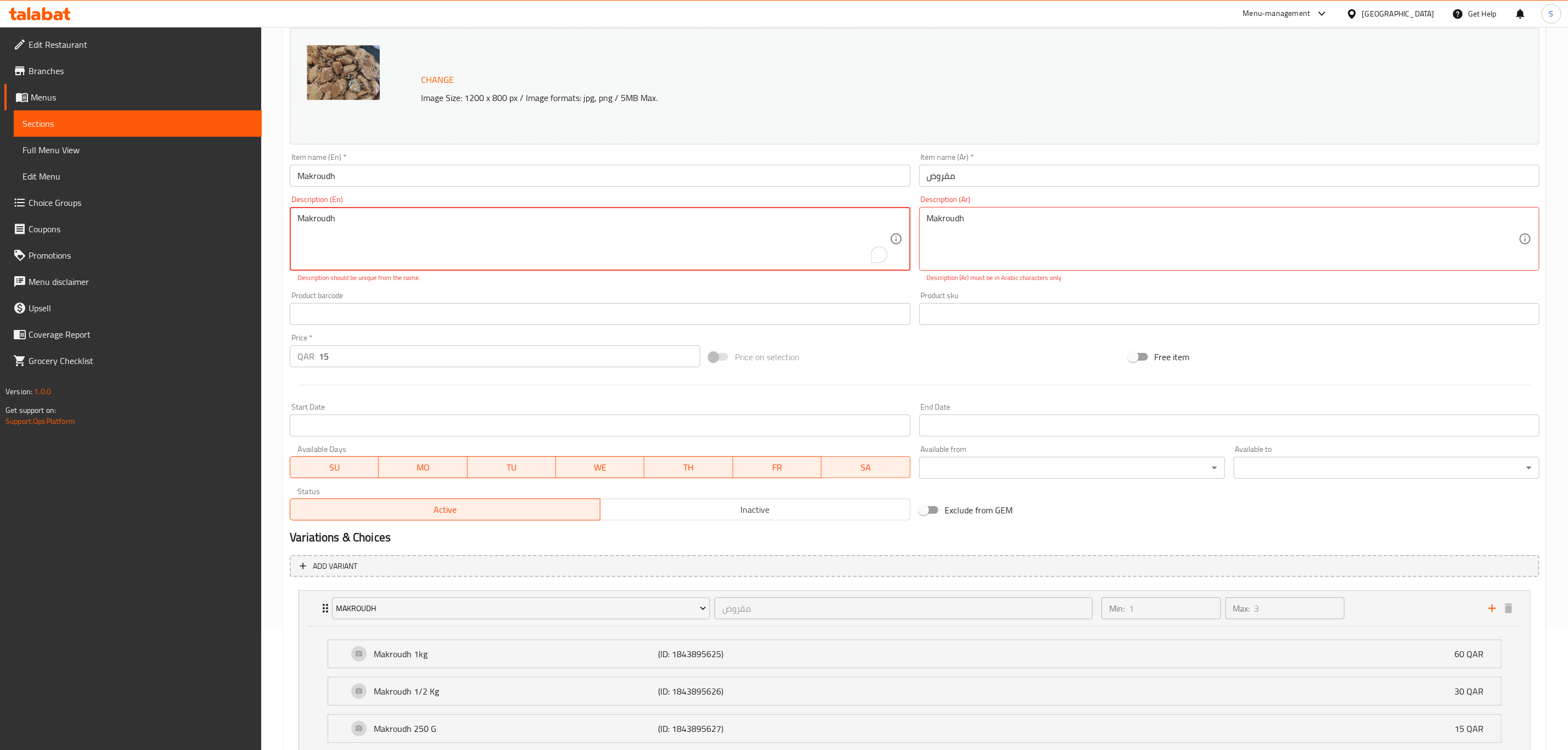
scroll to position [32, 0]
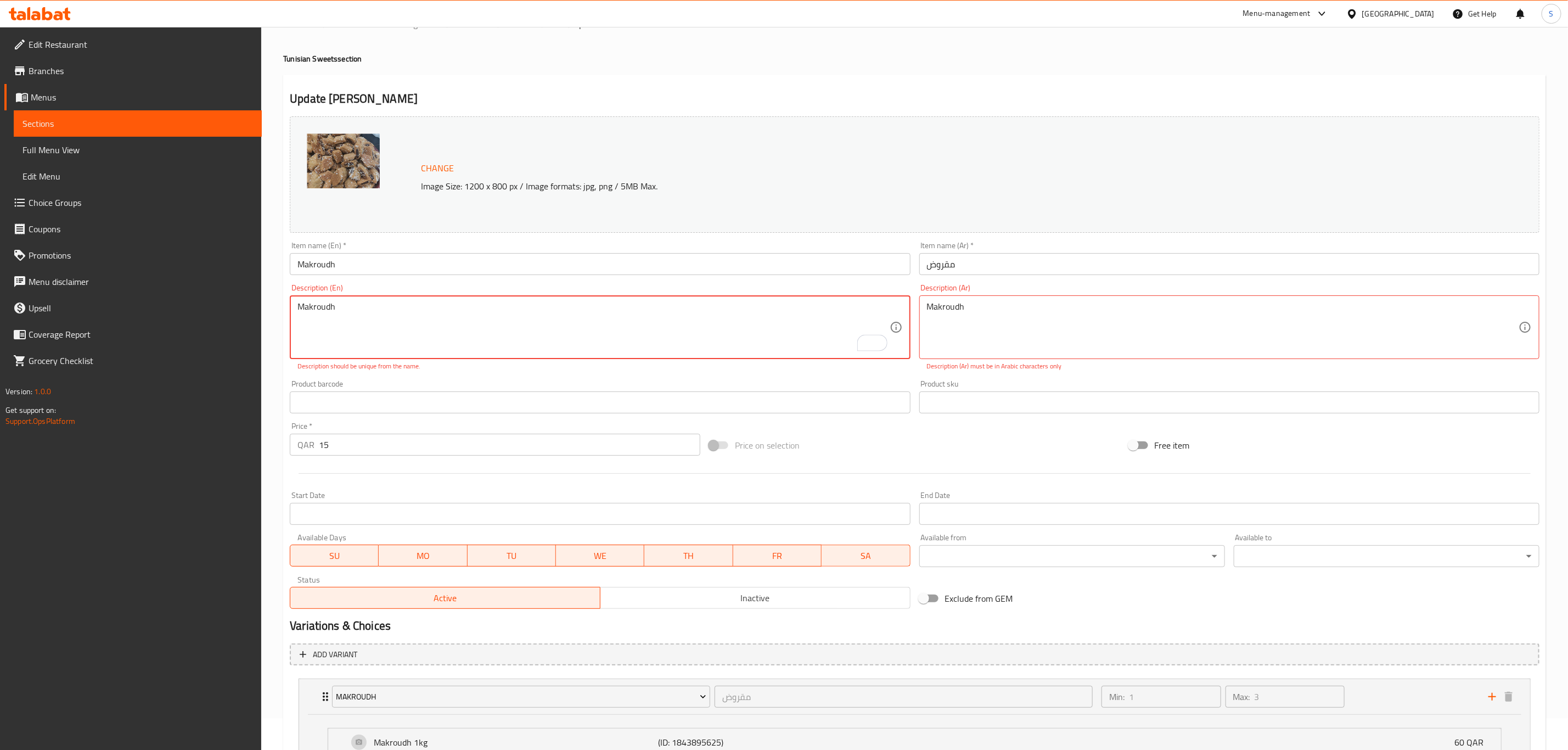
click at [516, 318] on textarea "Makroudh" at bounding box center [593, 328] width 592 height 52
type textarea "Tunisain Makroudh"
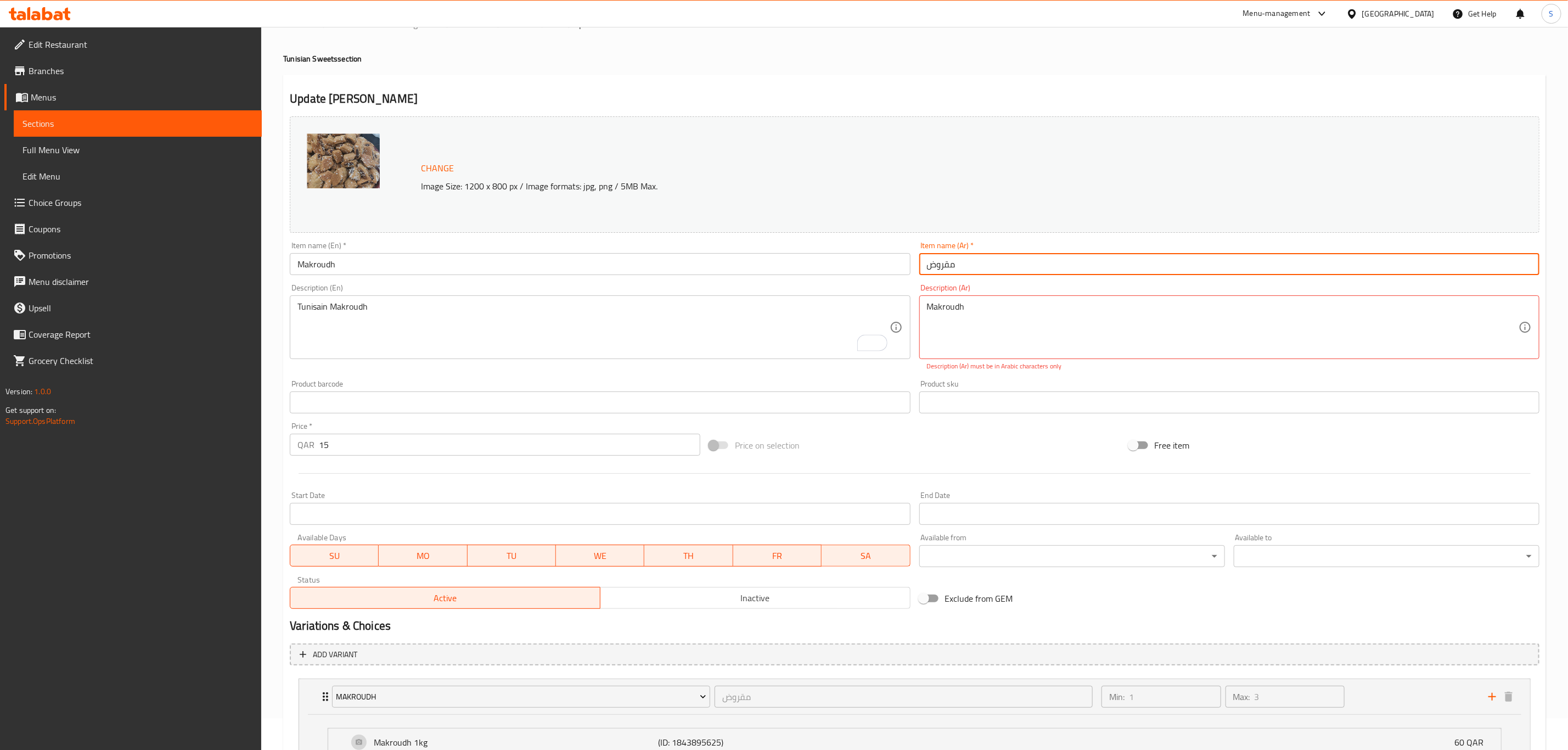
drag, startPoint x: 963, startPoint y: 257, endPoint x: 879, endPoint y: 269, distance: 84.9
click at [879, 269] on div "Change Image Size: 1200 x 800 px / Image formats: jpg, png / 5MB Max. Item name…" at bounding box center [915, 362] width 1259 height 501
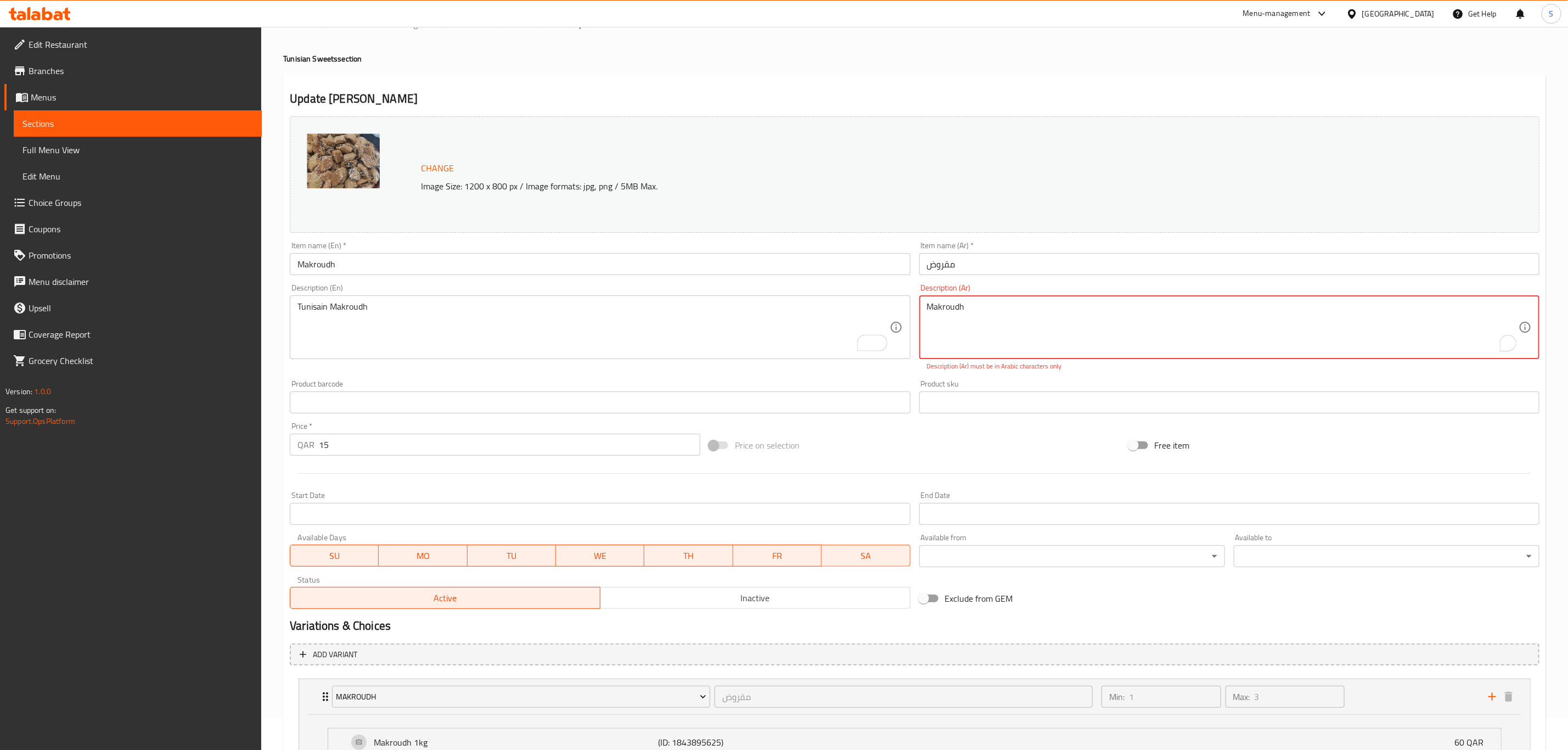
click at [953, 310] on textarea "Makroudh" at bounding box center [1223, 328] width 592 height 52
paste textarea "مقروض"
click at [929, 310] on textarea "مقروض" at bounding box center [1223, 328] width 592 height 52
click at [927, 306] on textarea "مقروض" at bounding box center [1223, 328] width 592 height 52
paste textarea "تونسي"
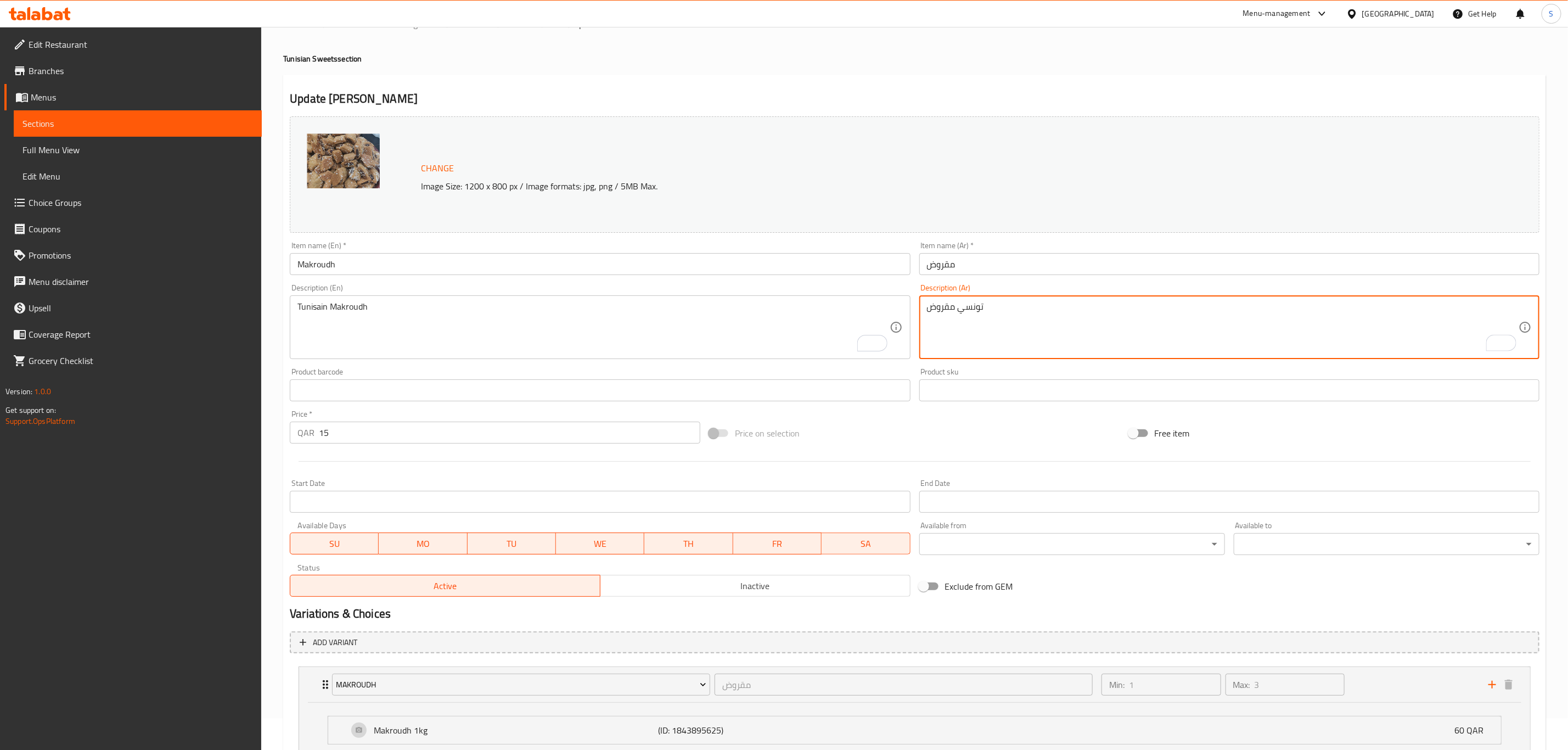
type textarea "تونسي مقروض"
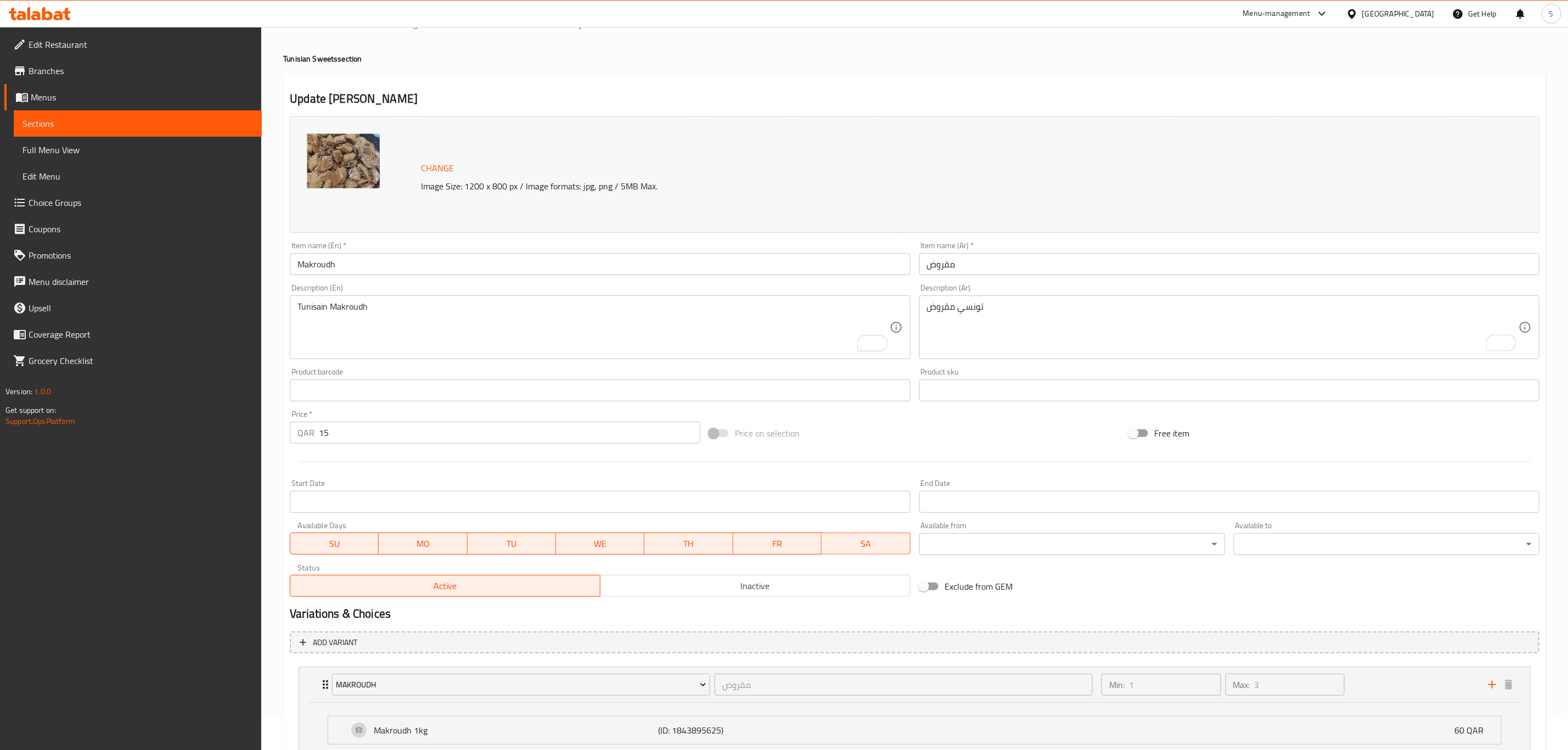
click at [901, 444] on div "Price on selection" at bounding box center [914, 433] width 419 height 30
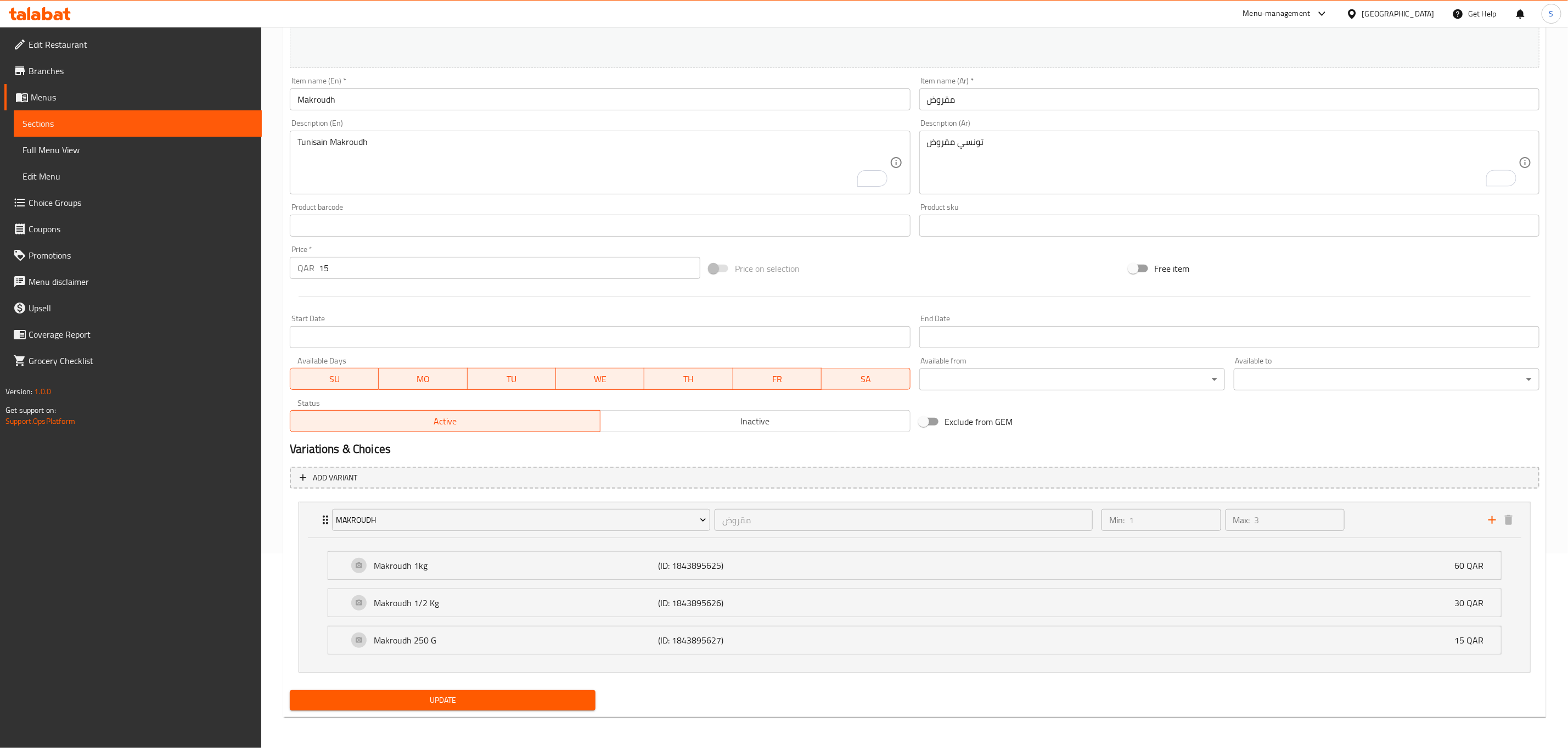
click at [455, 704] on span "Update" at bounding box center [443, 700] width 288 height 14
click at [64, 208] on span "Choice Groups" at bounding box center [141, 202] width 225 height 13
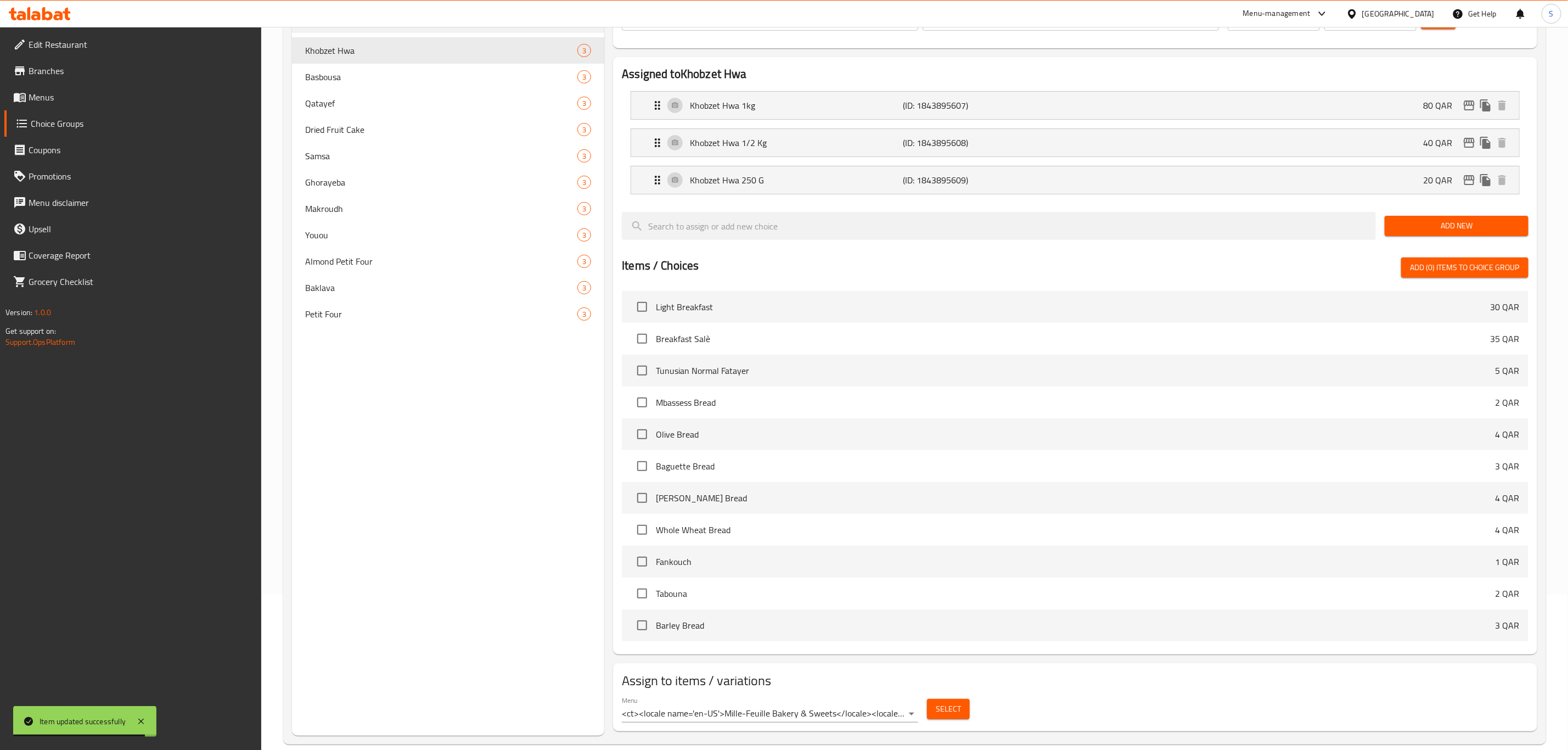
scroll to position [196, 0]
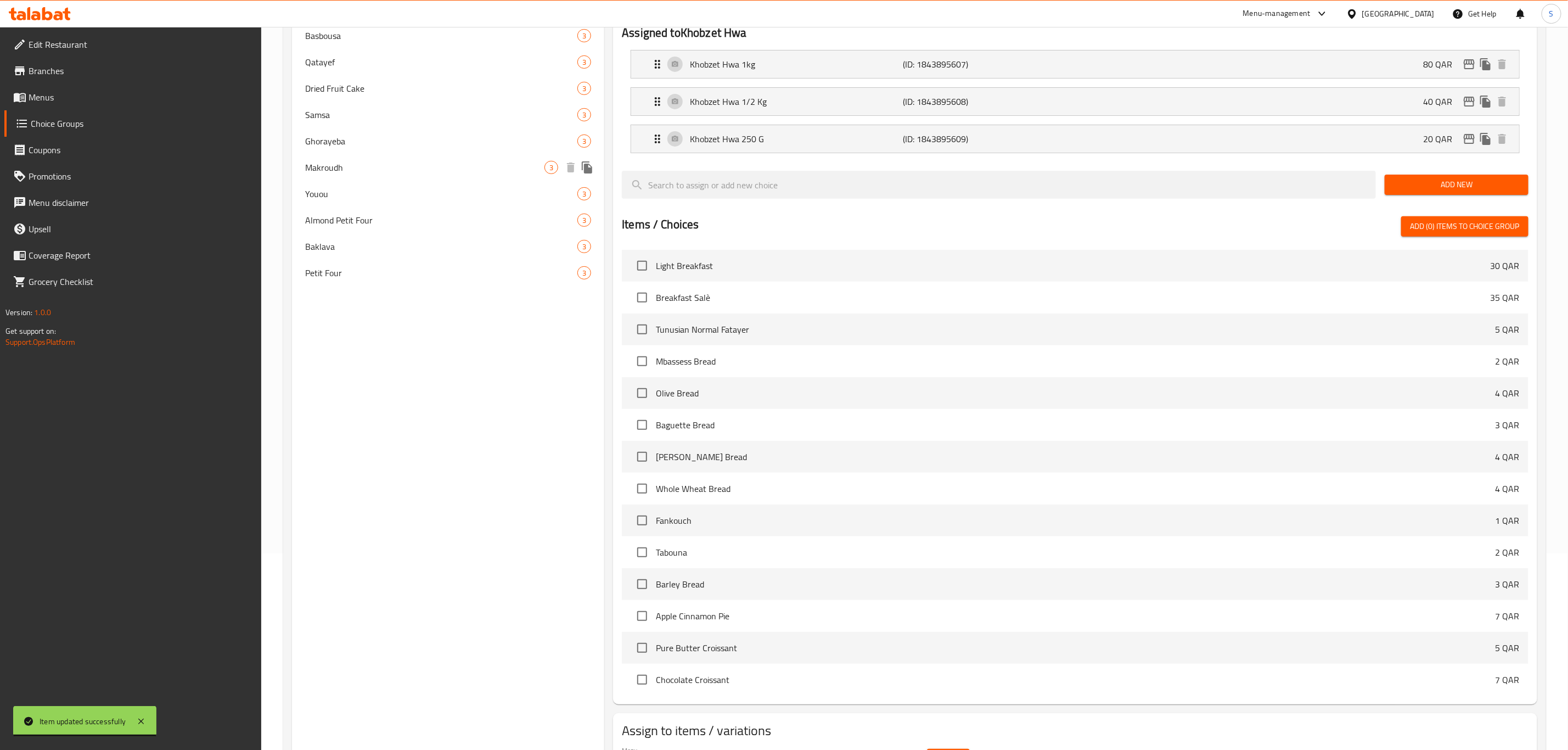
click at [379, 168] on span "Makroudh" at bounding box center [424, 167] width 240 height 13
type input "Makroudh"
type input "مقروض"
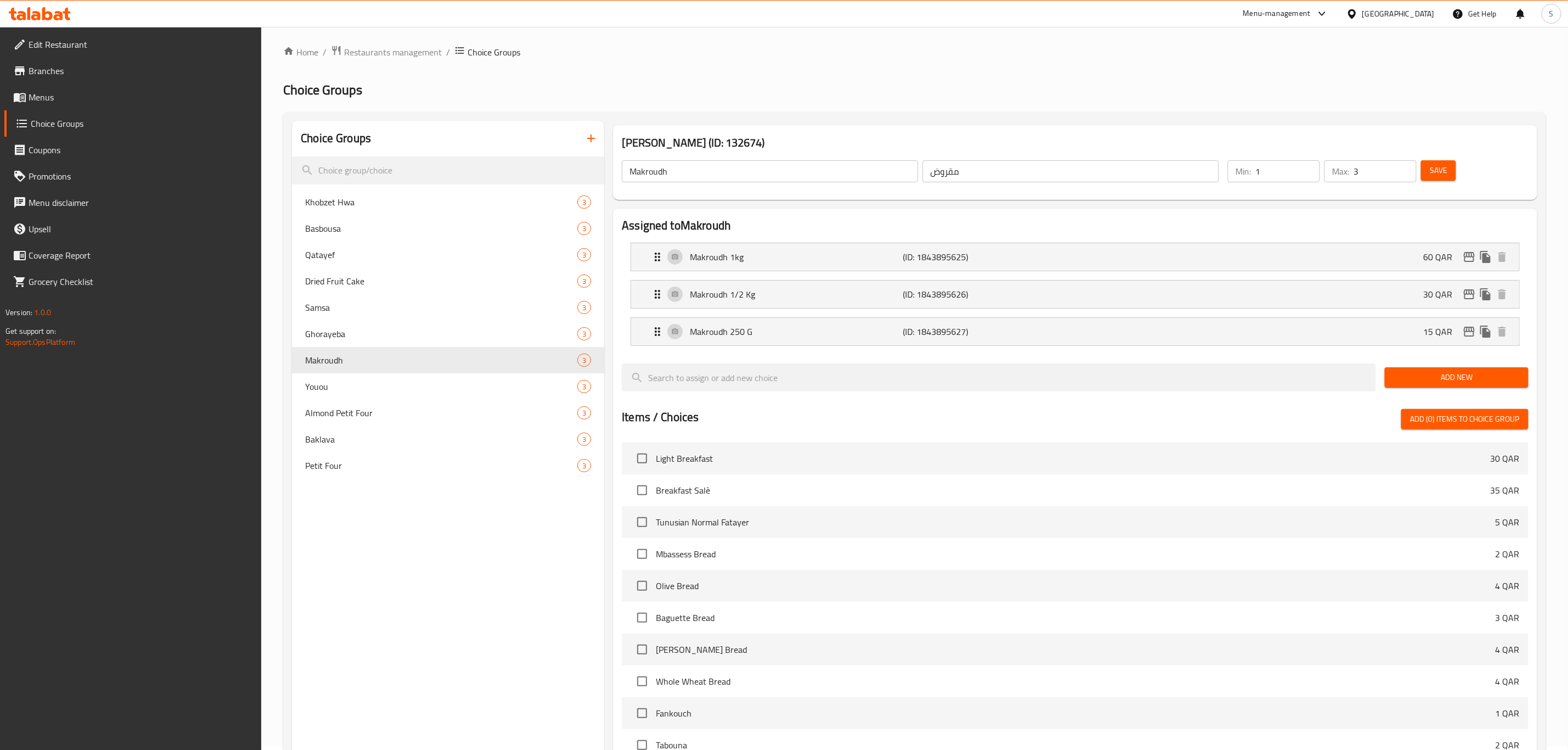
scroll to position [0, 0]
click at [1133, 335] on div "Makroudh 250 G (ID: 1843895627) 15 QAR" at bounding box center [1078, 335] width 855 height 27
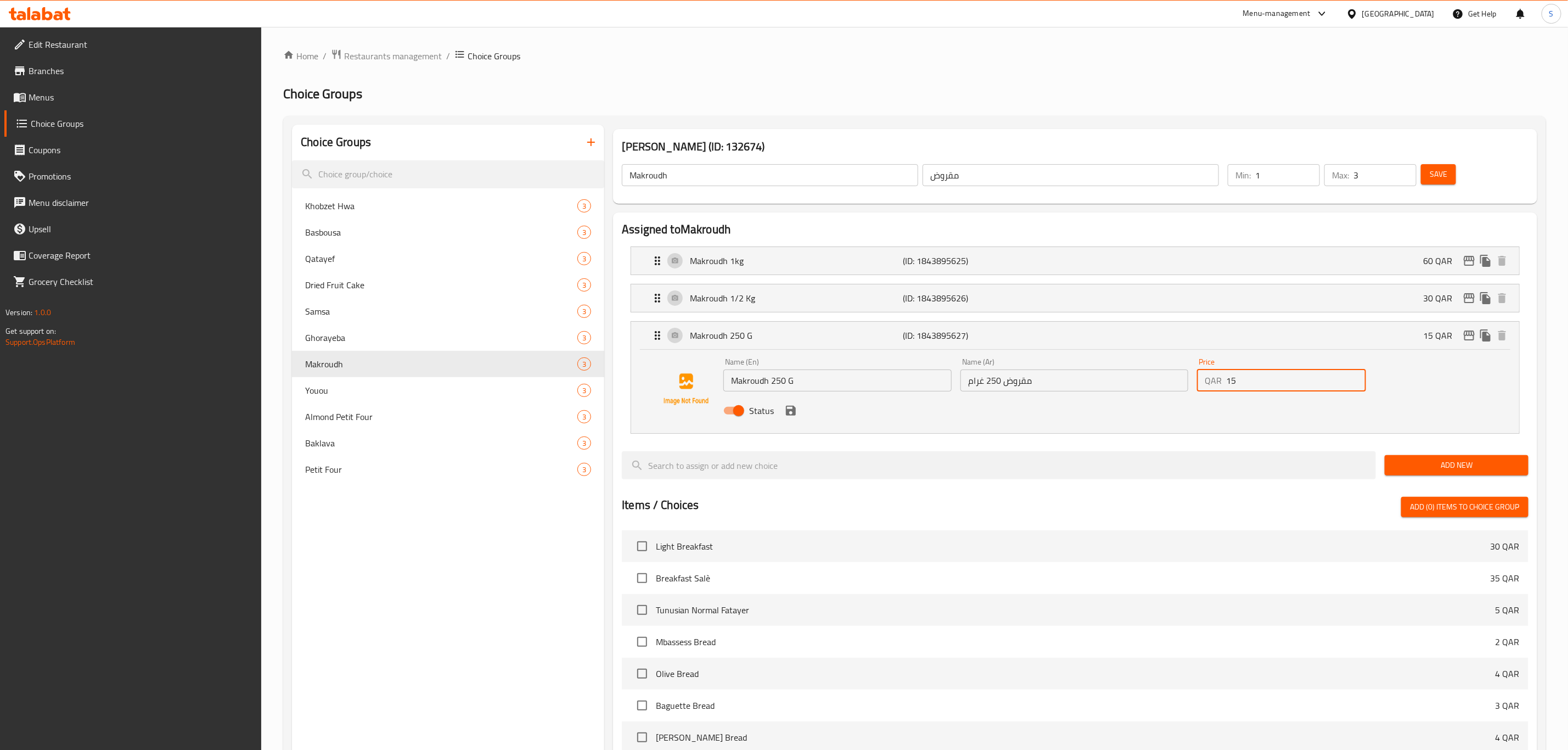
drag, startPoint x: 1232, startPoint y: 385, endPoint x: 1210, endPoint y: 383, distance: 22.1
click at [1210, 384] on div "QAR 15 Price" at bounding box center [1282, 380] width 169 height 22
click at [796, 418] on icon "save" at bounding box center [791, 411] width 13 height 13
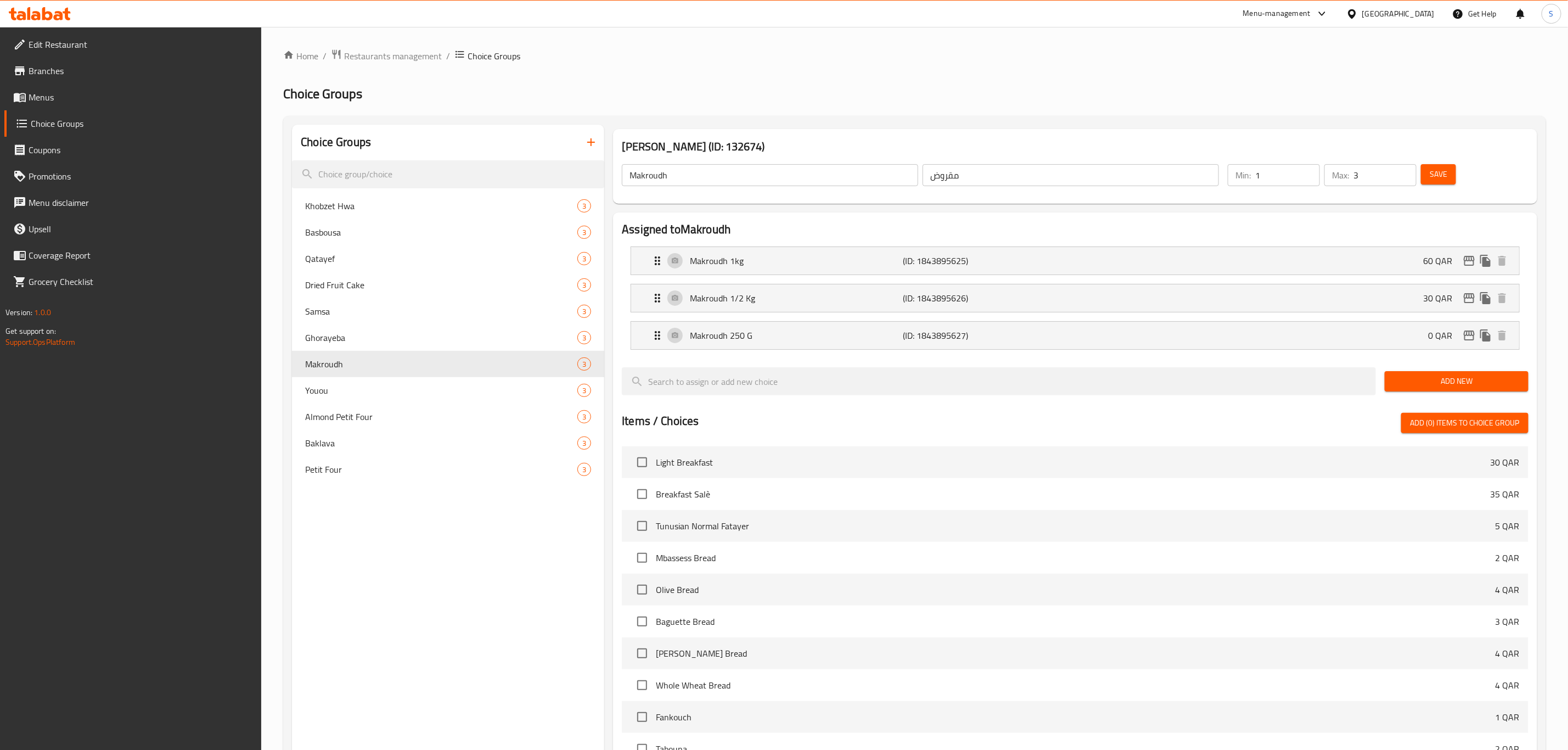
type input "0"
click at [1326, 302] on div "Makroudh 1/2 Kg (ID: 1843895626) 30 QAR" at bounding box center [1078, 297] width 855 height 27
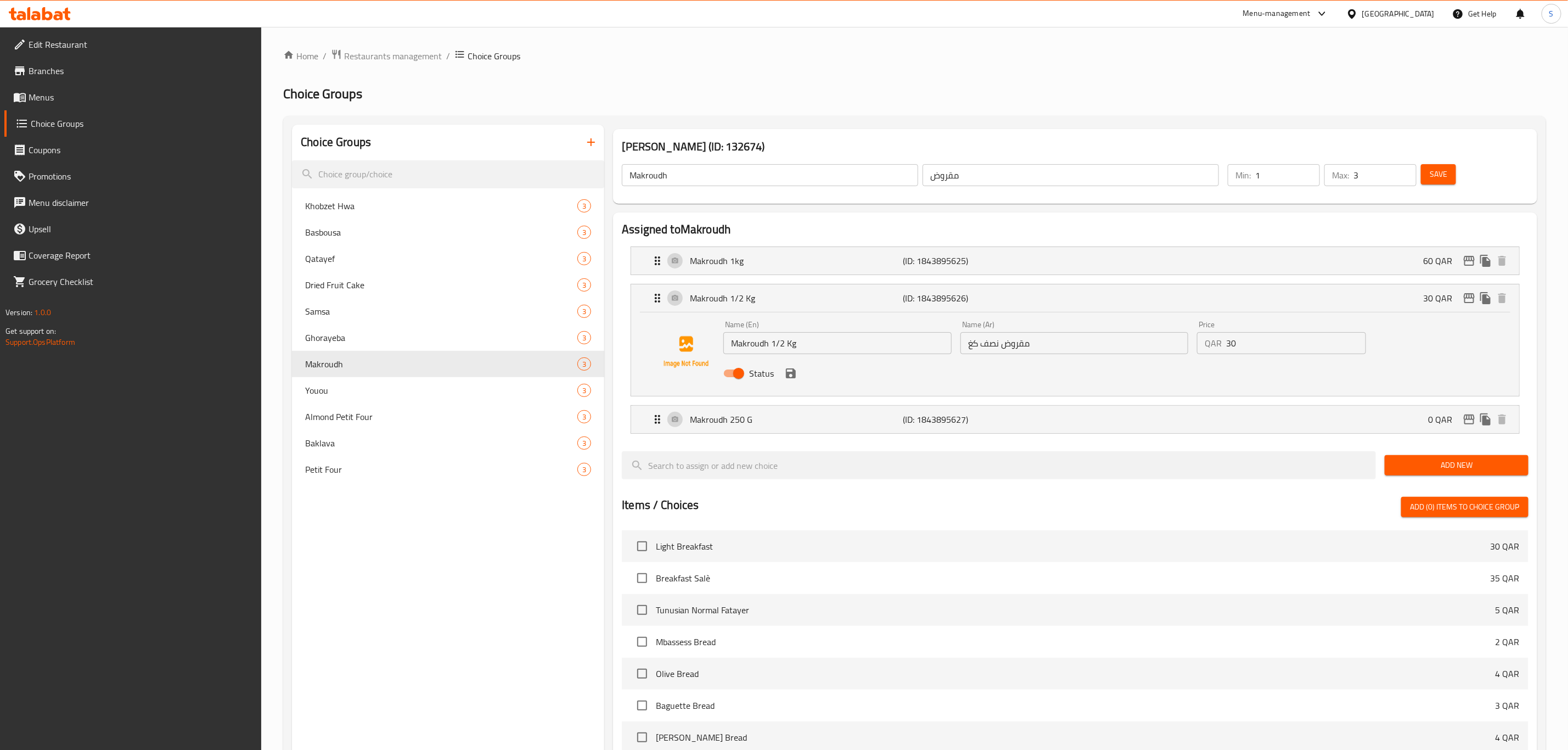
drag, startPoint x: 1231, startPoint y: 348, endPoint x: 1183, endPoint y: 344, distance: 48.2
click at [1183, 345] on div "Name (En) Makroudh 1/2 Kg Name (En) Name (Ar) مقروض نصف كغ Name (Ar) Price QAR …" at bounding box center [1075, 352] width 711 height 72
click at [791, 372] on icon "save" at bounding box center [791, 373] width 13 height 13
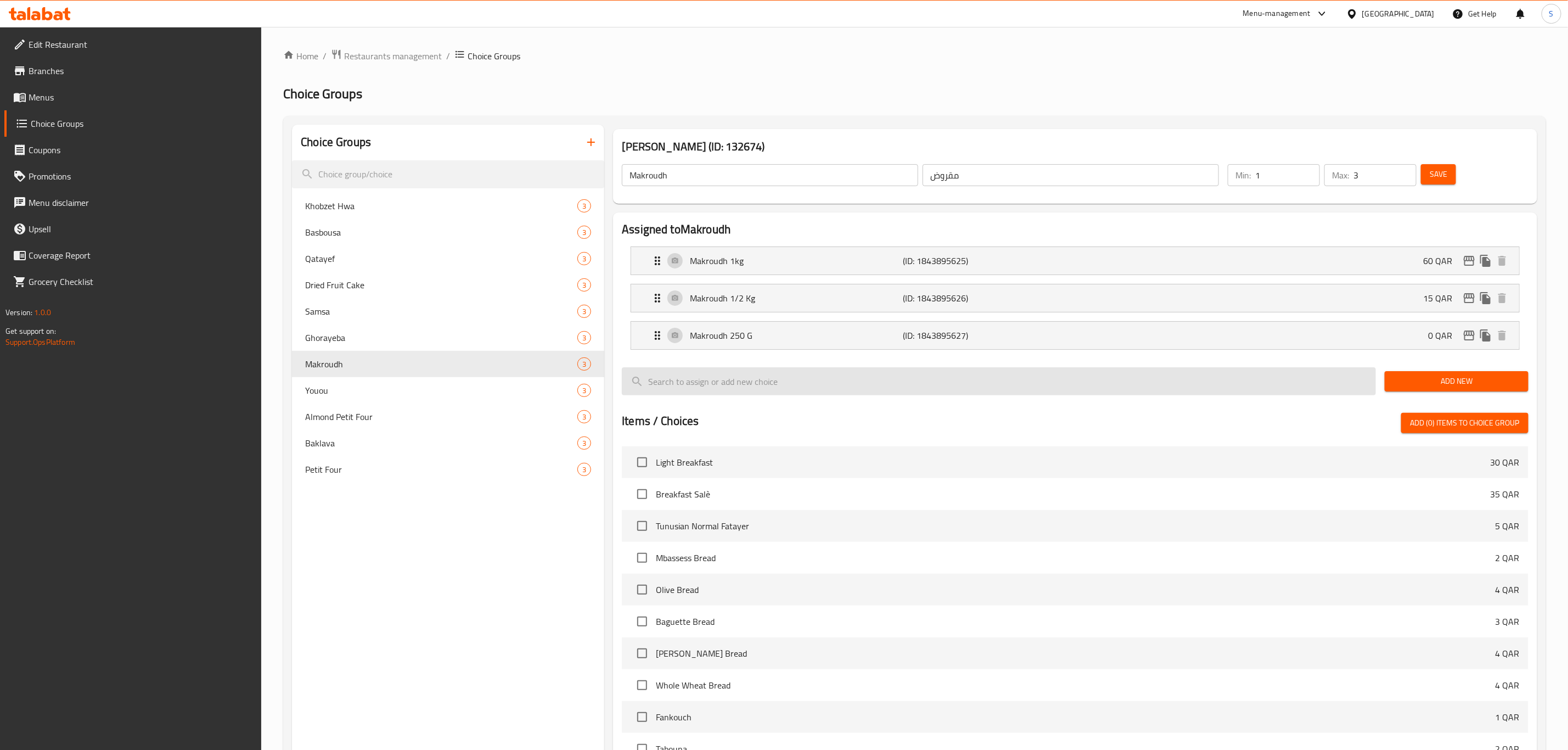
type input "15"
click at [1464, 300] on icon "edit" at bounding box center [1470, 297] width 11 height 10
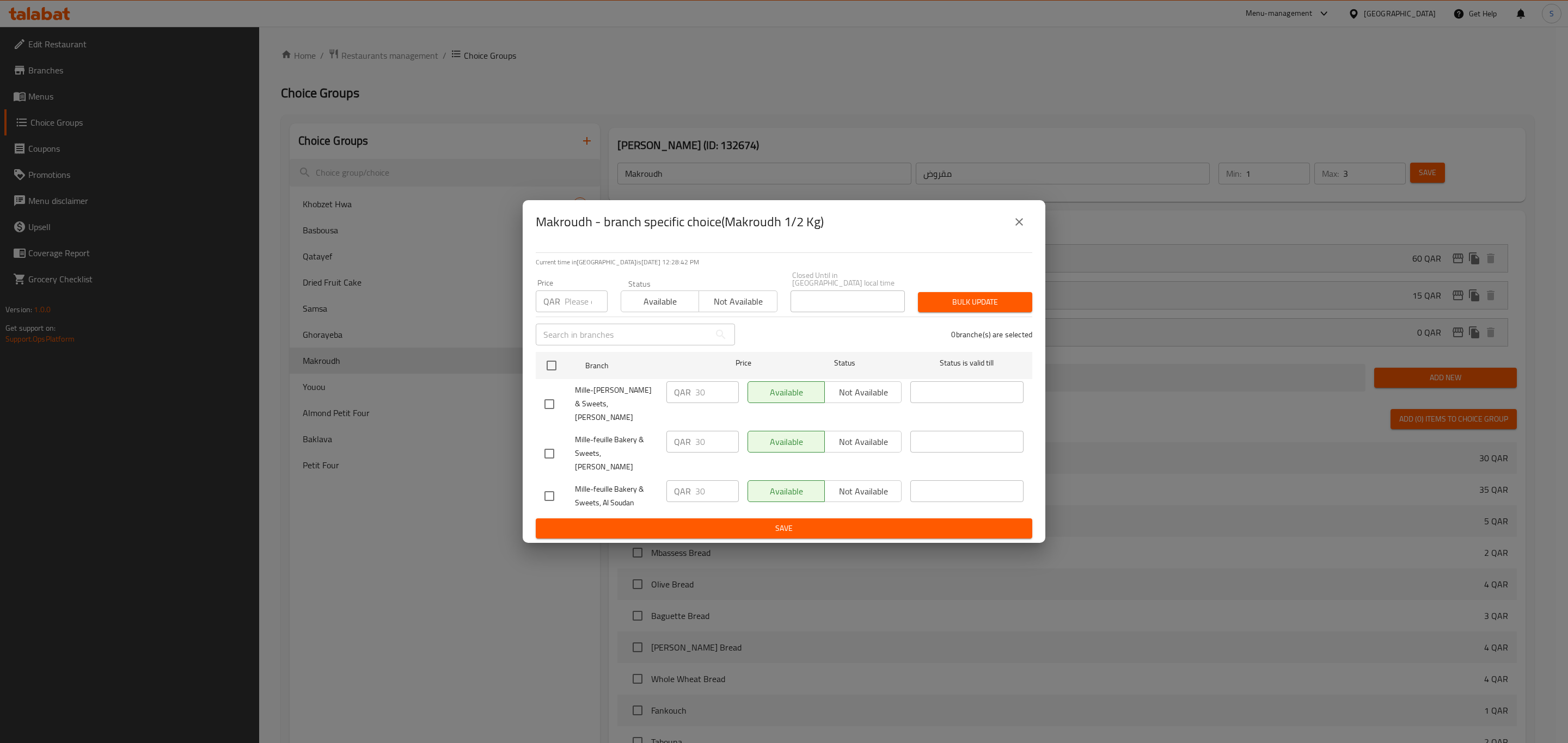
click at [1026, 235] on button "close" at bounding box center [1019, 222] width 26 height 26
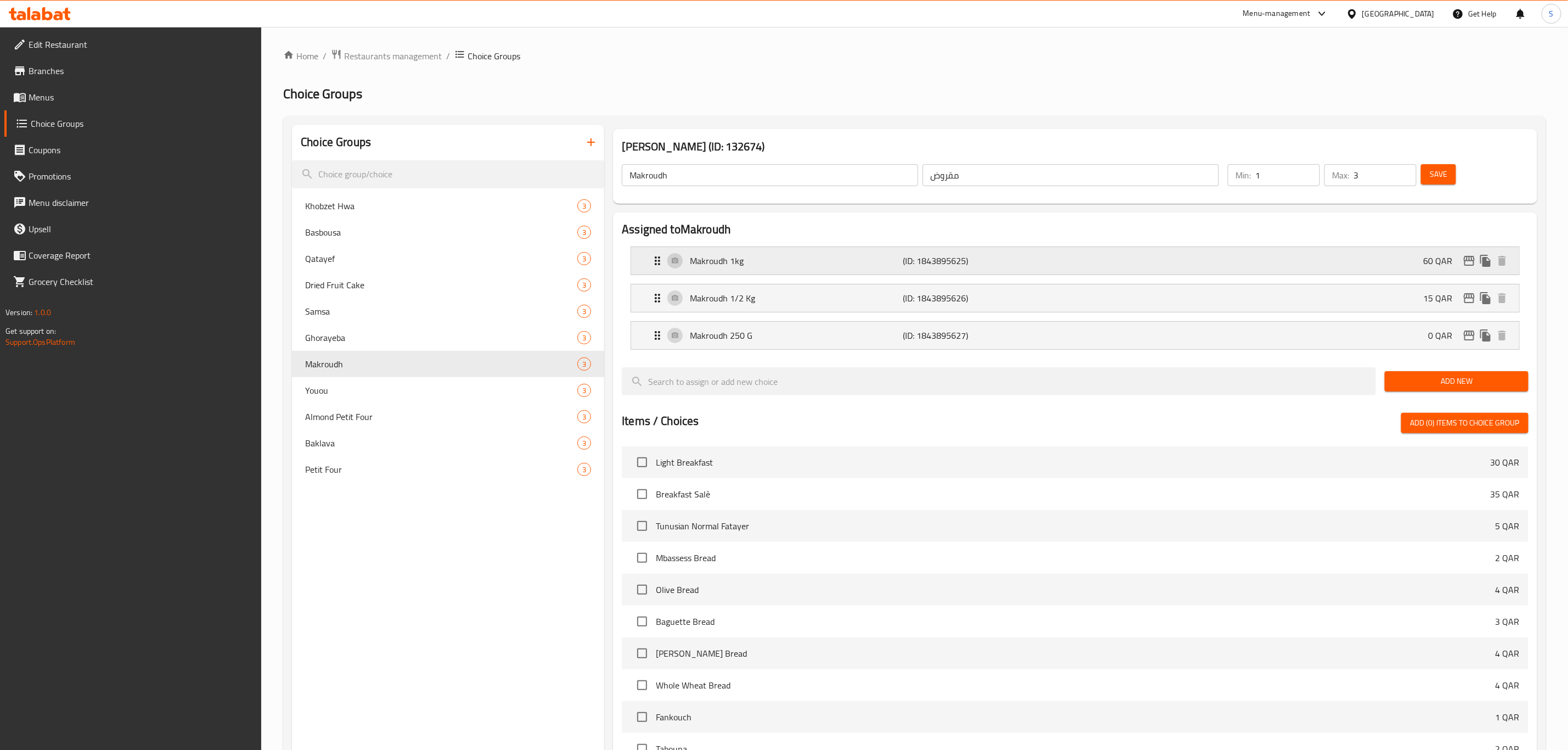
click at [1147, 265] on div "Makroudh 1kg (ID: 1843895625) 60 QAR" at bounding box center [1078, 260] width 855 height 27
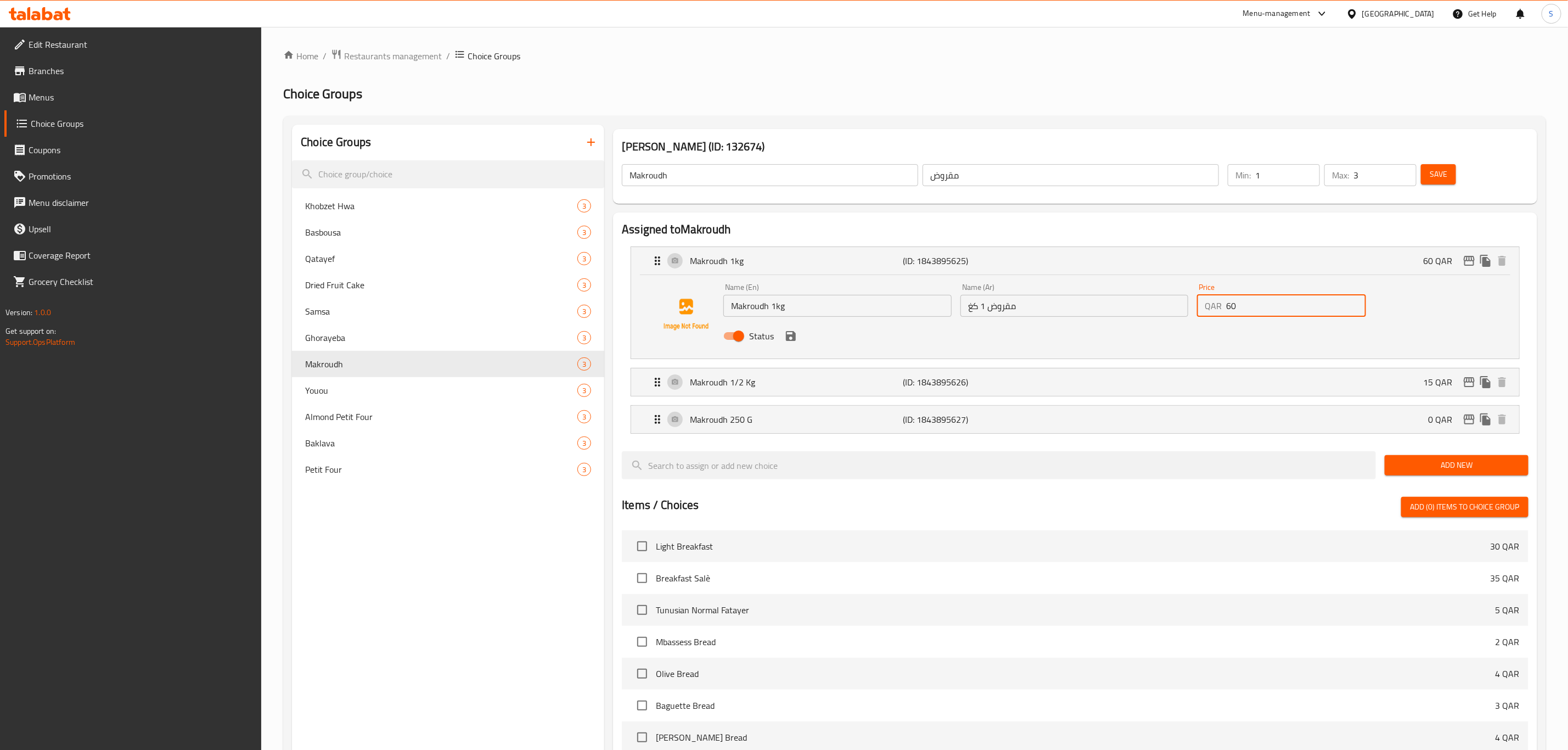
drag, startPoint x: 1242, startPoint y: 306, endPoint x: 1219, endPoint y: 302, distance: 23.3
click at [1219, 302] on div "QAR 60 Price" at bounding box center [1282, 305] width 169 height 22
type input "3"
click at [791, 338] on icon "save" at bounding box center [791, 336] width 13 height 13
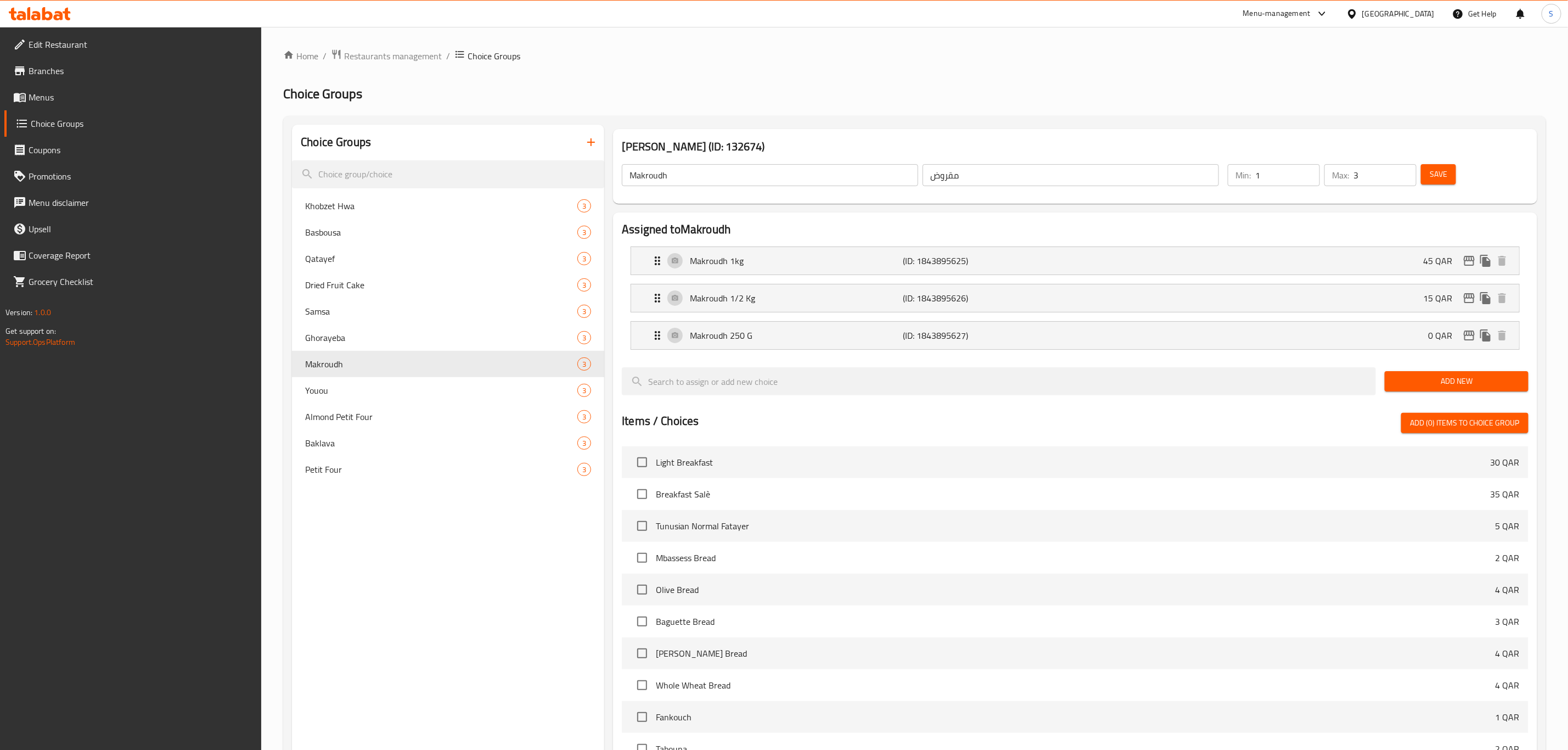
type input "45"
click at [1468, 261] on icon "edit" at bounding box center [1470, 261] width 11 height 10
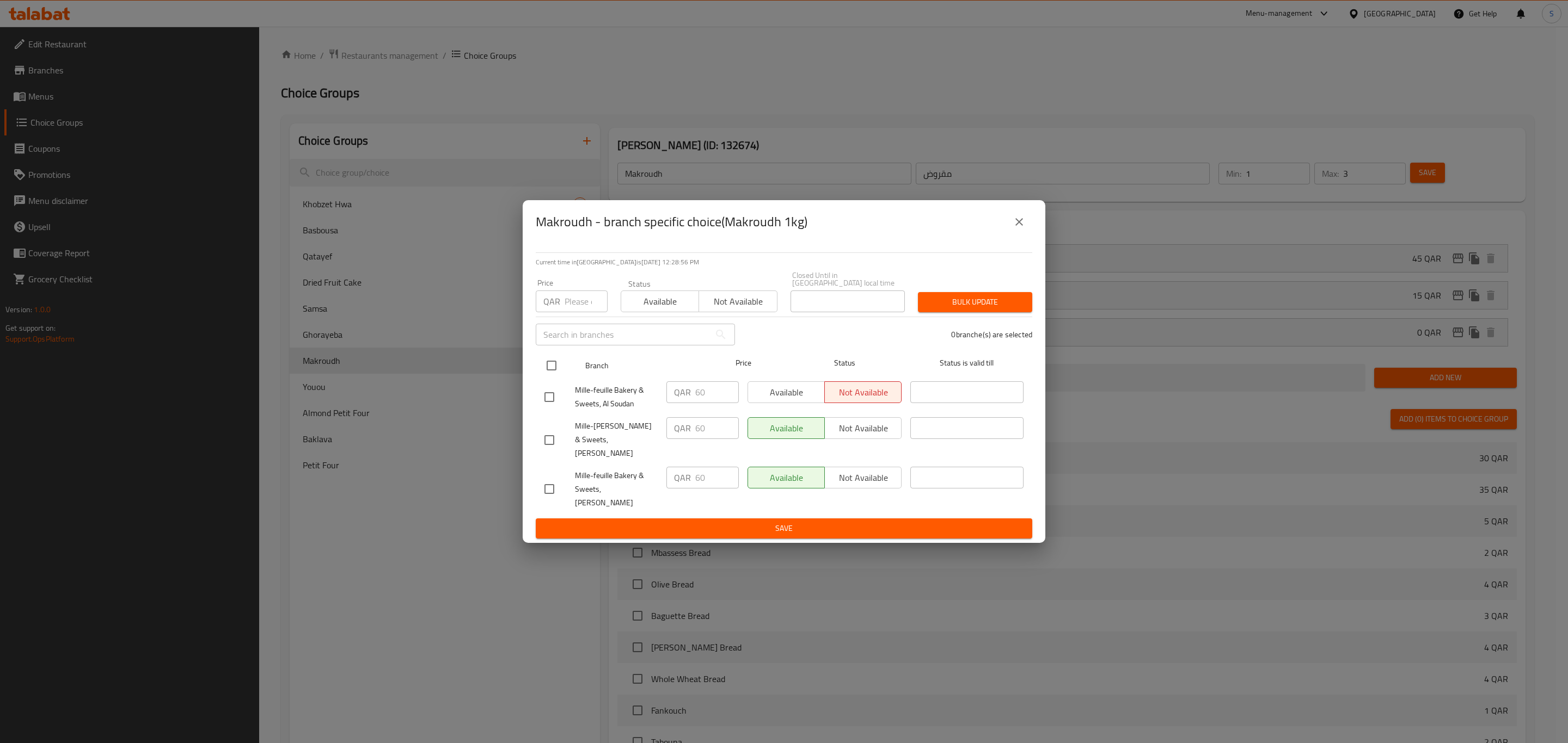
click at [552, 372] on input "checkbox" at bounding box center [551, 365] width 22 height 22
checkbox input "true"
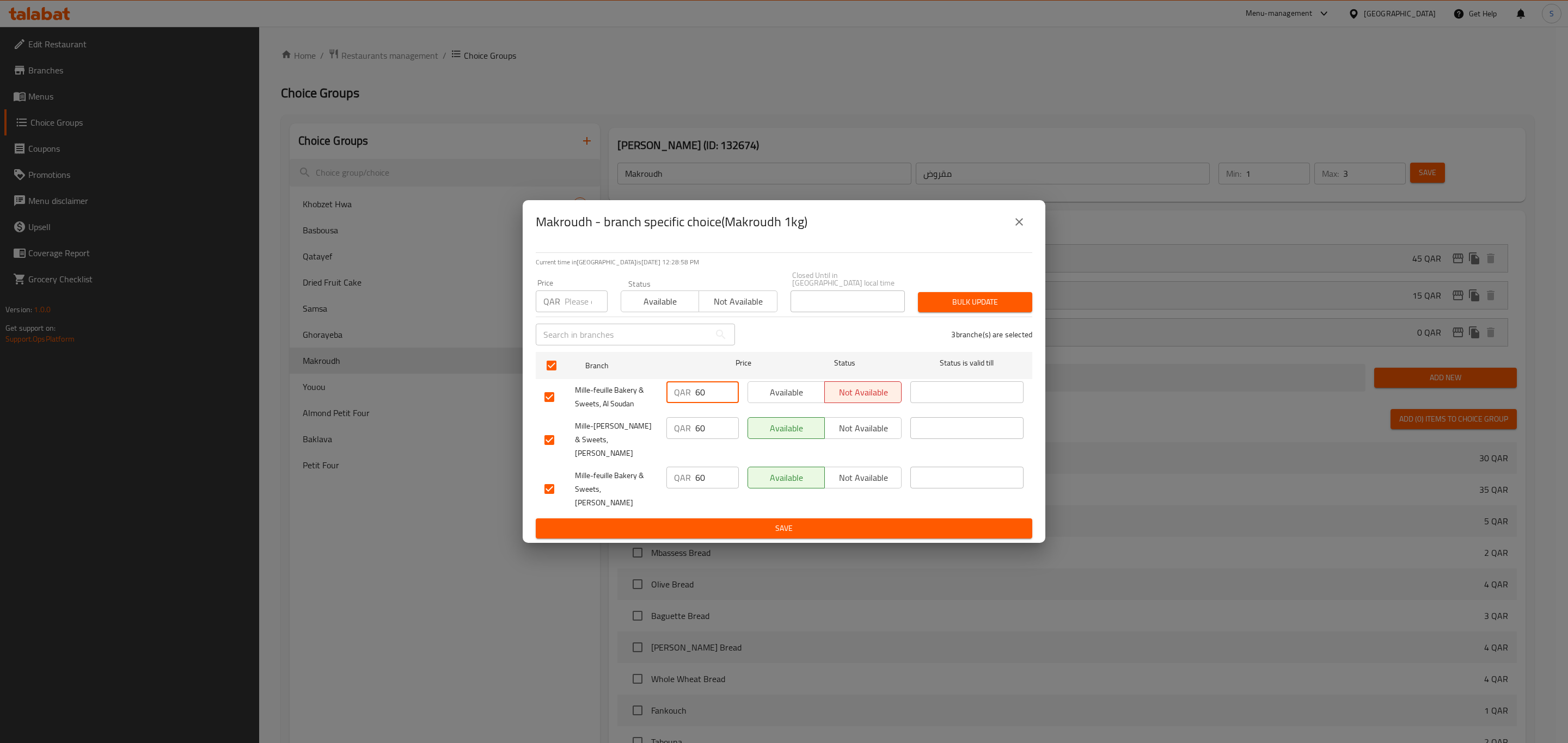
click at [695, 401] on input "60" at bounding box center [717, 392] width 43 height 22
drag, startPoint x: 704, startPoint y: 403, endPoint x: 685, endPoint y: 402, distance: 19.0
click at [685, 402] on div "QAR 60 ​" at bounding box center [703, 392] width 73 height 22
type input "45"
drag, startPoint x: 703, startPoint y: 438, endPoint x: 670, endPoint y: 439, distance: 33.0
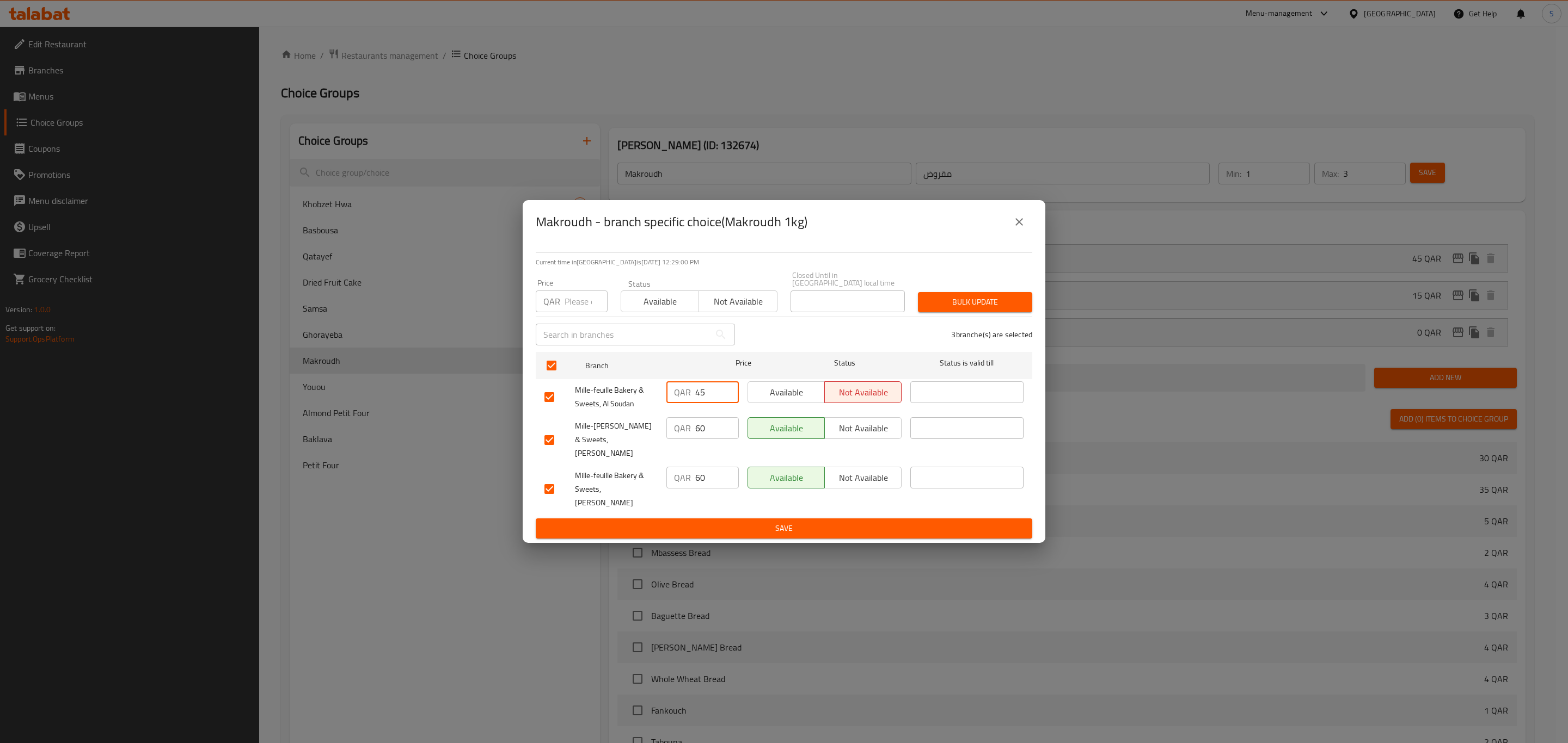
click at [670, 439] on div "QAR 60 ​" at bounding box center [703, 428] width 73 height 22
type input "45"
drag, startPoint x: 706, startPoint y: 471, endPoint x: 686, endPoint y: 473, distance: 20.1
click at [681, 473] on div "QAR 60 ​" at bounding box center [703, 477] width 73 height 22
type input "45"
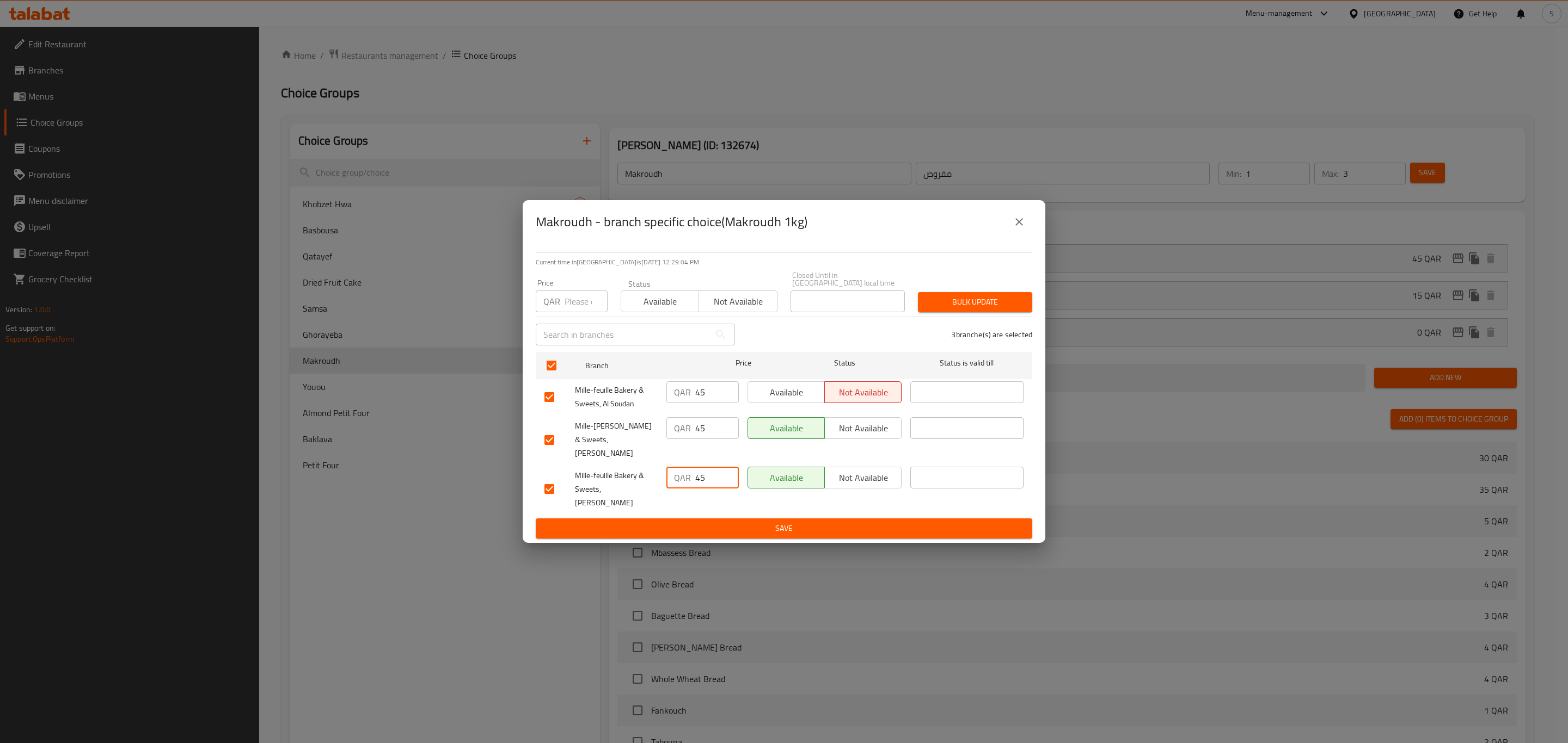
click at [983, 305] on span "Bulk update" at bounding box center [975, 302] width 97 height 14
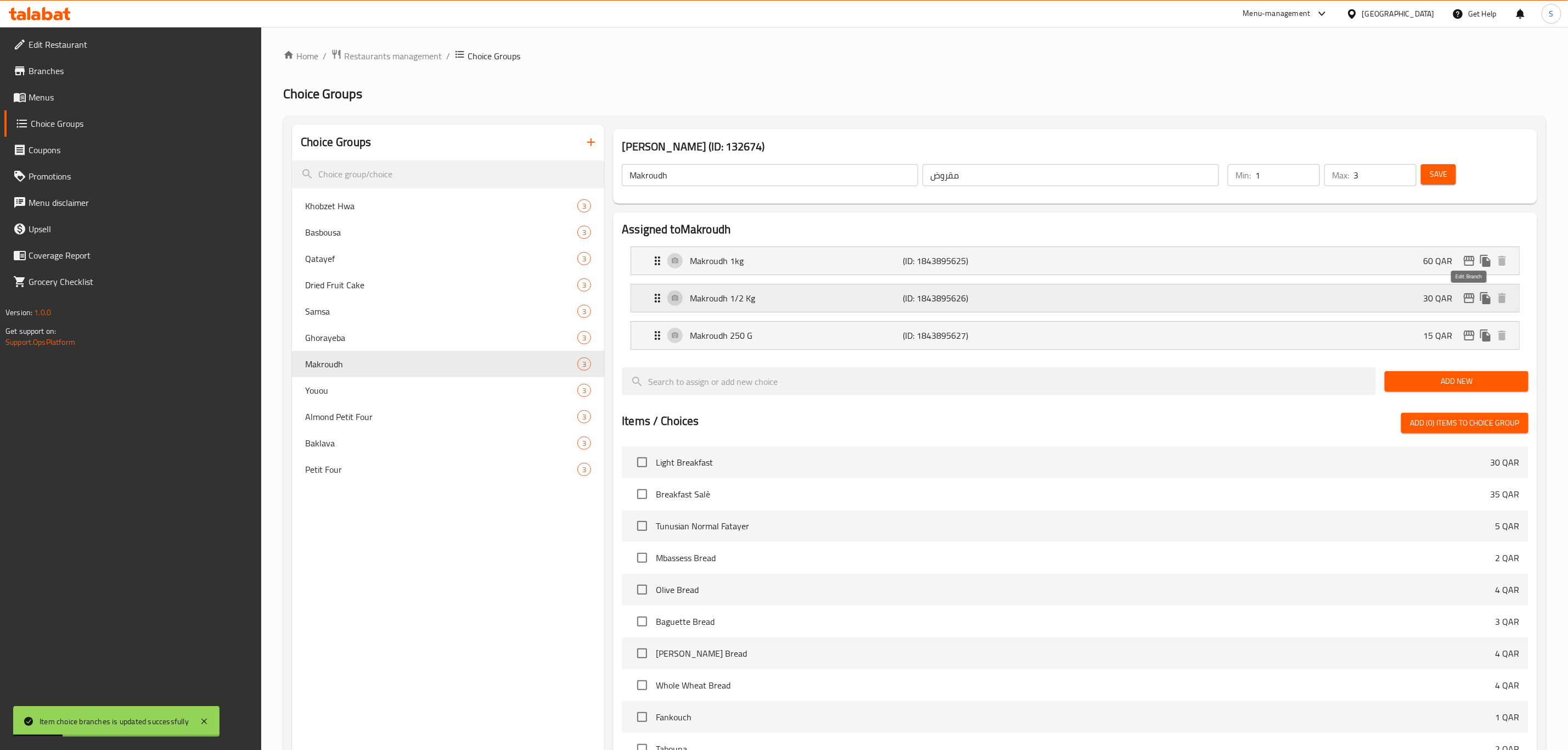
click at [1472, 302] on icon "edit" at bounding box center [1470, 297] width 13 height 13
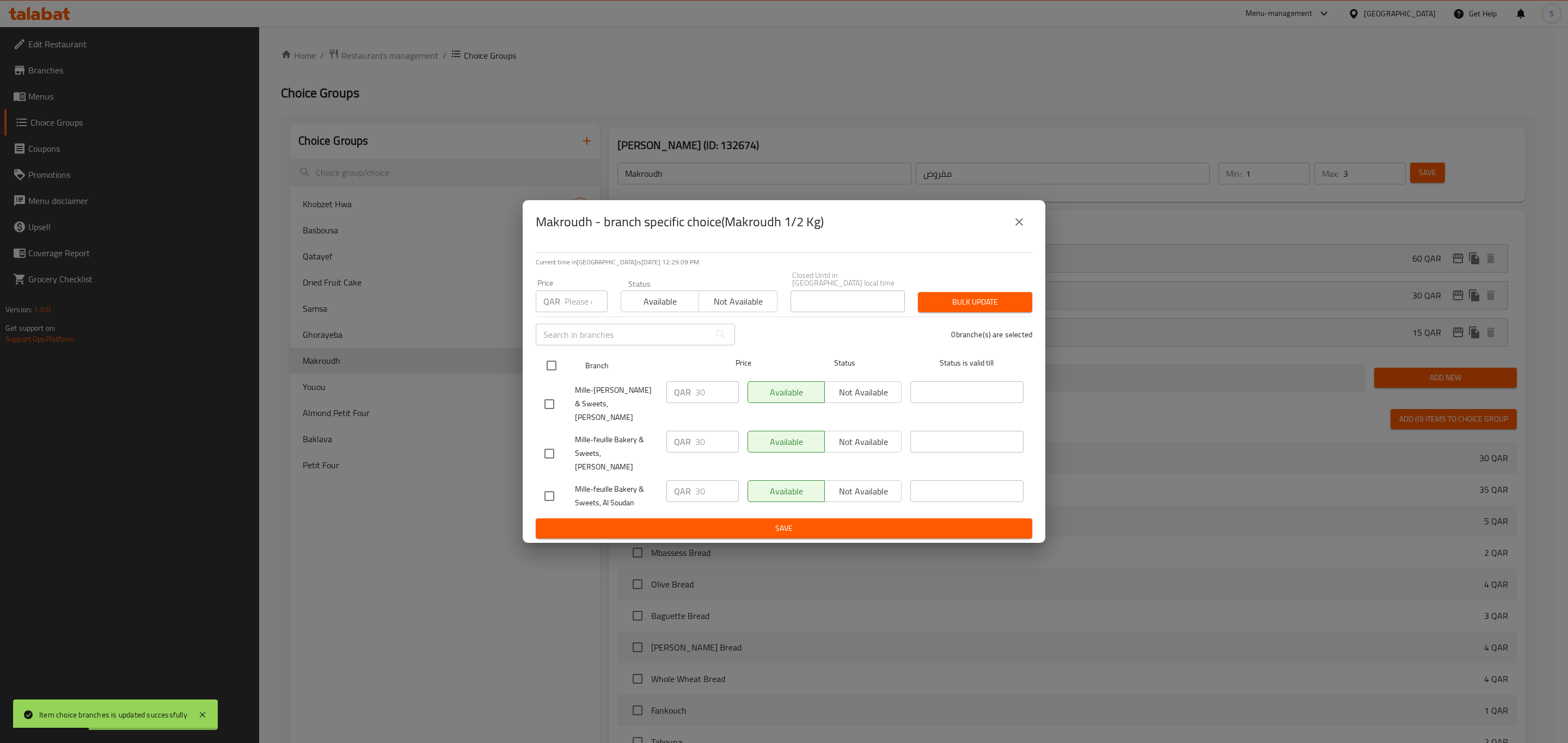
click at [554, 374] on input "checkbox" at bounding box center [551, 365] width 22 height 22
checkbox input "true"
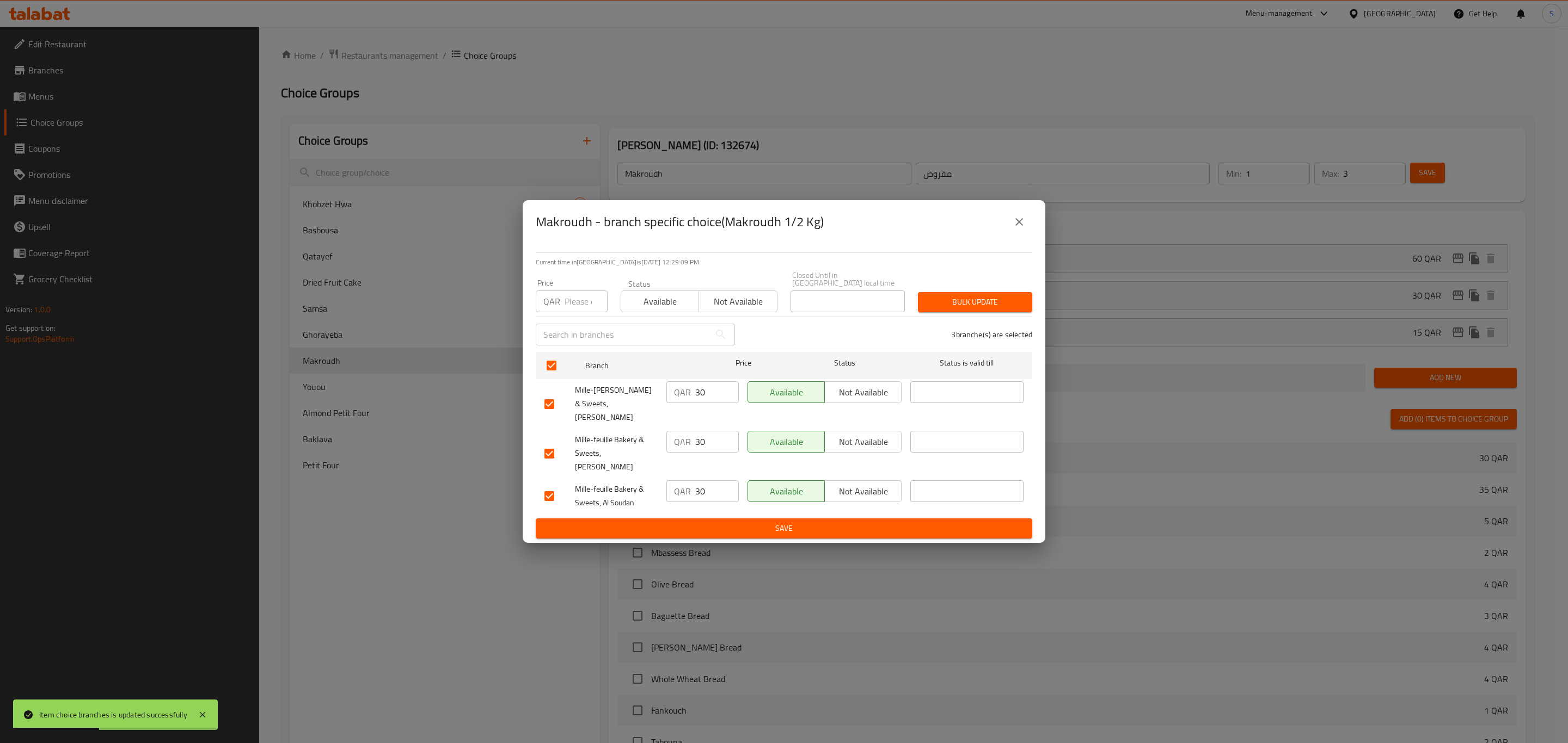
click at [561, 313] on div "QAR Price" at bounding box center [571, 301] width 72 height 22
type input "15"
click at [940, 309] on span "Bulk update" at bounding box center [975, 302] width 97 height 14
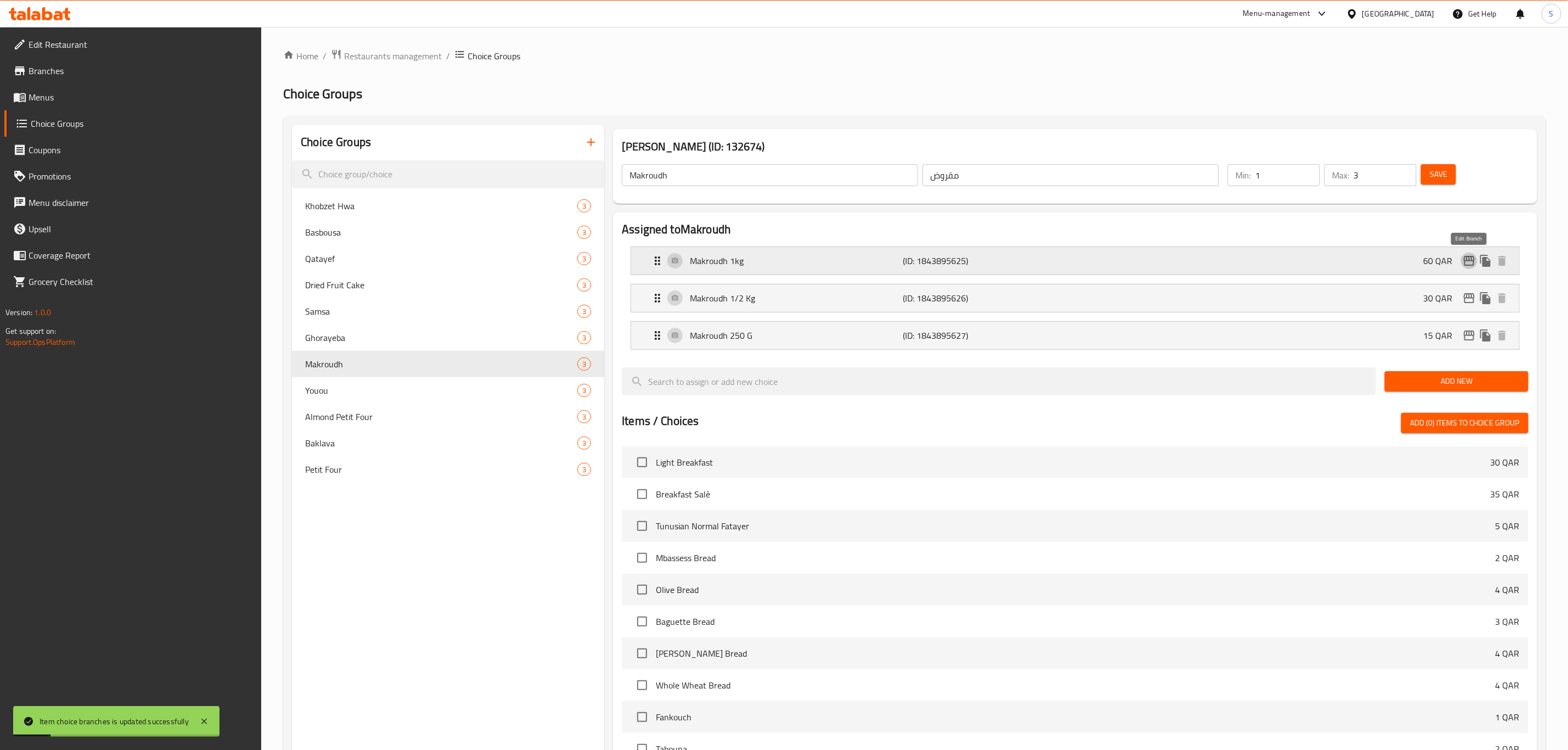
click at [1474, 265] on icon "edit" at bounding box center [1470, 261] width 11 height 10
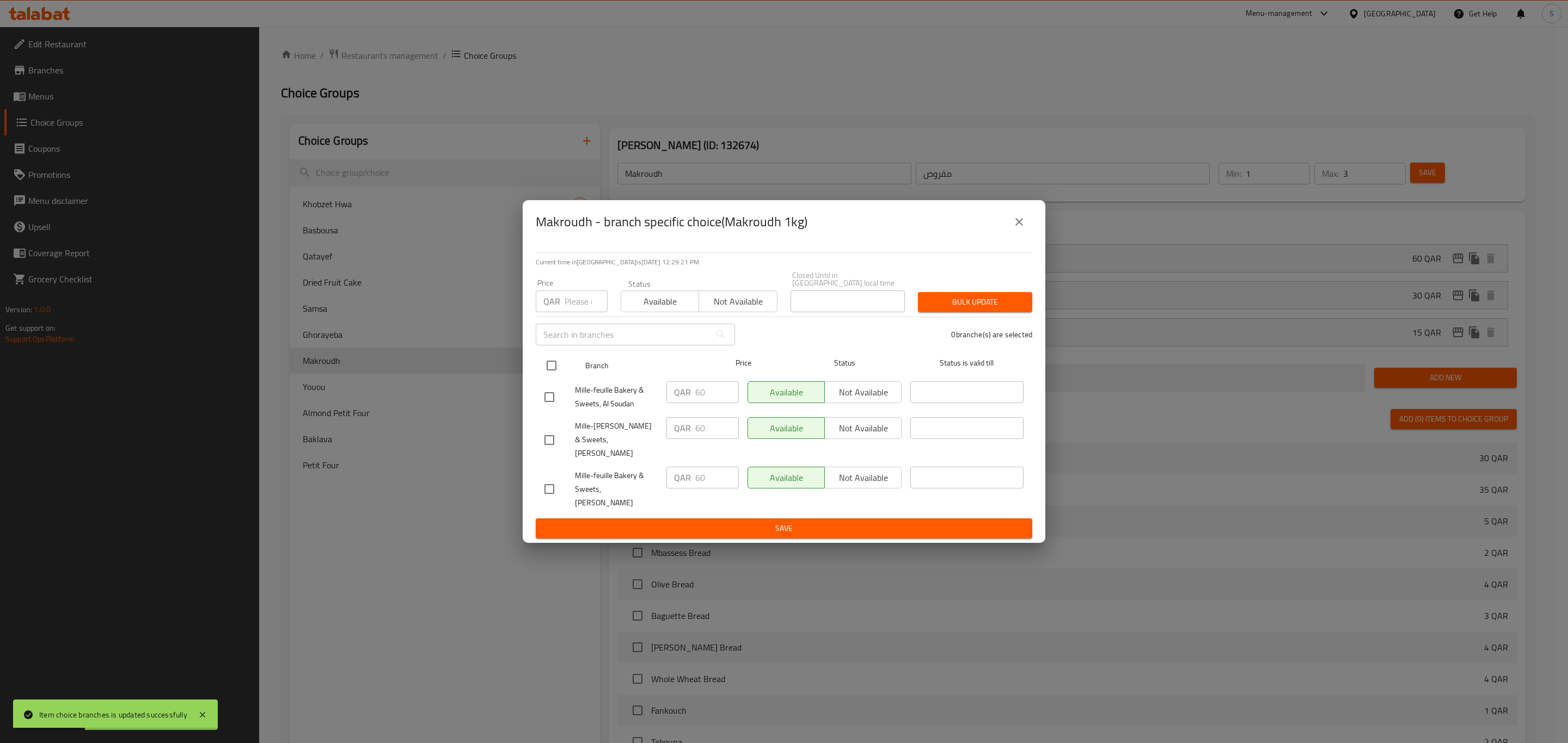
click at [547, 374] on input "checkbox" at bounding box center [551, 365] width 22 height 22
checkbox input "true"
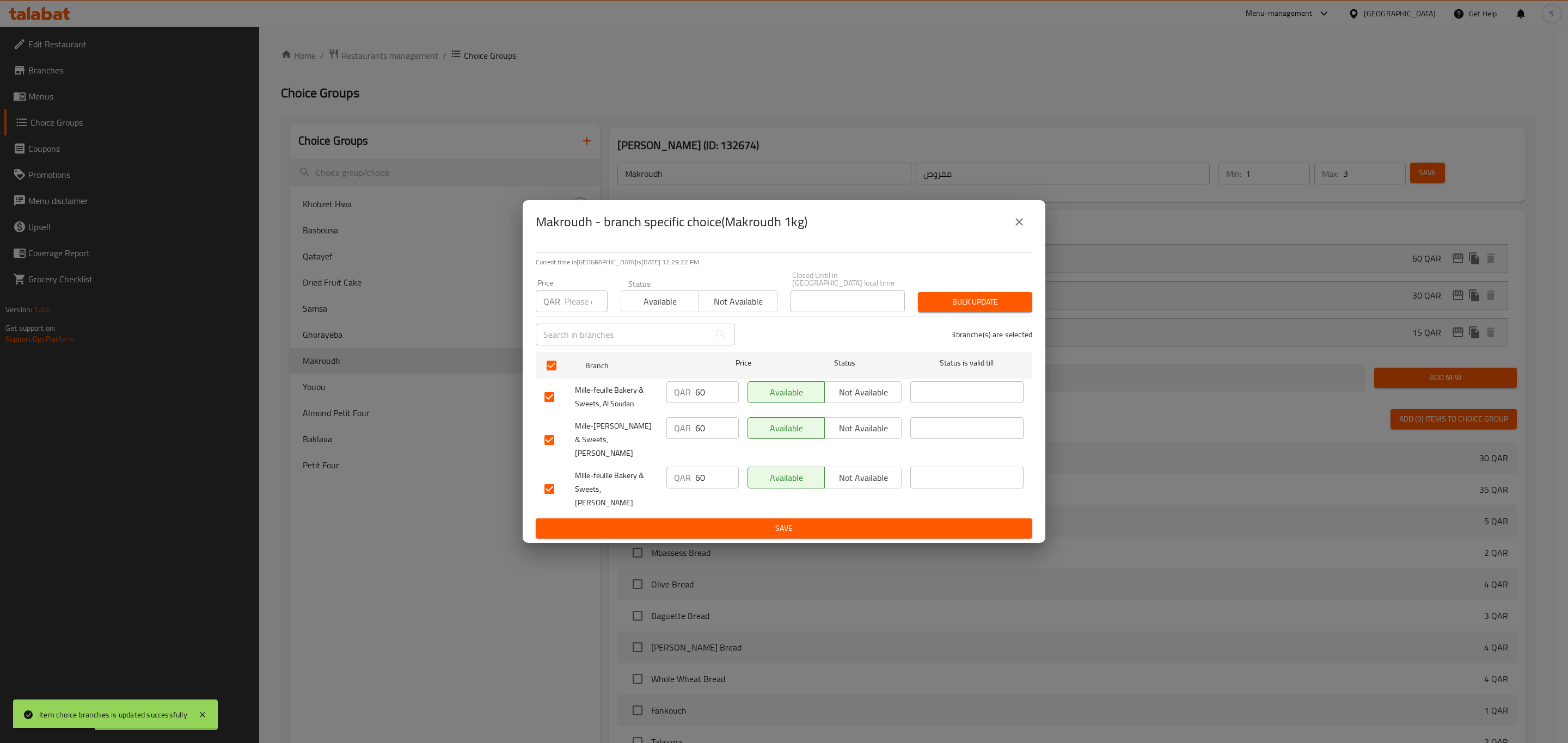
click at [558, 313] on div "QAR Price" at bounding box center [571, 301] width 72 height 22
type input "45"
click at [998, 309] on span "Bulk update" at bounding box center [975, 302] width 97 height 14
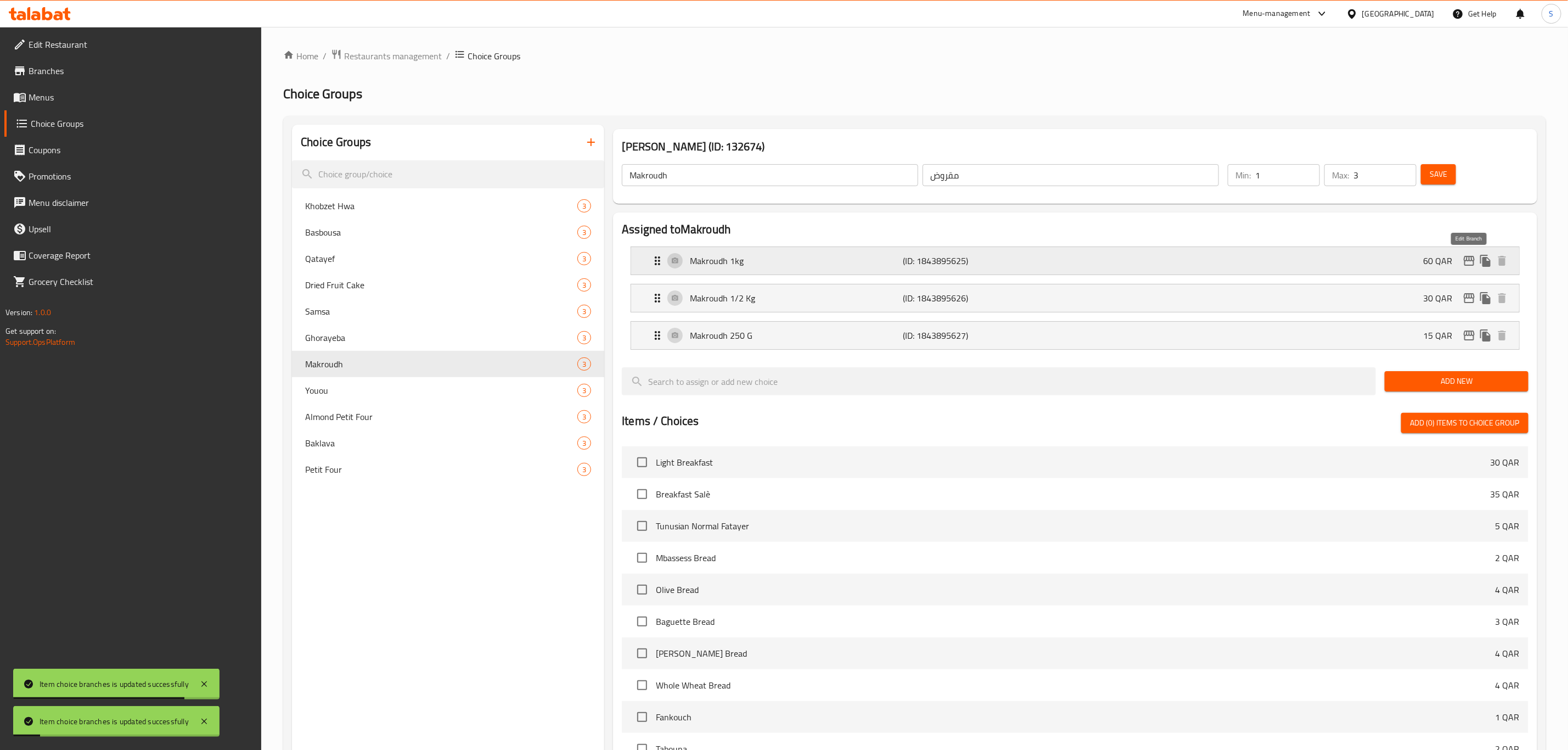
click at [1475, 262] on icon "edit" at bounding box center [1470, 261] width 13 height 13
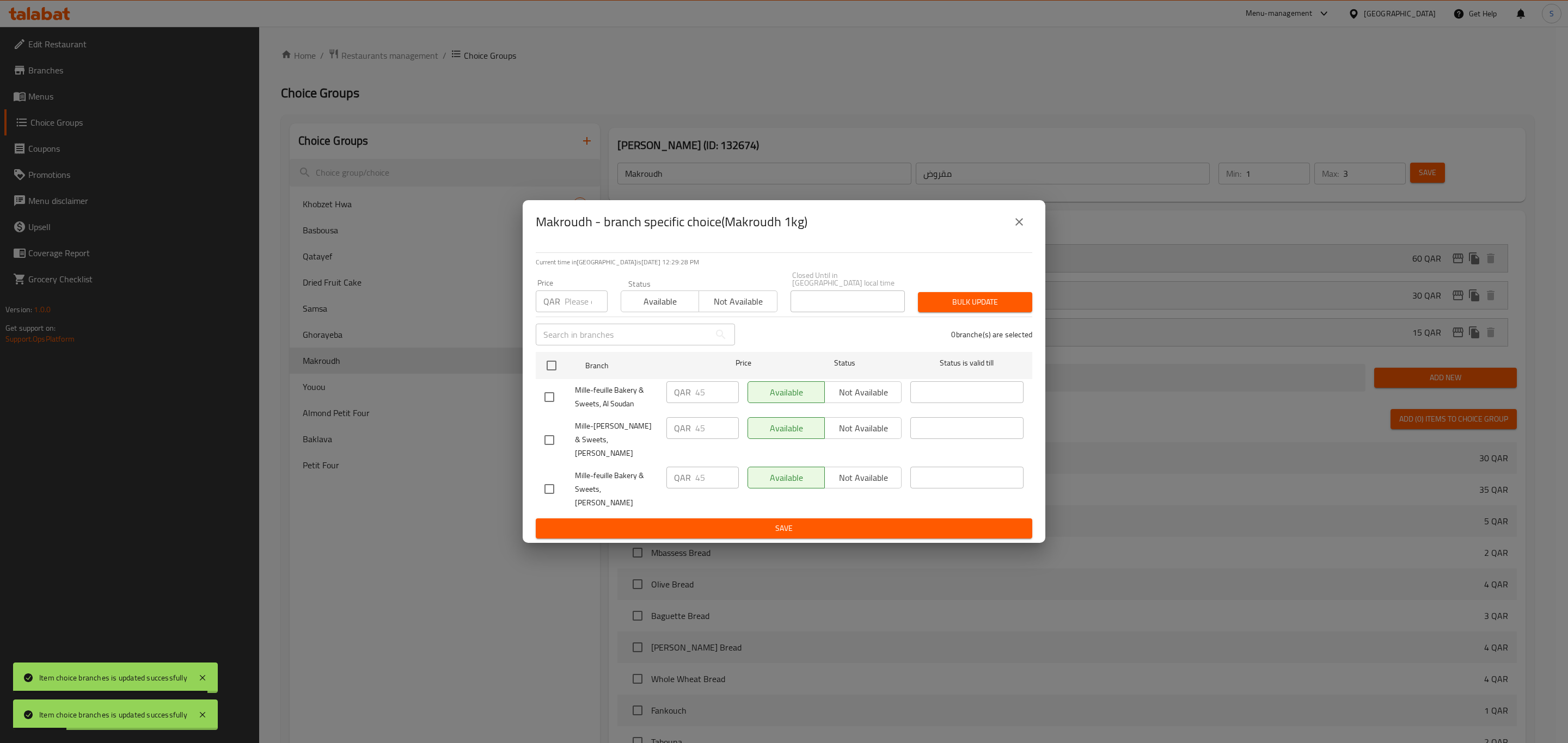
drag, startPoint x: 1011, startPoint y: 242, endPoint x: 1067, endPoint y: 253, distance: 57.1
click at [1013, 235] on button "close" at bounding box center [1019, 222] width 26 height 26
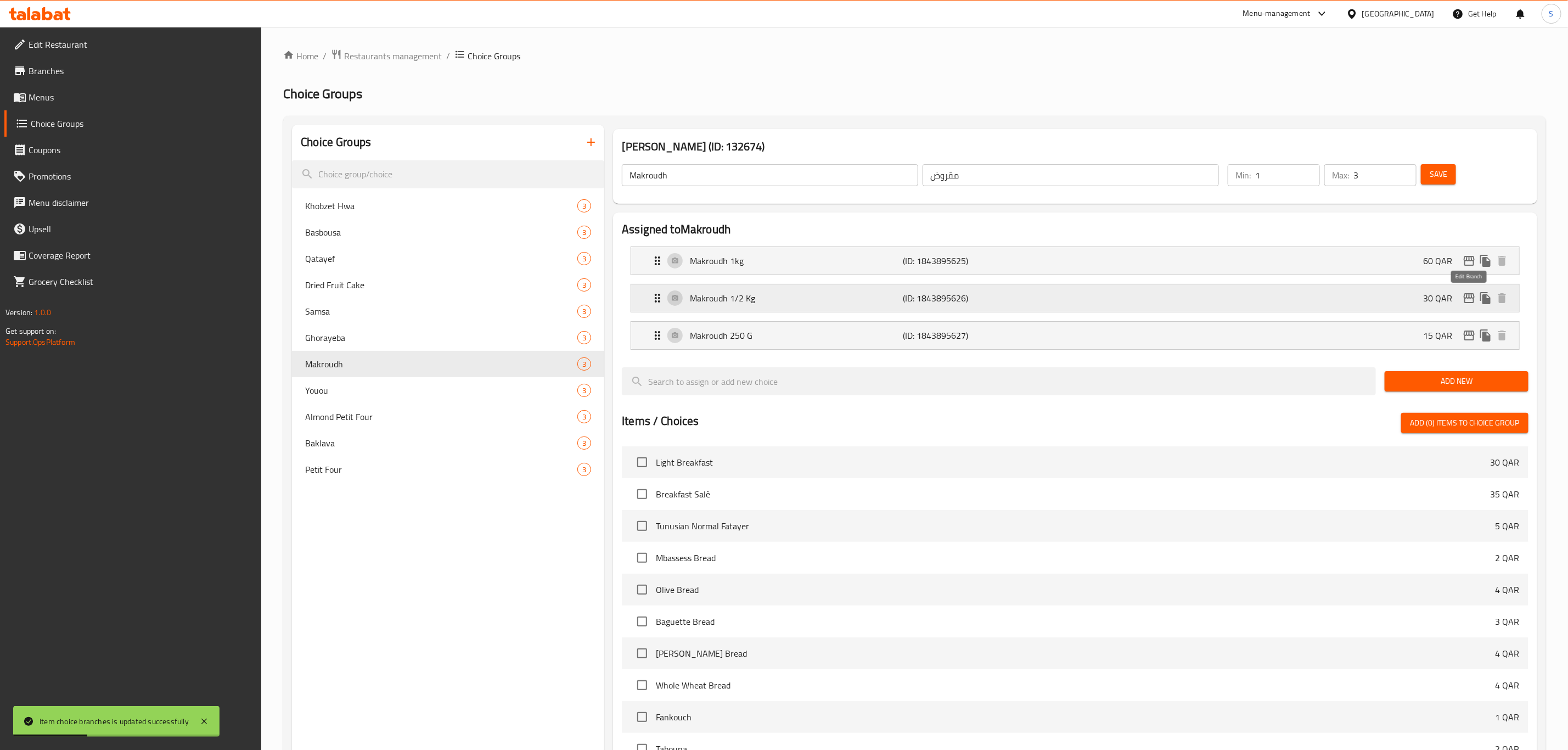
click at [1468, 300] on icon "edit" at bounding box center [1470, 297] width 13 height 13
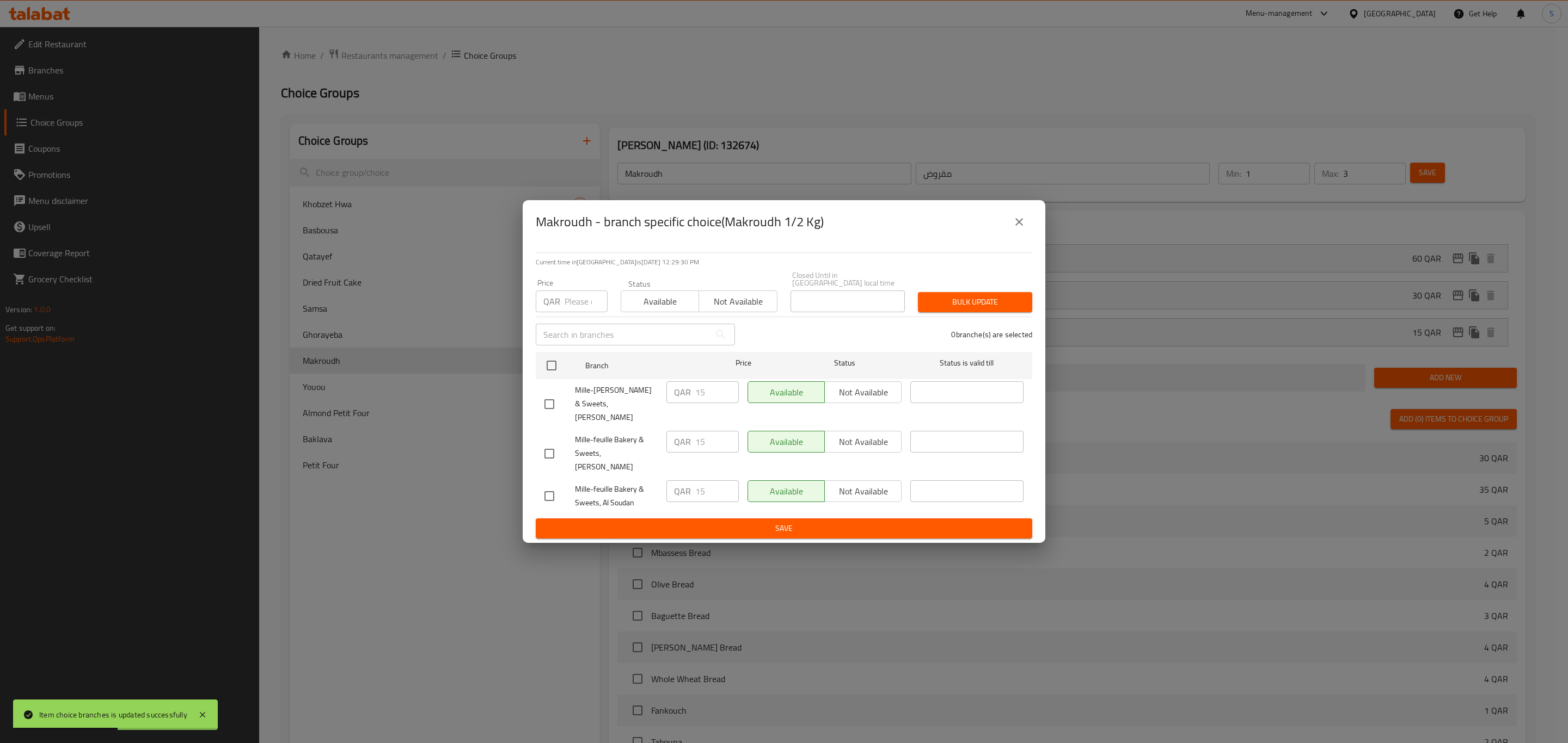
click at [1028, 235] on button "close" at bounding box center [1019, 222] width 26 height 26
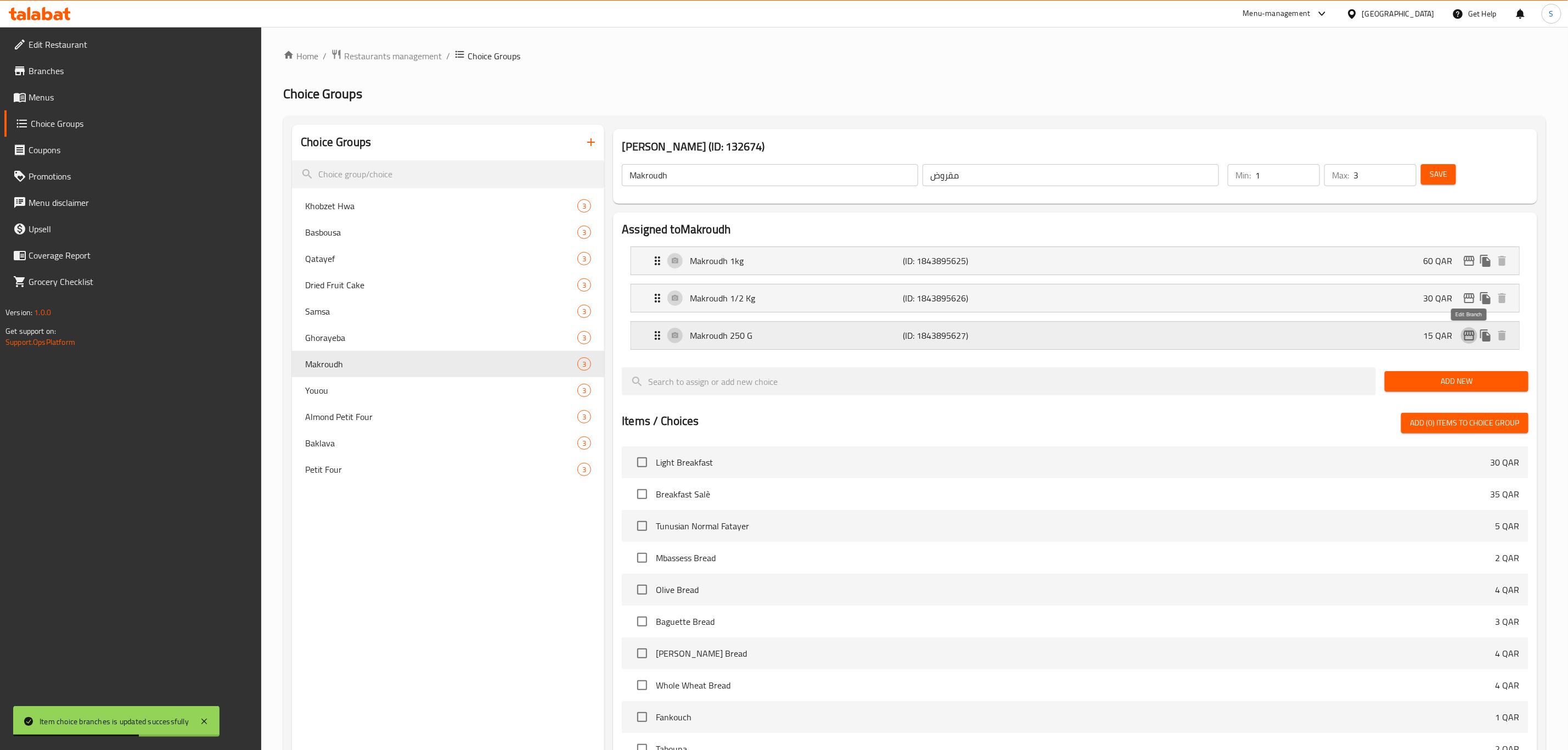
click at [1468, 335] on icon "edit" at bounding box center [1470, 335] width 13 height 13
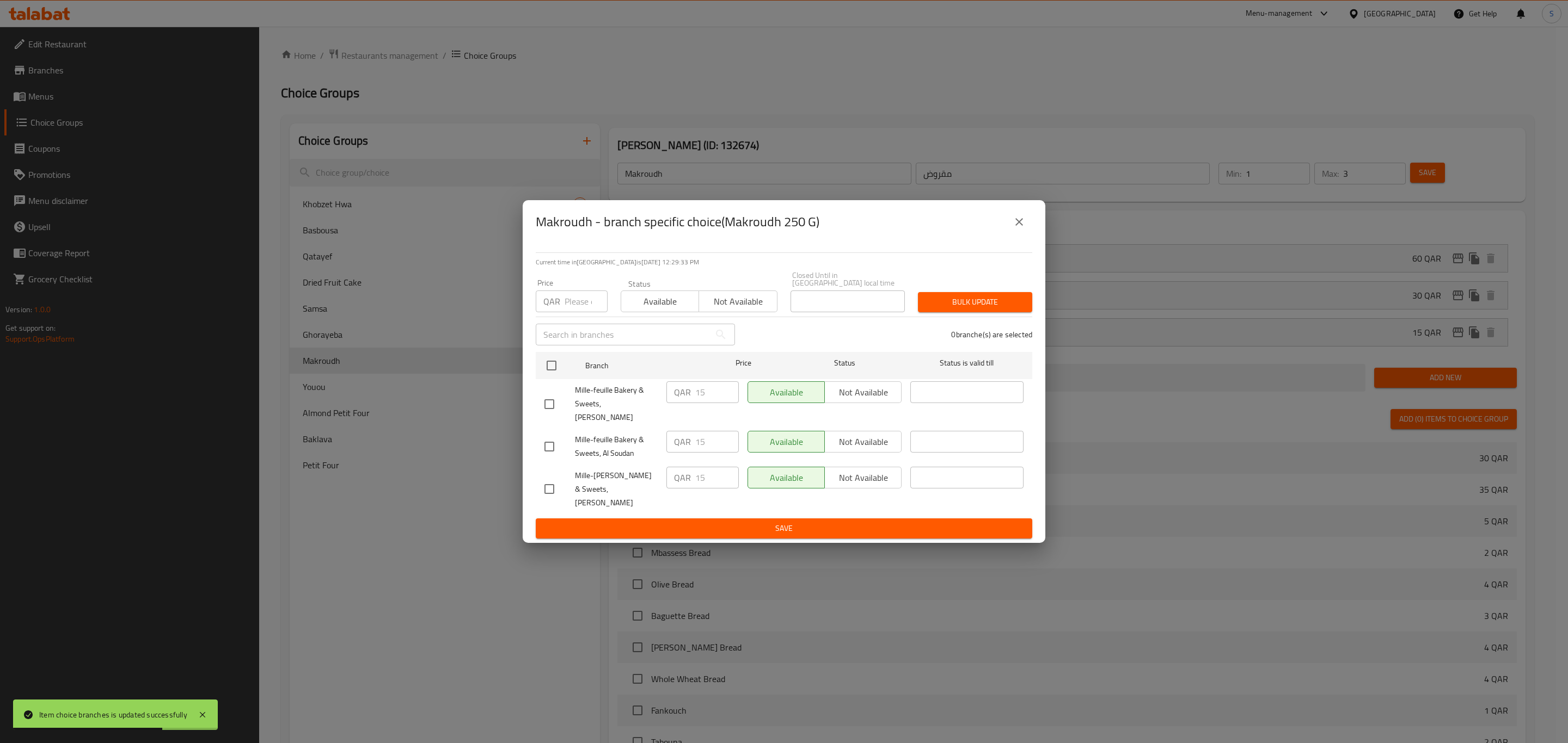
click at [530, 372] on div "Current time in Qatar is 16 Sep 2025 12:29:33 PM Price QAR Price Status Availab…" at bounding box center [784, 393] width 523 height 299
click at [544, 374] on input "checkbox" at bounding box center [551, 365] width 22 height 22
checkbox input "true"
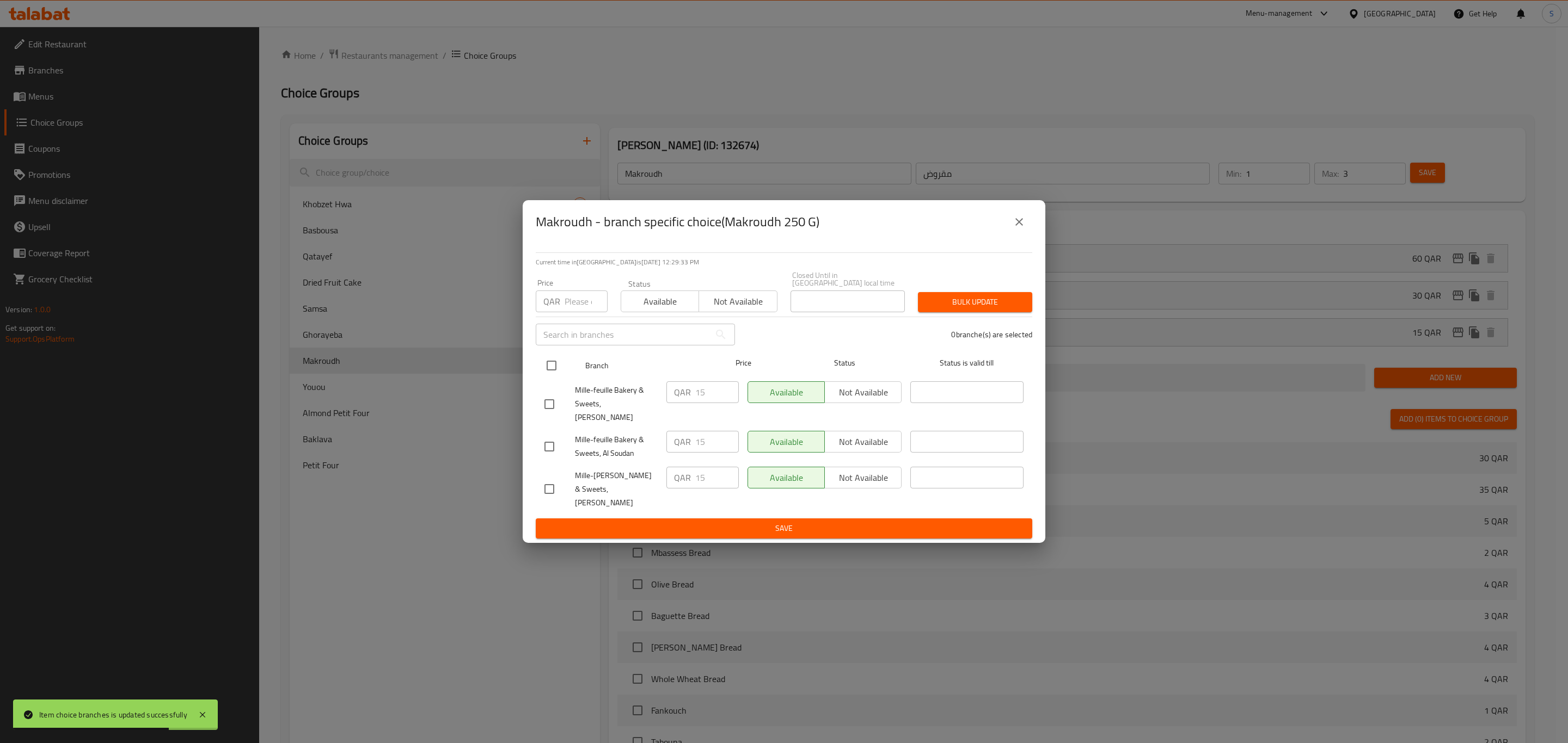
checkbox input "true"
click at [561, 305] on div "QAR Price" at bounding box center [571, 301] width 72 height 22
type input "0"
click at [938, 309] on span "Bulk update" at bounding box center [975, 302] width 97 height 14
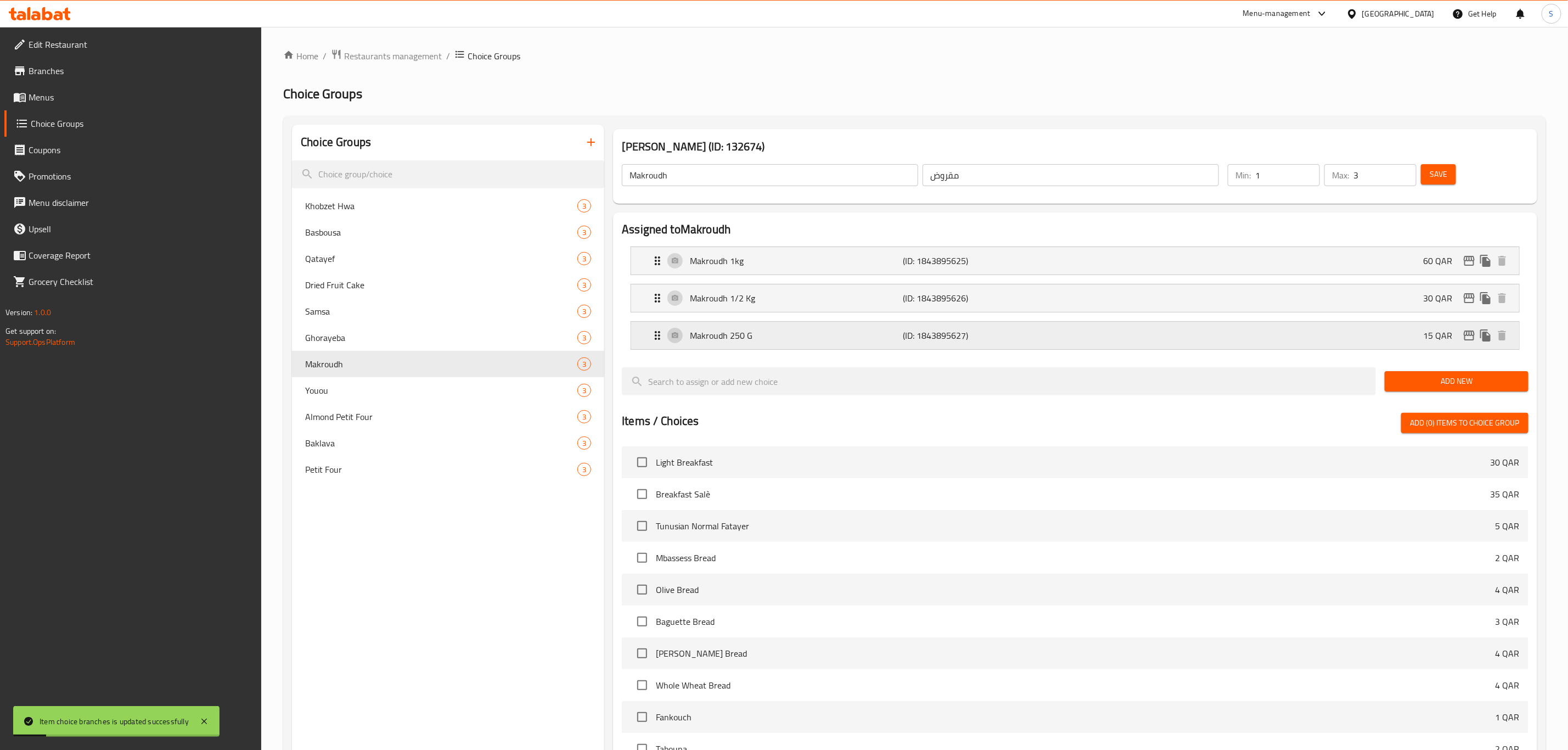
click at [1463, 342] on icon "edit" at bounding box center [1470, 335] width 13 height 13
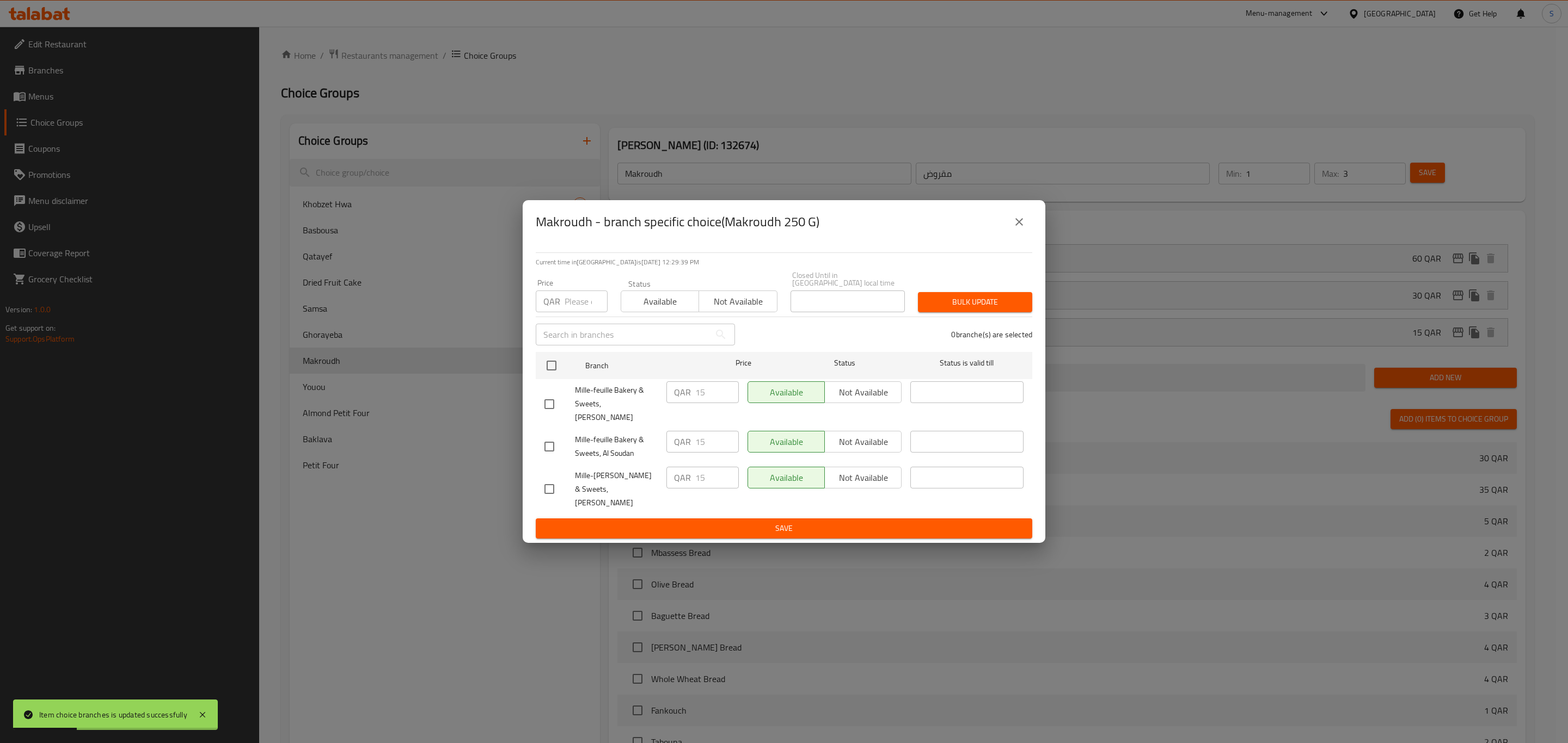
click at [1016, 229] on icon "close" at bounding box center [1019, 221] width 13 height 13
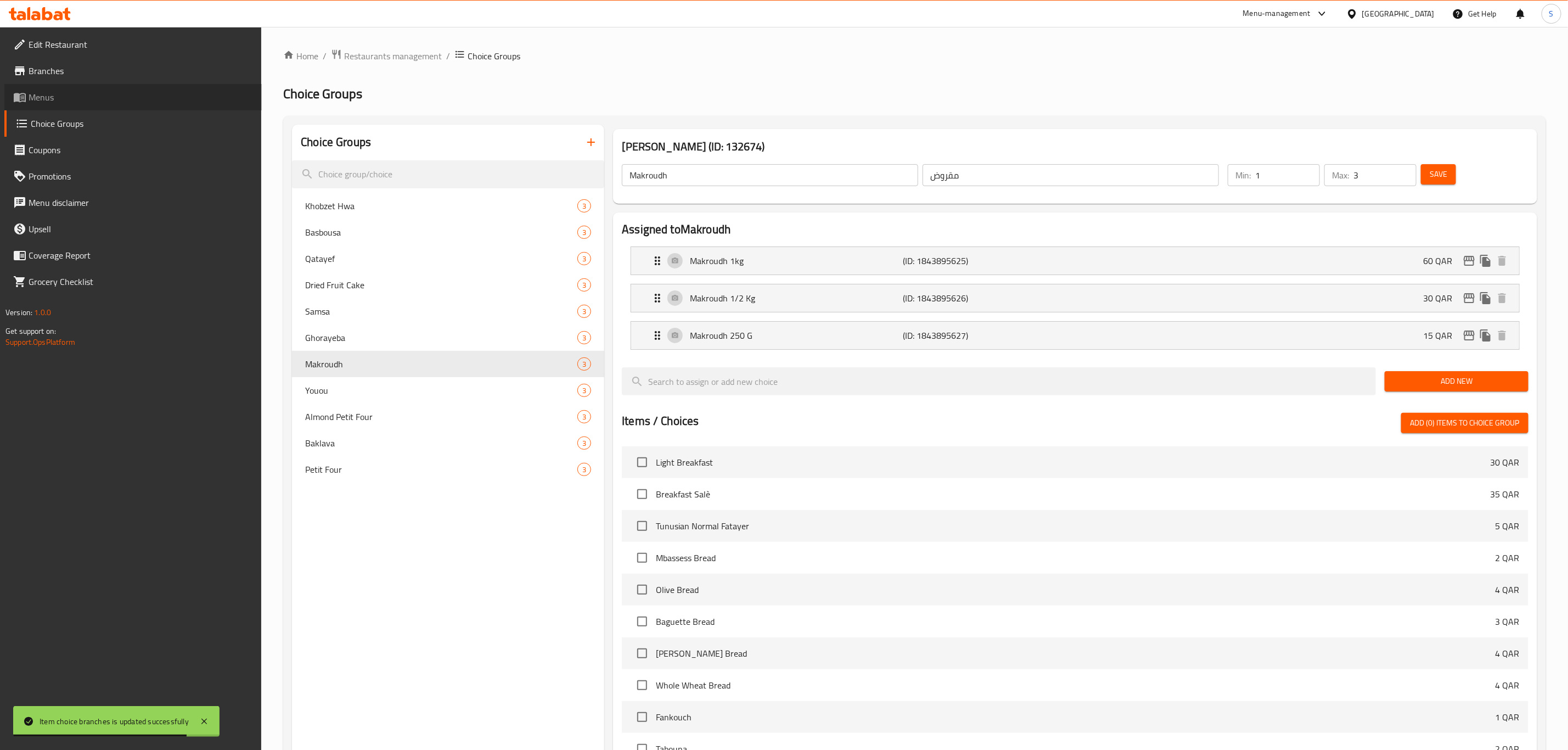
click at [54, 98] on span "Menus" at bounding box center [141, 97] width 225 height 13
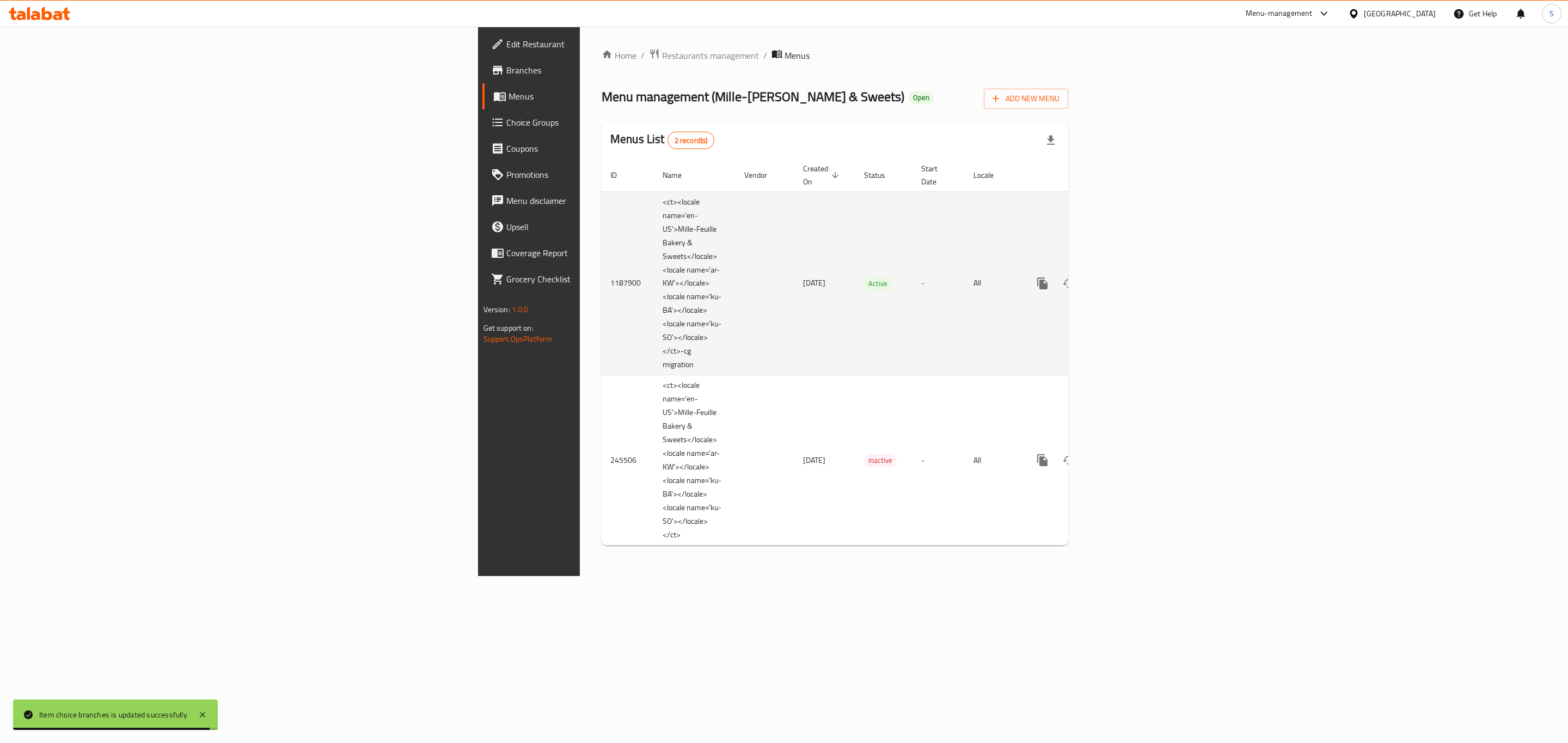
click at [1127, 277] on icon "enhanced table" at bounding box center [1120, 283] width 13 height 13
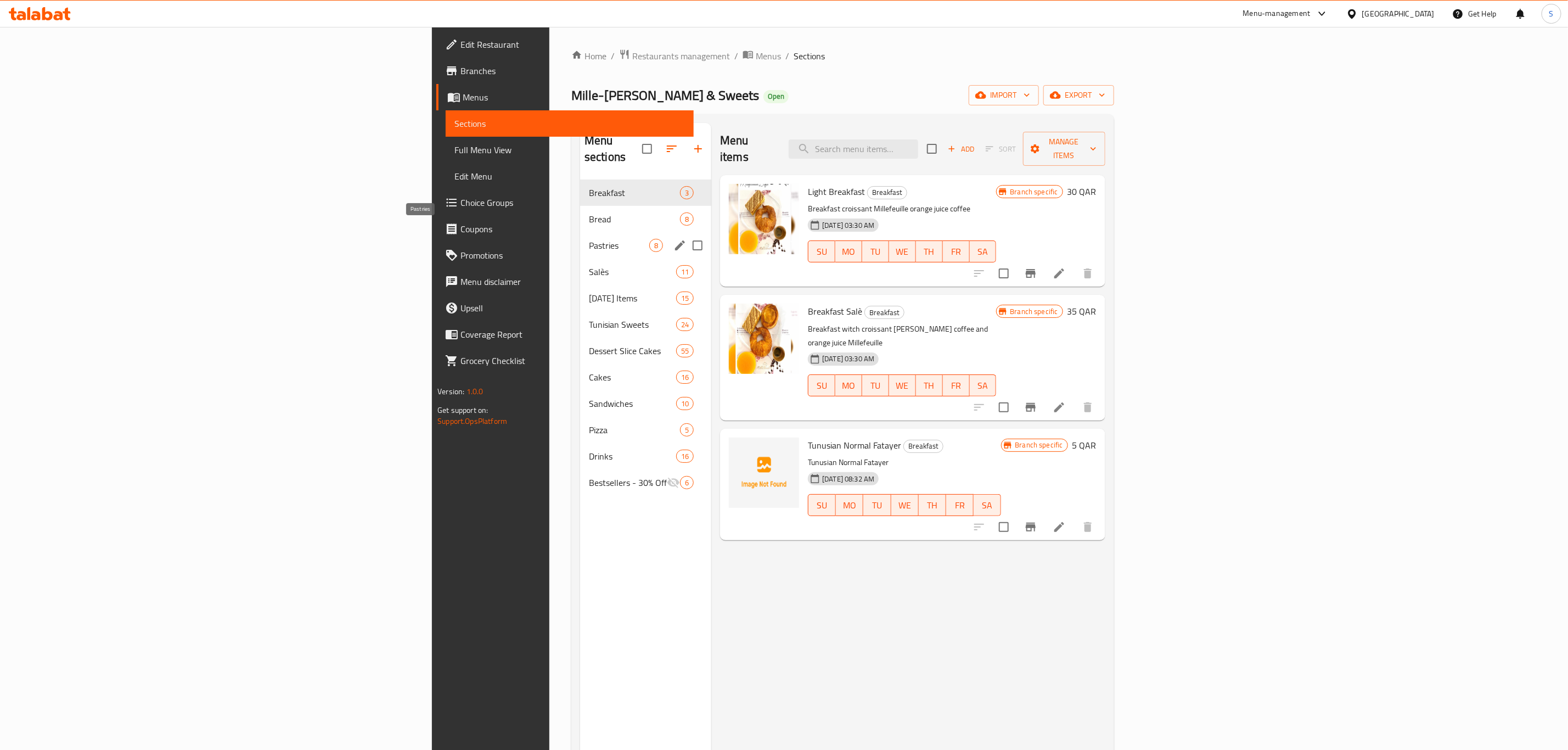
click at [589, 239] on span "Pastries" at bounding box center [619, 245] width 60 height 13
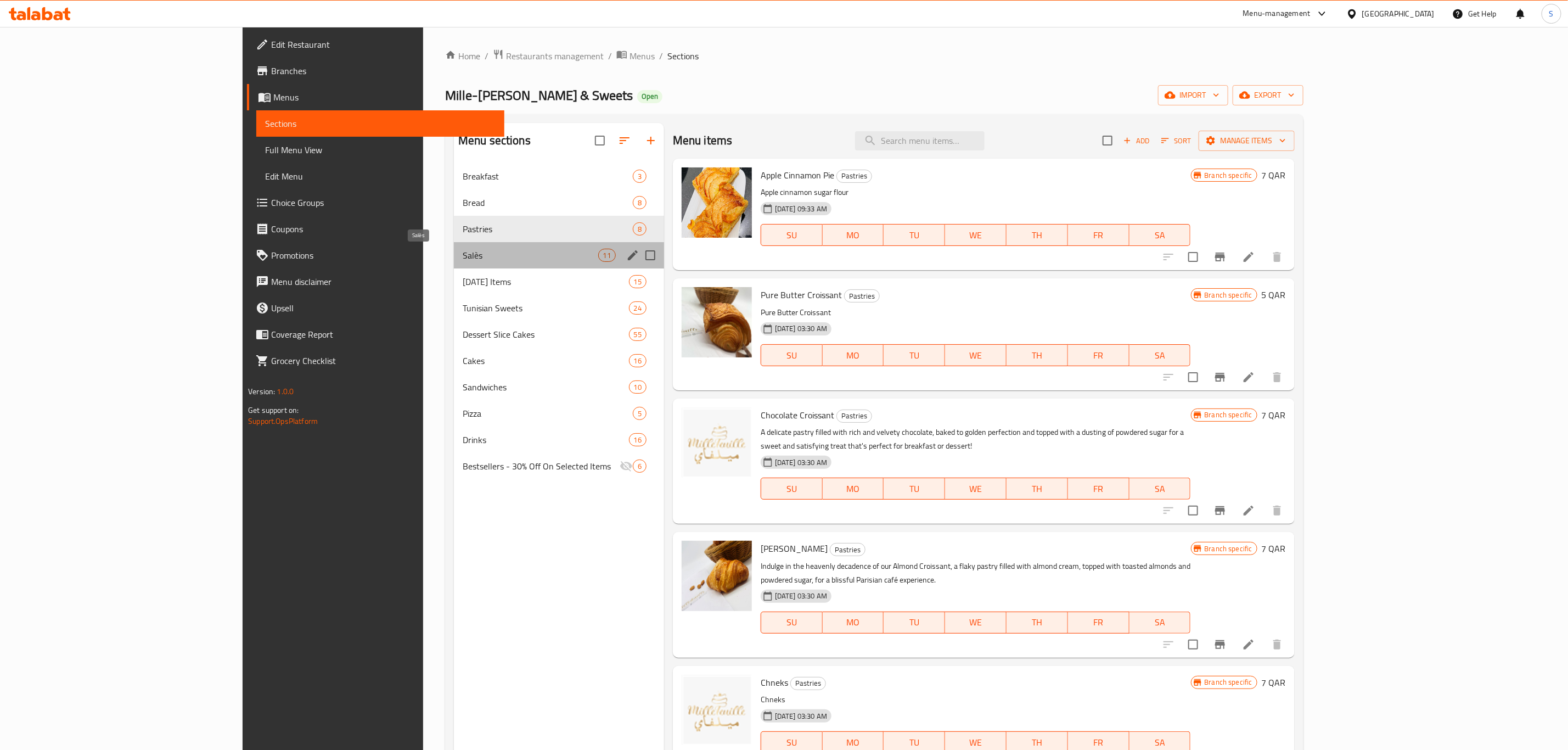
click at [463, 259] on span "Salès" at bounding box center [531, 255] width 136 height 13
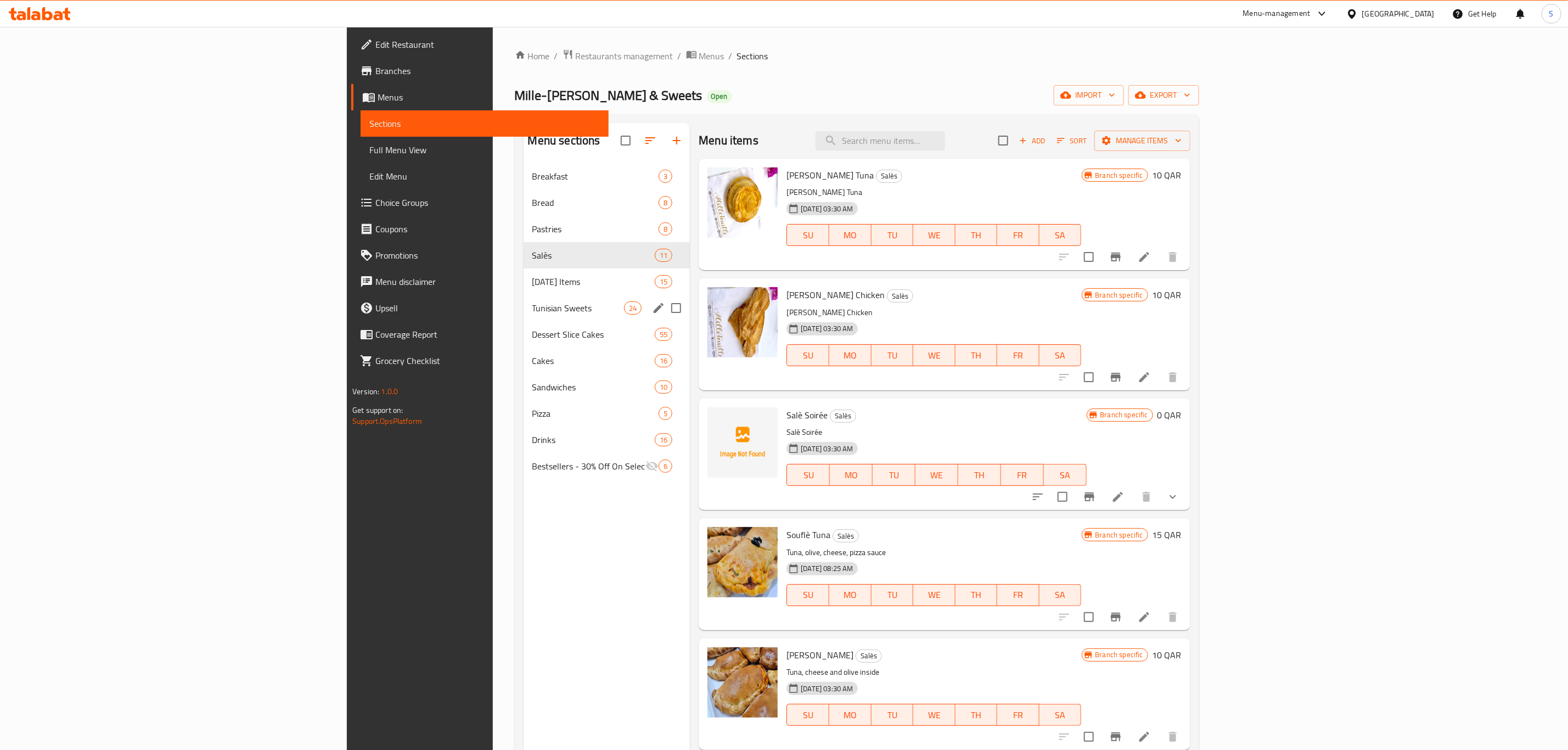
click at [524, 300] on div "Tunisian Sweets 24" at bounding box center [607, 308] width 166 height 26
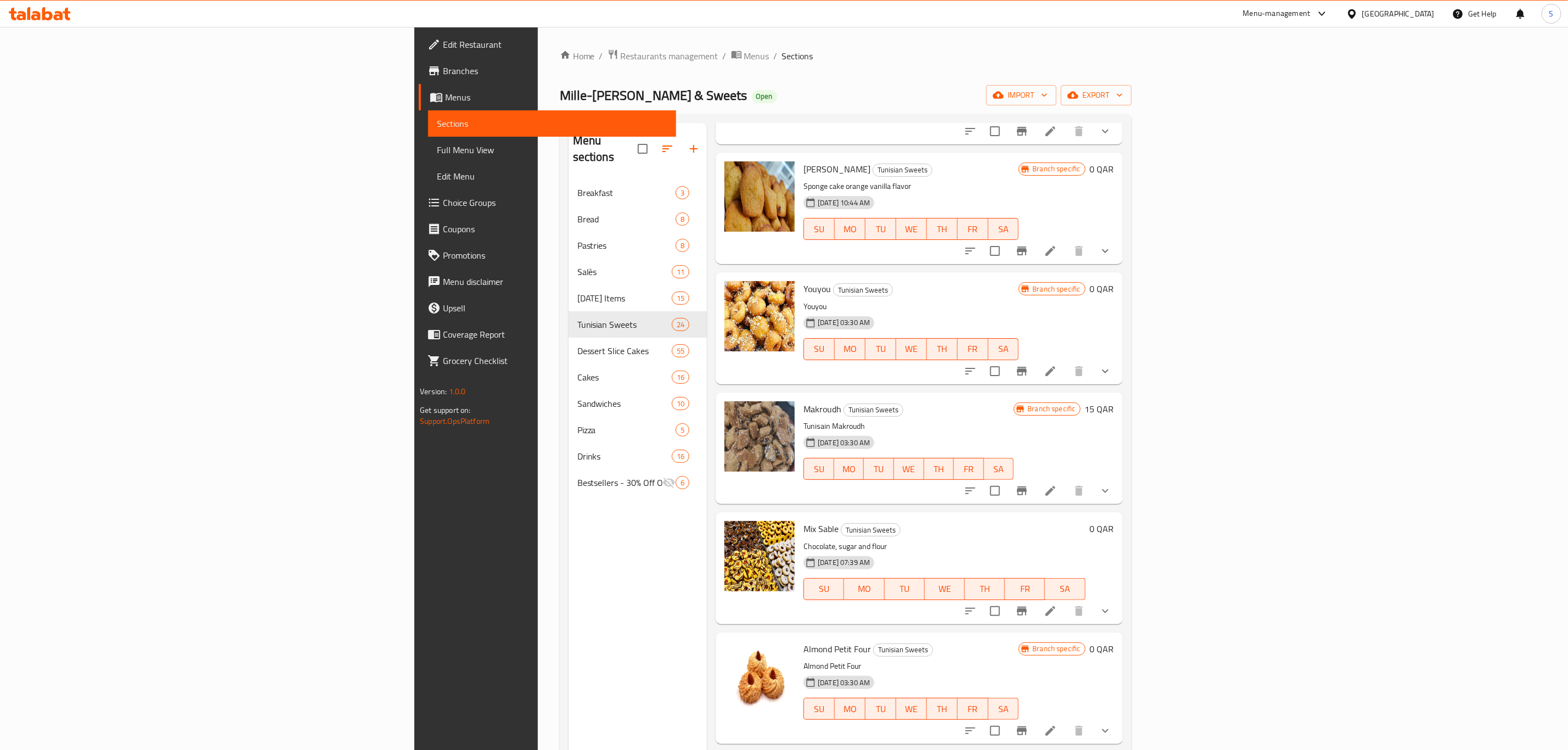
scroll to position [247, 0]
click at [1028, 494] on icon "Branch-specific-item" at bounding box center [1022, 489] width 13 height 13
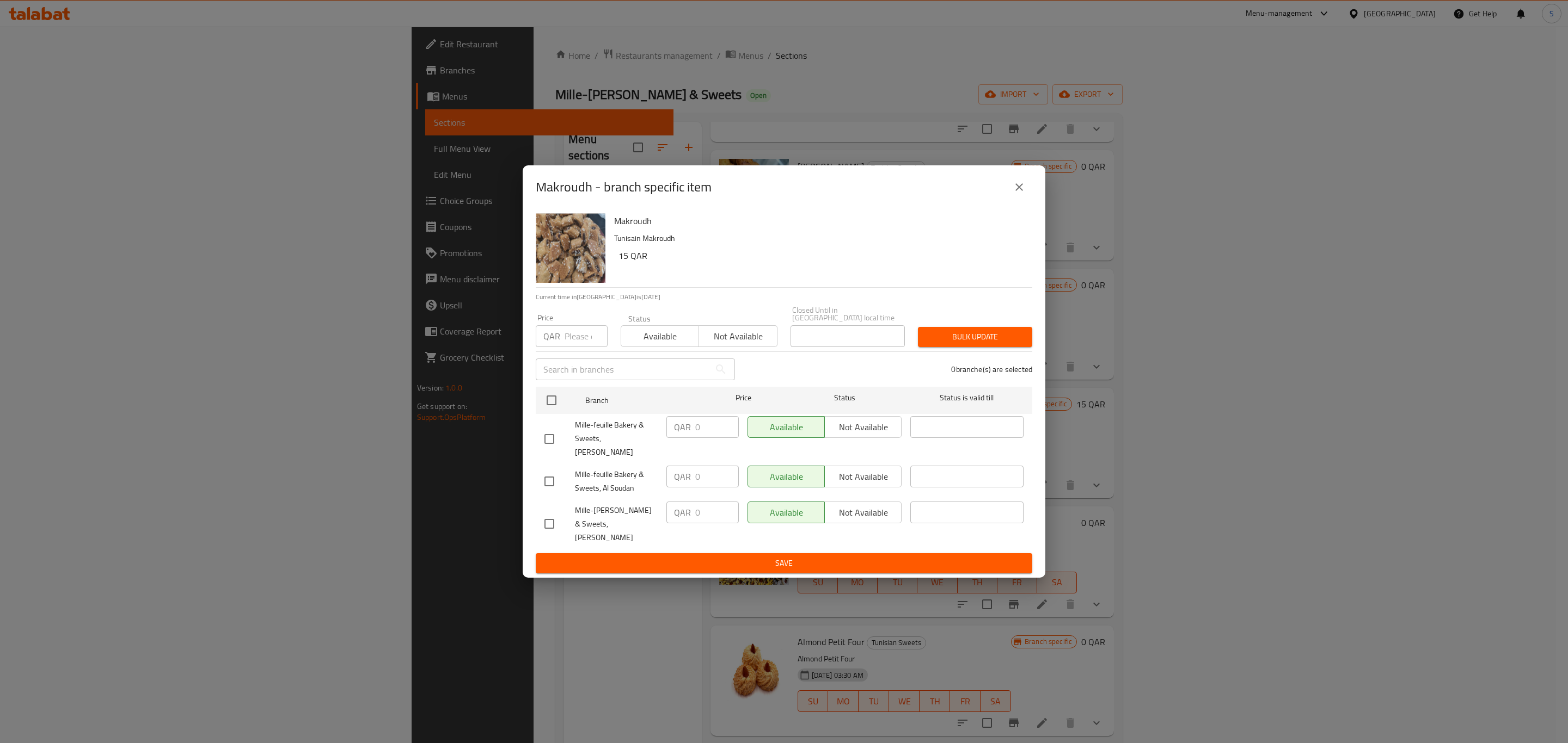
click at [1024, 194] on icon "close" at bounding box center [1019, 187] width 13 height 13
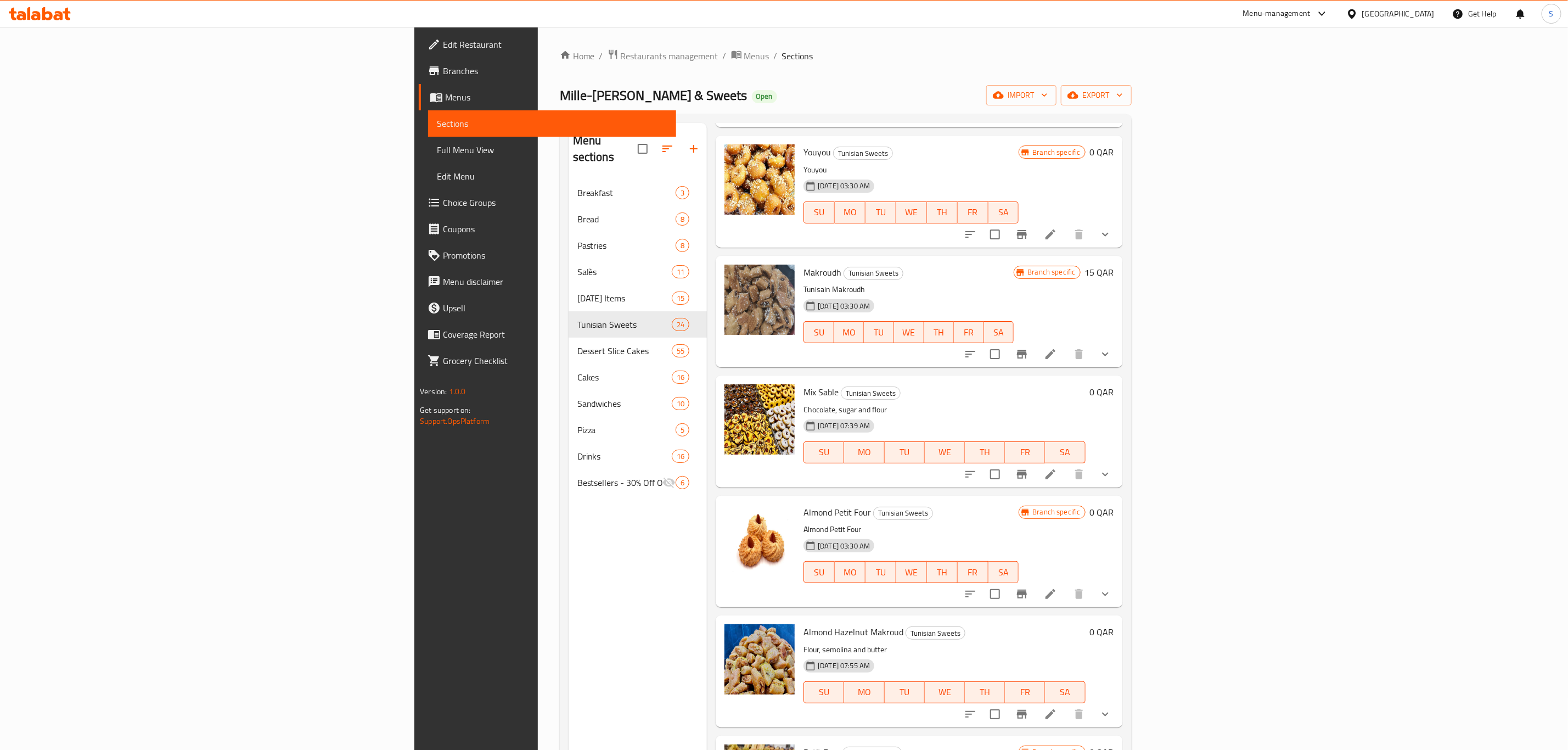
scroll to position [412, 0]
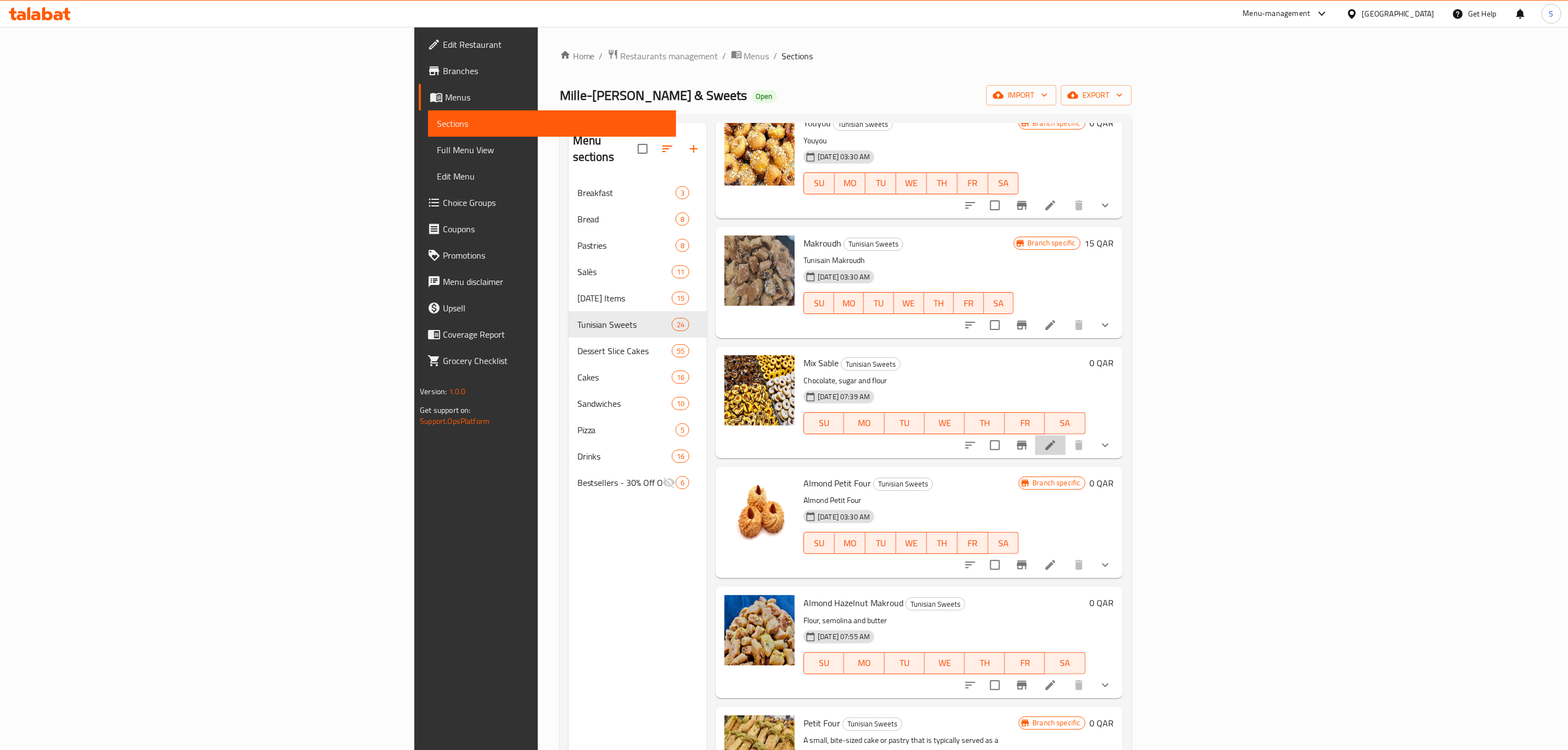
click at [1066, 447] on li at bounding box center [1050, 445] width 31 height 20
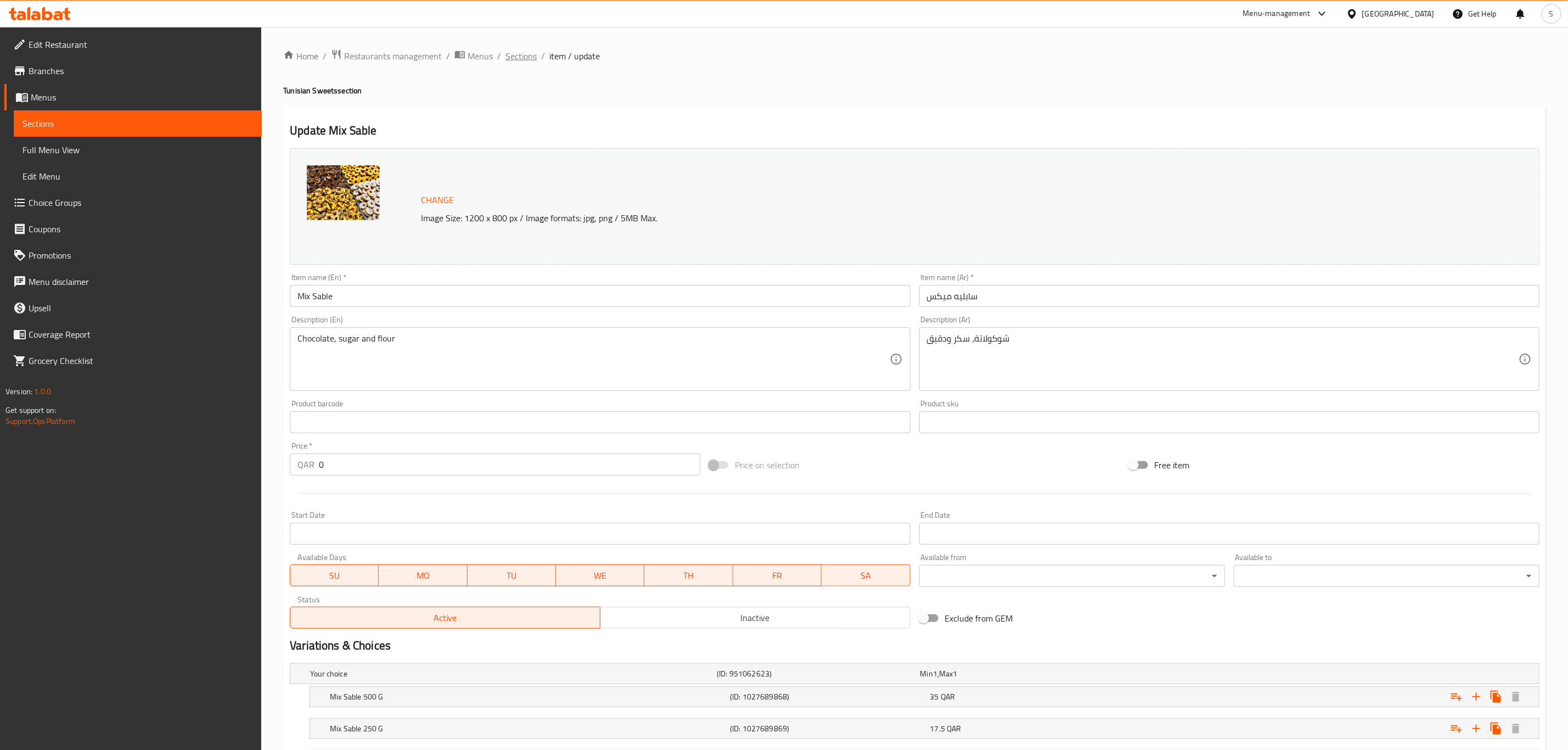
click at [517, 53] on span "Sections" at bounding box center [521, 56] width 31 height 13
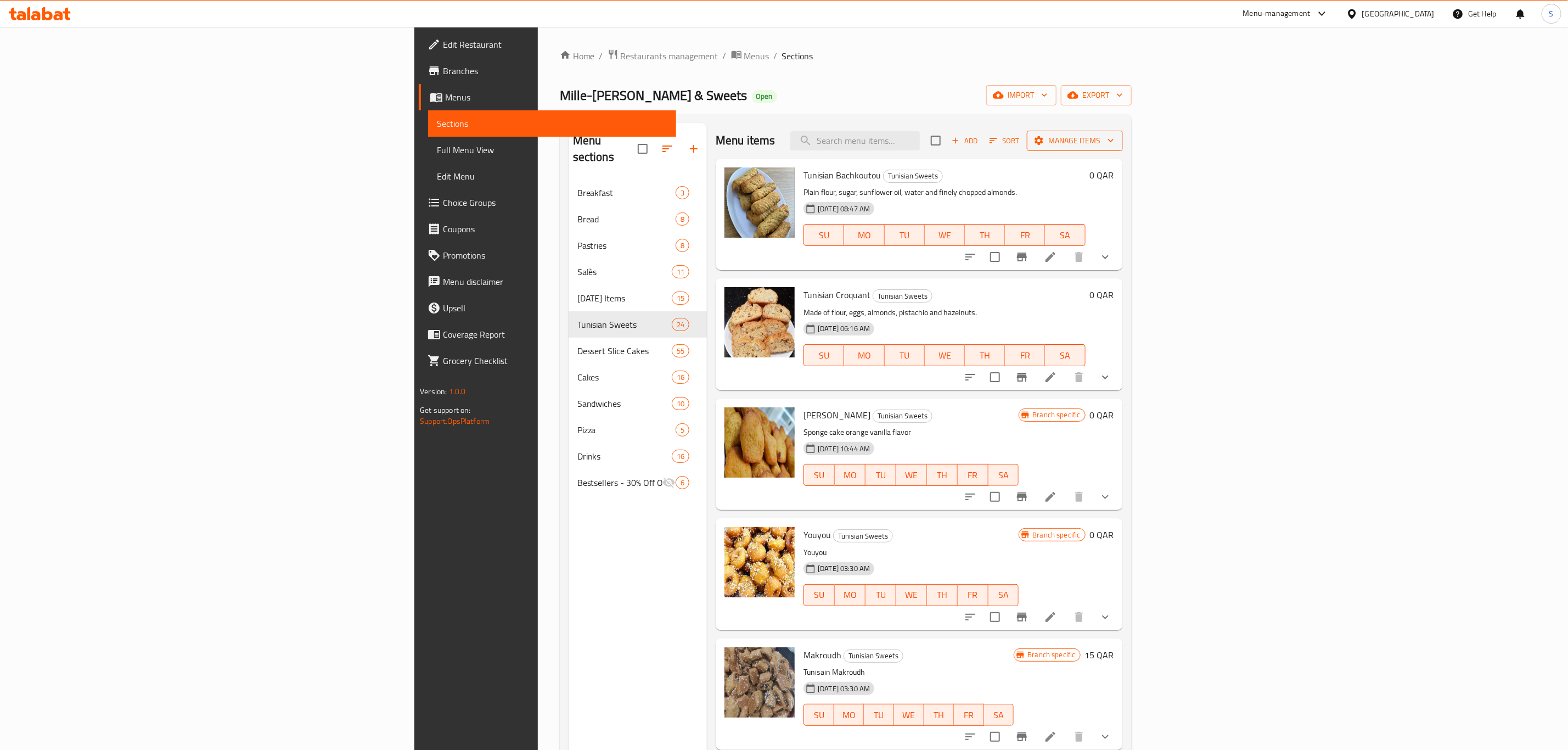
click at [1115, 140] on span "Manage items" at bounding box center [1076, 141] width 78 height 14
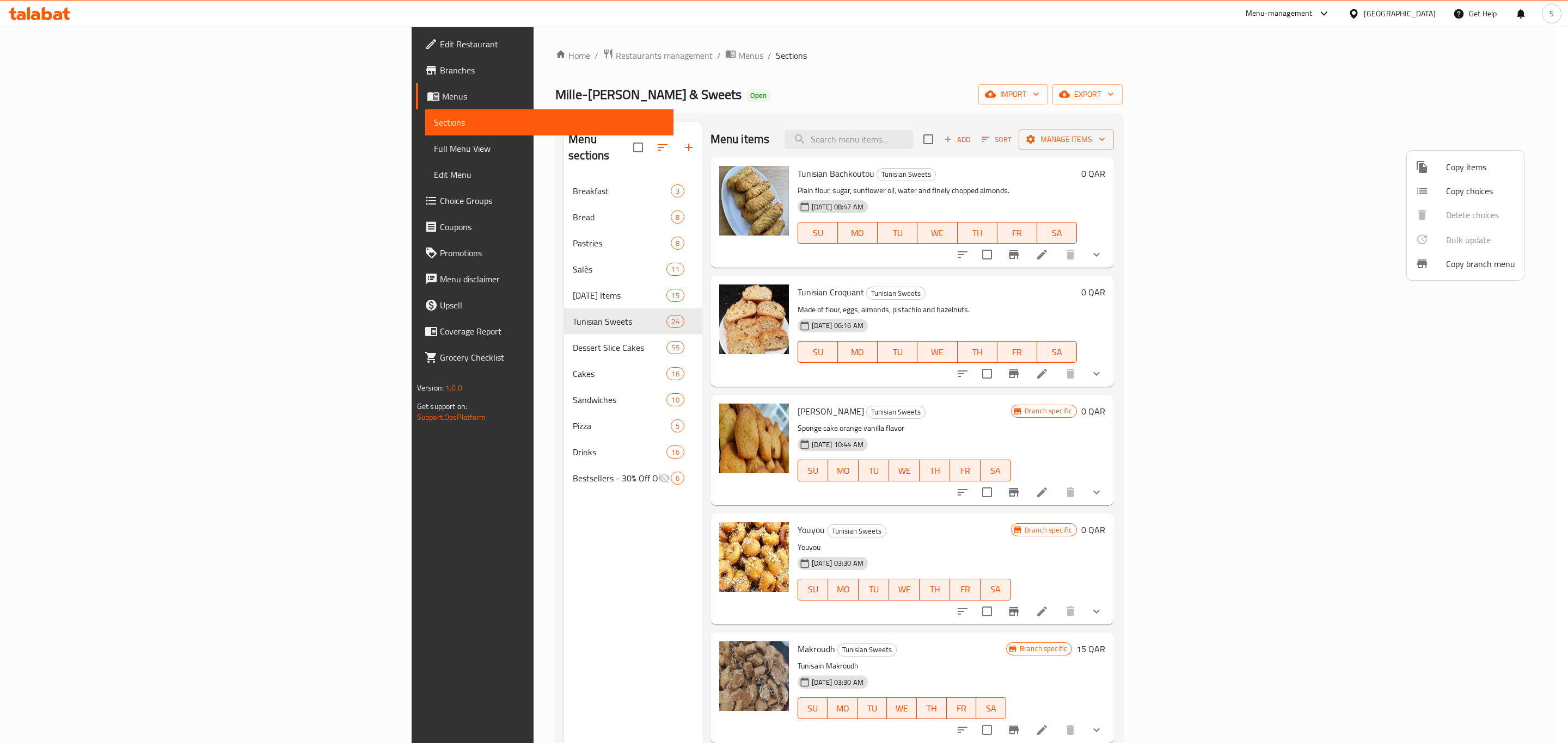
click at [1466, 168] on span "Copy items" at bounding box center [1481, 167] width 69 height 13
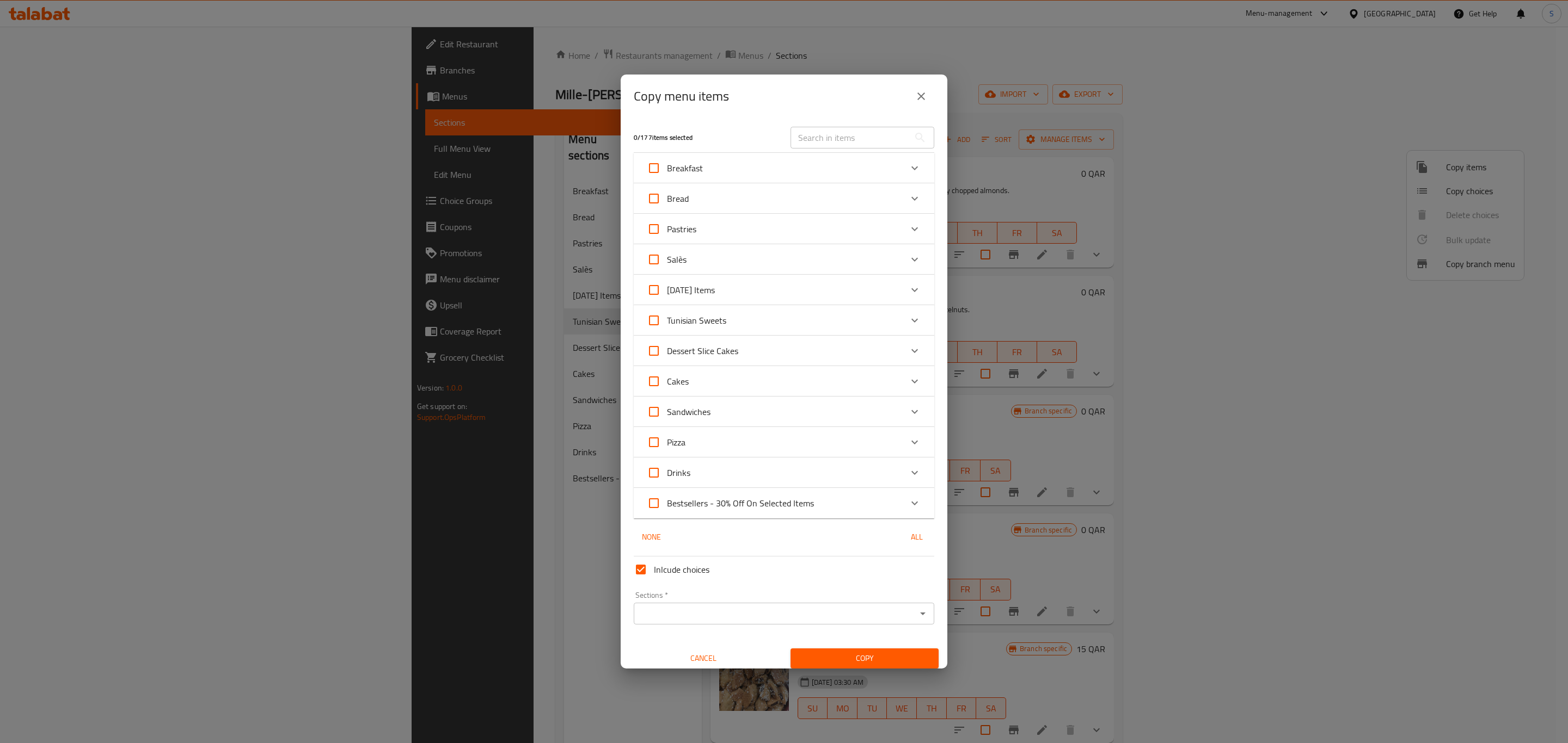
click at [883, 261] on div "Salès" at bounding box center [774, 259] width 255 height 26
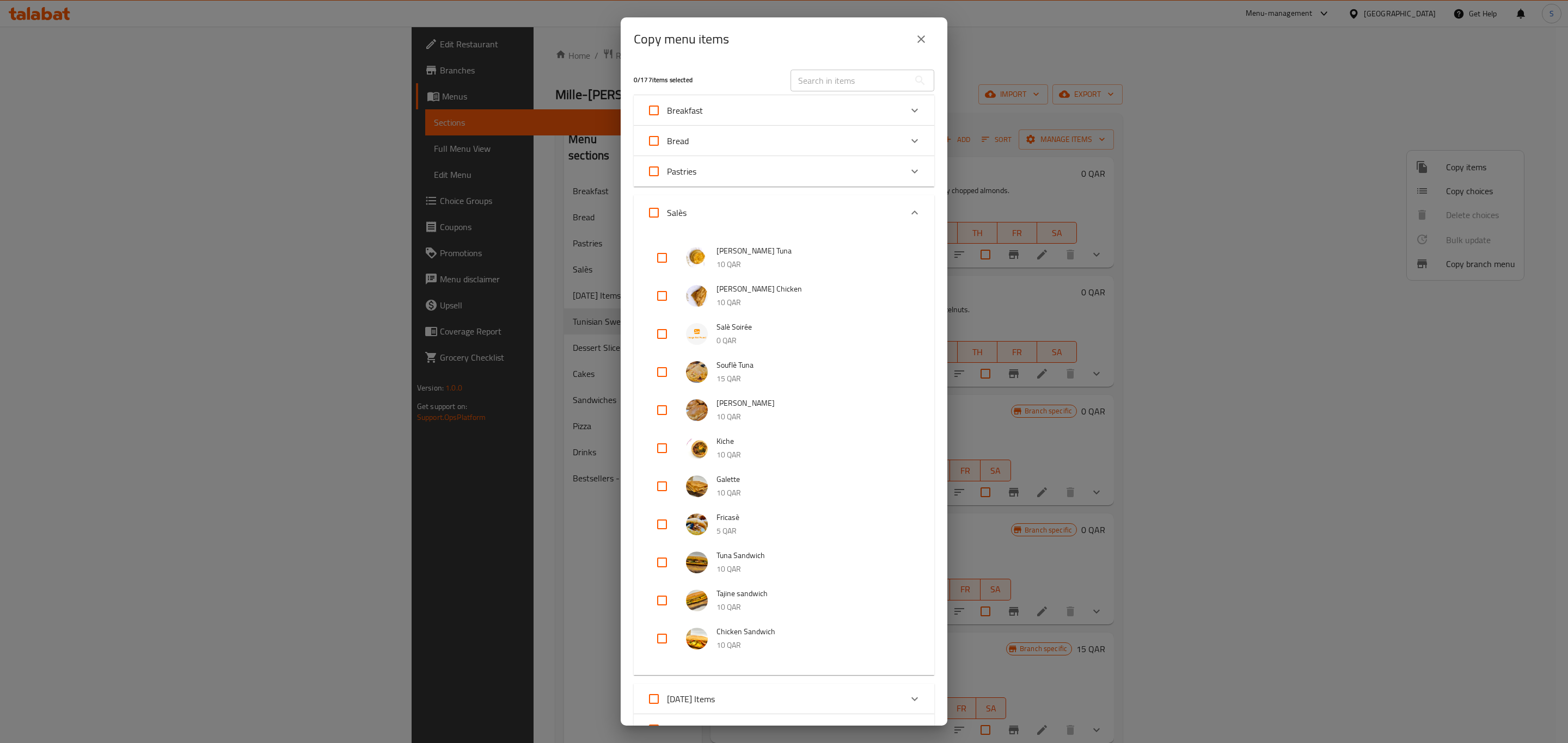
click at [902, 201] on div "Expand" at bounding box center [915, 213] width 26 height 26
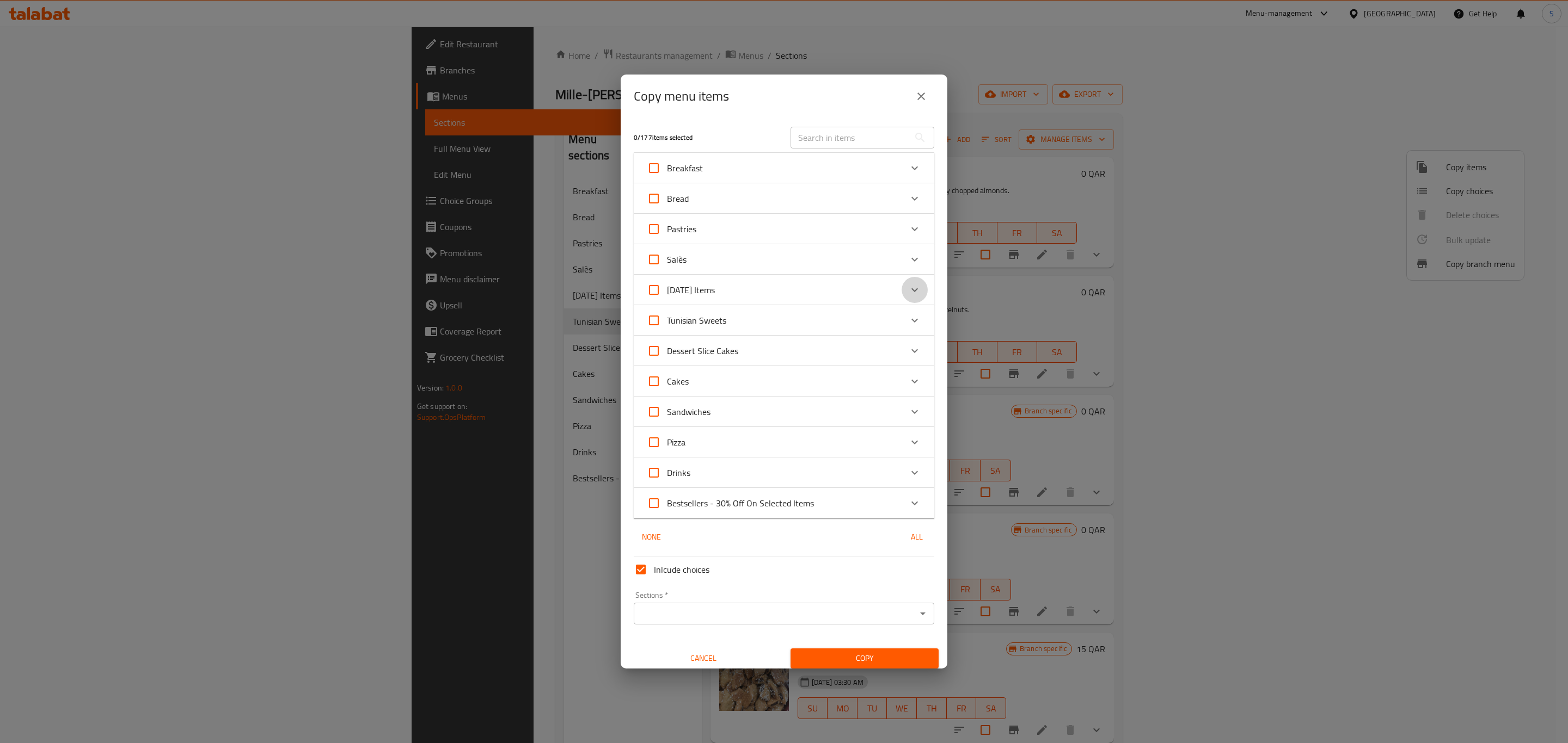
click at [902, 301] on div "Expand" at bounding box center [915, 290] width 26 height 26
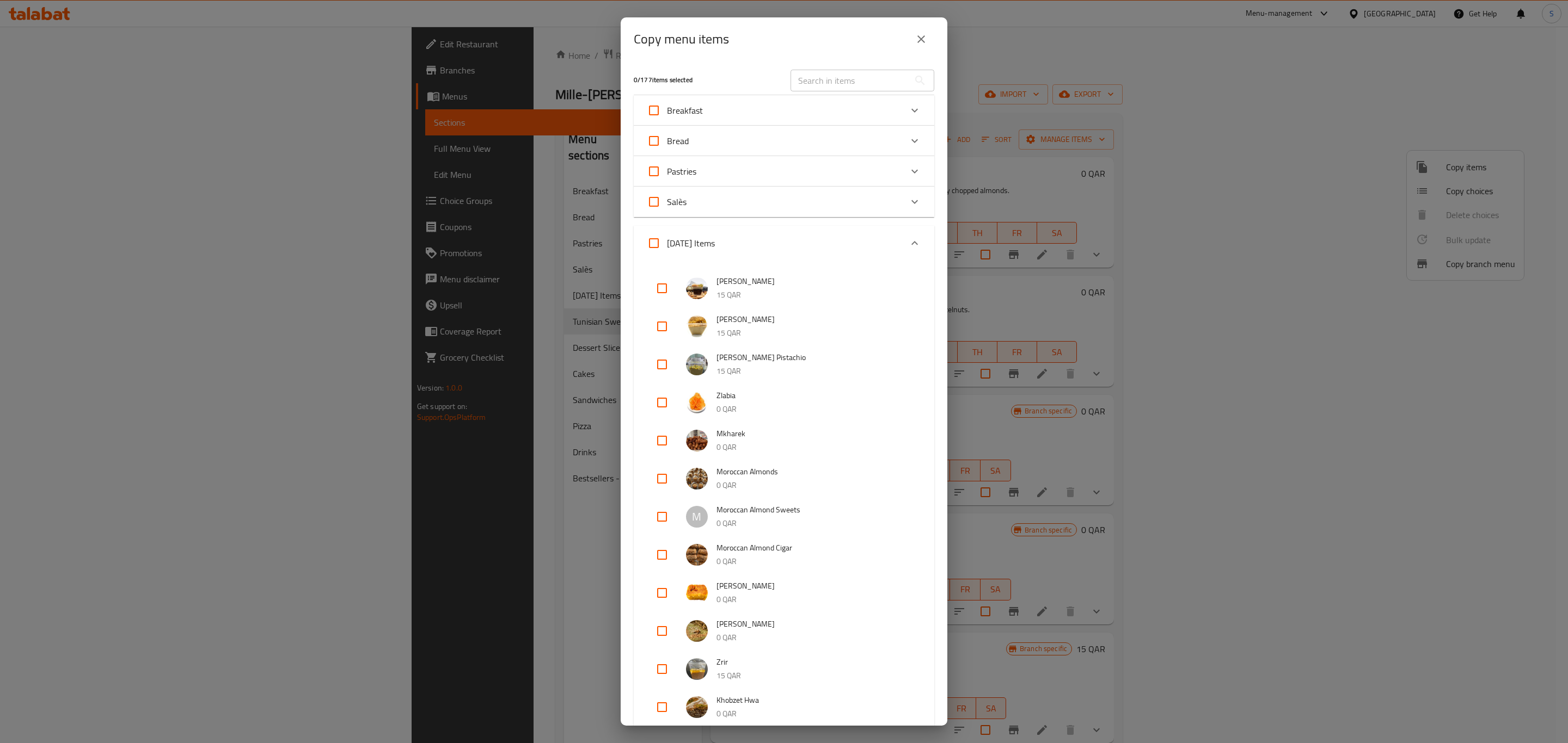
click at [890, 237] on div "Ramadan Items" at bounding box center [784, 243] width 301 height 35
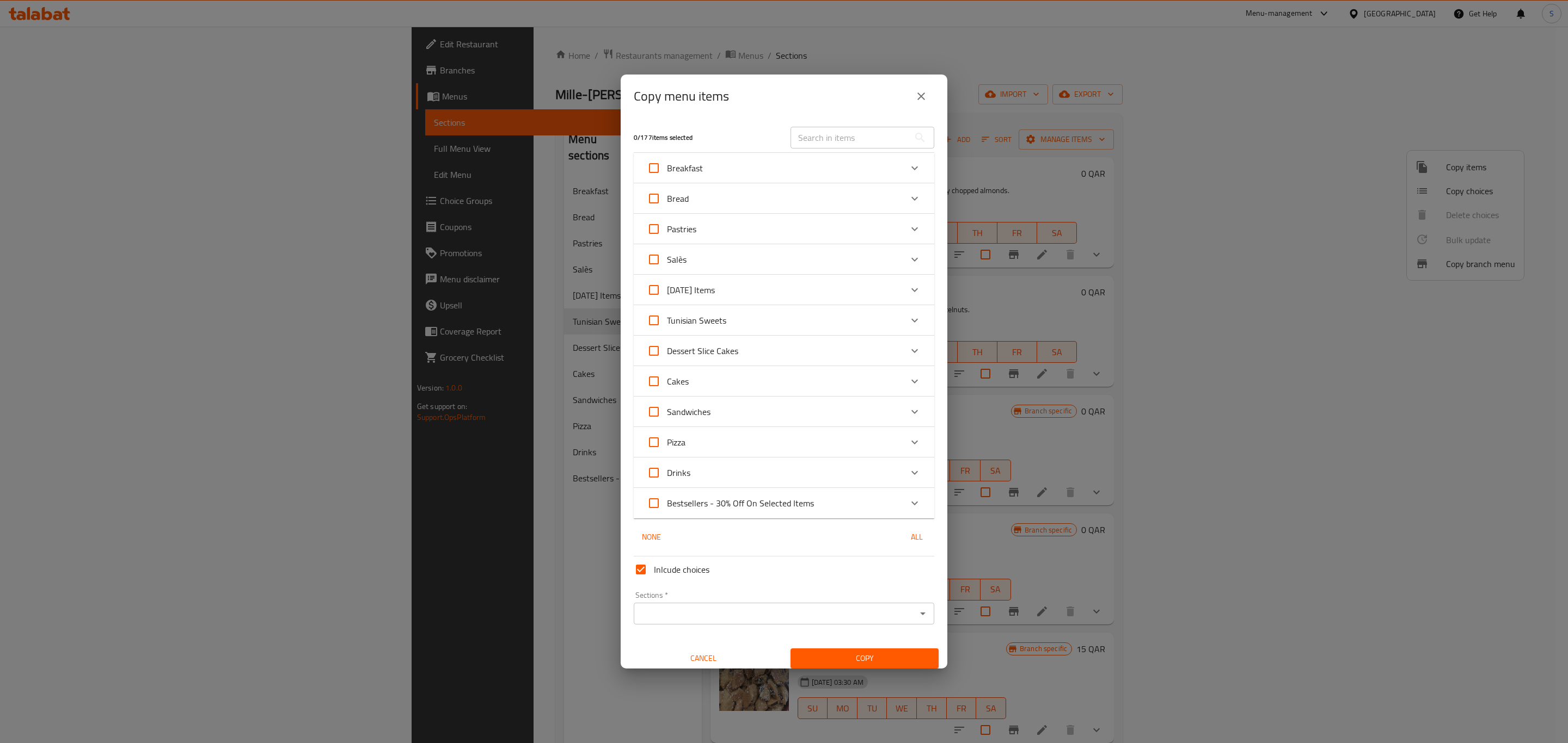
click at [923, 92] on icon "close" at bounding box center [921, 96] width 13 height 13
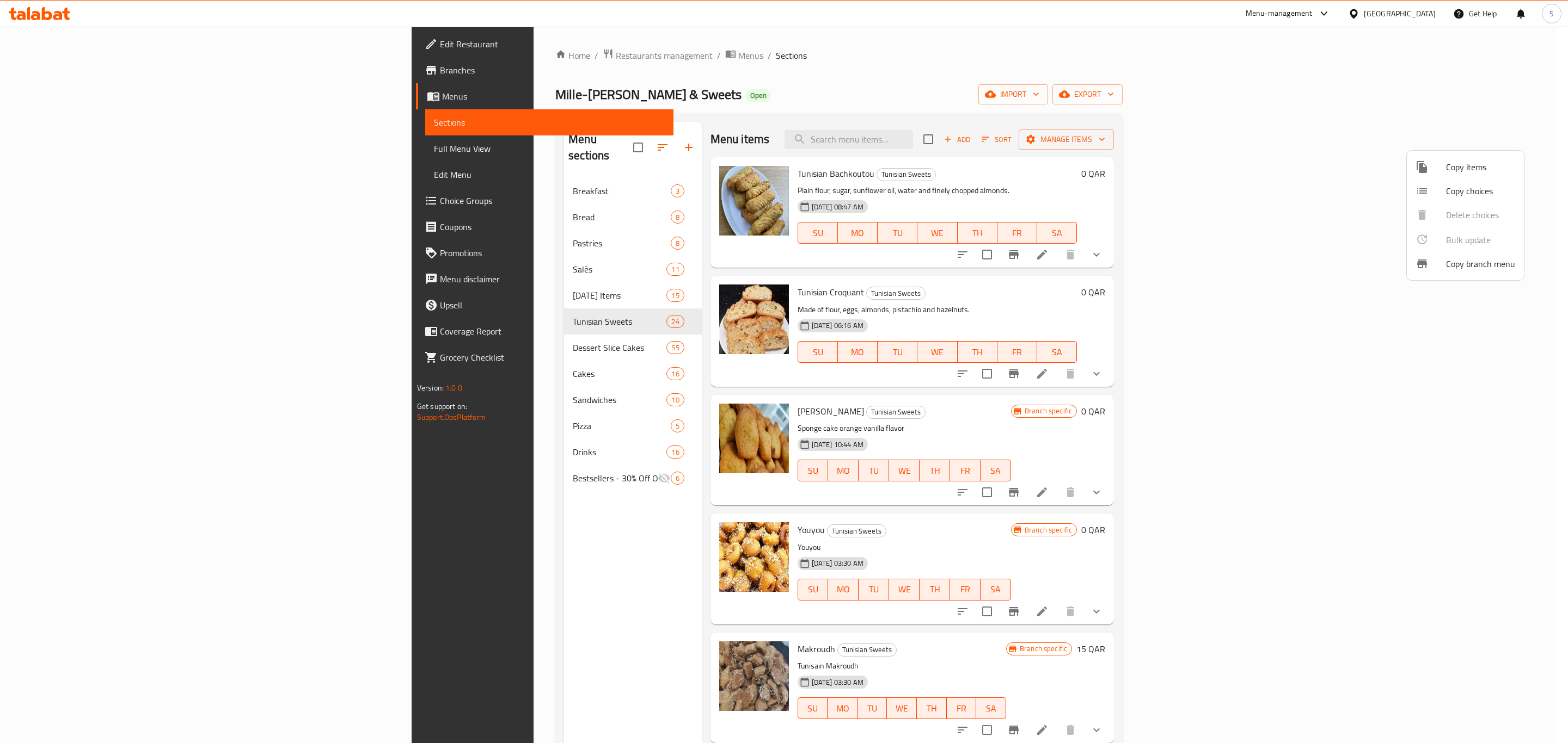
click at [1041, 407] on div at bounding box center [784, 372] width 1568 height 743
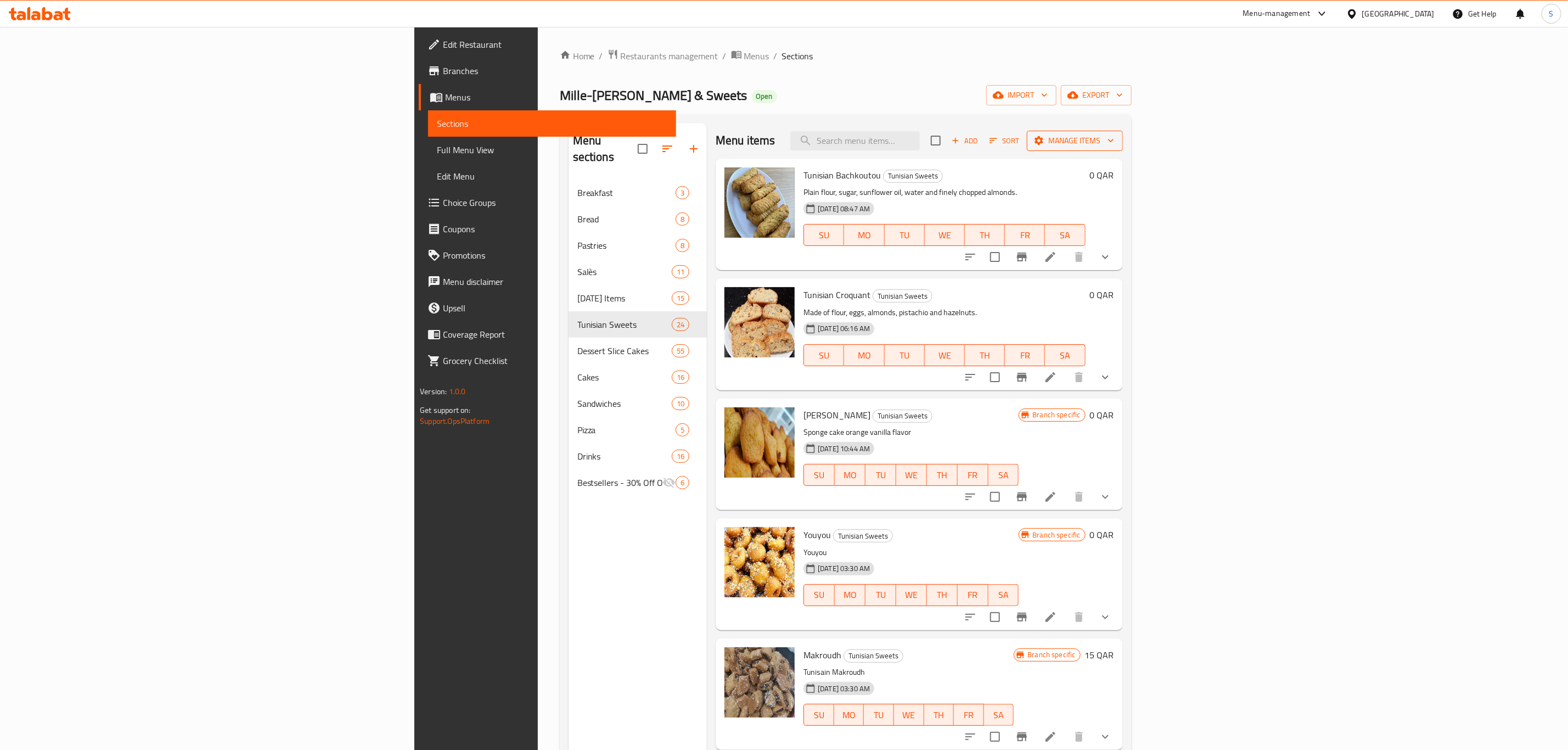
click at [1115, 146] on span "Manage items" at bounding box center [1076, 141] width 78 height 14
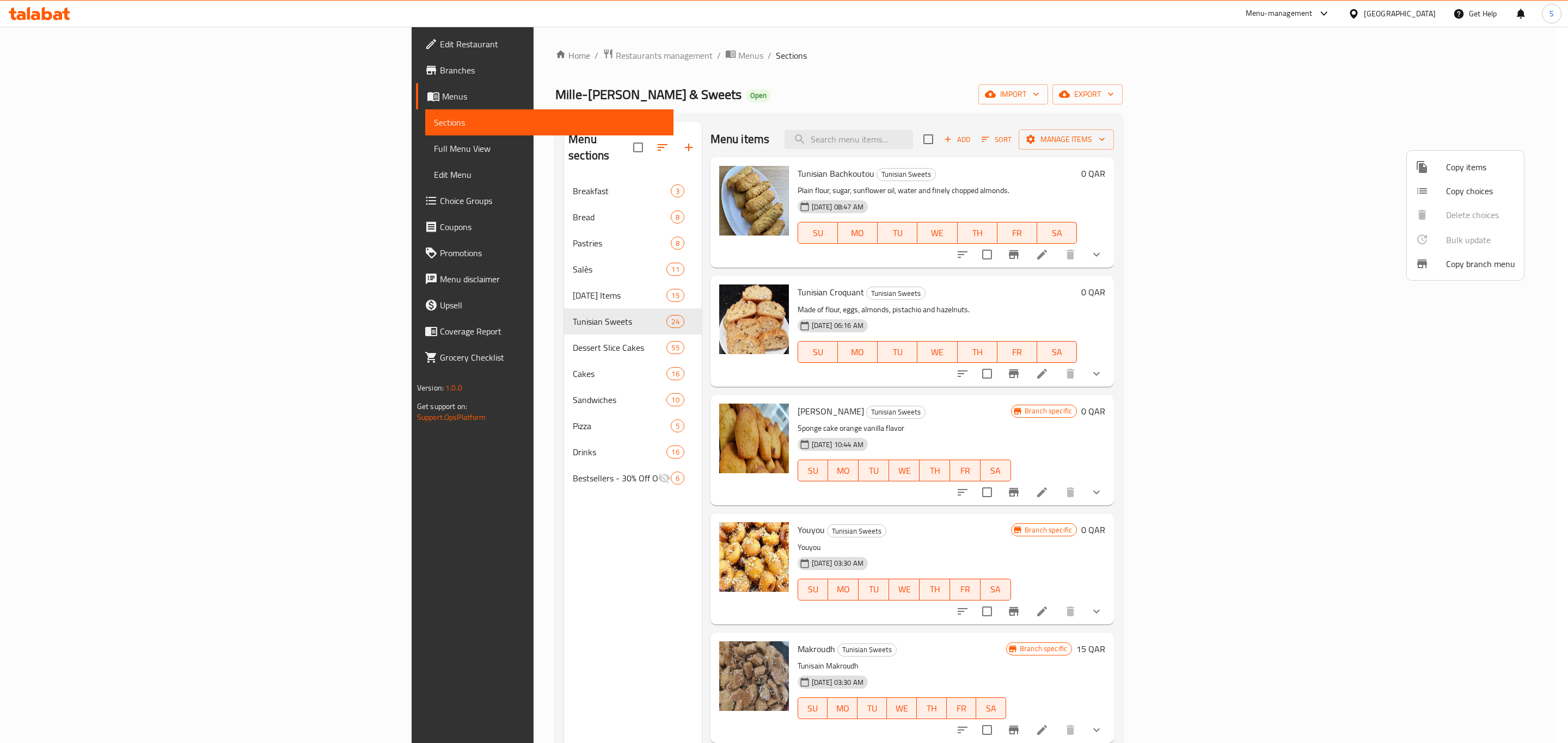
click at [1459, 167] on span "Copy items" at bounding box center [1481, 167] width 69 height 13
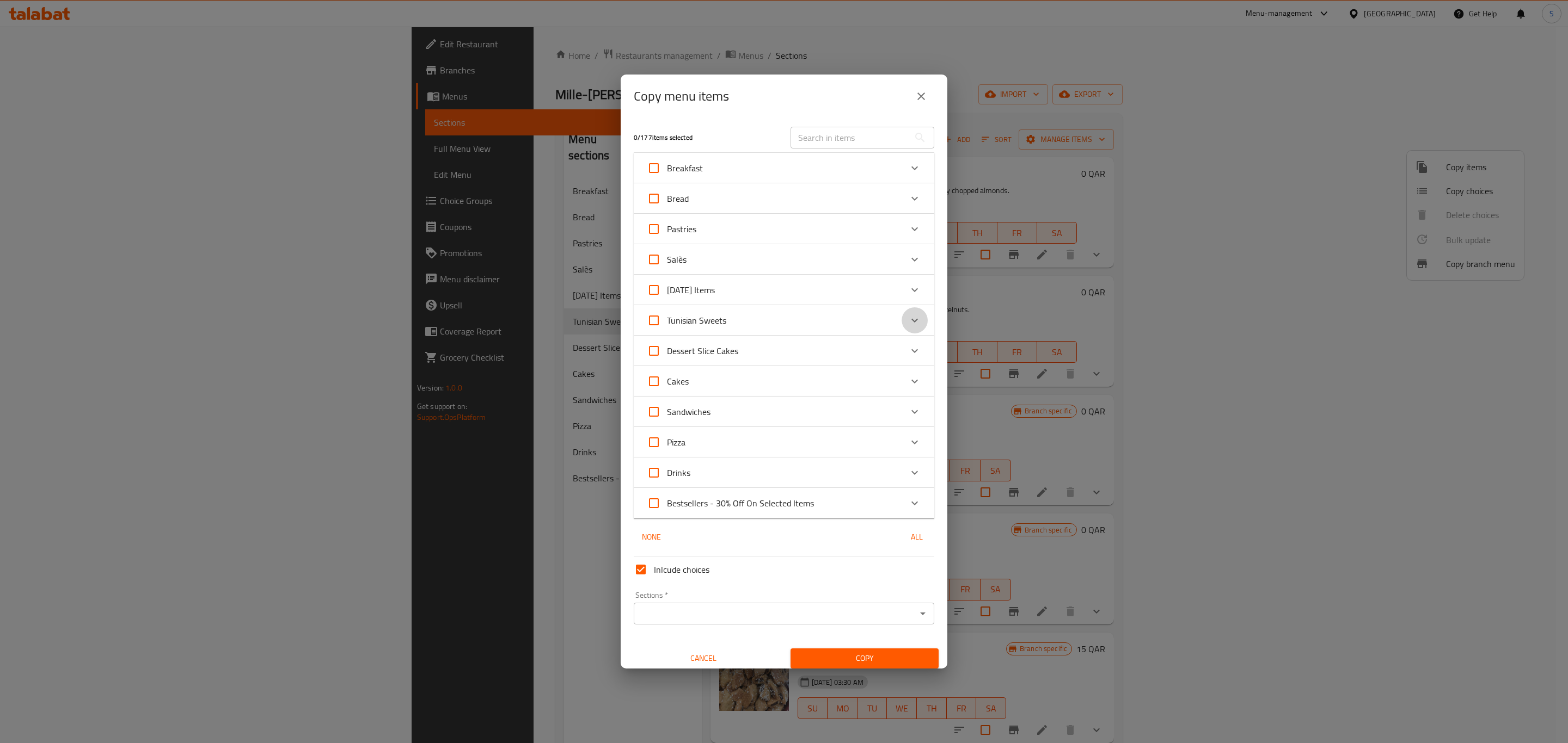
click at [908, 321] on icon "Expand" at bounding box center [915, 320] width 13 height 13
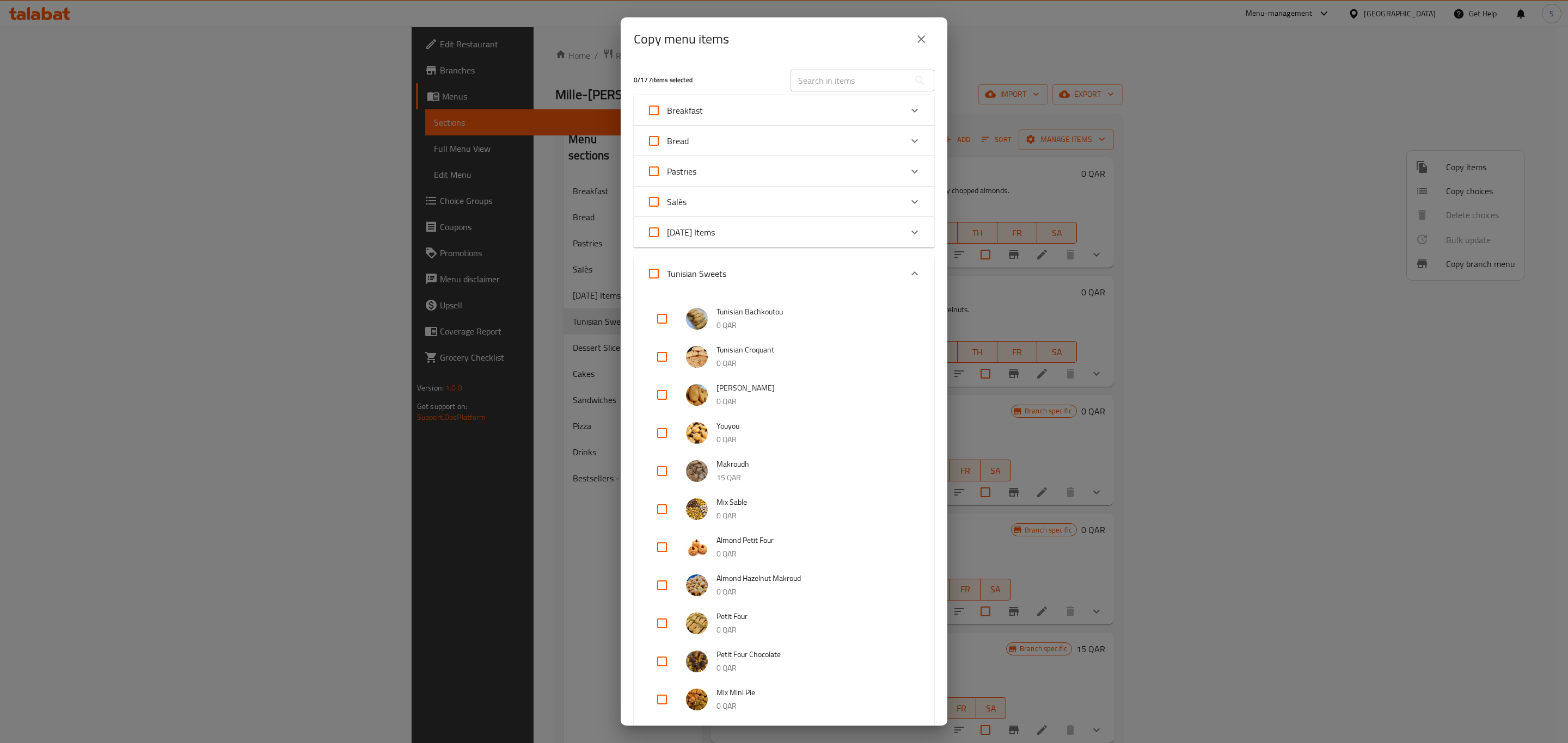
scroll to position [163, 0]
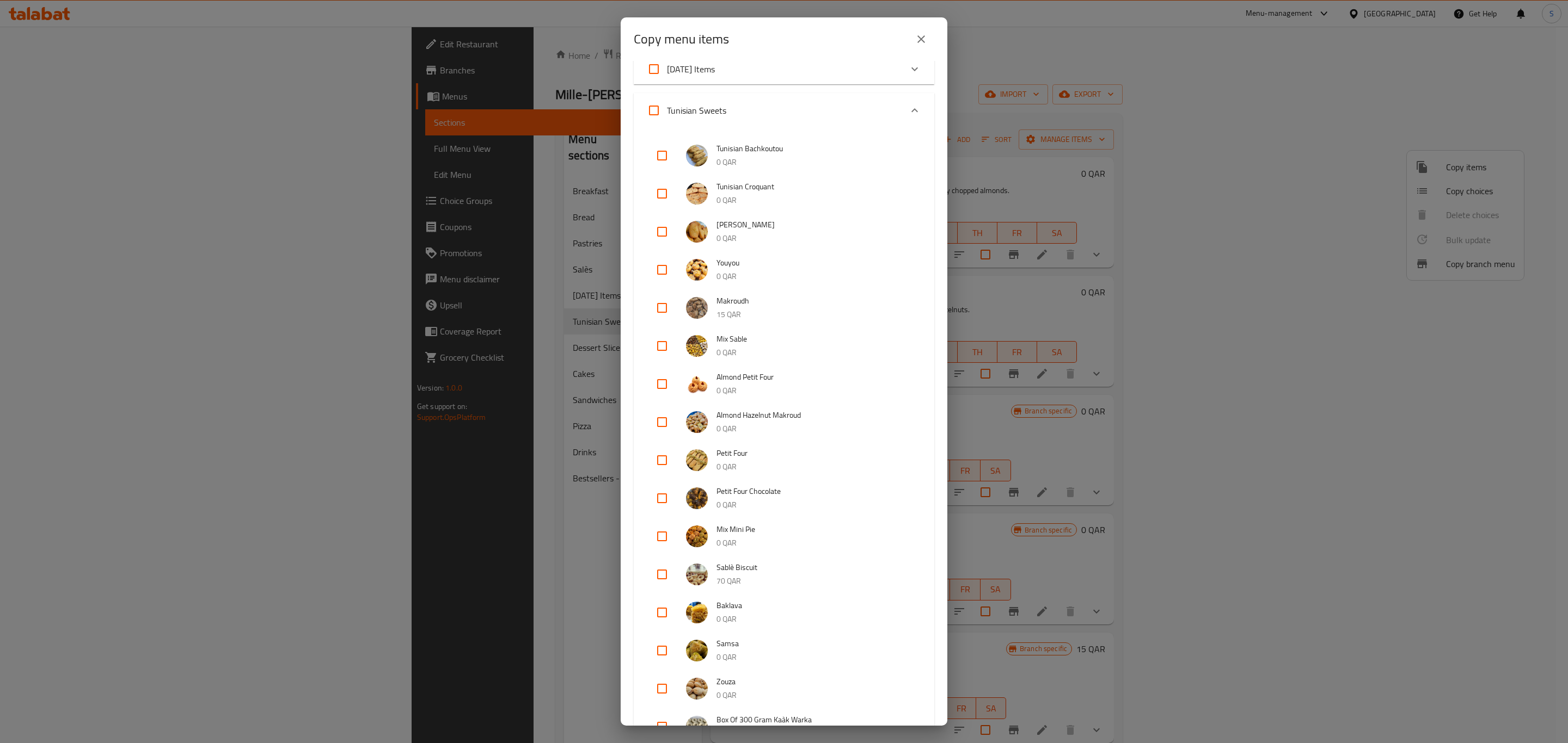
click at [666, 343] on input "checkbox" at bounding box center [662, 346] width 26 height 26
checkbox input "true"
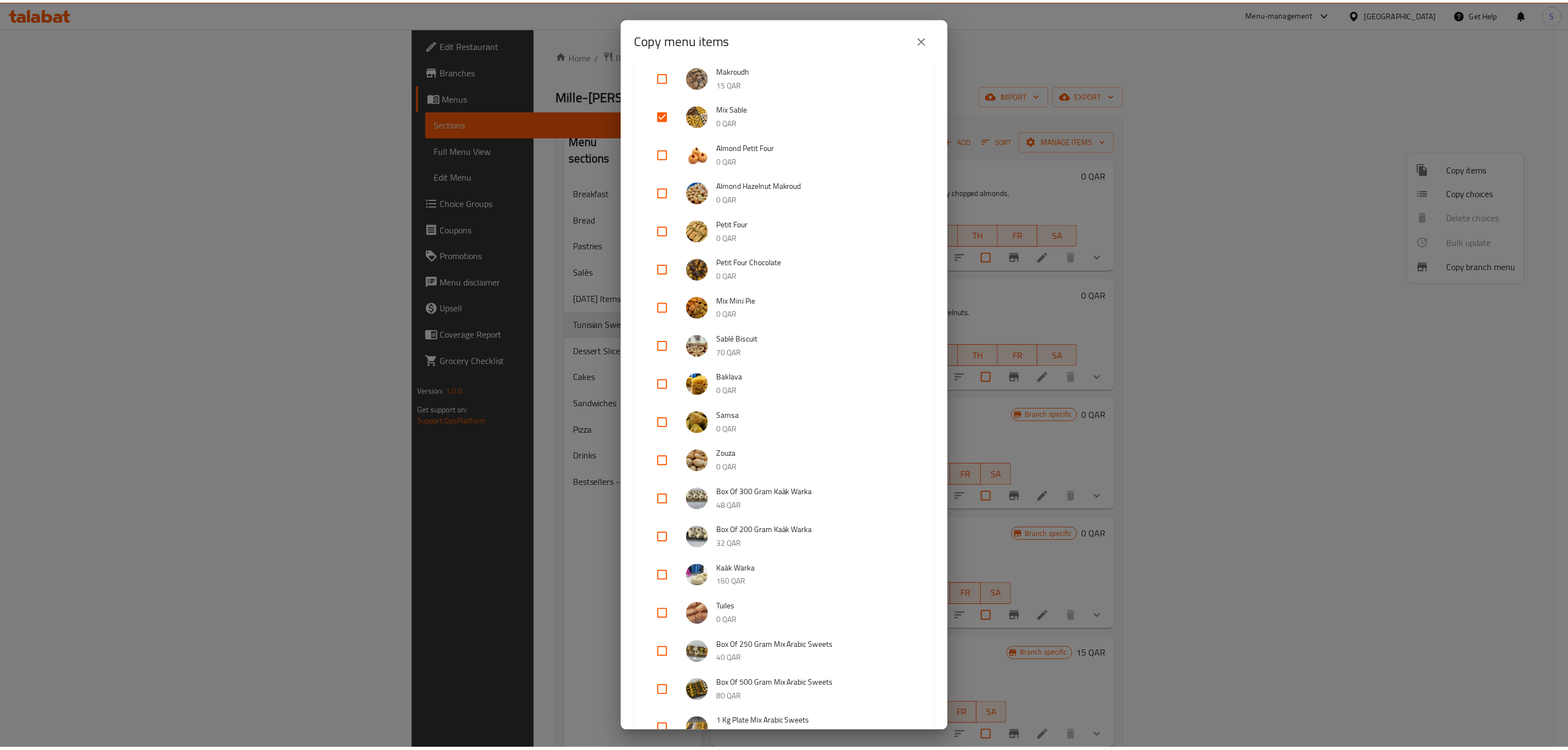
scroll to position [859, 0]
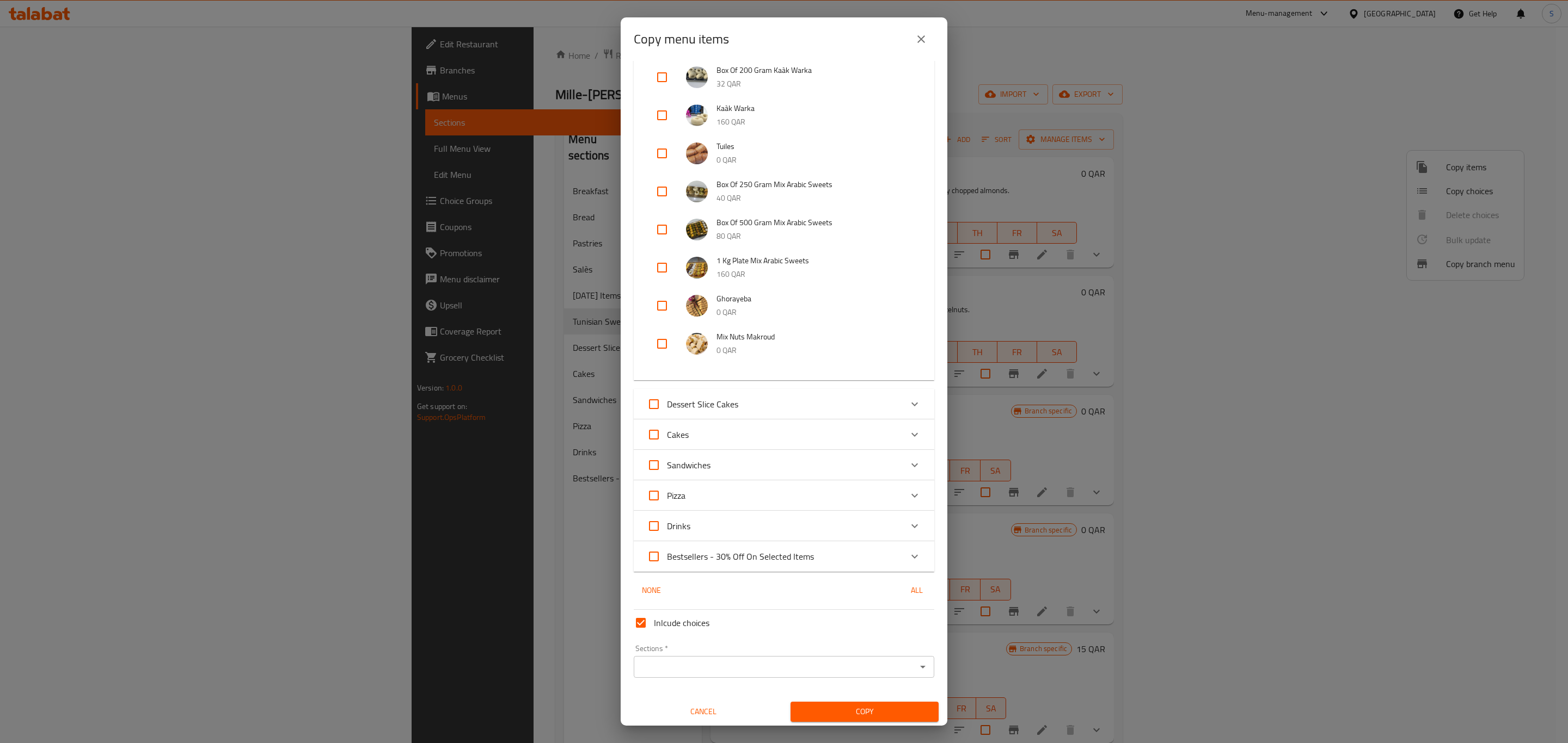
click at [653, 620] on span "Inlcude choices" at bounding box center [681, 623] width 55 height 13
click at [653, 620] on input "Inlcude choices" at bounding box center [641, 623] width 26 height 26
checkbox input "false"
click at [860, 711] on span "Copy" at bounding box center [864, 712] width 131 height 14
click at [774, 664] on input "Sections   *" at bounding box center [774, 667] width 276 height 16
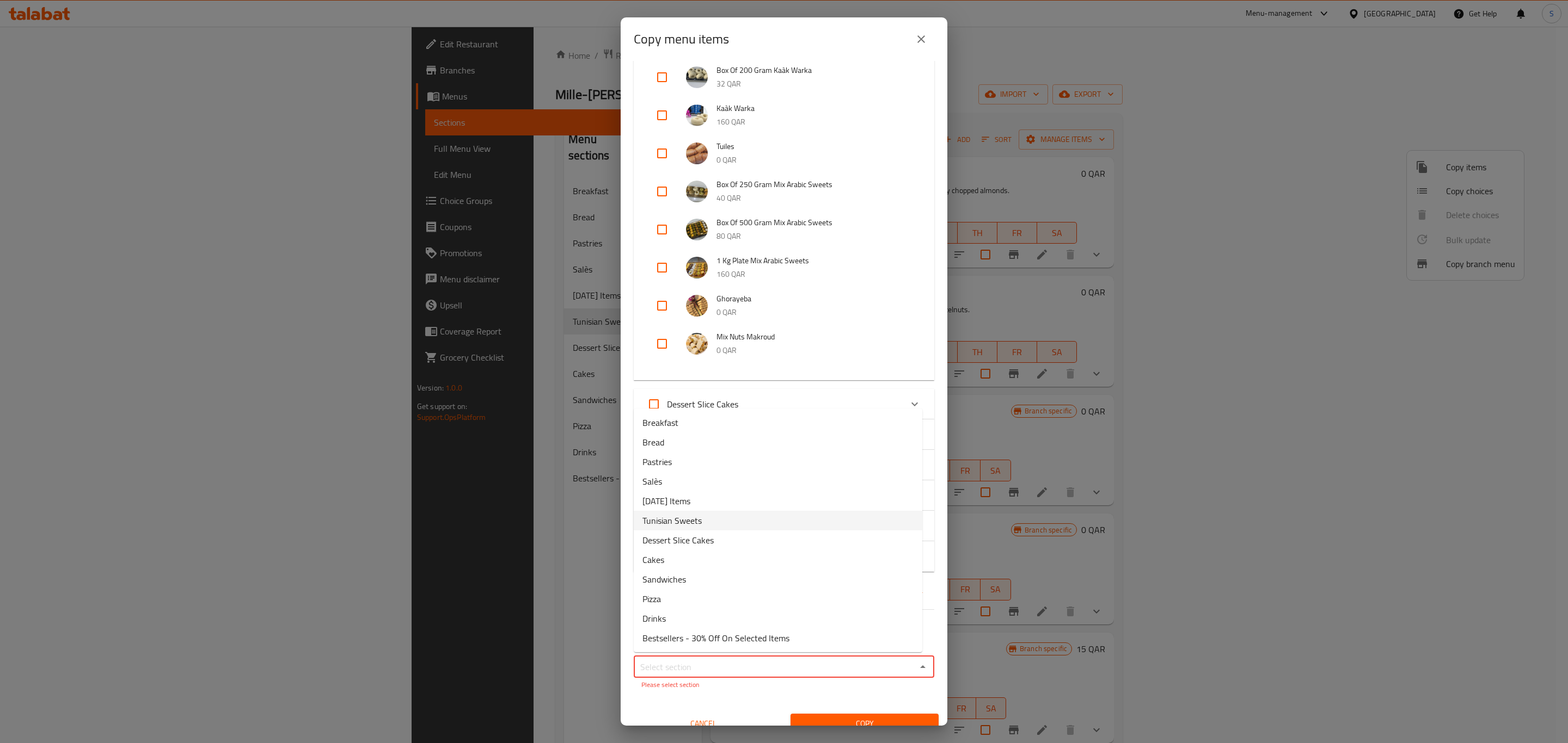
drag, startPoint x: 711, startPoint y: 519, endPoint x: 735, endPoint y: 526, distance: 25.0
click at [711, 518] on li "Tunisian Sweets" at bounding box center [778, 520] width 289 height 20
type input "Tunisian Sweets"
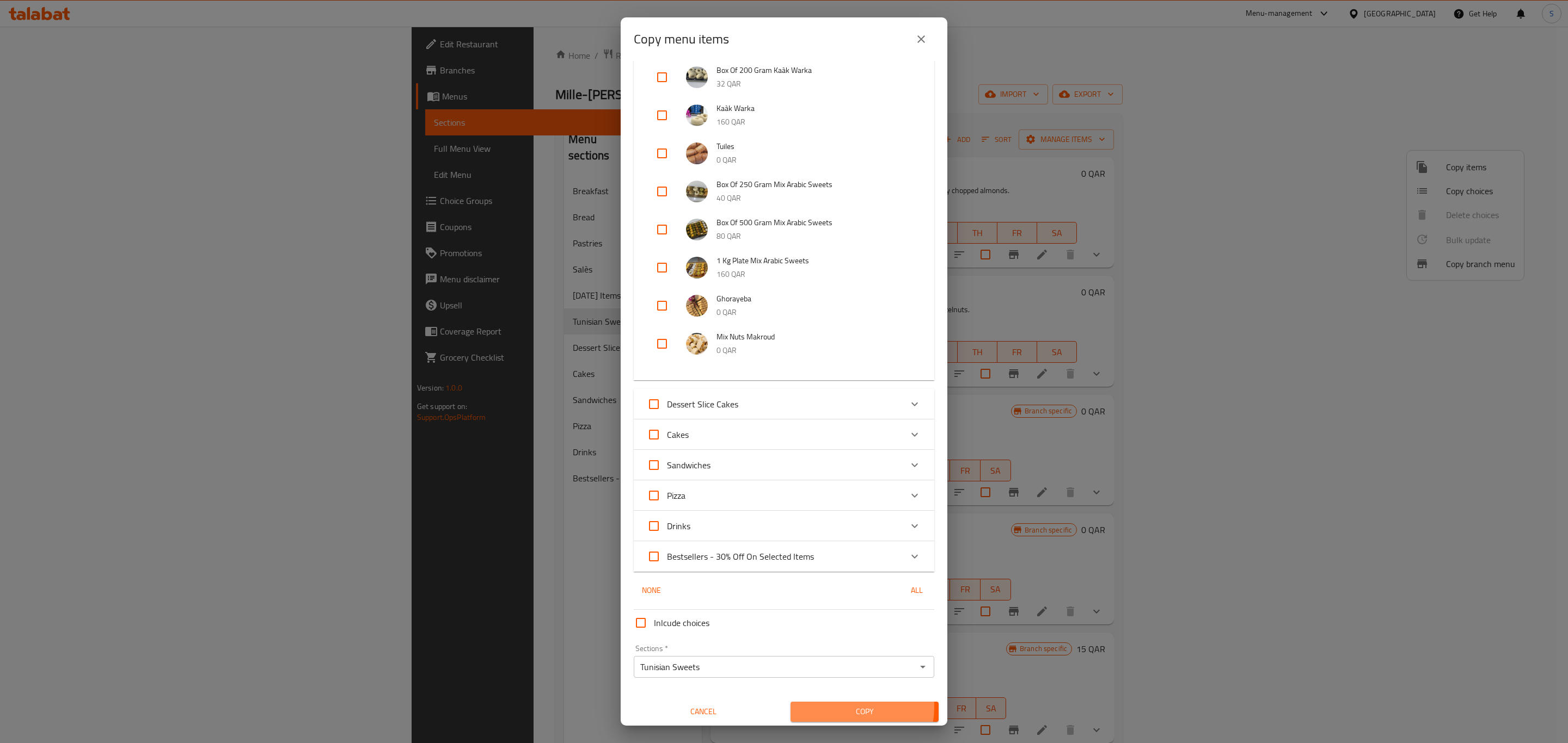
click at [838, 706] on span "Copy" at bounding box center [864, 712] width 131 height 14
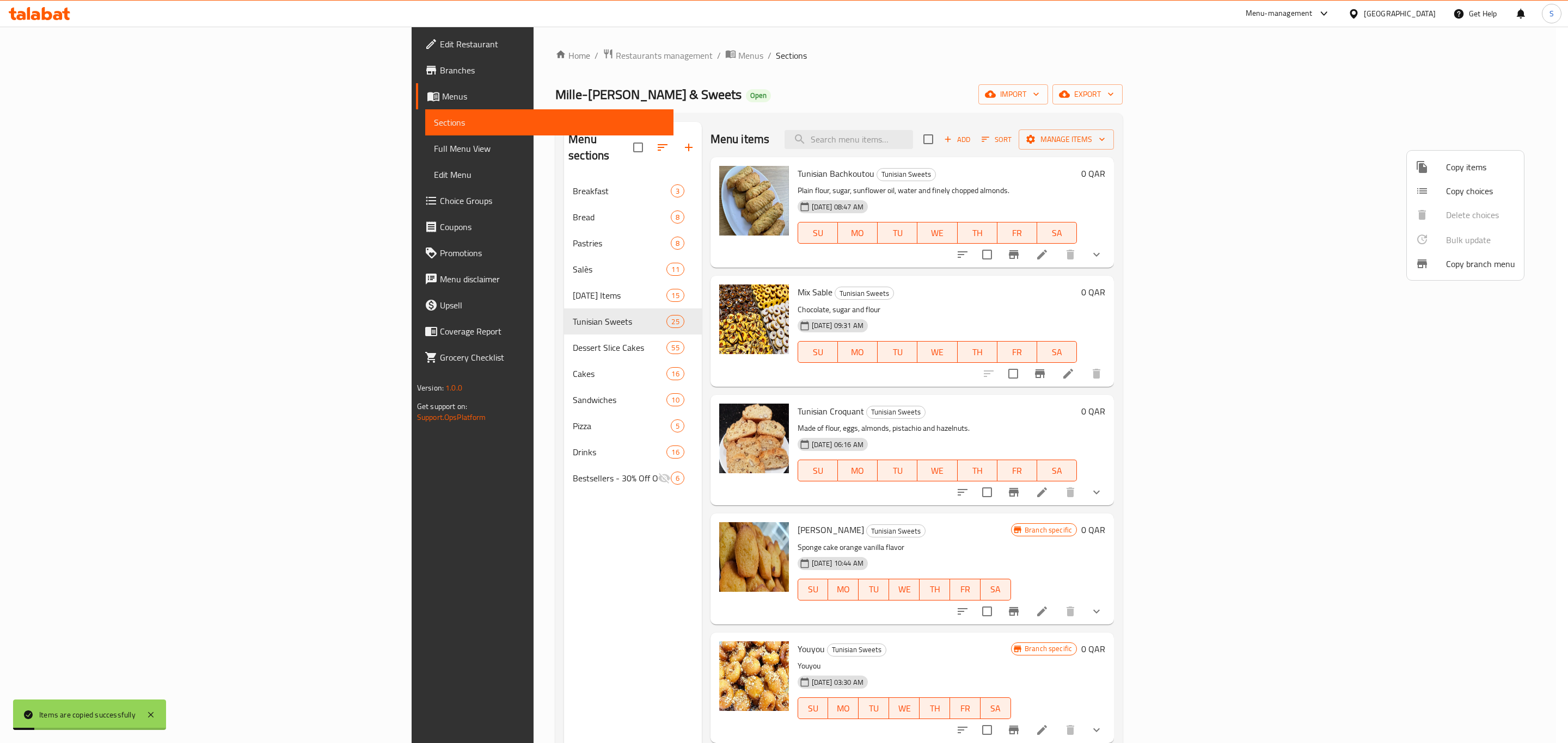
click at [1101, 179] on div at bounding box center [784, 372] width 1568 height 743
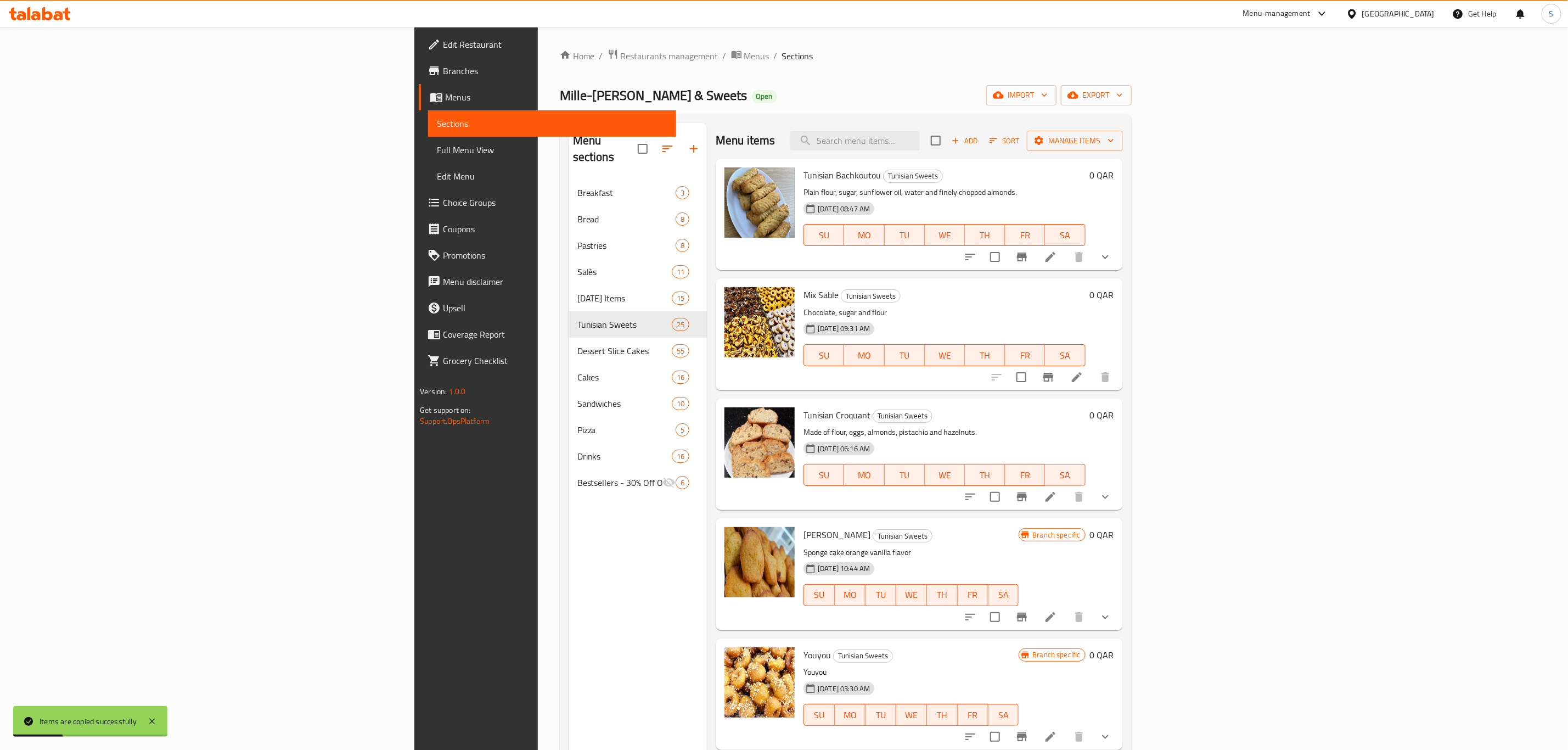
click at [1082, 378] on icon at bounding box center [1076, 377] width 10 height 10
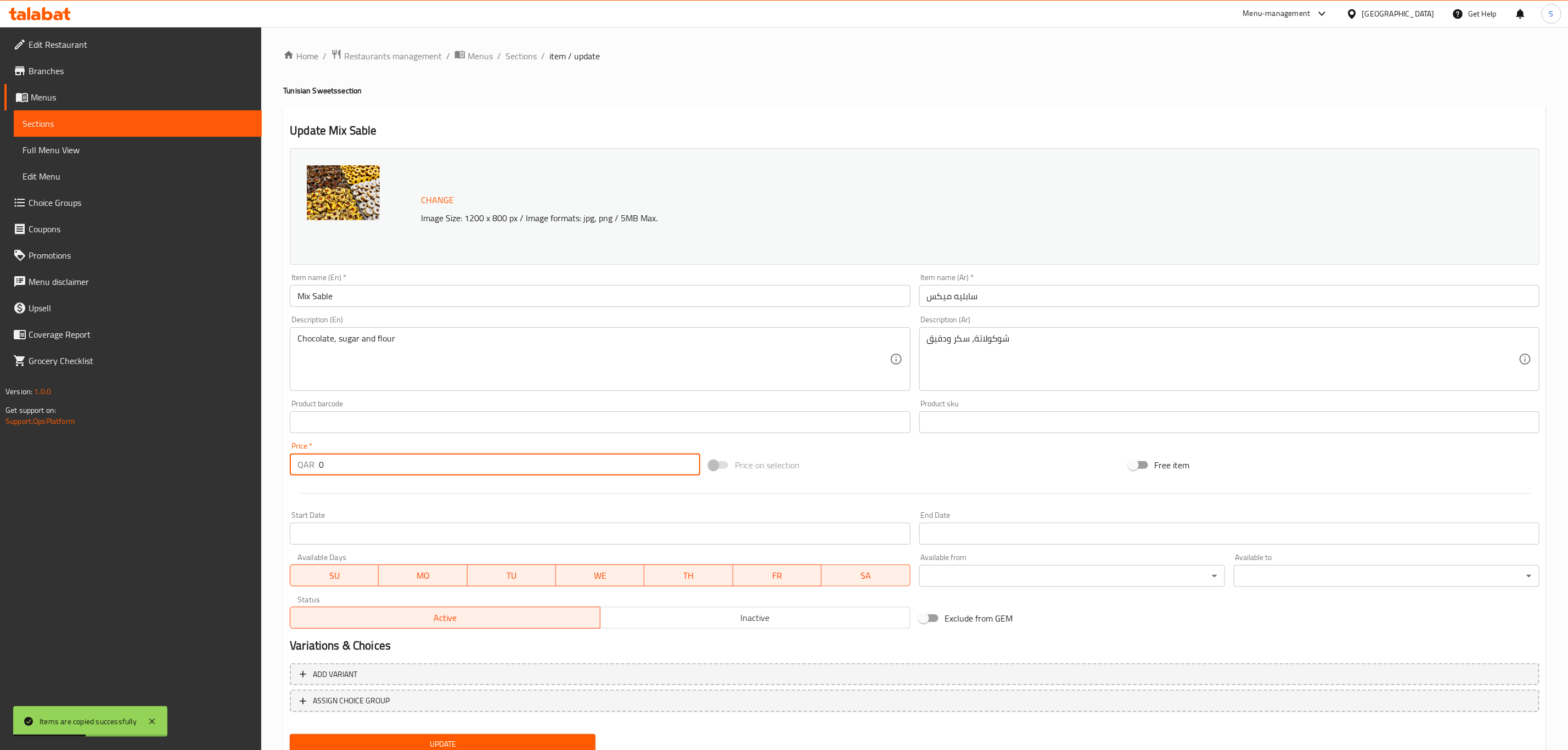
drag, startPoint x: 350, startPoint y: 468, endPoint x: 295, endPoint y: 467, distance: 55.0
click at [299, 467] on div "QAR 0 Price *" at bounding box center [495, 464] width 411 height 22
type input "17.5"
click at [1143, 739] on div "Update" at bounding box center [915, 744] width 1259 height 29
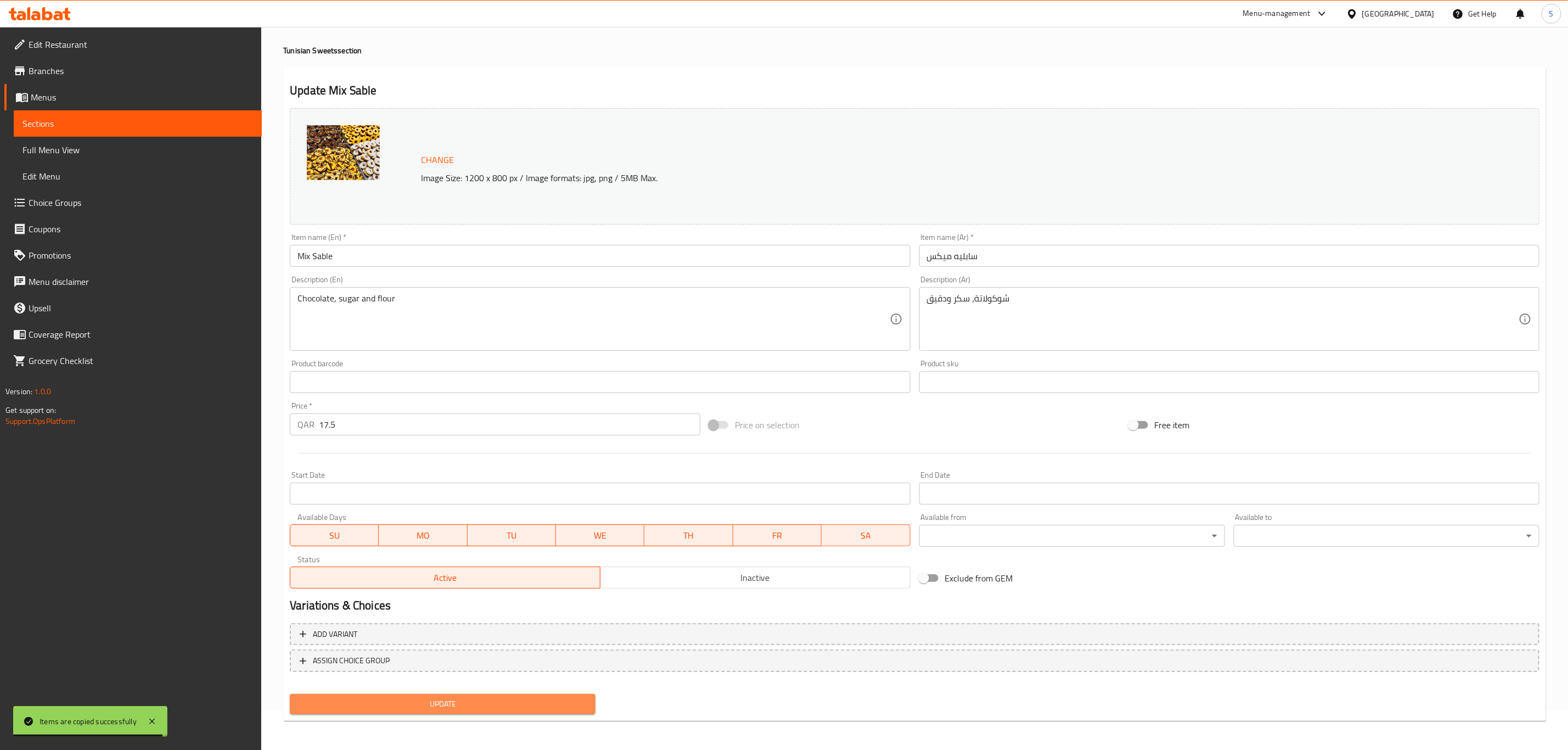
click at [457, 703] on span "Update" at bounding box center [443, 705] width 288 height 14
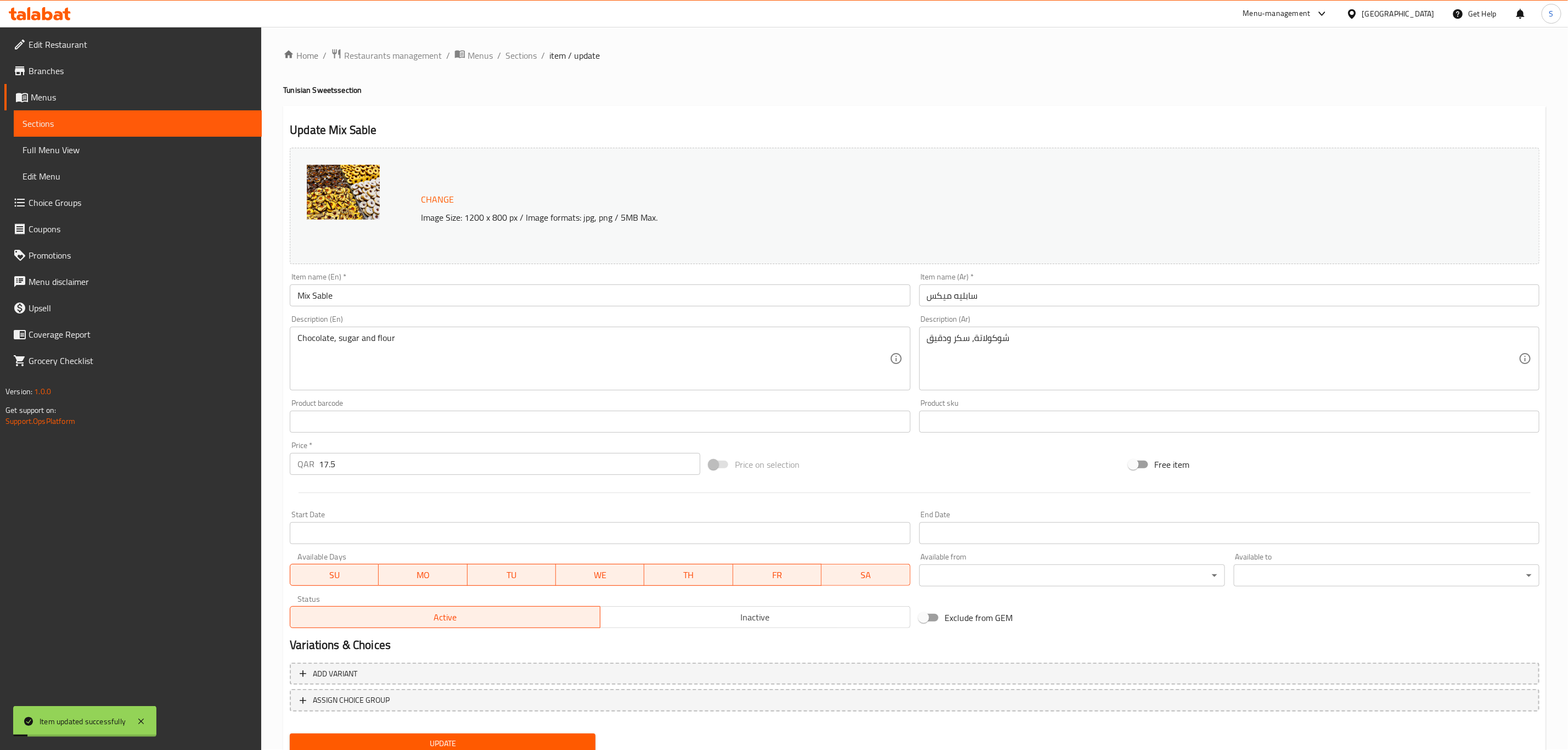
scroll to position [0, 0]
drag, startPoint x: 265, startPoint y: 297, endPoint x: 244, endPoint y: 293, distance: 21.4
click at [244, 294] on div "Edit Restaurant Branches Menus Sections Full Menu View Edit Menu Choice Groups …" at bounding box center [784, 409] width 1568 height 765
click at [518, 50] on span "Sections" at bounding box center [521, 56] width 31 height 13
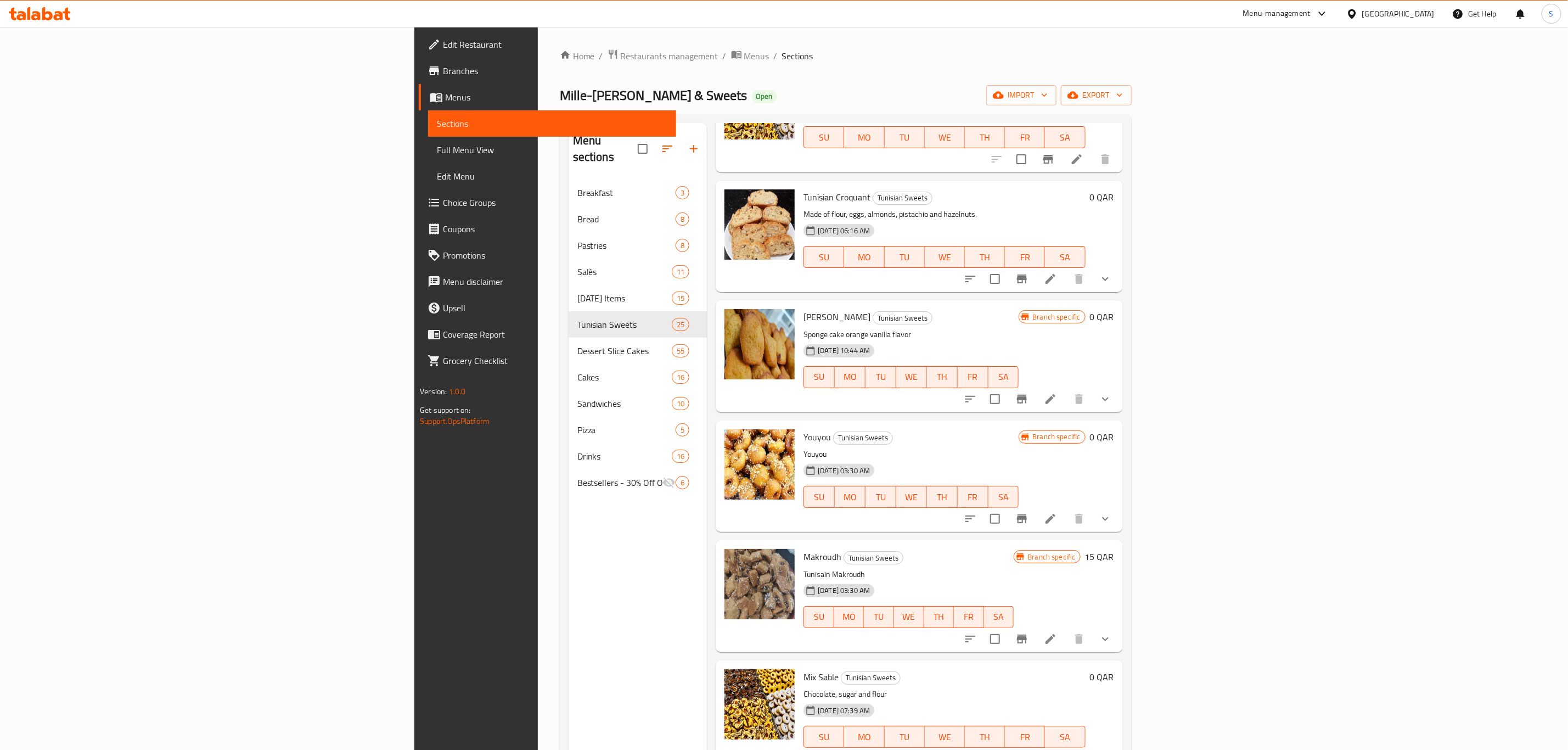
scroll to position [247, 0]
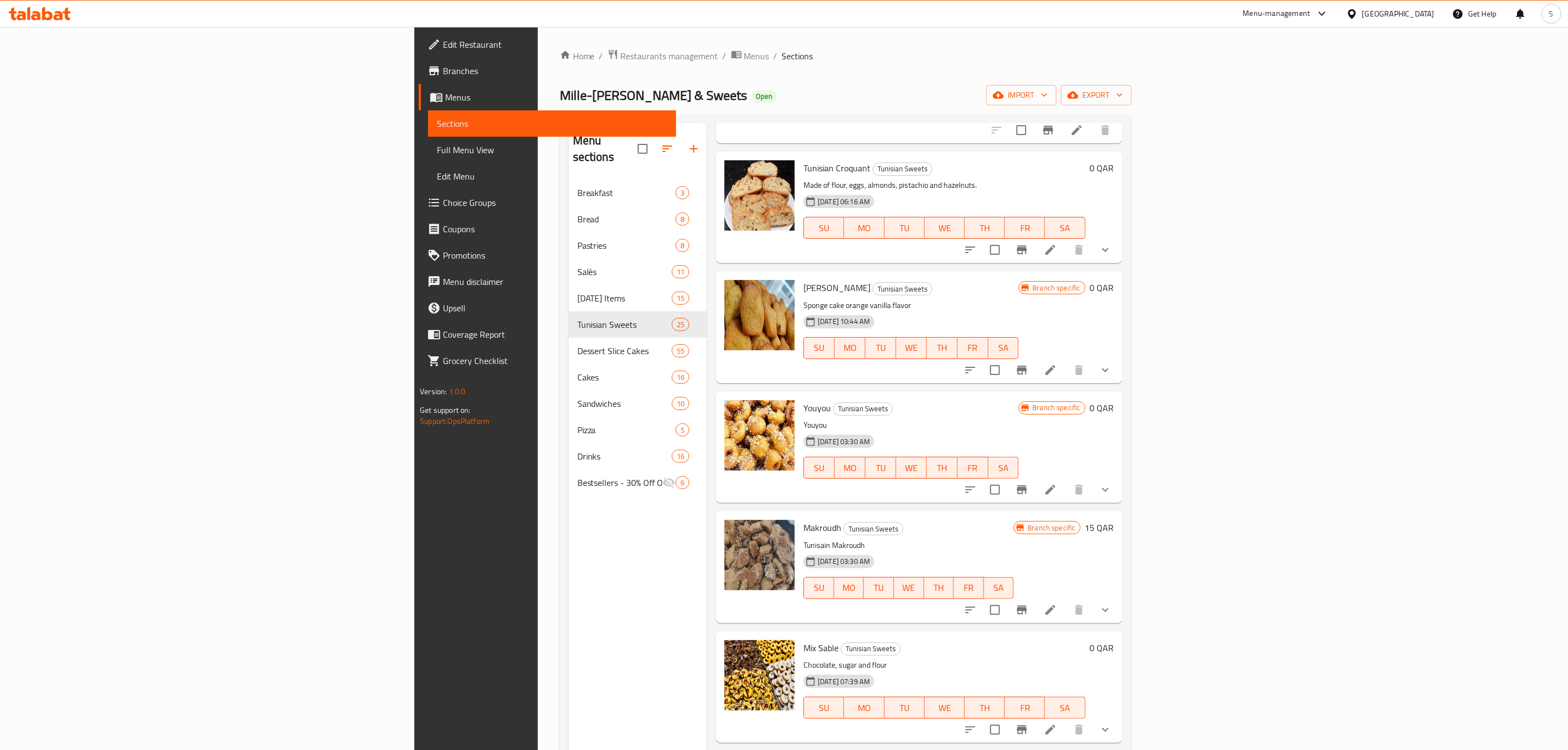
click at [804, 524] on span "Makroudh" at bounding box center [822, 528] width 37 height 17
copy h6 "Makroudh"
click at [621, 58] on span "Restaurants management" at bounding box center [669, 56] width 98 height 13
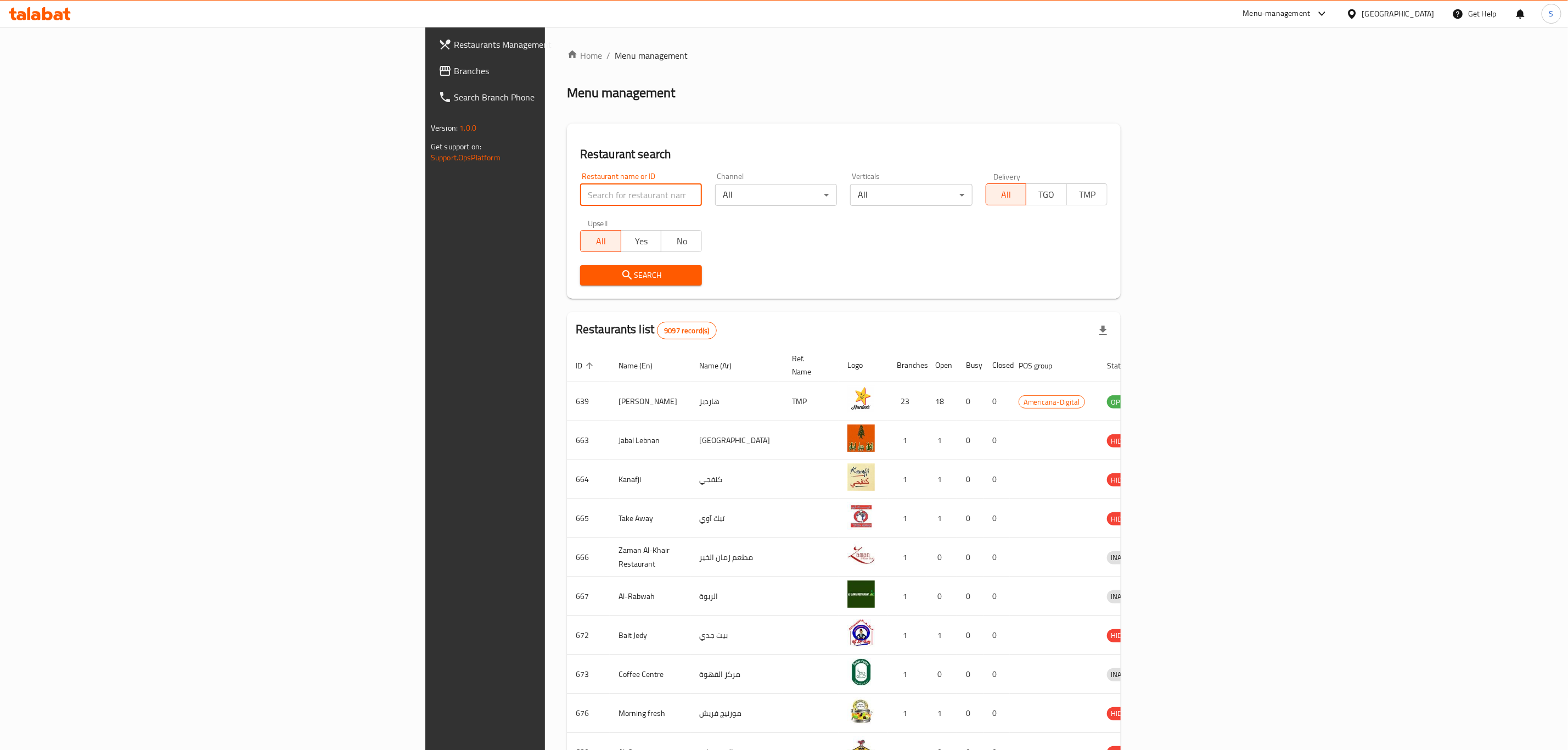
click at [580, 196] on input "search" at bounding box center [641, 194] width 122 height 22
type input "attila"
click button "Search" at bounding box center [641, 275] width 122 height 20
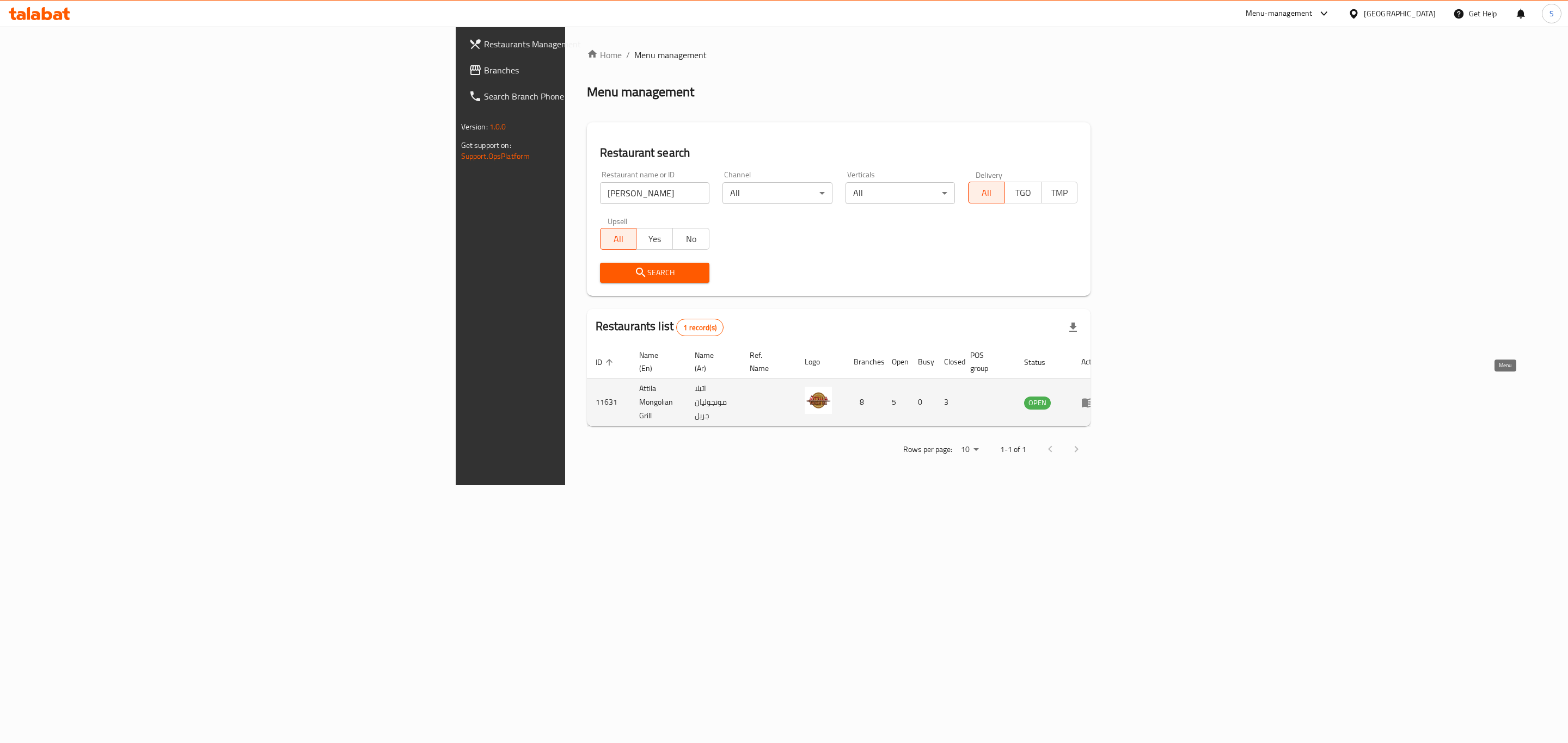
click at [1094, 397] on icon "enhanced table" at bounding box center [1087, 403] width 13 height 13
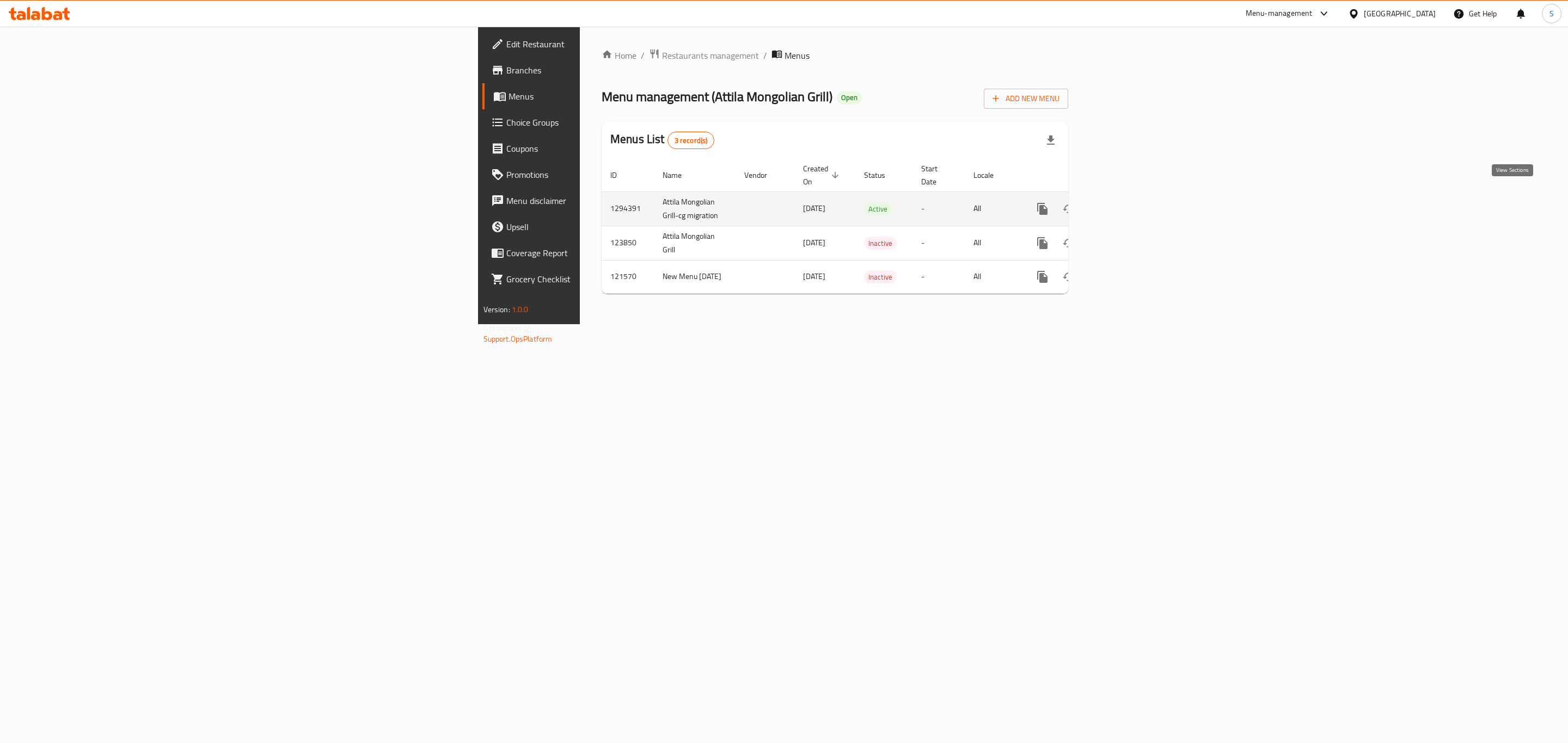
click at [1127, 203] on icon "enhanced table" at bounding box center [1120, 208] width 13 height 13
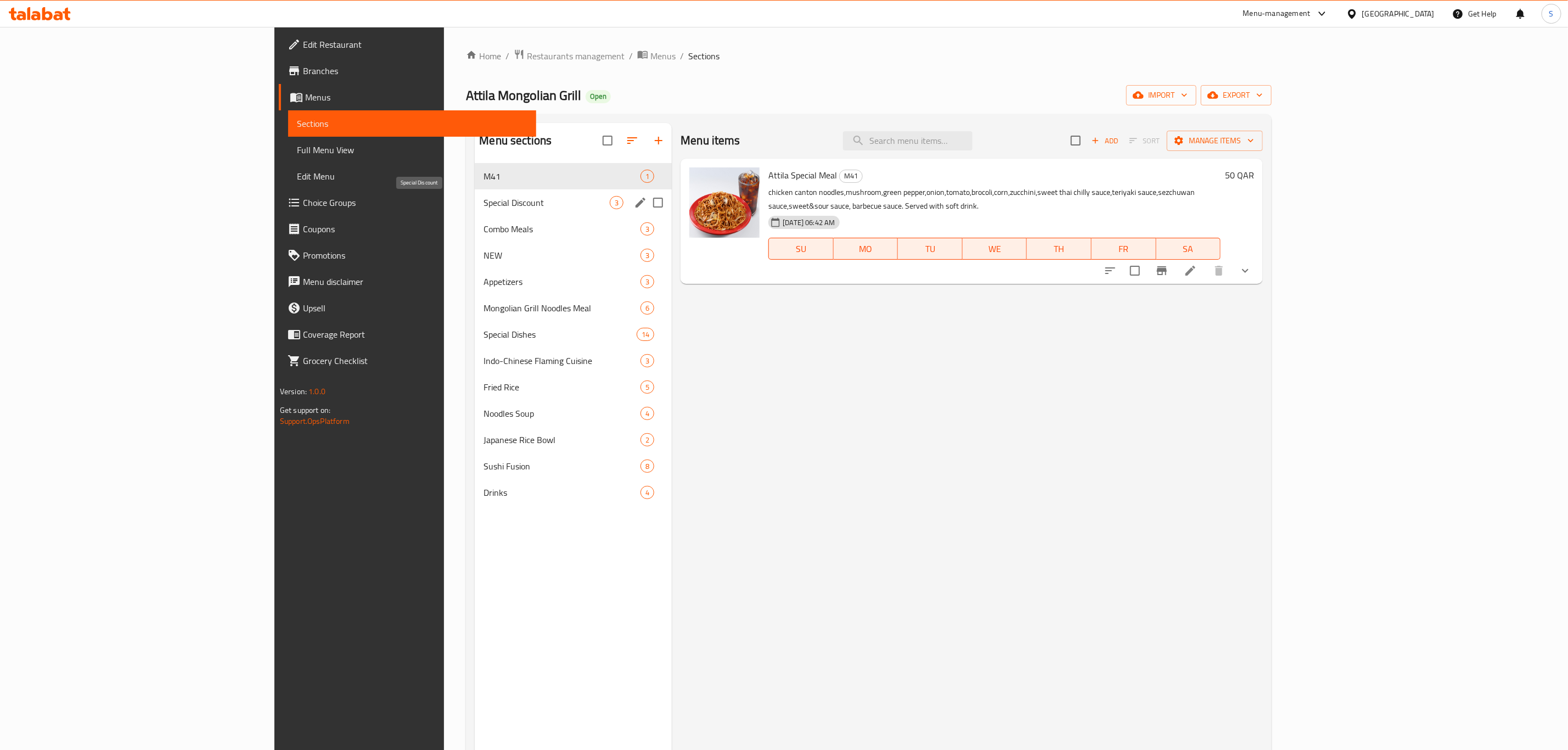
click at [484, 207] on span "Special Discount" at bounding box center [546, 202] width 126 height 13
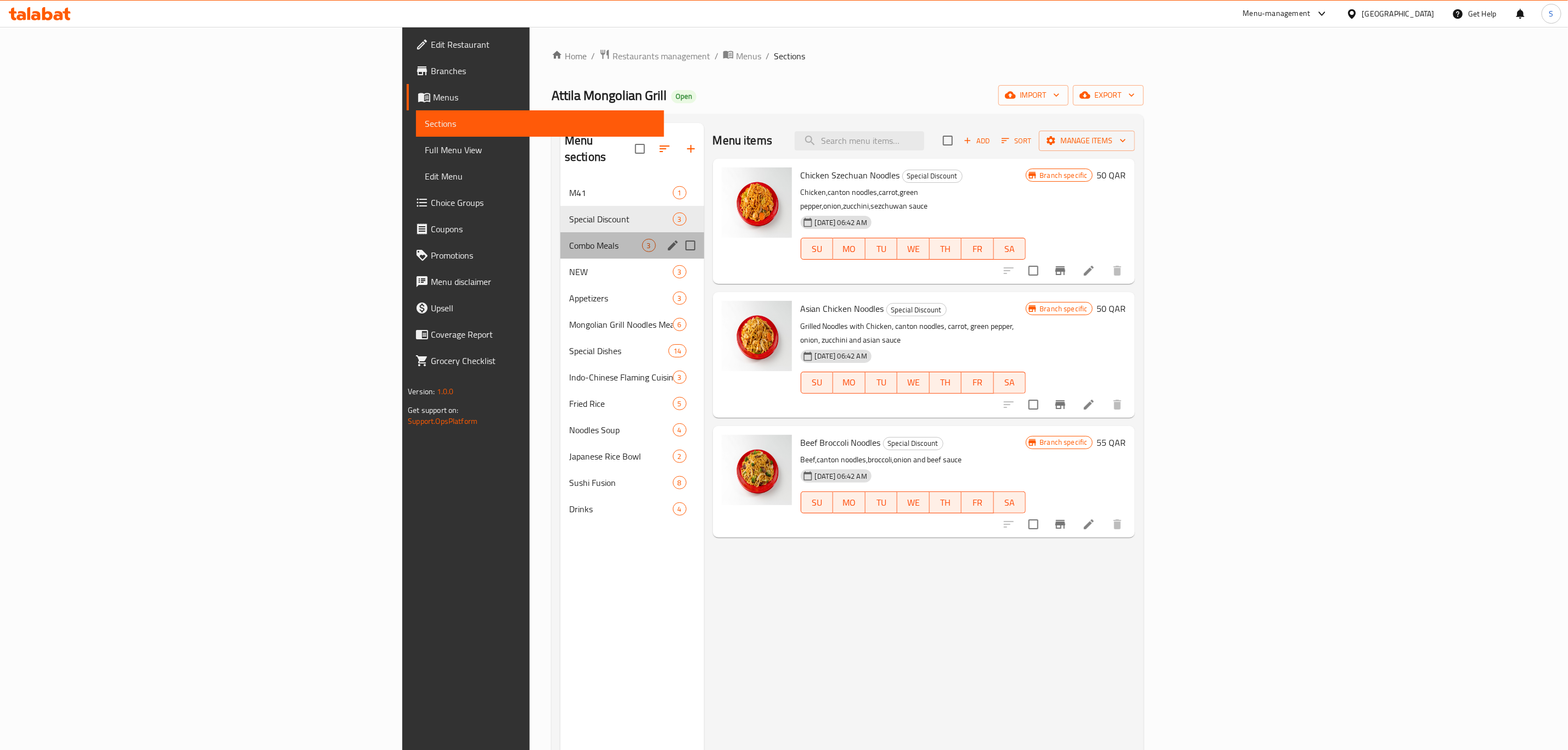
click at [560, 232] on div "Combo Meals 3" at bounding box center [632, 245] width 144 height 26
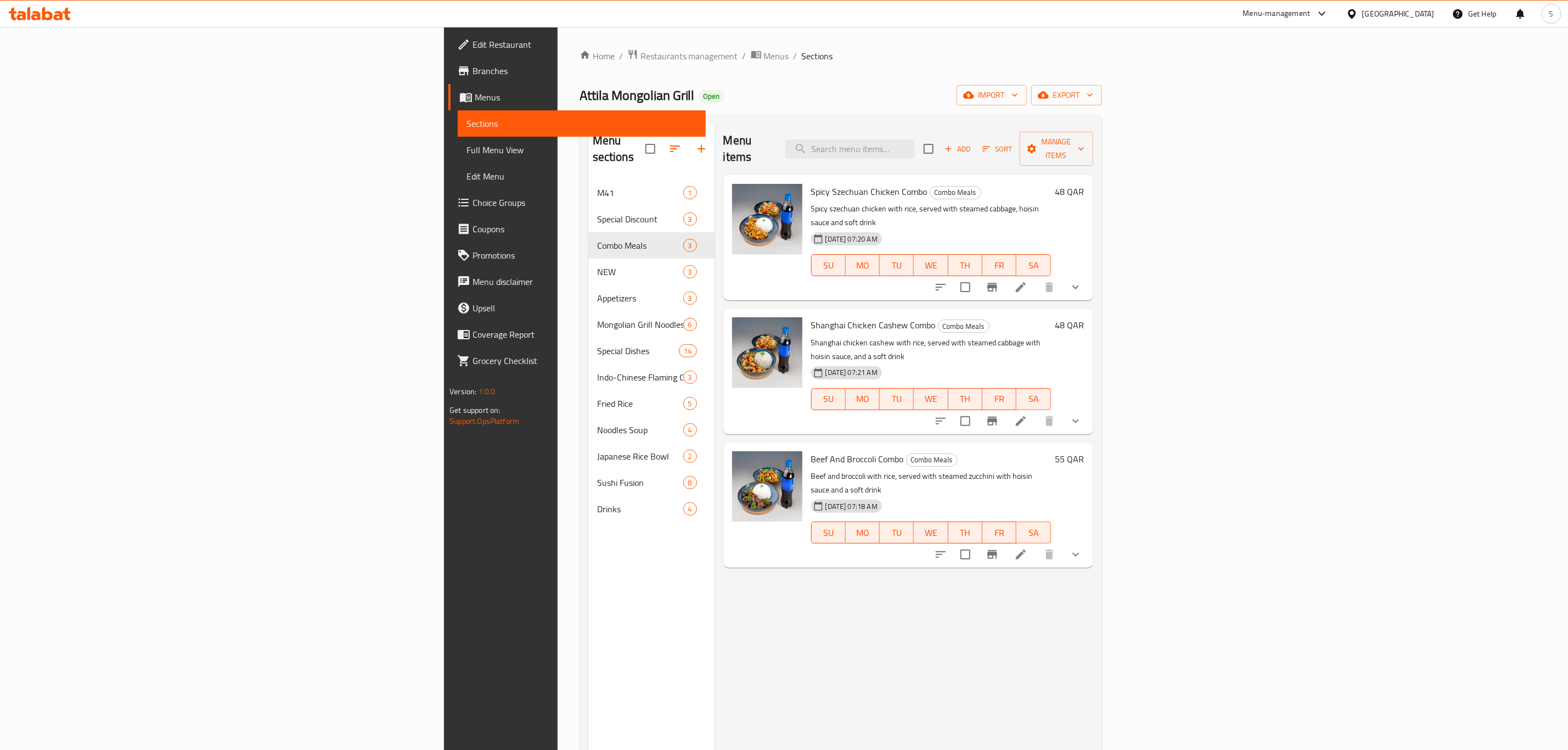
click at [1103, 100] on div "Attila Mongolian Grill Open import export" at bounding box center [841, 95] width 523 height 20
click at [915, 140] on input "search" at bounding box center [850, 149] width 130 height 19
paste input "Chicken Szechuan Noodles"
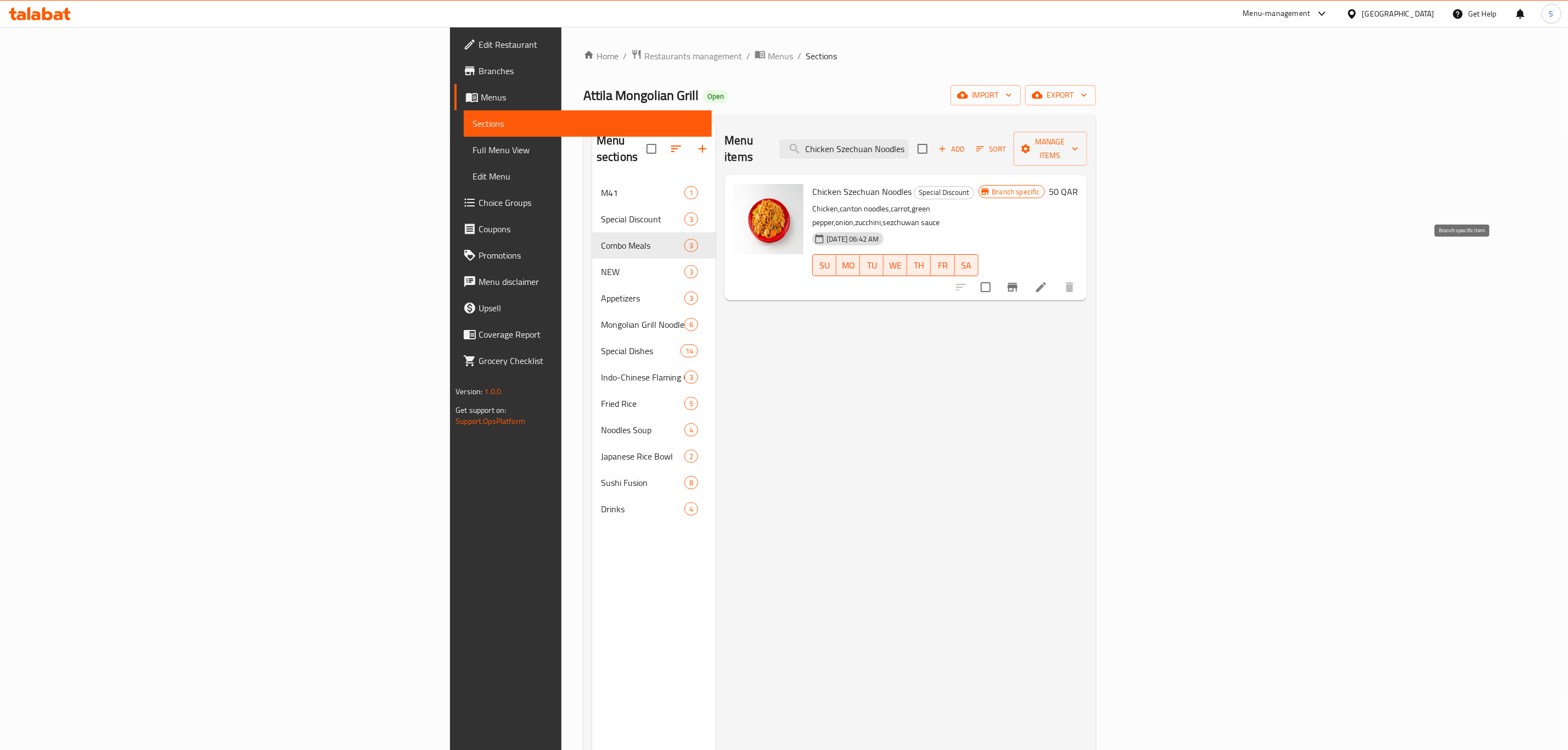
type input "Chicken Szechuan Noodles"
click at [1026, 274] on button "Branch-specific-item" at bounding box center [1013, 287] width 26 height 26
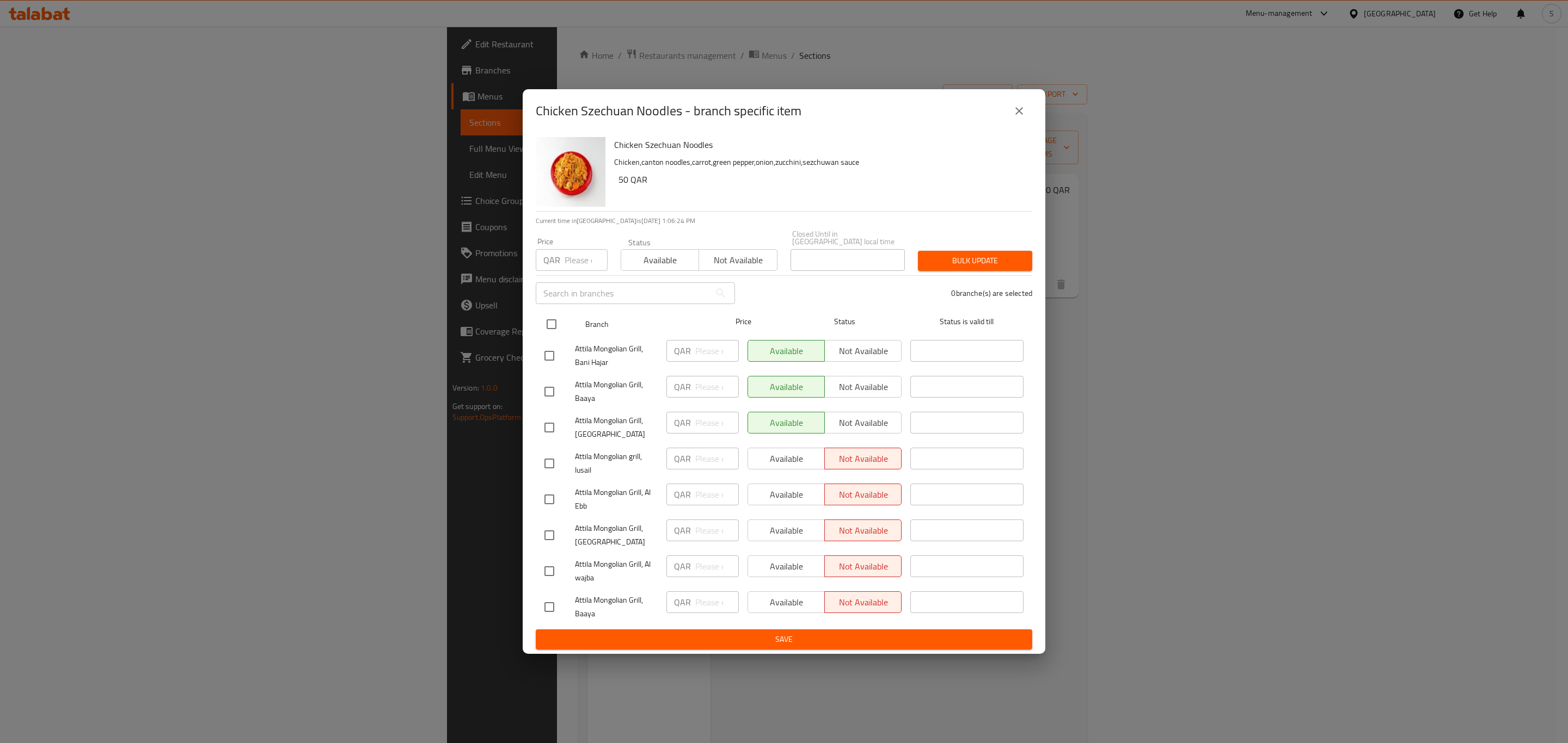
click at [552, 324] on input "checkbox" at bounding box center [551, 324] width 22 height 22
checkbox input "true"
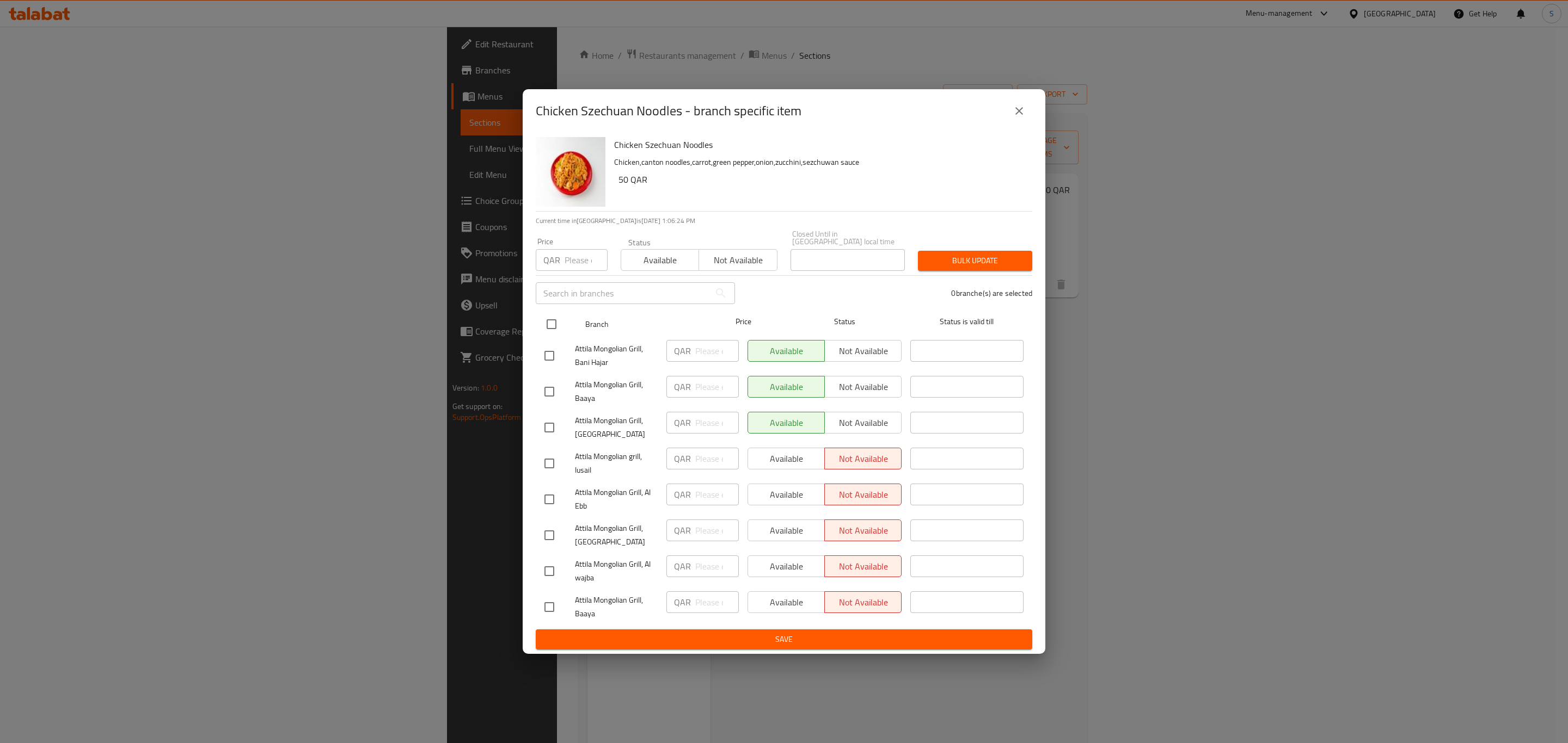
checkbox input "true"
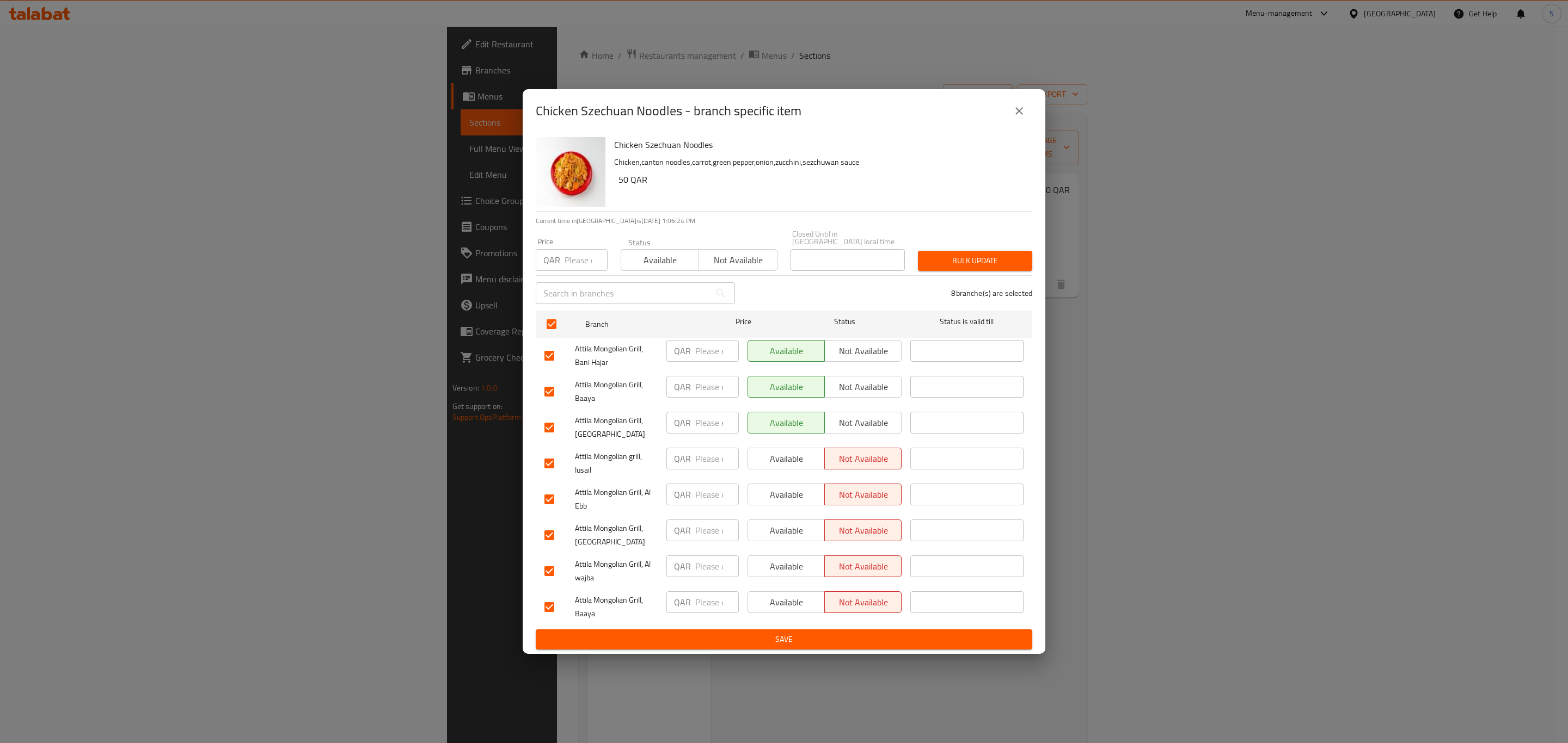
click at [672, 249] on button "Available" at bounding box center [660, 259] width 79 height 22
click at [991, 257] on span "Bulk update" at bounding box center [975, 261] width 97 height 14
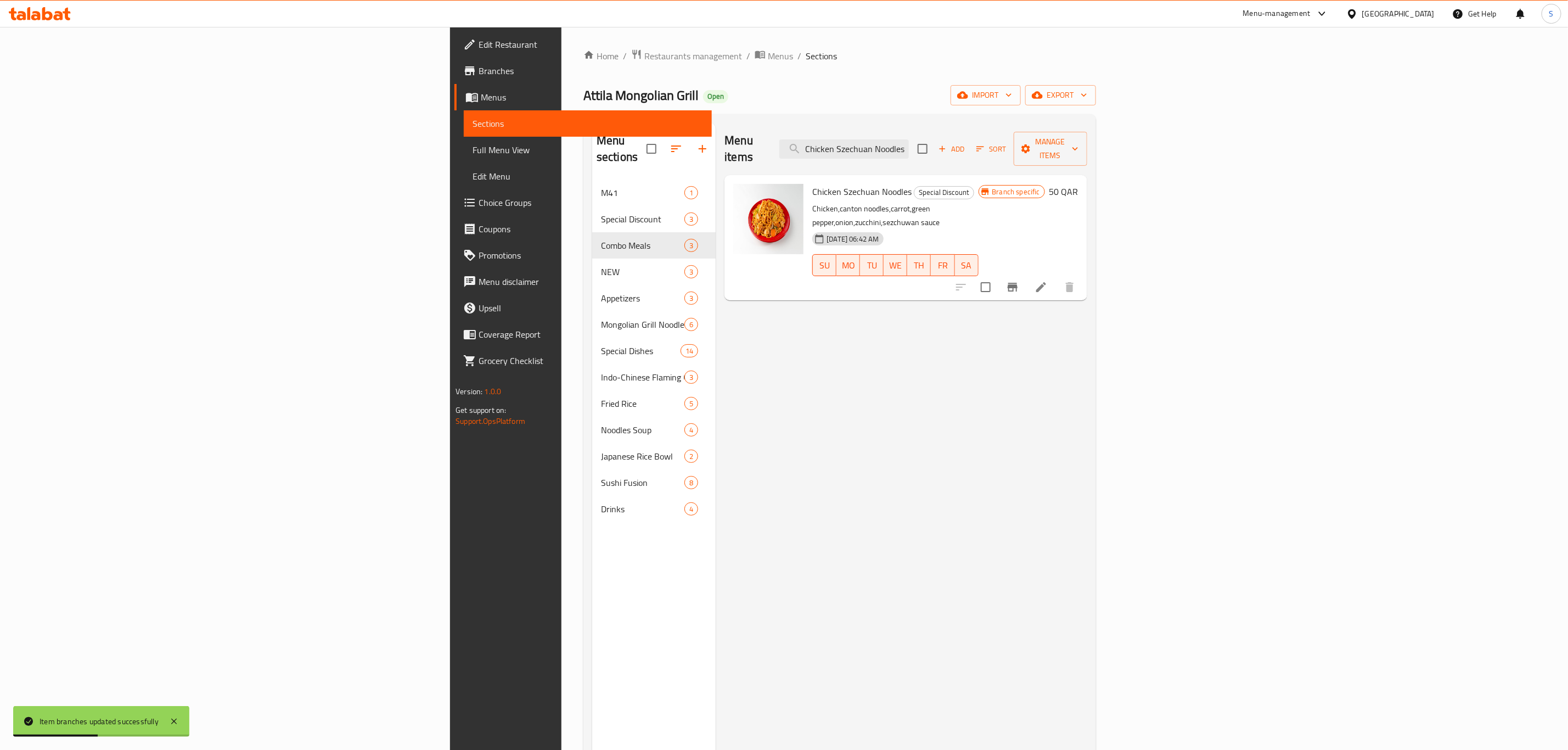
drag, startPoint x: 1100, startPoint y: 155, endPoint x: 1537, endPoint y: 170, distance: 437.3
click at [1096, 172] on div "Menu sections M41 1 Special Discount 3 Combo Meals 3 NEW 3 Appetizers 3 Mongoli…" at bounding box center [840, 498] width 512 height 768
paste input "Asian Chicken Noodles"
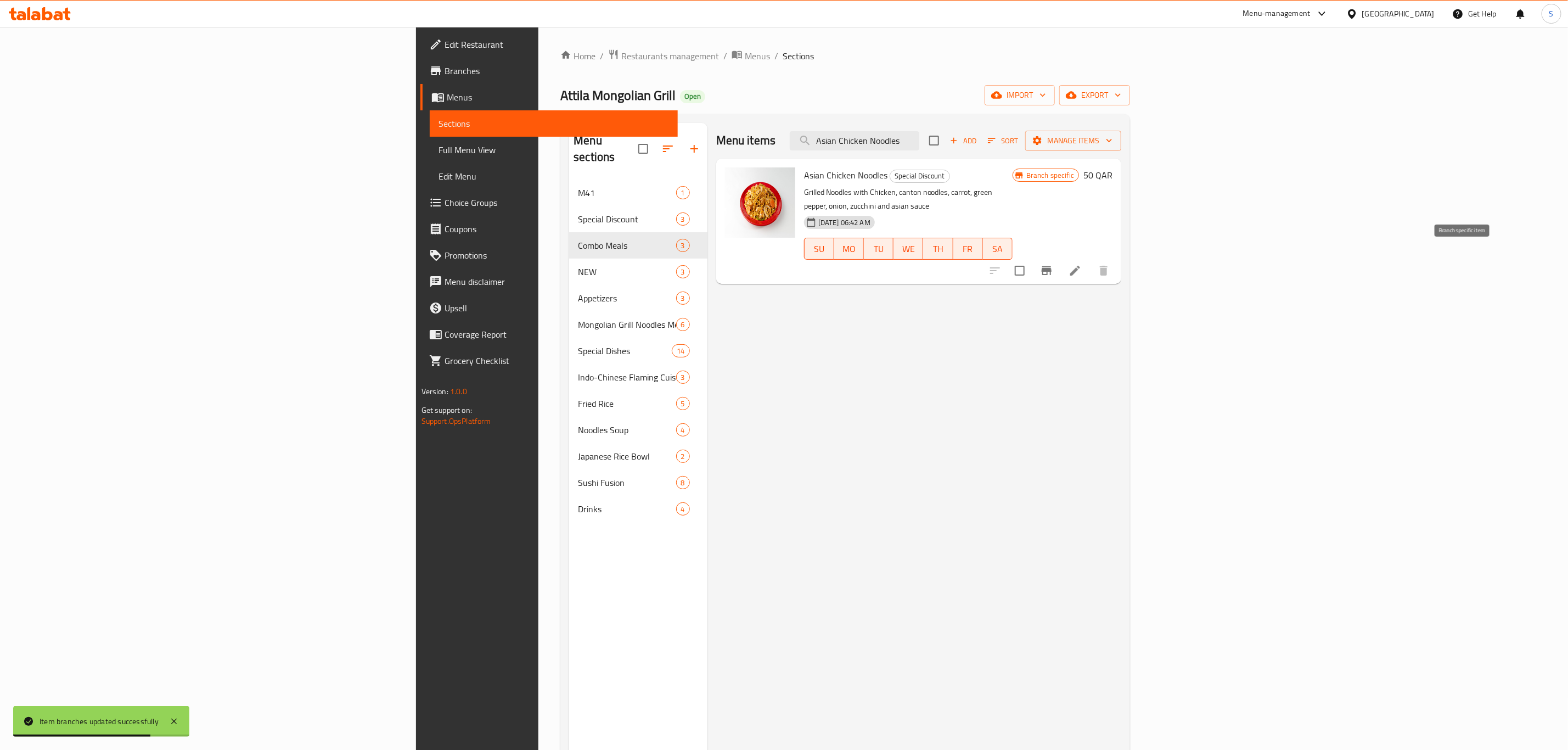
type input "Asian Chicken Noodles"
click at [1052, 266] on icon "Branch-specific-item" at bounding box center [1046, 270] width 10 height 9
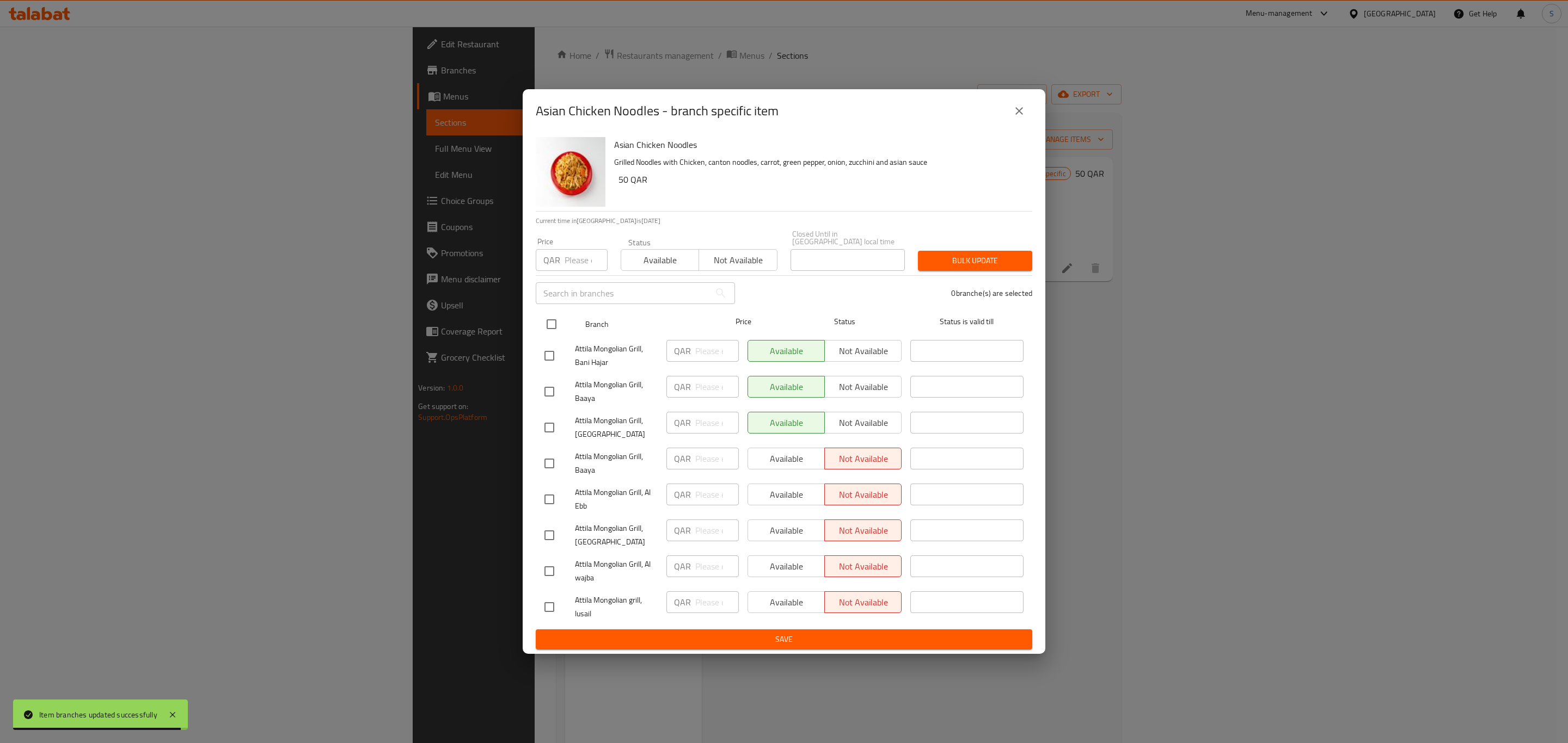
click at [549, 323] on input "checkbox" at bounding box center [551, 324] width 22 height 22
checkbox input "true"
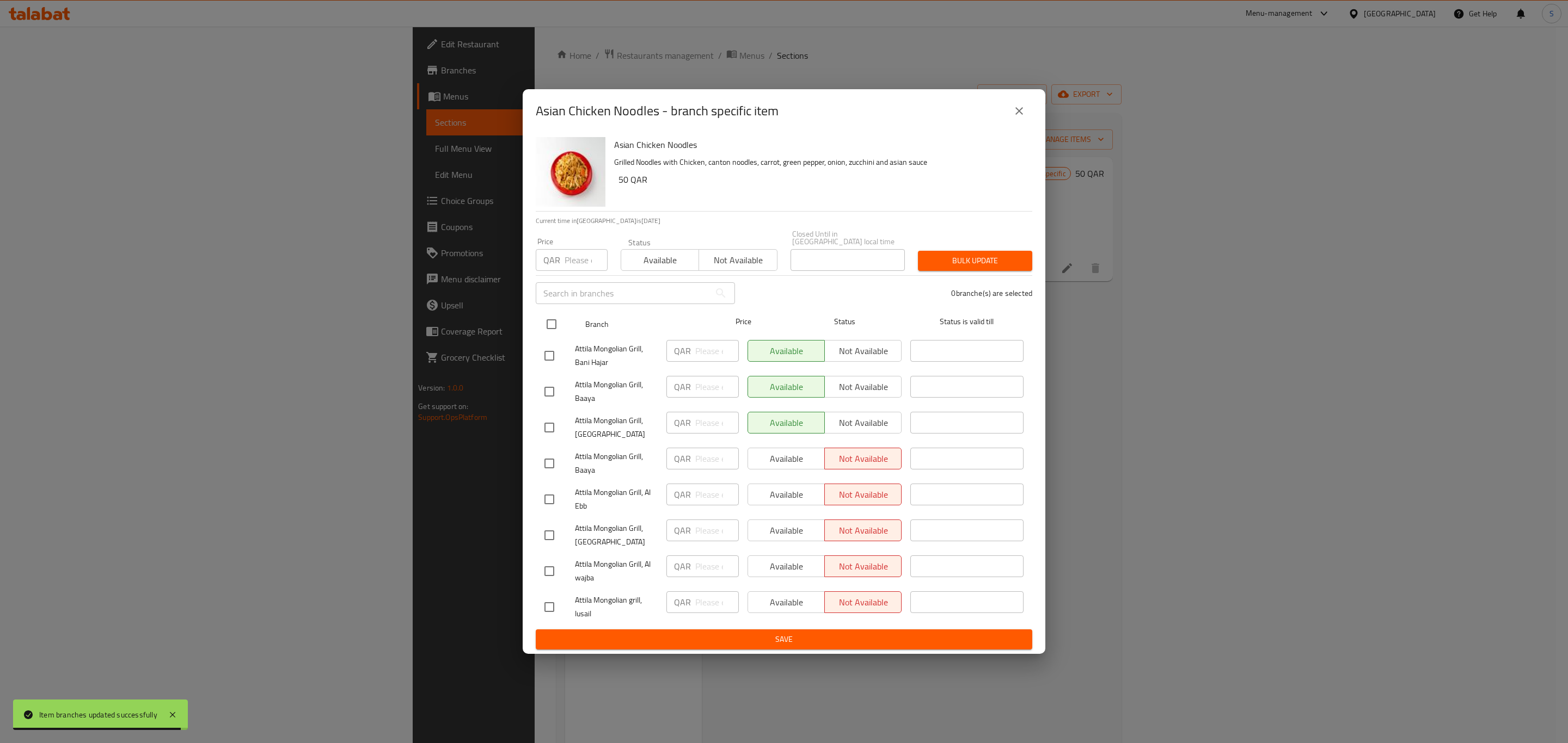
checkbox input "true"
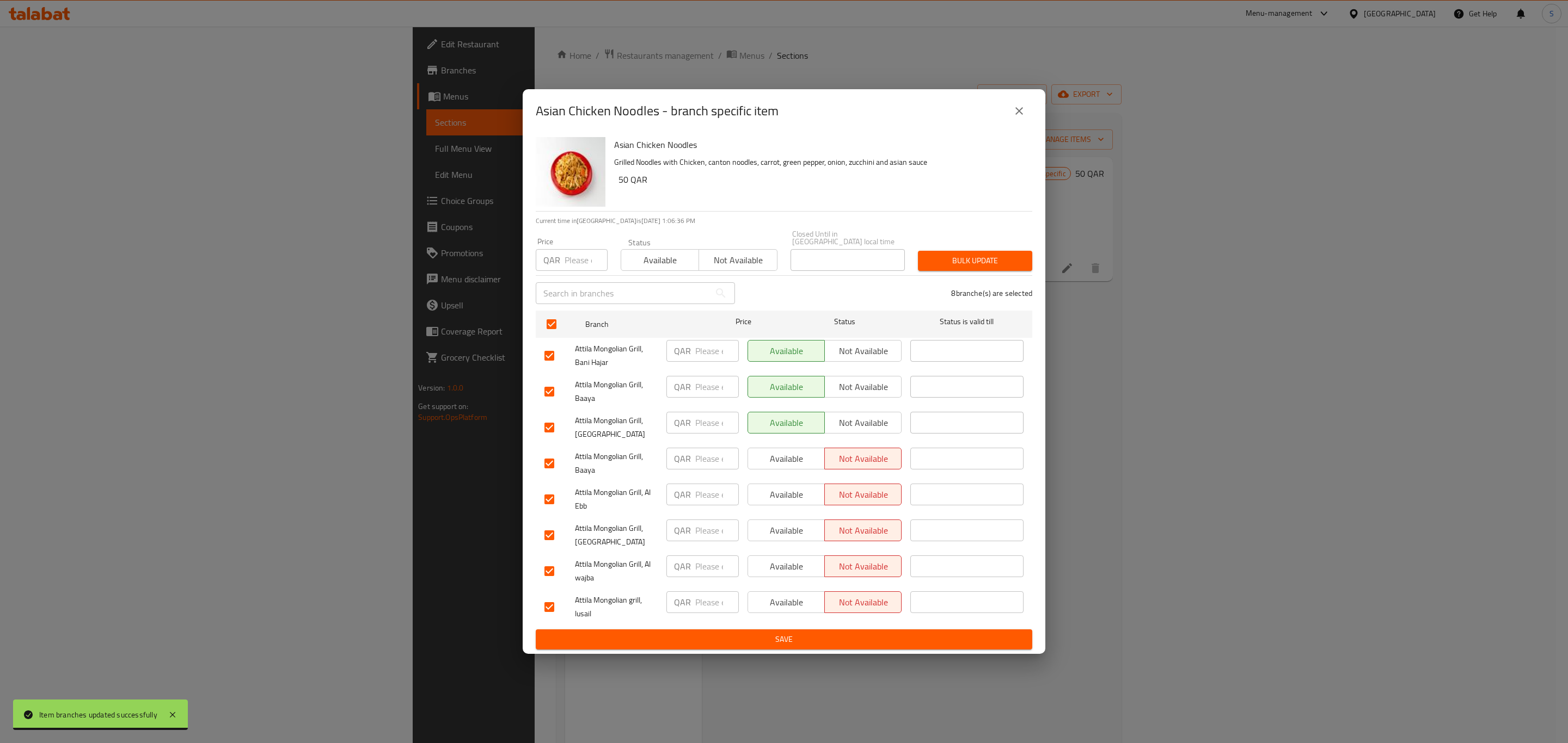
click at [663, 252] on span "Available" at bounding box center [660, 260] width 69 height 16
click at [995, 257] on span "Bulk update" at bounding box center [975, 261] width 97 height 14
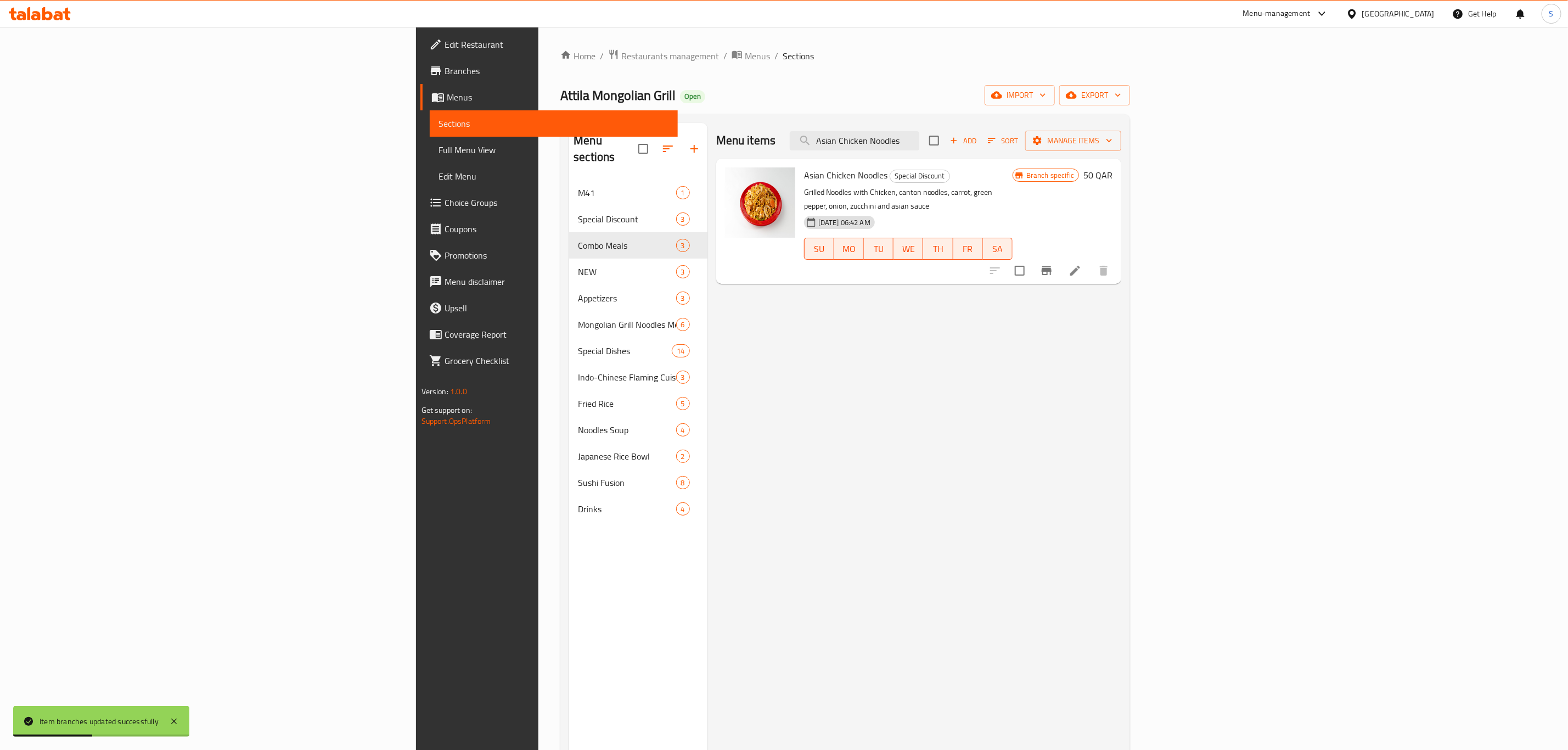
drag, startPoint x: 957, startPoint y: 147, endPoint x: 857, endPoint y: 148, distance: 100.0
click at [857, 148] on div "Menu items Asian Chicken Noodles Add Sort Manage items" at bounding box center [919, 140] width 405 height 36
paste input "Beef Broccoli"
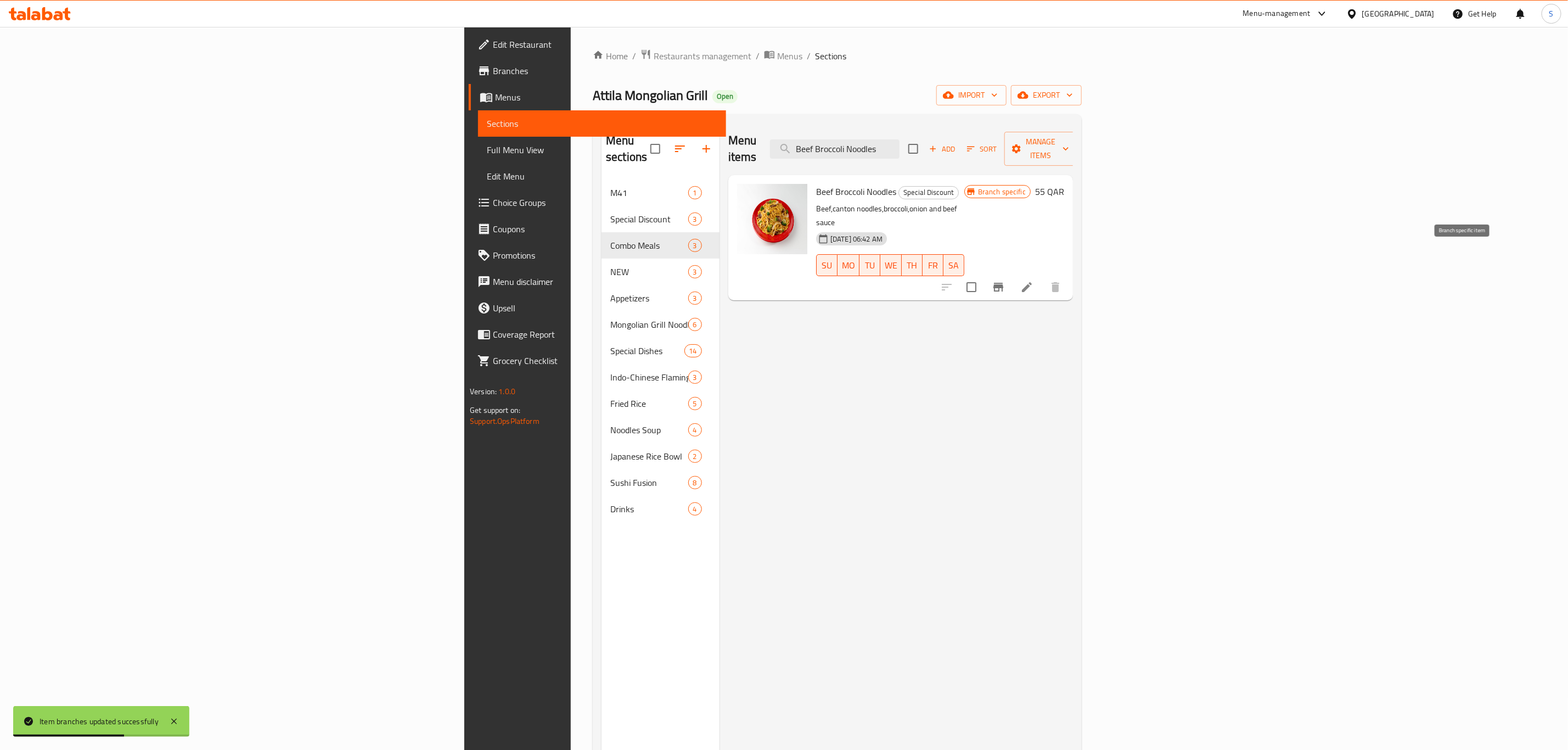
type input "Beef Broccoli Noodles"
click at [1012, 274] on button "Branch-specific-item" at bounding box center [999, 287] width 26 height 26
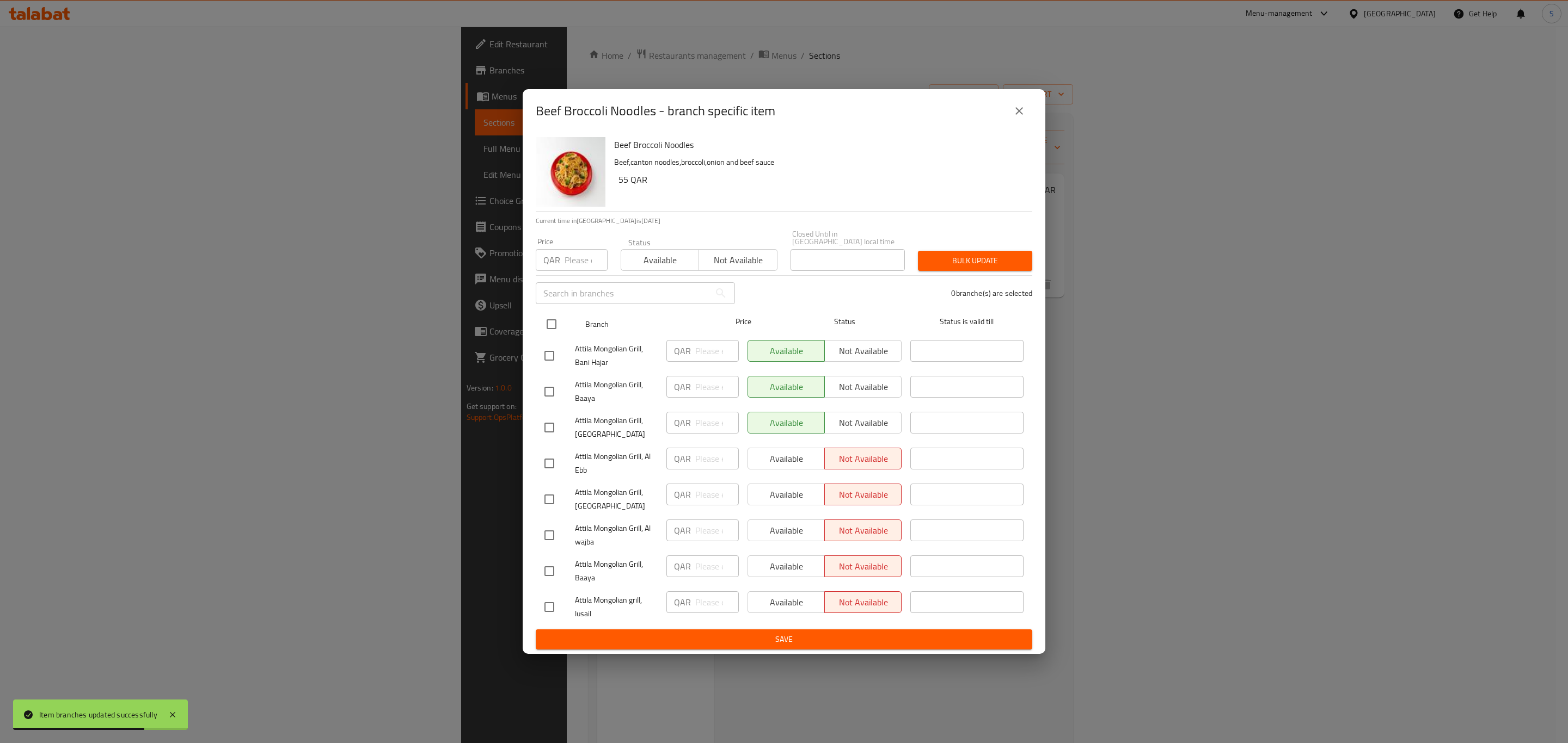
click at [548, 323] on input "checkbox" at bounding box center [551, 324] width 22 height 22
checkbox input "true"
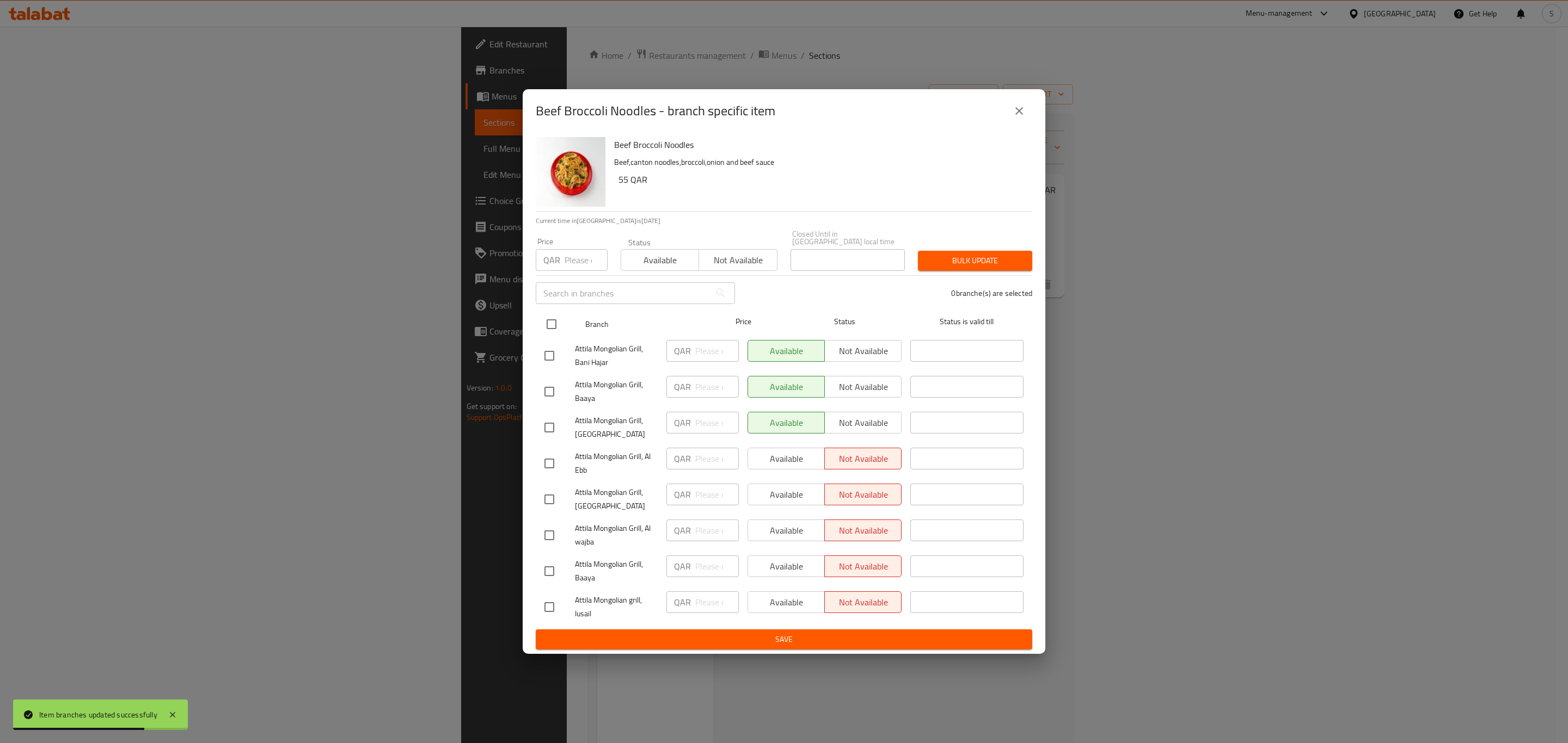
checkbox input "true"
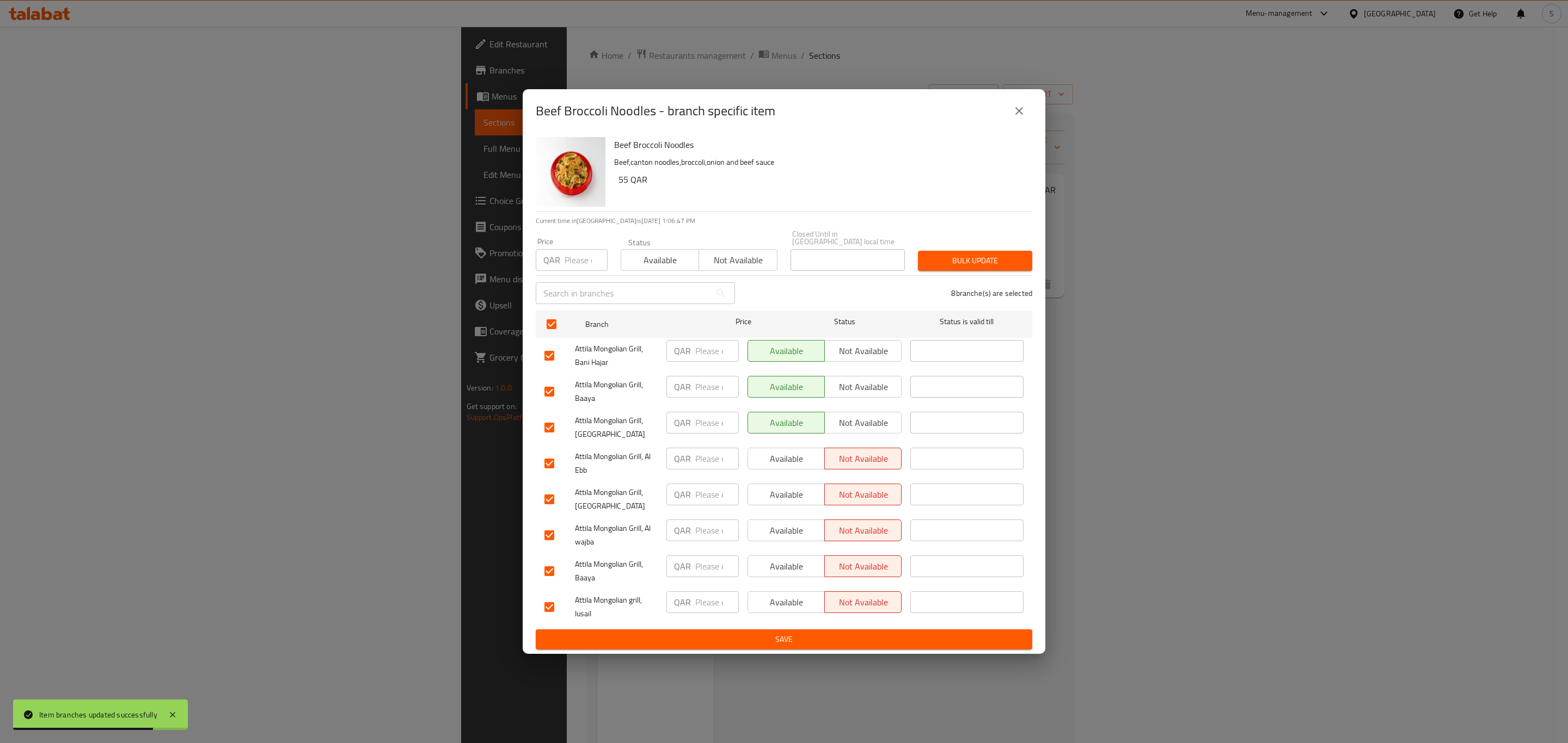
click at [632, 264] on span "Available" at bounding box center [660, 260] width 69 height 16
click at [988, 254] on span "Bulk update" at bounding box center [975, 261] width 97 height 14
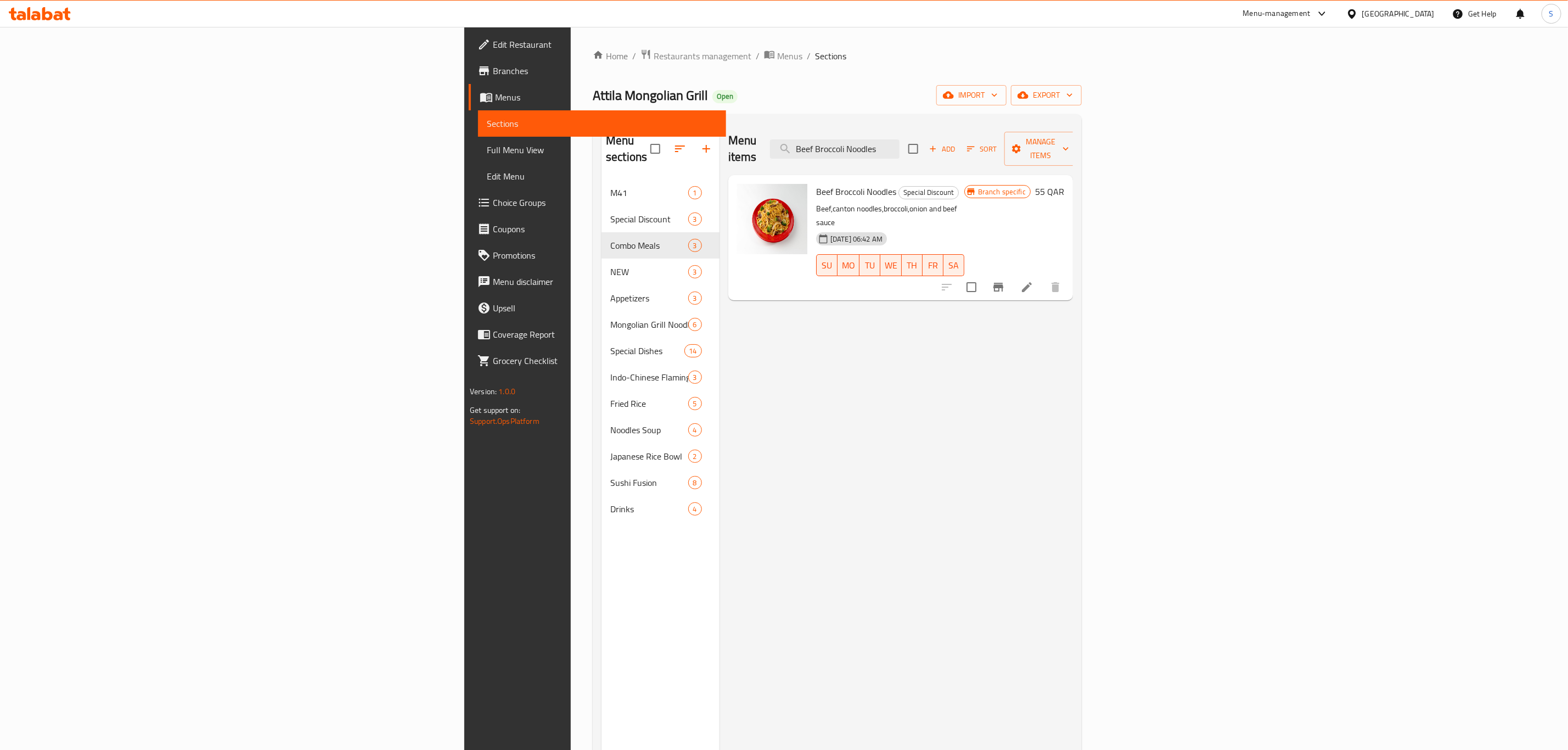
drag, startPoint x: 1357, startPoint y: 14, endPoint x: 1349, endPoint y: 14, distance: 8.0
click at [1311, 14] on div "Menu-management" at bounding box center [1277, 13] width 67 height 13
click at [1274, 73] on div "Agent Campaigns Center" at bounding box center [1270, 74] width 83 height 12
